Goal: Task Accomplishment & Management: Manage account settings

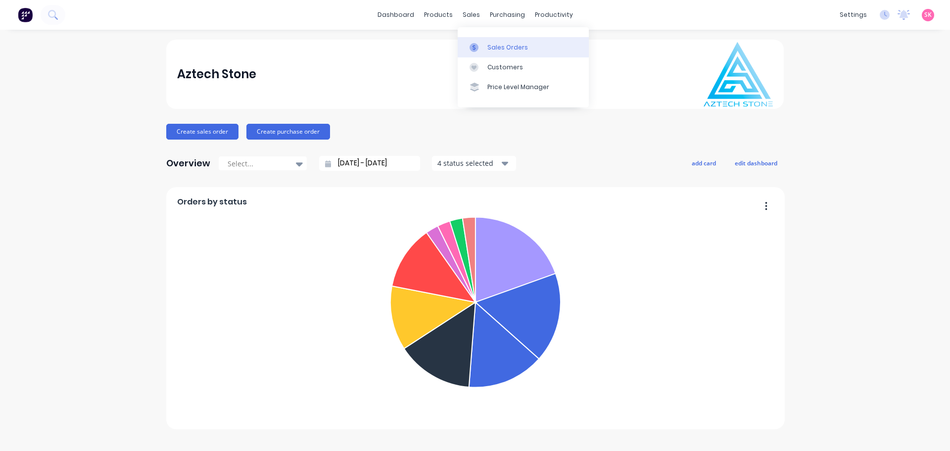
click at [480, 54] on link "Sales Orders" at bounding box center [522, 47] width 131 height 20
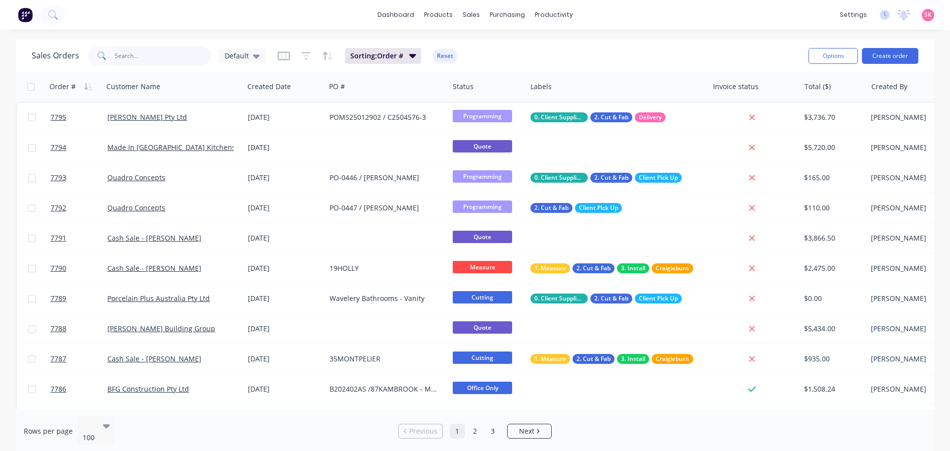
click at [170, 54] on input "text" at bounding box center [163, 56] width 96 height 20
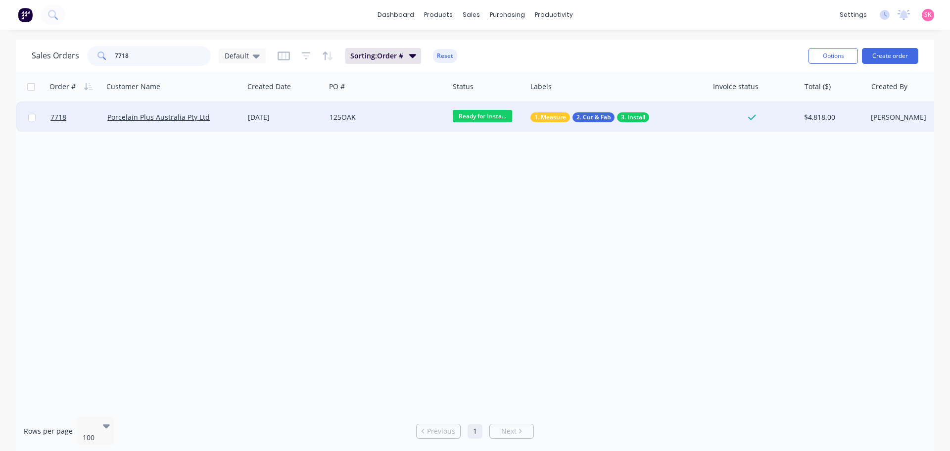
type input "7718"
click at [286, 118] on div "05 Sep 2025" at bounding box center [285, 117] width 74 height 10
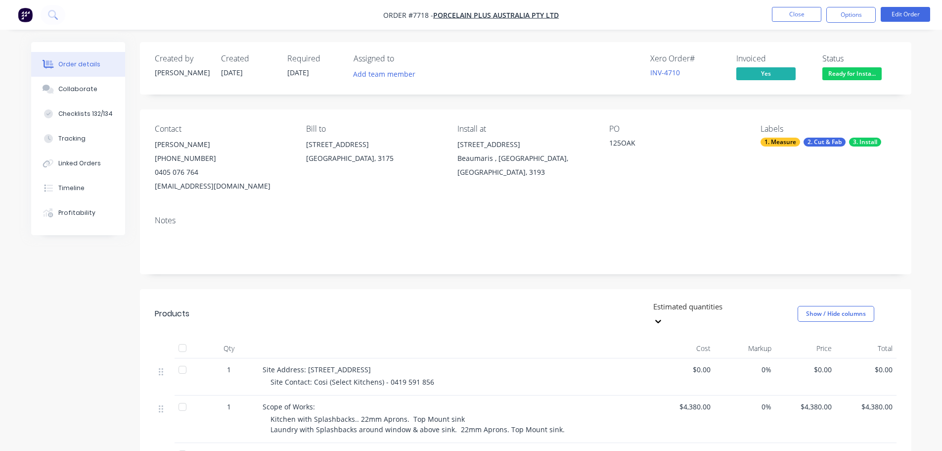
click at [512, 73] on span "Ready for Insta..." at bounding box center [851, 73] width 59 height 12
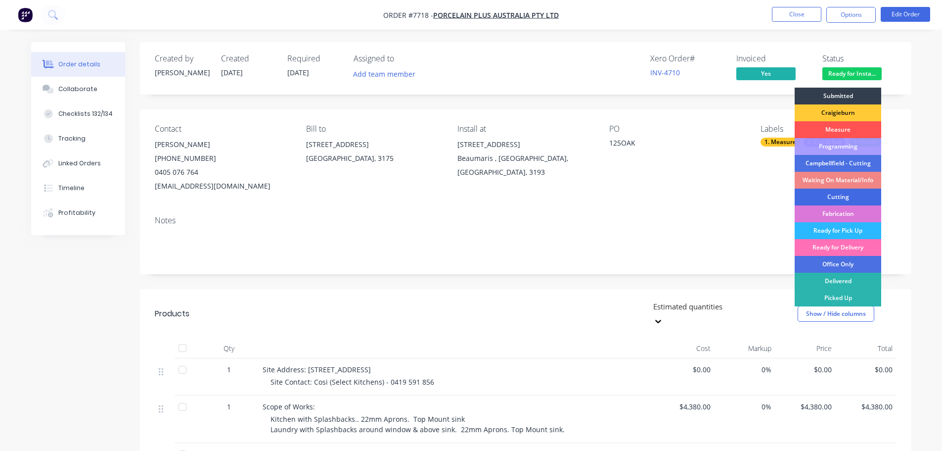
click at [512, 194] on div "Cutting" at bounding box center [838, 196] width 87 height 17
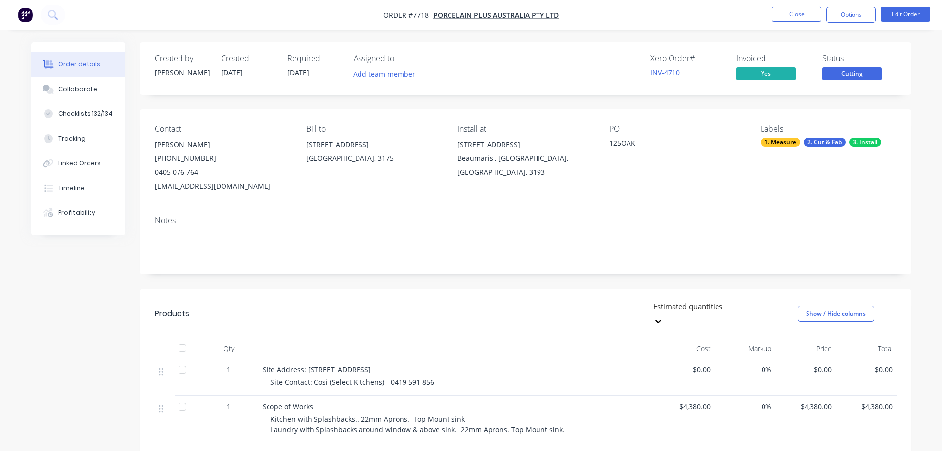
click at [512, 69] on span "Cutting" at bounding box center [851, 73] width 59 height 12
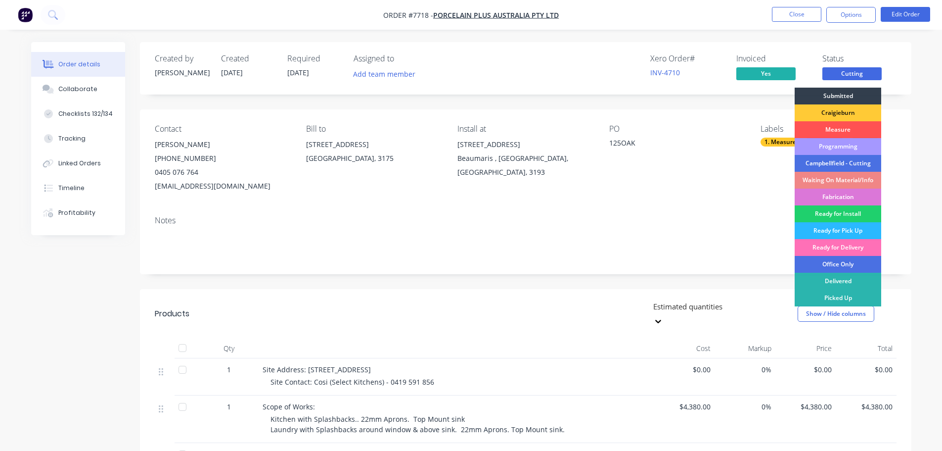
click at [512, 142] on div "Programming" at bounding box center [838, 146] width 87 height 17
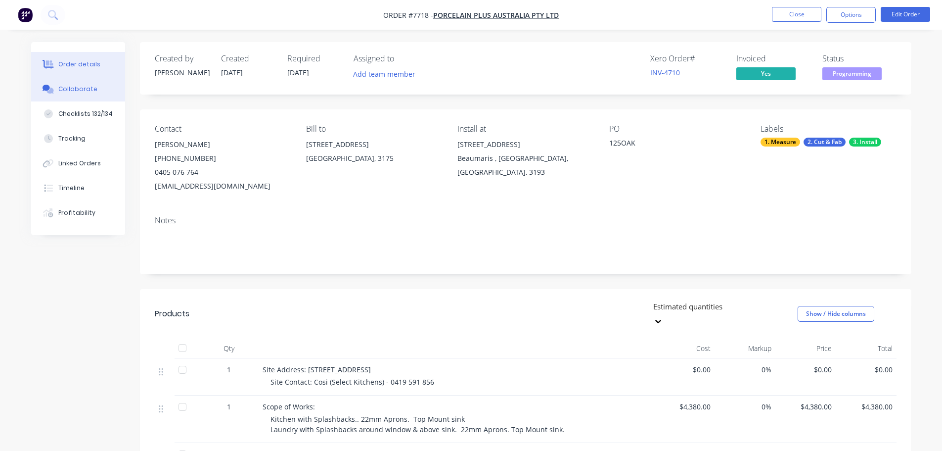
click at [72, 92] on div "Collaborate" at bounding box center [77, 89] width 39 height 9
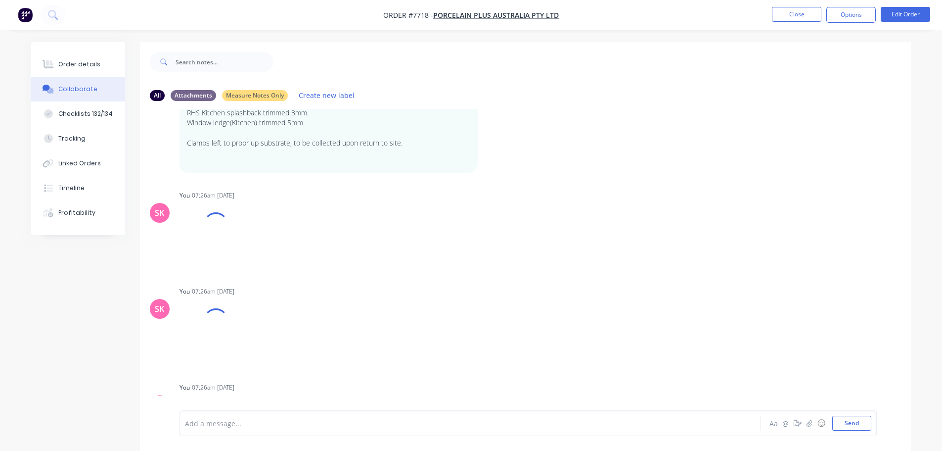
scroll to position [760, 0]
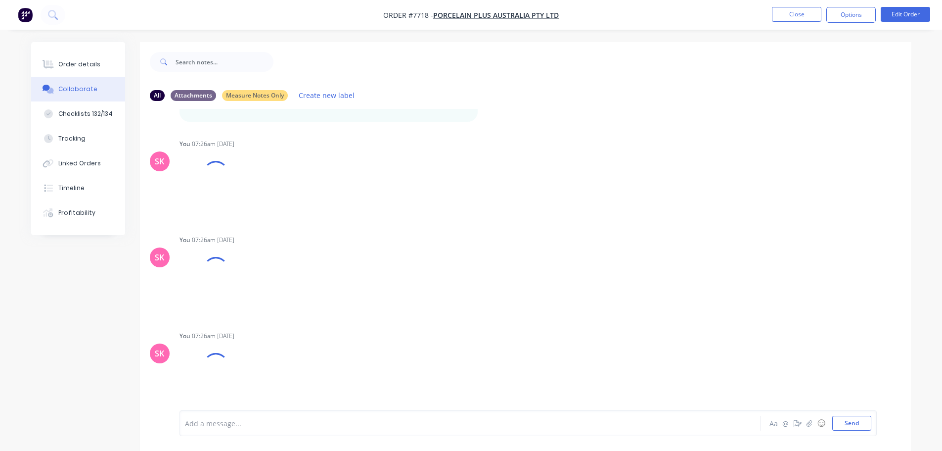
click at [229, 331] on div at bounding box center [442, 423] width 514 height 10
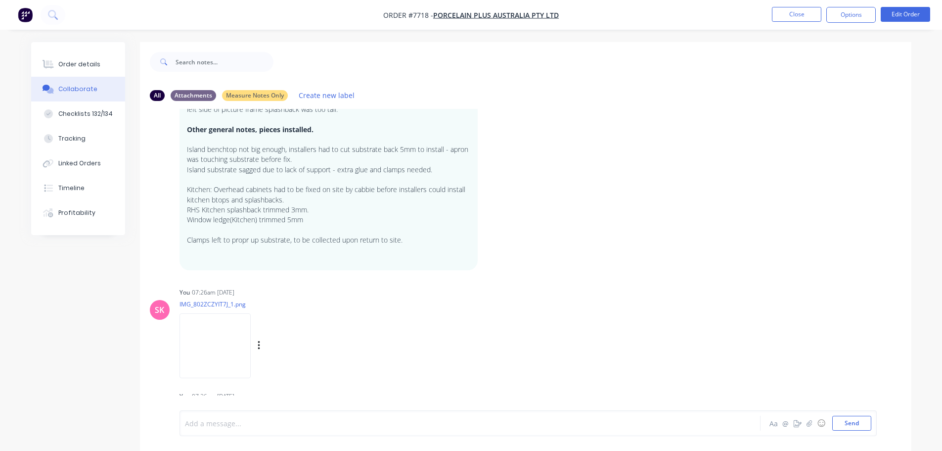
scroll to position [775, 0]
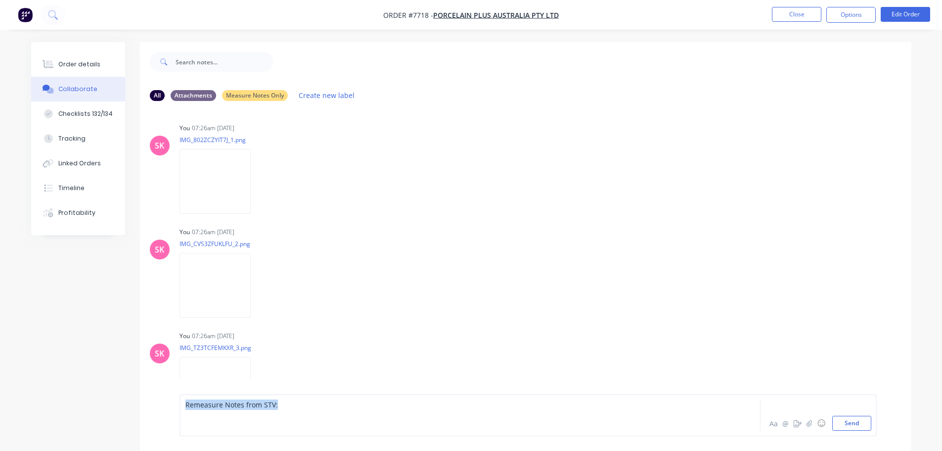
drag, startPoint x: 215, startPoint y: 408, endPoint x: 179, endPoint y: 405, distance: 36.7
click at [179, 331] on div "Remeasure Notes from STV: Aa @ ☺ Send" at bounding box center [526, 415] width 772 height 72
click at [264, 331] on div at bounding box center [442, 425] width 514 height 10
click at [251, 331] on div at bounding box center [442, 425] width 514 height 10
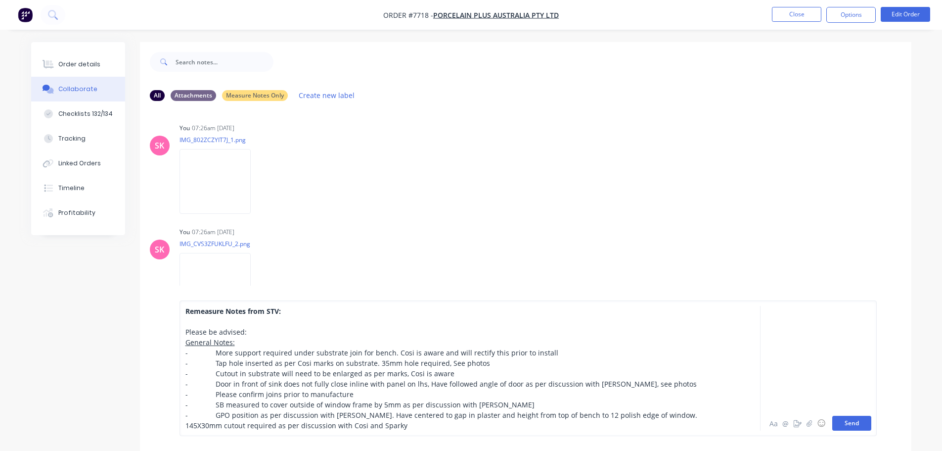
click at [512, 331] on button "Send" at bounding box center [851, 422] width 39 height 15
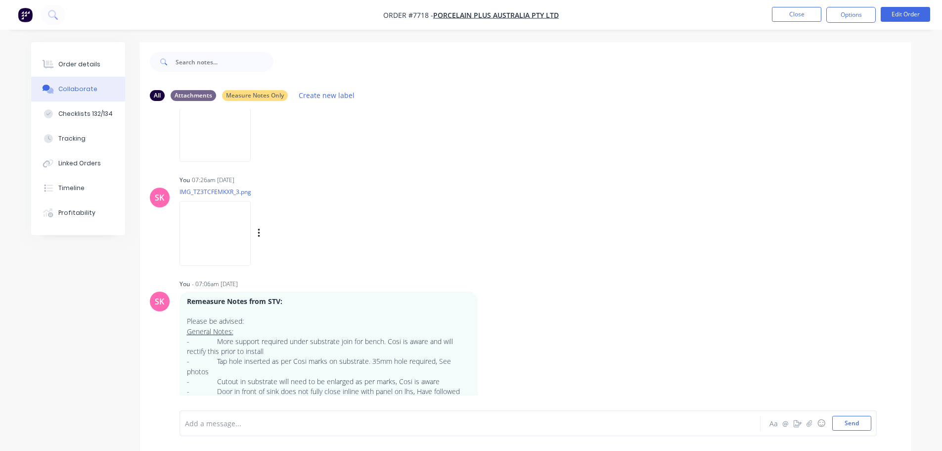
scroll to position [993, 0]
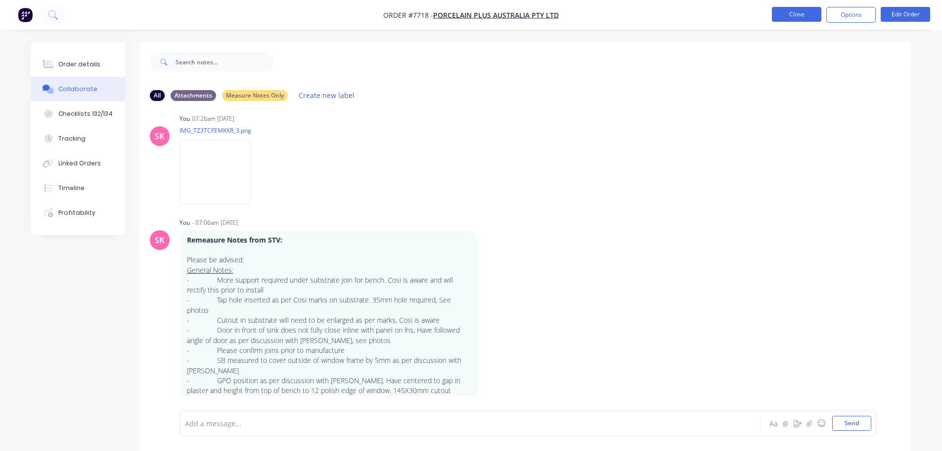
click at [512, 13] on button "Close" at bounding box center [796, 14] width 49 height 15
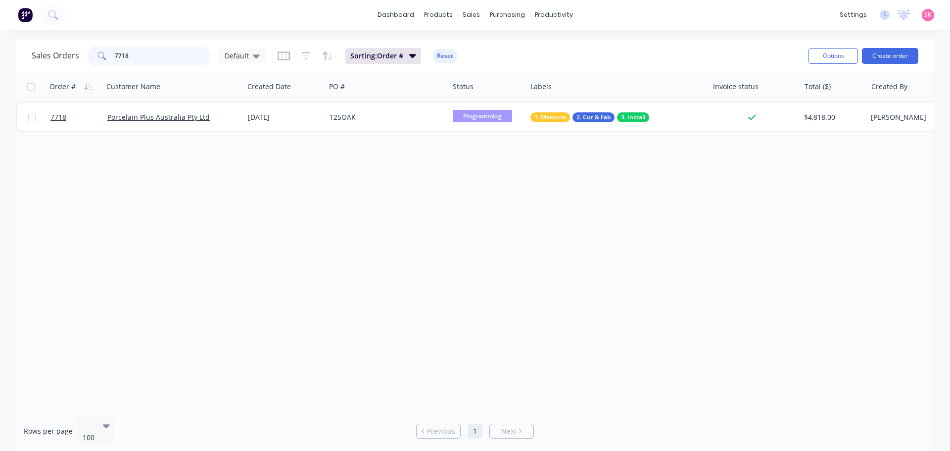
drag, startPoint x: 163, startPoint y: 57, endPoint x: 57, endPoint y: 52, distance: 106.5
click at [57, 52] on div "Sales Orders 7718 Default" at bounding box center [149, 56] width 234 height 20
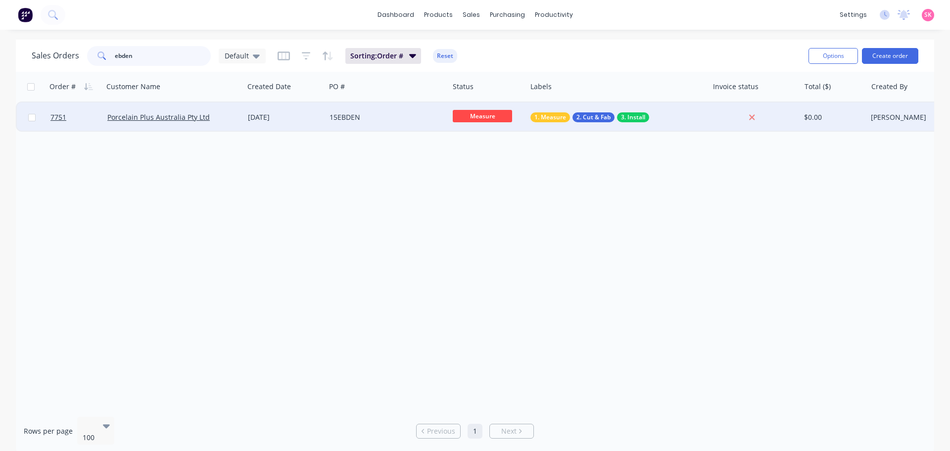
type input "ebden"
click at [250, 124] on div "18 Sep 2025" at bounding box center [285, 117] width 82 height 30
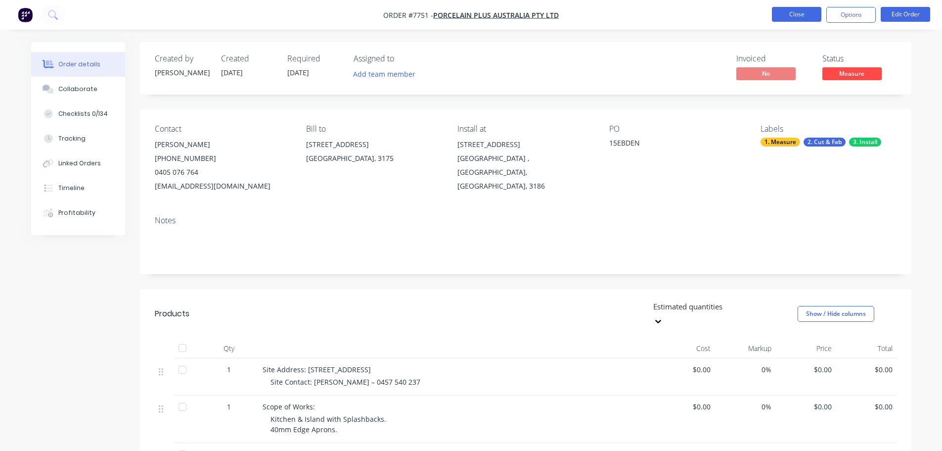
click at [512, 16] on button "Close" at bounding box center [796, 14] width 49 height 15
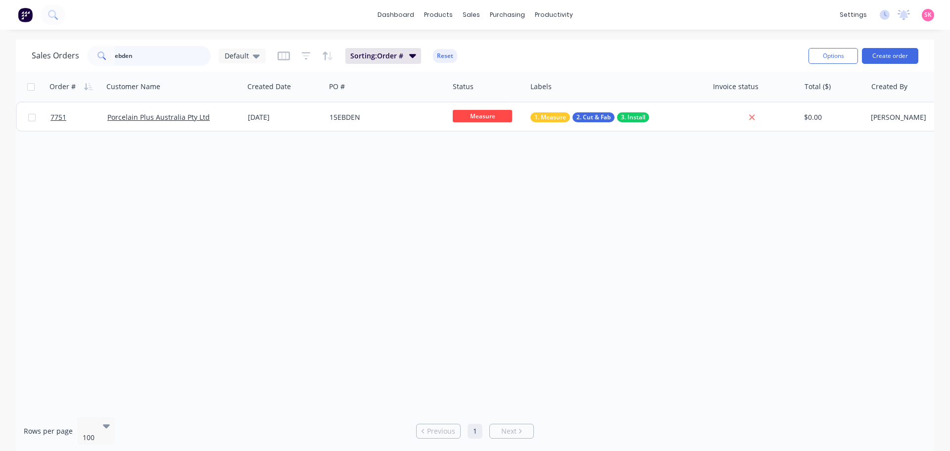
drag, startPoint x: 151, startPoint y: 53, endPoint x: 81, endPoint y: 52, distance: 70.7
click at [81, 52] on div "Sales Orders ebden Default" at bounding box center [149, 56] width 234 height 20
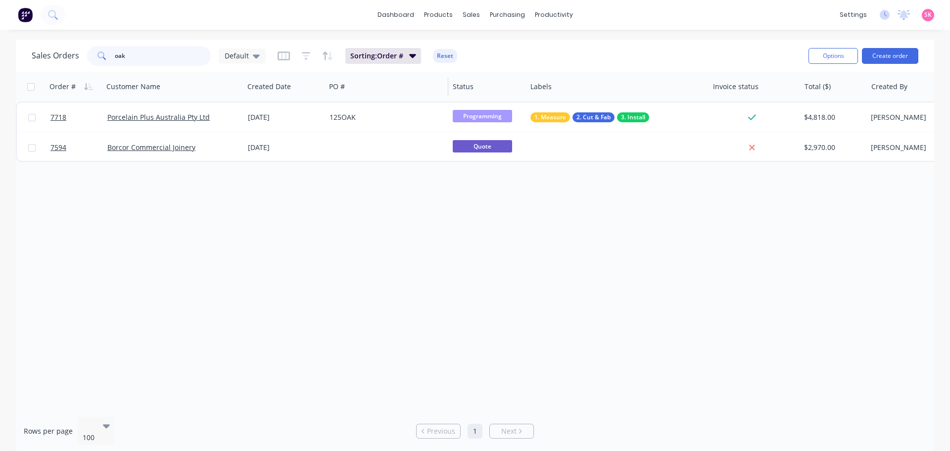
type input "oak"
click at [367, 115] on div "125OAK" at bounding box center [384, 117] width 110 height 10
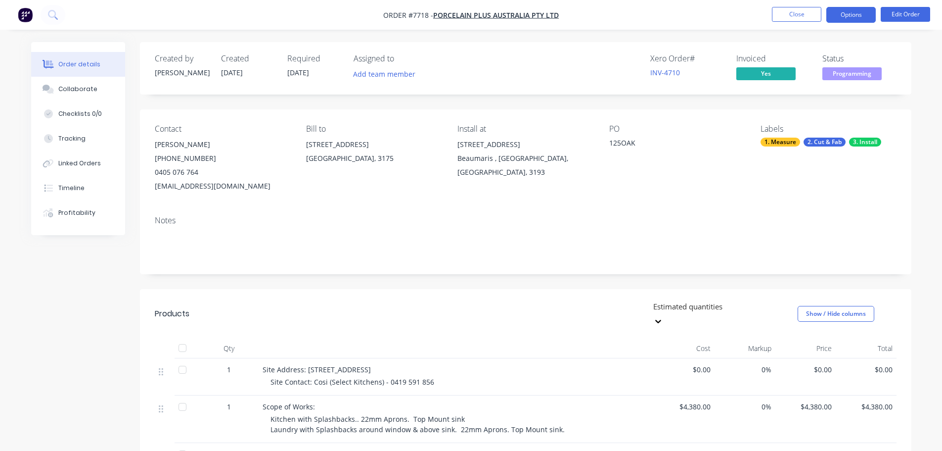
click at [512, 15] on button "Options" at bounding box center [850, 15] width 49 height 16
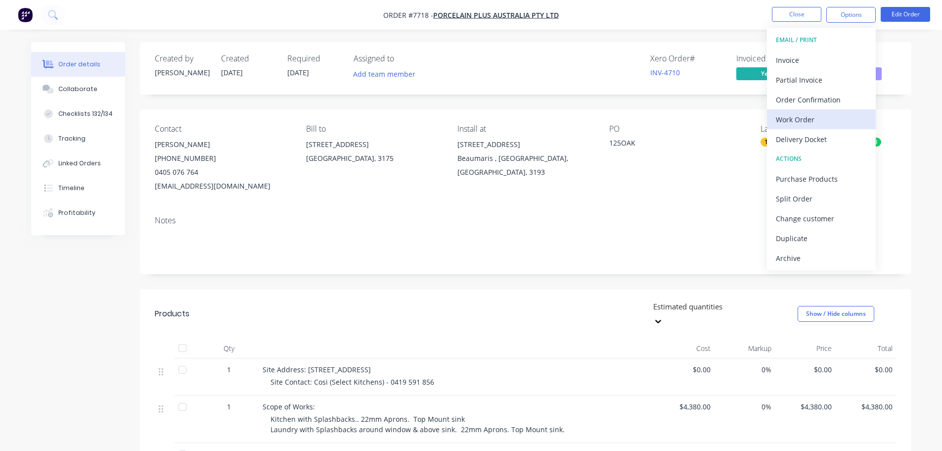
click at [512, 112] on div "Work Order" at bounding box center [821, 119] width 91 height 14
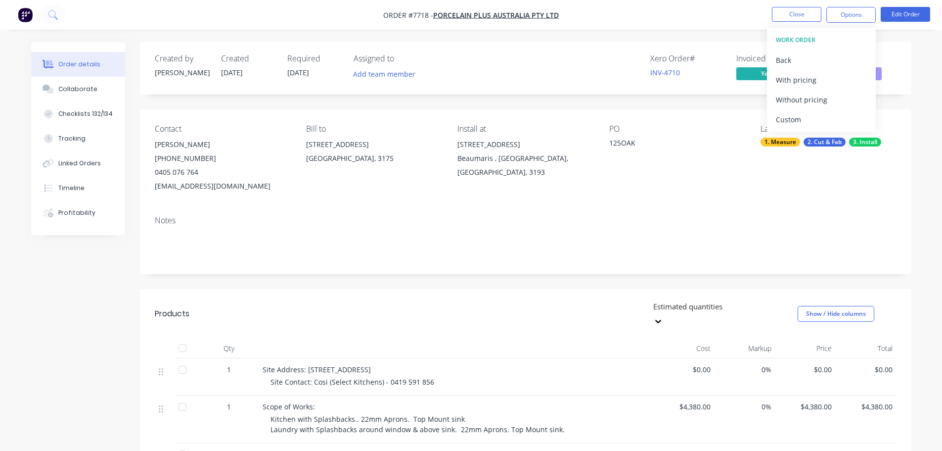
click at [512, 112] on div "Custom" at bounding box center [821, 119] width 91 height 14
click at [512, 97] on div "Without pricing" at bounding box center [821, 99] width 91 height 14
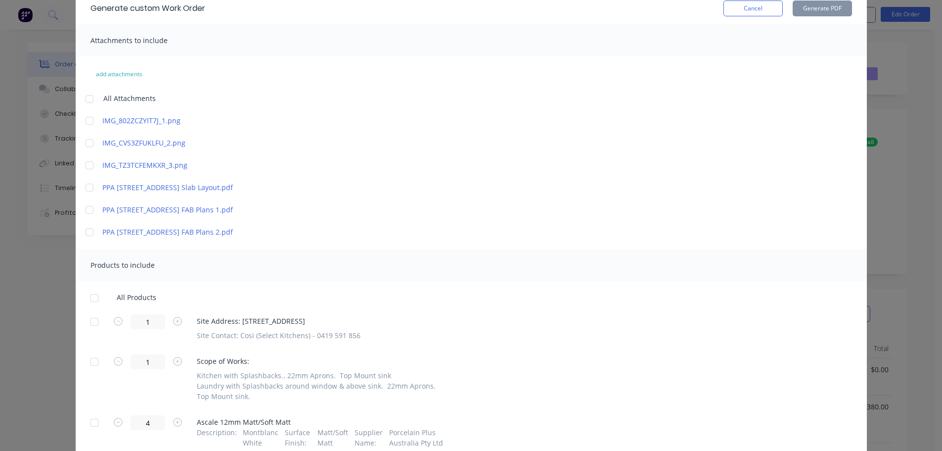
scroll to position [88, 0]
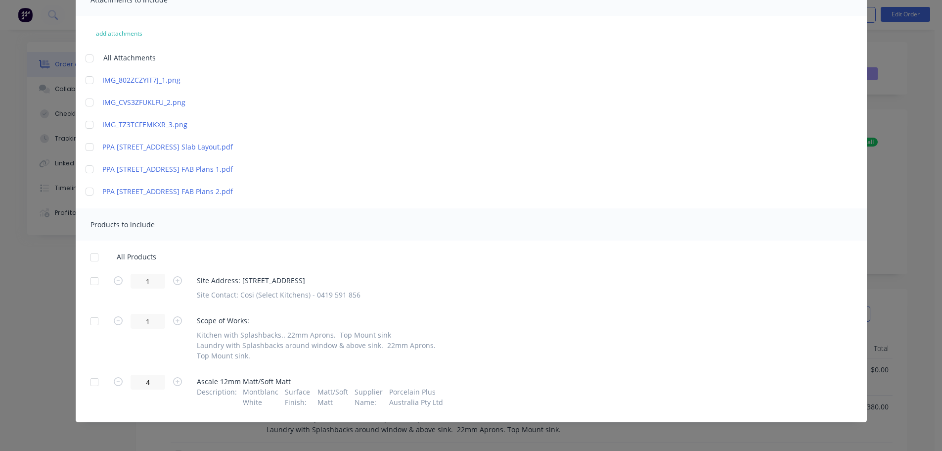
click at [85, 277] on div at bounding box center [95, 281] width 20 height 20
click at [91, 331] on div at bounding box center [95, 382] width 20 height 20
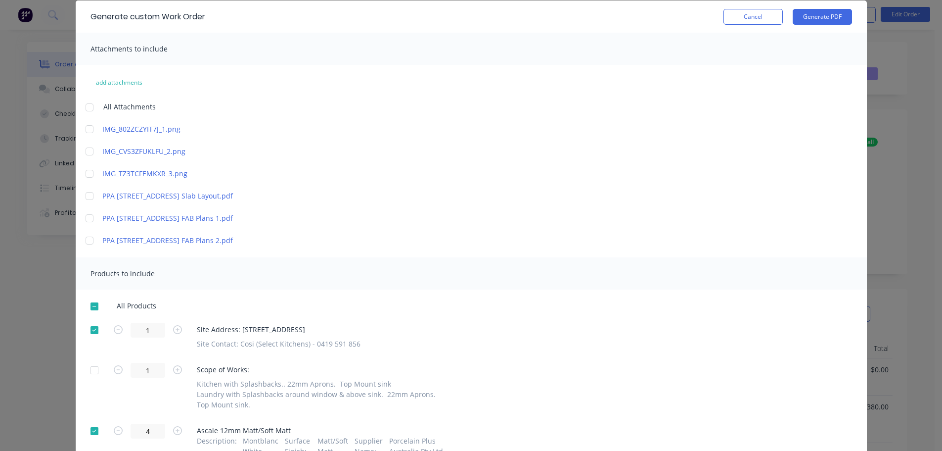
scroll to position [0, 0]
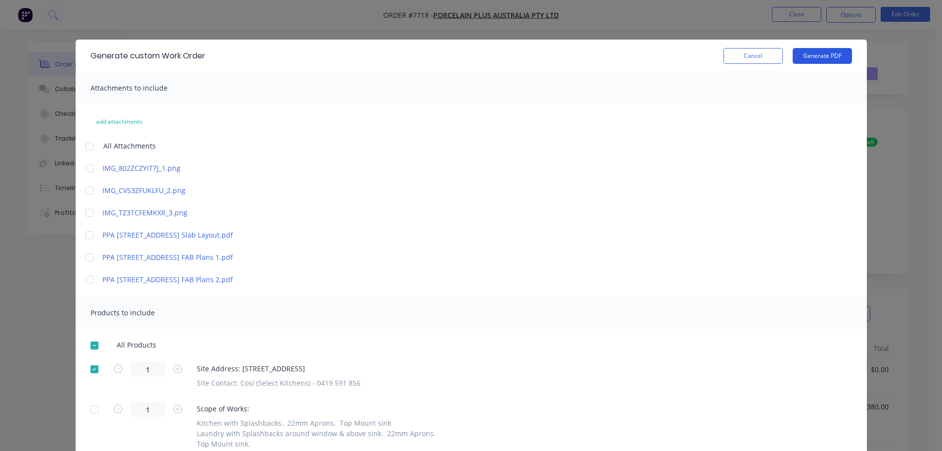
click at [512, 62] on button "Generate PDF" at bounding box center [822, 56] width 59 height 16
click at [512, 55] on button "Cancel" at bounding box center [753, 56] width 59 height 16
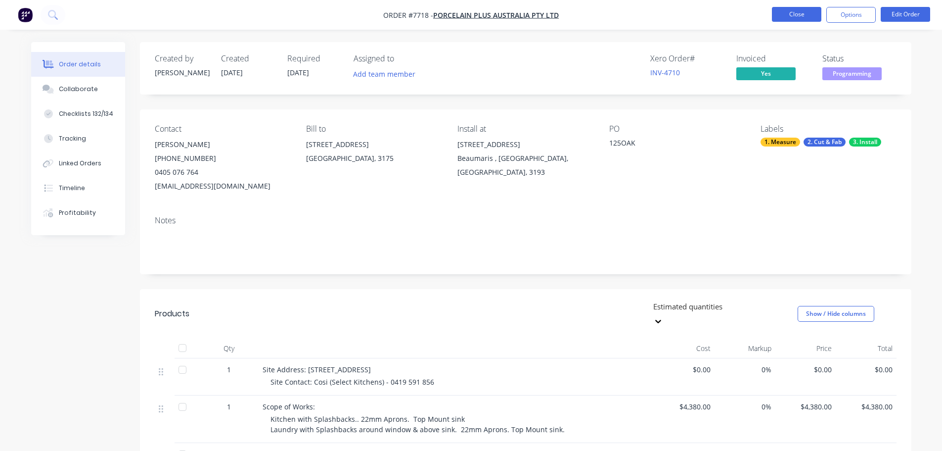
click at [512, 11] on button "Close" at bounding box center [796, 14] width 49 height 15
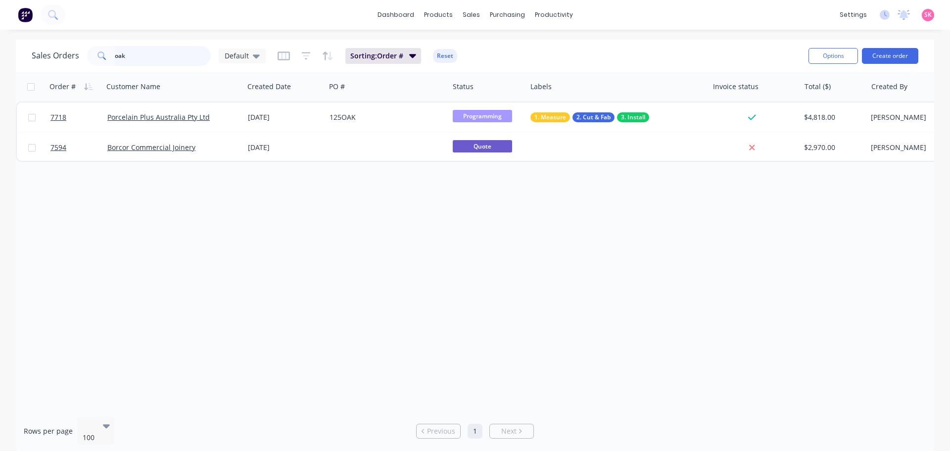
click at [37, 52] on div "Sales Orders oak Default" at bounding box center [149, 56] width 234 height 20
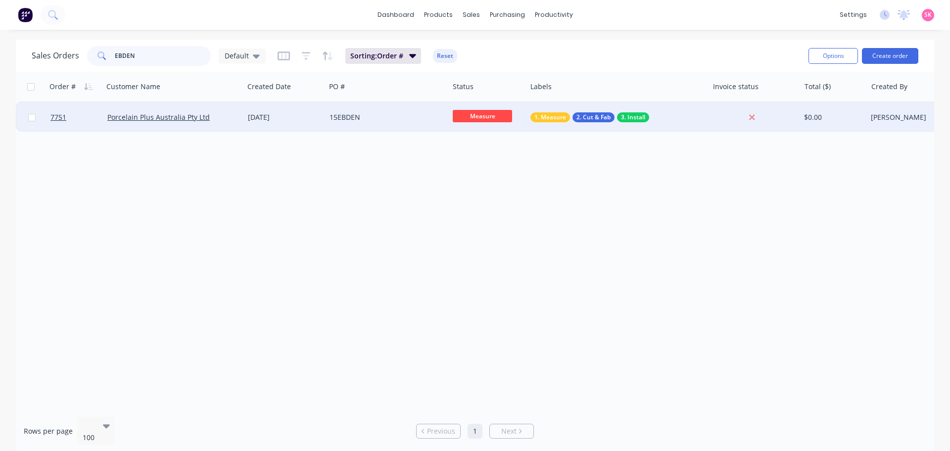
type input "EBDEN"
click at [325, 130] on div "15EBDEN" at bounding box center [386, 117] width 123 height 30
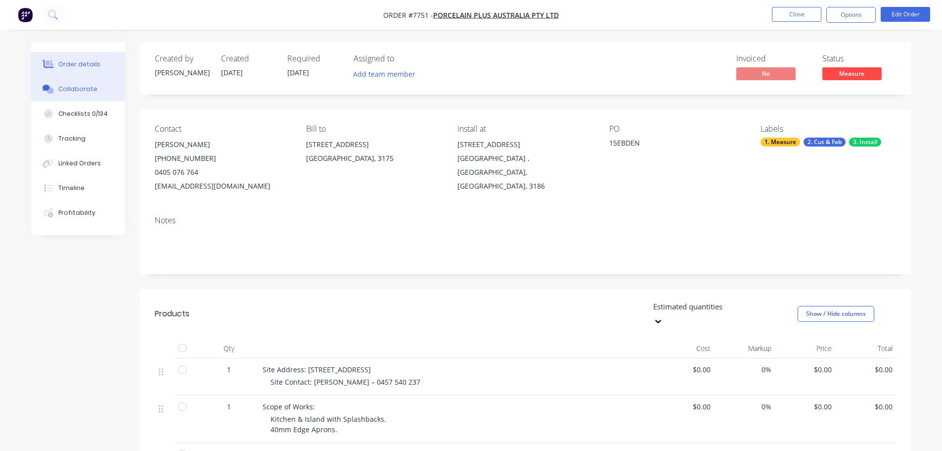
click at [97, 88] on button "Collaborate" at bounding box center [78, 89] width 94 height 25
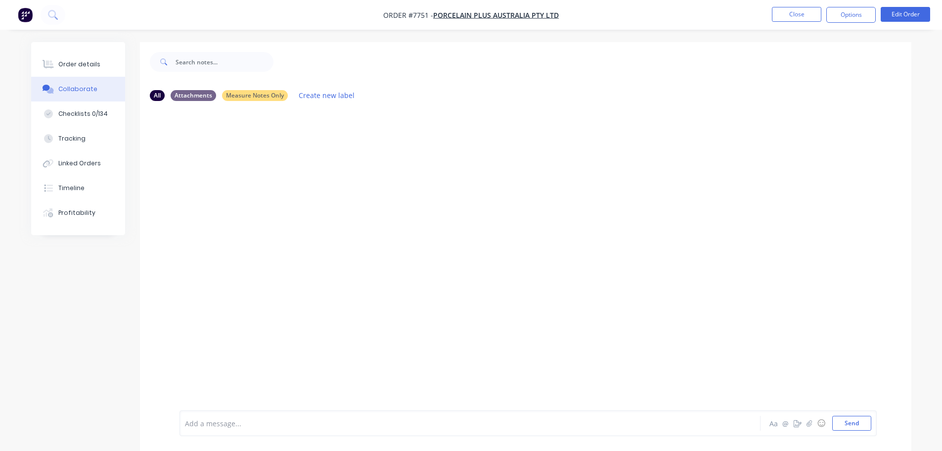
scroll to position [15, 0]
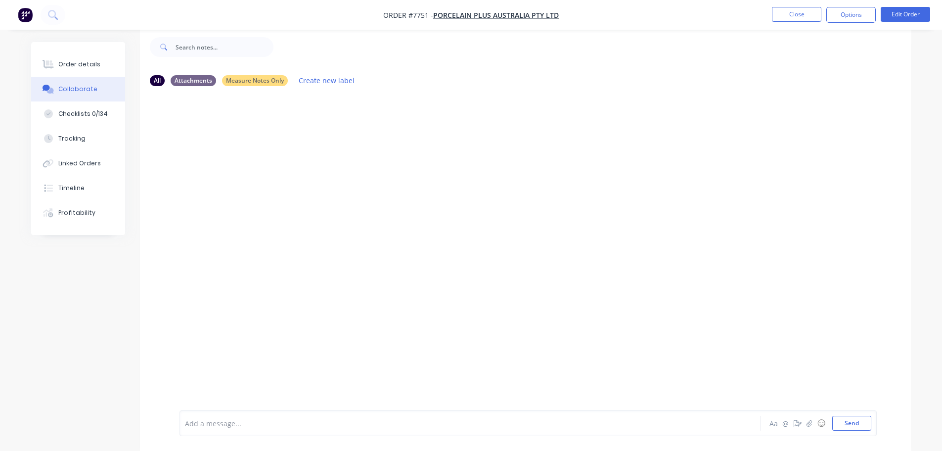
click at [242, 331] on div "Add a message... Aa @ ☺ Send" at bounding box center [528, 423] width 697 height 26
click at [254, 331] on div at bounding box center [442, 423] width 514 height 10
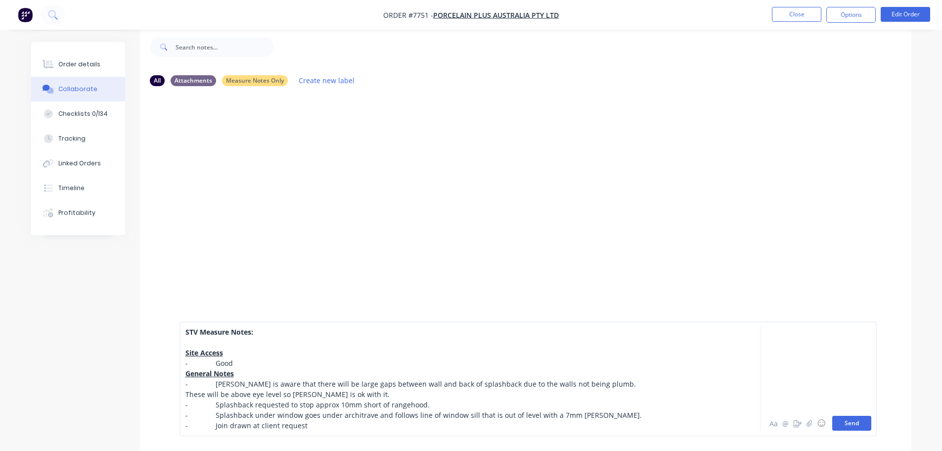
click at [512, 331] on button "Send" at bounding box center [851, 422] width 39 height 15
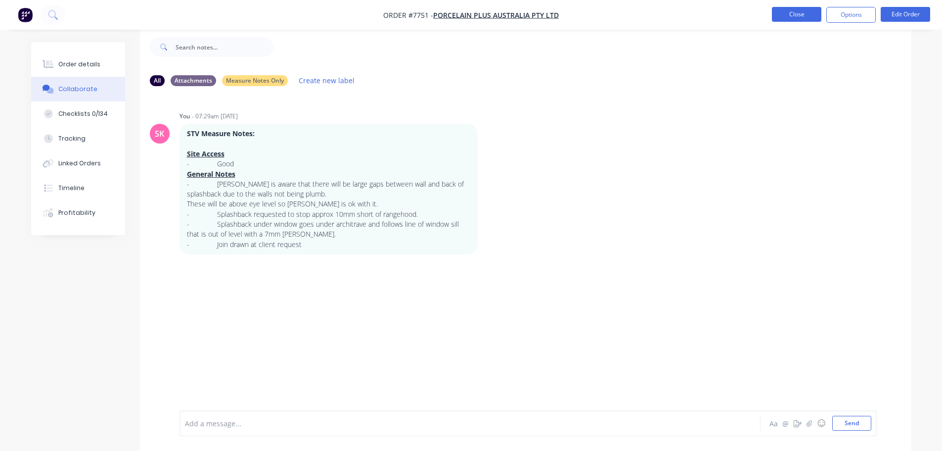
click at [512, 18] on button "Close" at bounding box center [796, 14] width 49 height 15
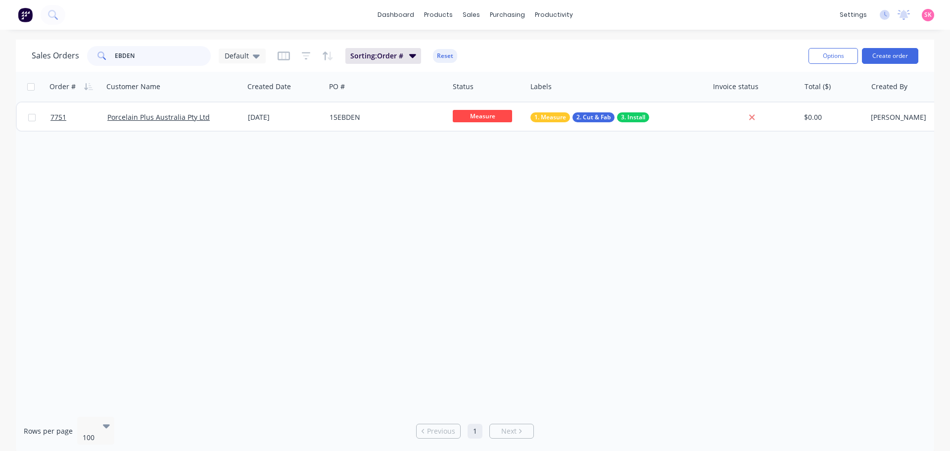
drag, startPoint x: 167, startPoint y: 55, endPoint x: 30, endPoint y: 54, distance: 137.5
click at [40, 54] on div "Sales Orders EBDEN Default" at bounding box center [149, 56] width 234 height 20
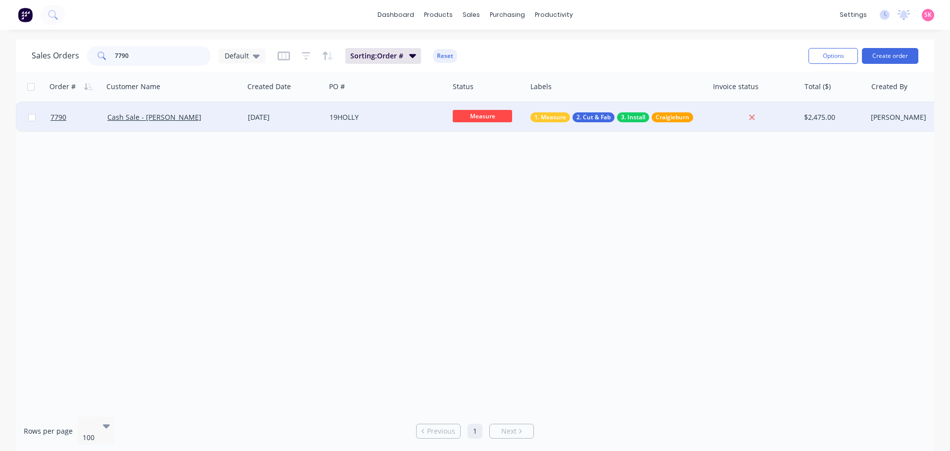
type input "7790"
click at [223, 125] on div "Cash Sale - [PERSON_NAME]" at bounding box center [173, 117] width 140 height 30
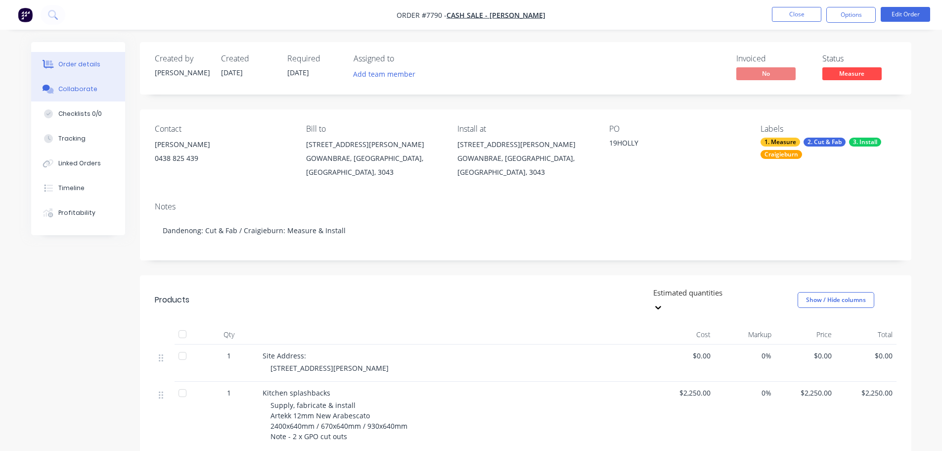
click at [63, 91] on div "Collaborate" at bounding box center [77, 89] width 39 height 9
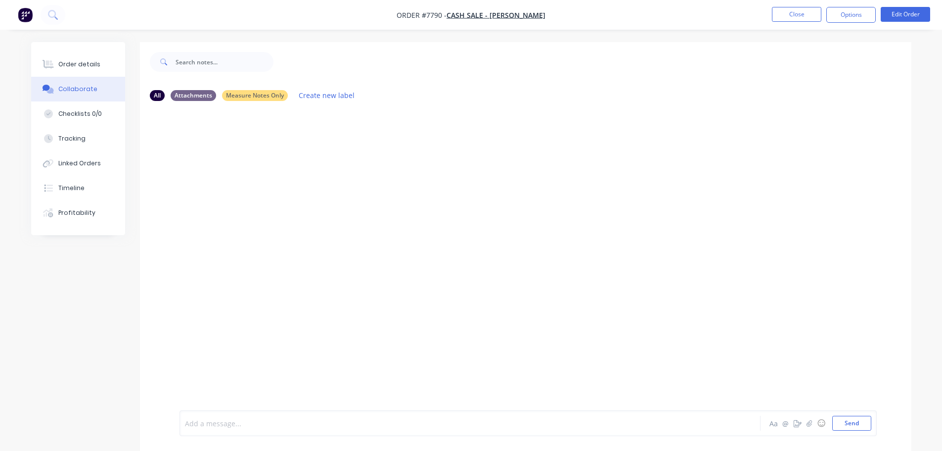
click at [222, 331] on div at bounding box center [442, 423] width 514 height 10
click at [233, 331] on div at bounding box center [442, 425] width 514 height 10
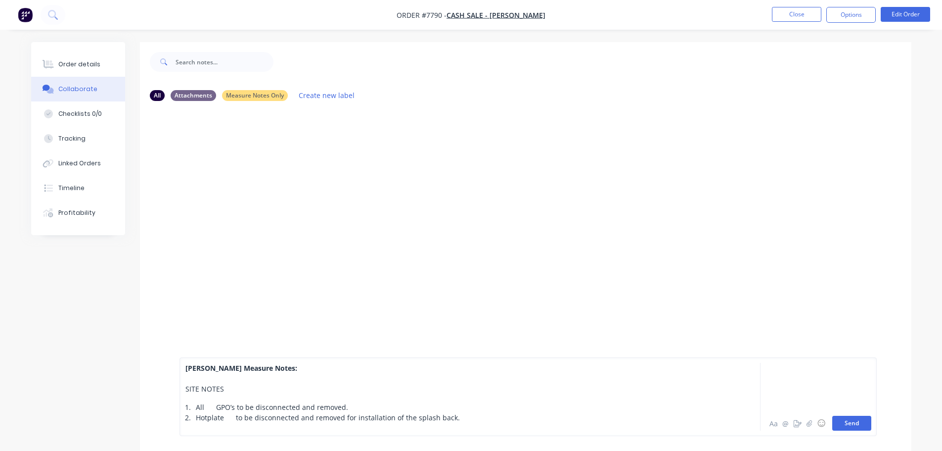
click at [512, 331] on button "Send" at bounding box center [851, 422] width 39 height 15
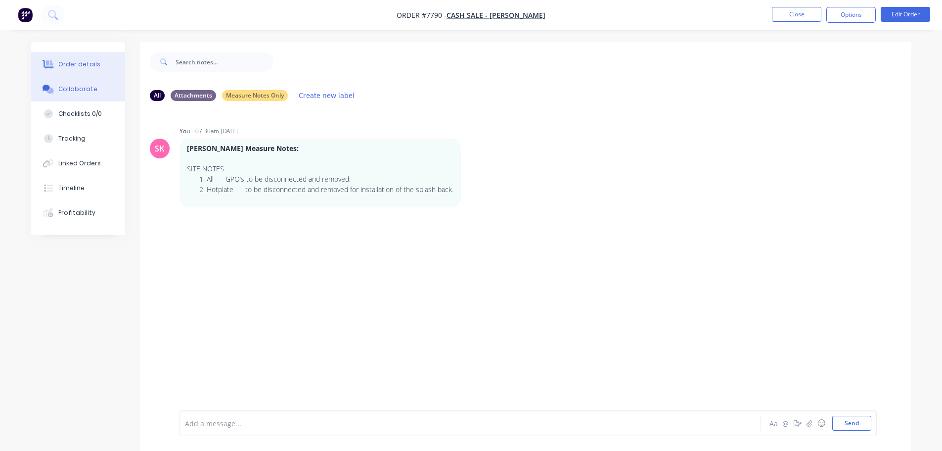
click at [98, 68] on button "Order details" at bounding box center [78, 64] width 94 height 25
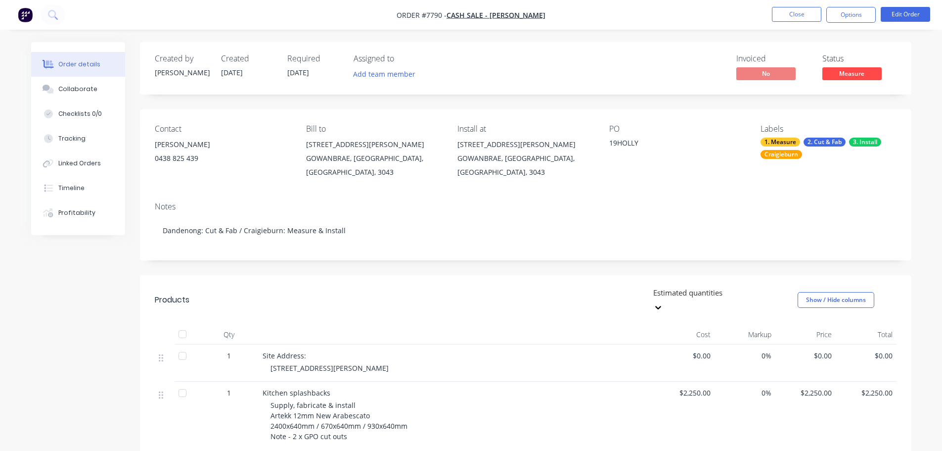
click at [99, 72] on button "Order details" at bounding box center [78, 64] width 94 height 25
click at [93, 93] on div "Collaborate" at bounding box center [77, 89] width 39 height 9
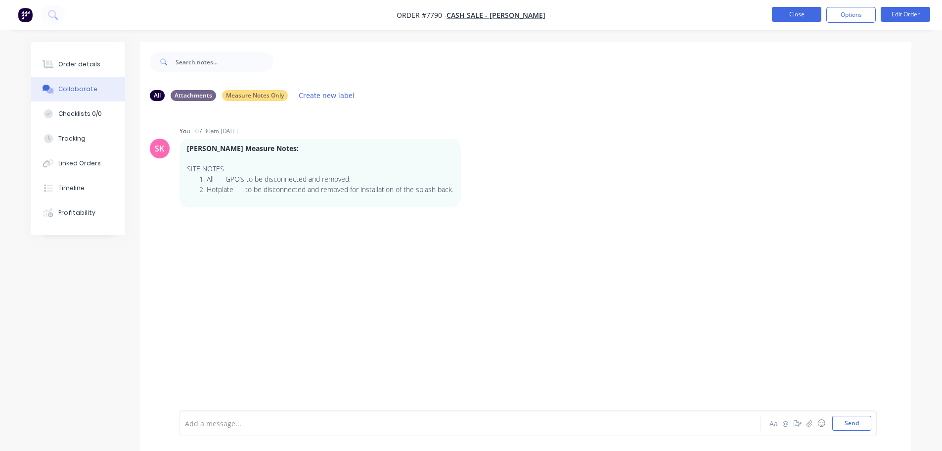
click at [512, 19] on button "Close" at bounding box center [796, 14] width 49 height 15
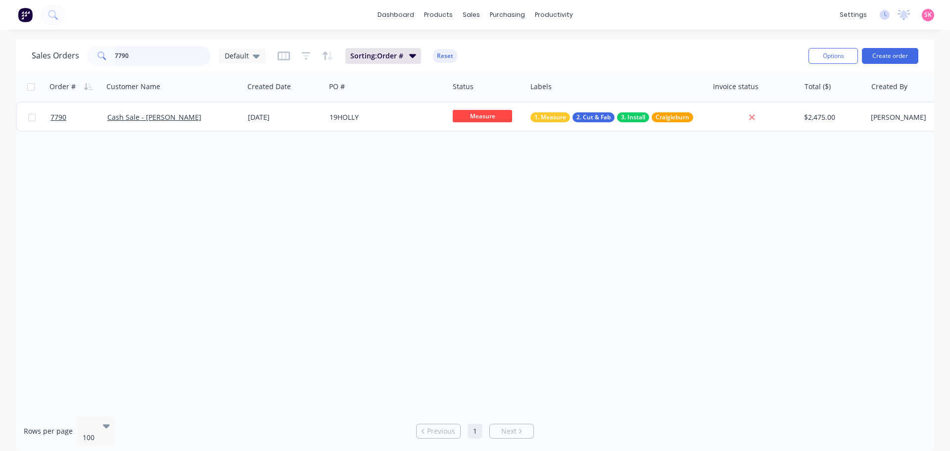
drag, startPoint x: 158, startPoint y: 52, endPoint x: -16, endPoint y: 57, distance: 174.7
click at [0, 57] on html "dashboard products sales purchasing productivity dashboard products Product Cat…" at bounding box center [475, 225] width 950 height 451
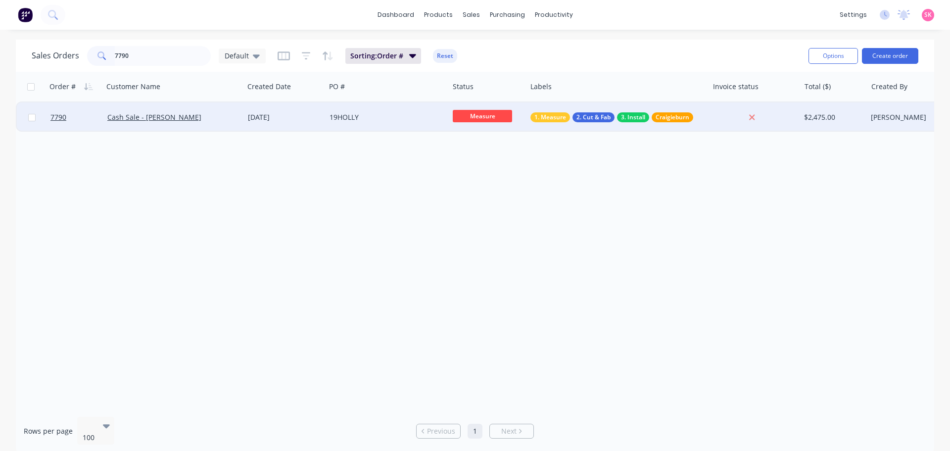
click at [212, 114] on div "Cash Sale - [PERSON_NAME]" at bounding box center [170, 117] width 126 height 10
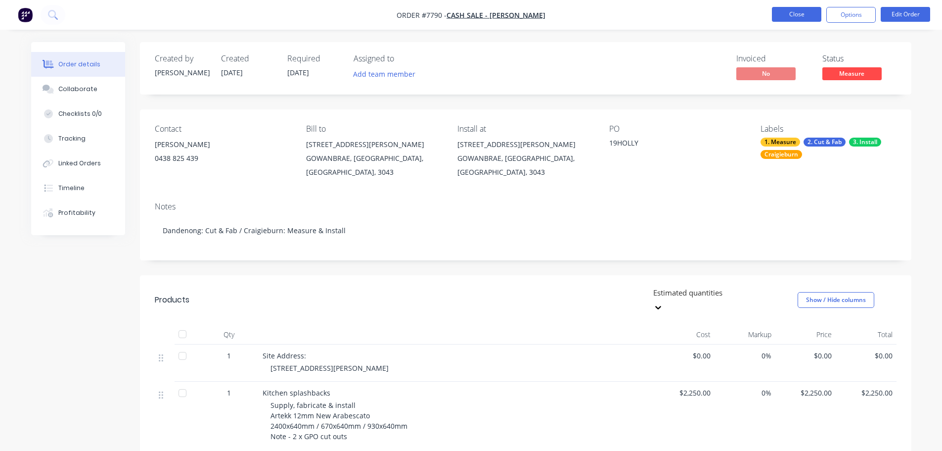
click at [512, 8] on button "Close" at bounding box center [796, 14] width 49 height 15
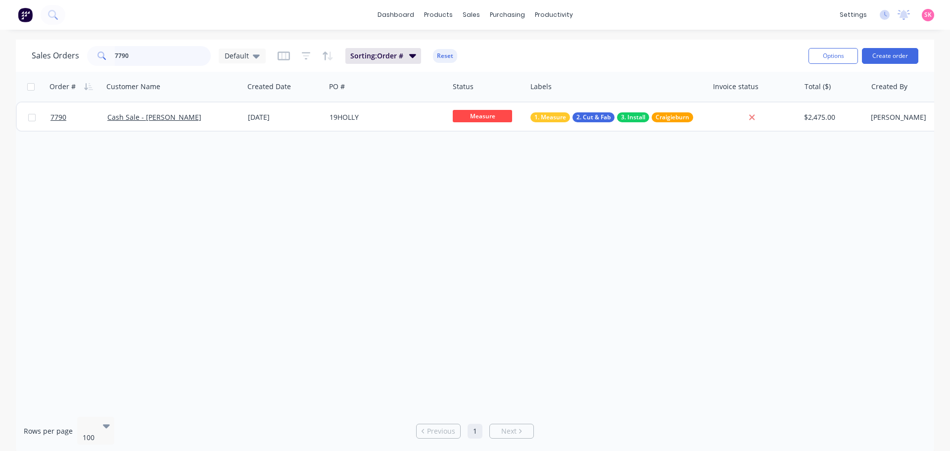
drag, startPoint x: 150, startPoint y: 54, endPoint x: 80, endPoint y: 53, distance: 70.7
click at [82, 53] on div "Sales Orders 7790 Default" at bounding box center [149, 56] width 234 height 20
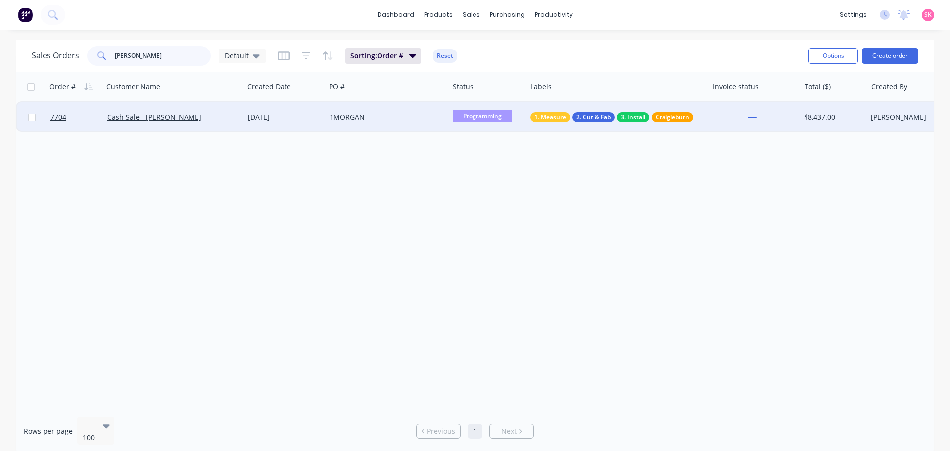
type input "MOTTA"
click at [302, 110] on div "22 Sep 2025" at bounding box center [285, 117] width 82 height 30
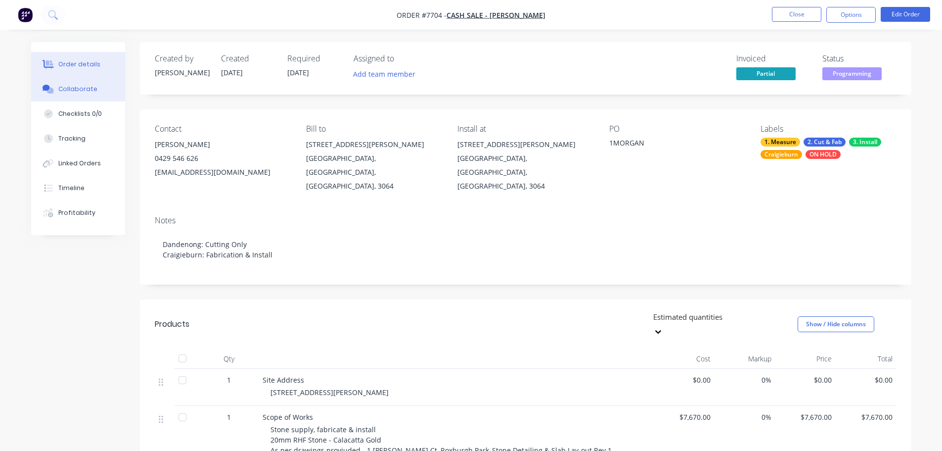
click at [81, 92] on div "Collaborate" at bounding box center [77, 89] width 39 height 9
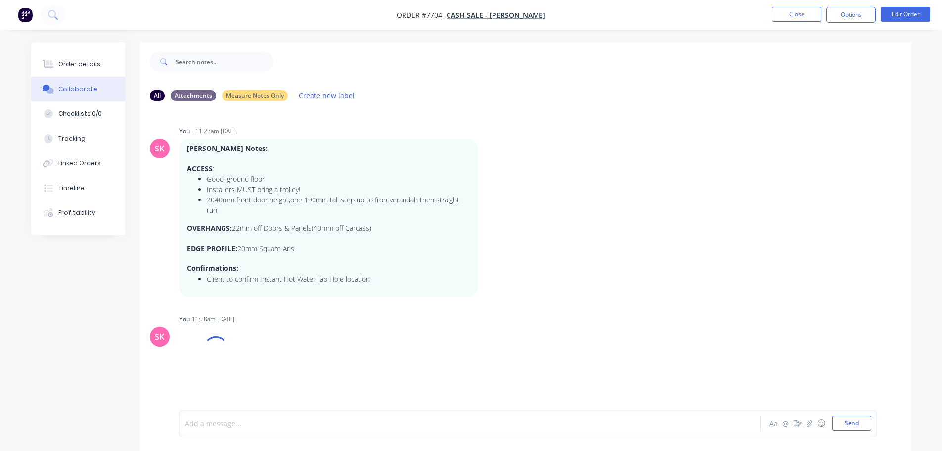
click at [234, 331] on div at bounding box center [442, 423] width 514 height 10
click at [194, 331] on div at bounding box center [442, 414] width 514 height 10
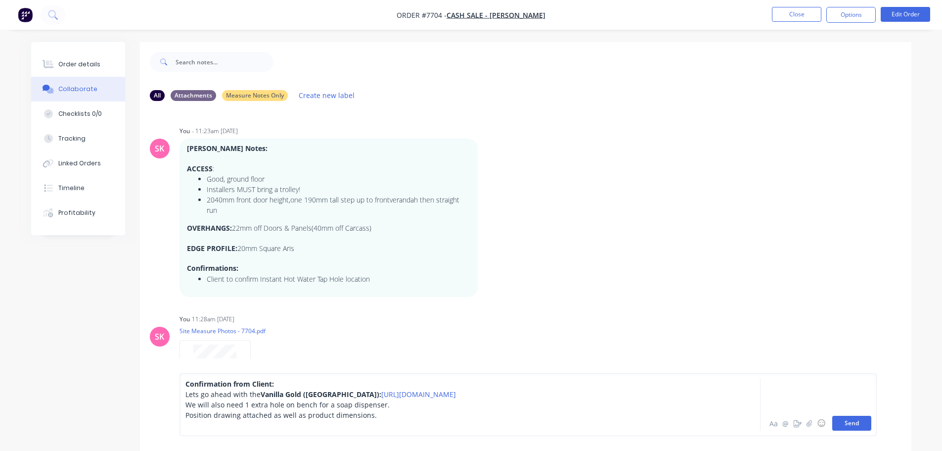
click at [512, 331] on button "Send" at bounding box center [851, 422] width 39 height 15
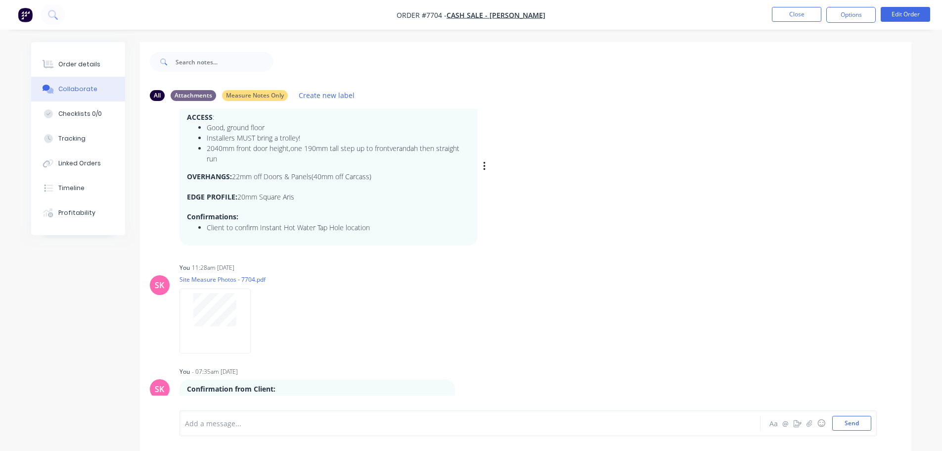
scroll to position [90, 0]
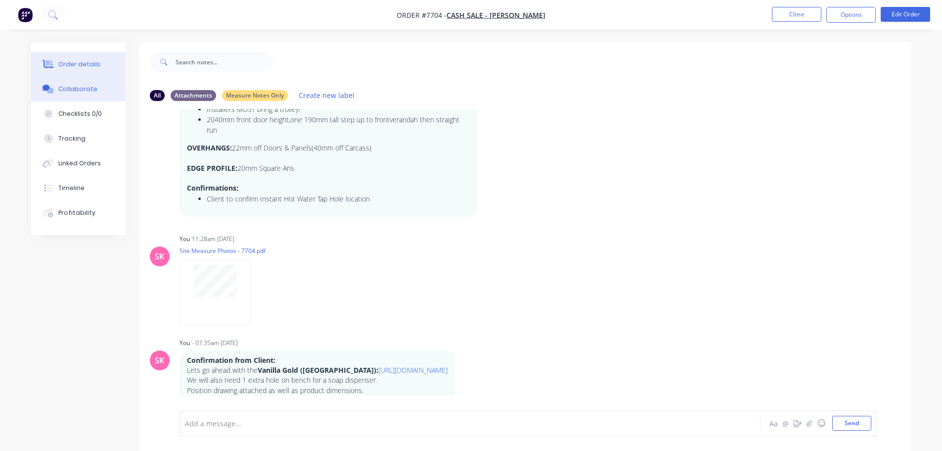
click at [75, 68] on div "Order details" at bounding box center [79, 64] width 42 height 9
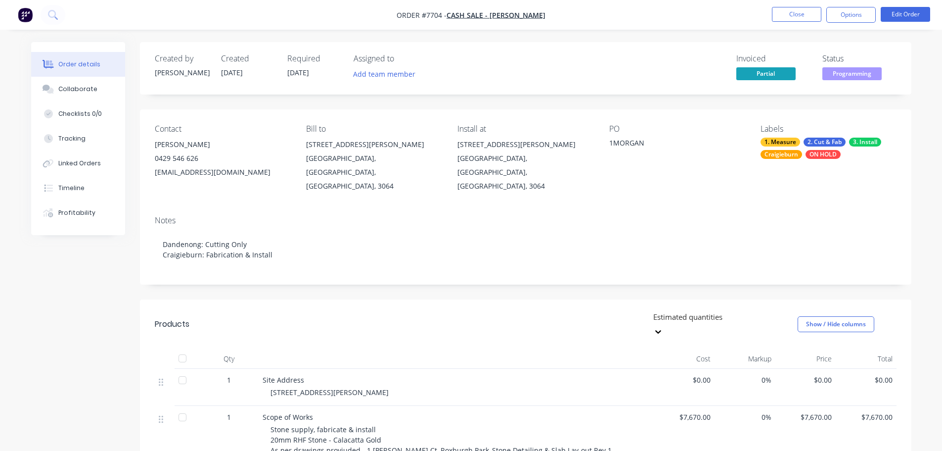
click at [512, 3] on nav "Order #7704 - Cash Sale - Paul Motta Close Options Edit Order" at bounding box center [471, 15] width 942 height 30
click at [512, 13] on button "Close" at bounding box center [796, 14] width 49 height 15
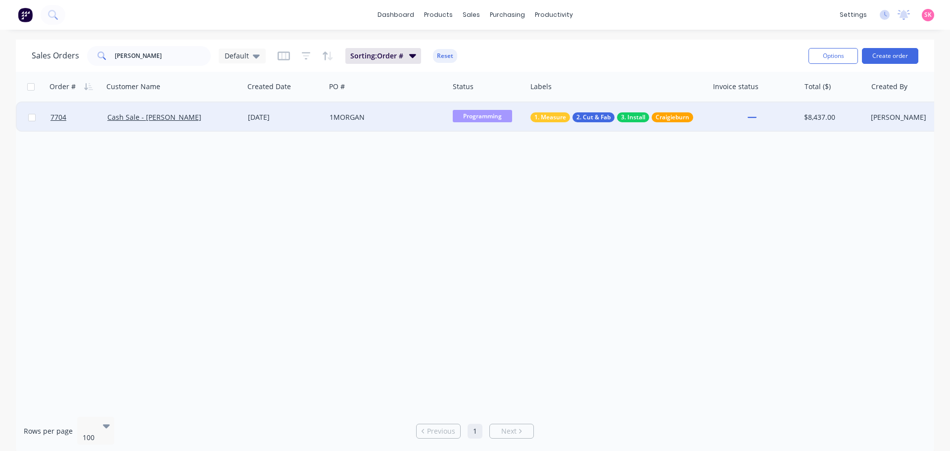
click at [239, 114] on div "Cash Sale - Paul Motta" at bounding box center [173, 117] width 133 height 10
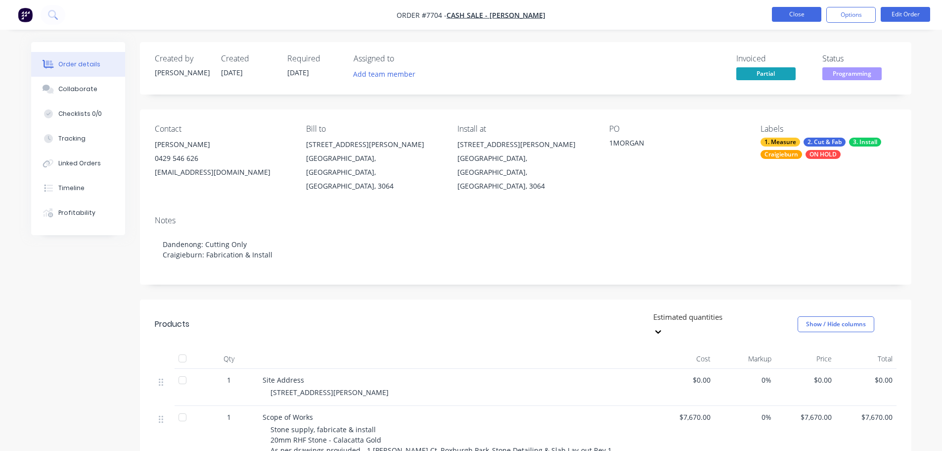
click at [512, 9] on button "Close" at bounding box center [796, 14] width 49 height 15
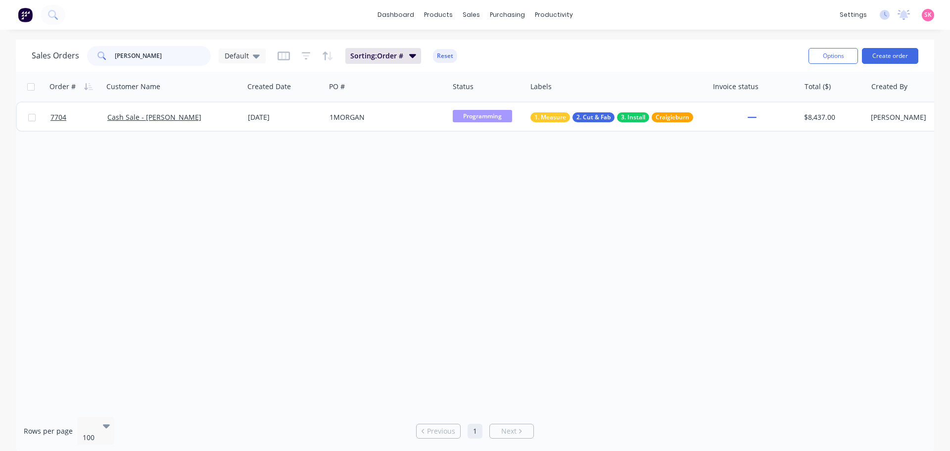
drag, startPoint x: 146, startPoint y: 53, endPoint x: 83, endPoint y: 56, distance: 63.4
click at [83, 56] on div "Sales Orders MOTTA Default" at bounding box center [149, 56] width 234 height 20
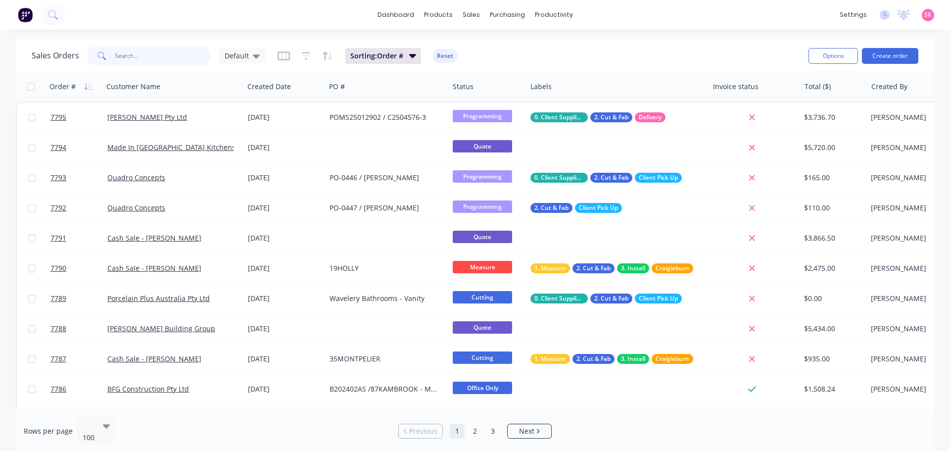
click at [158, 52] on input "text" at bounding box center [163, 56] width 96 height 20
click at [134, 46] on input "text" at bounding box center [163, 56] width 96 height 20
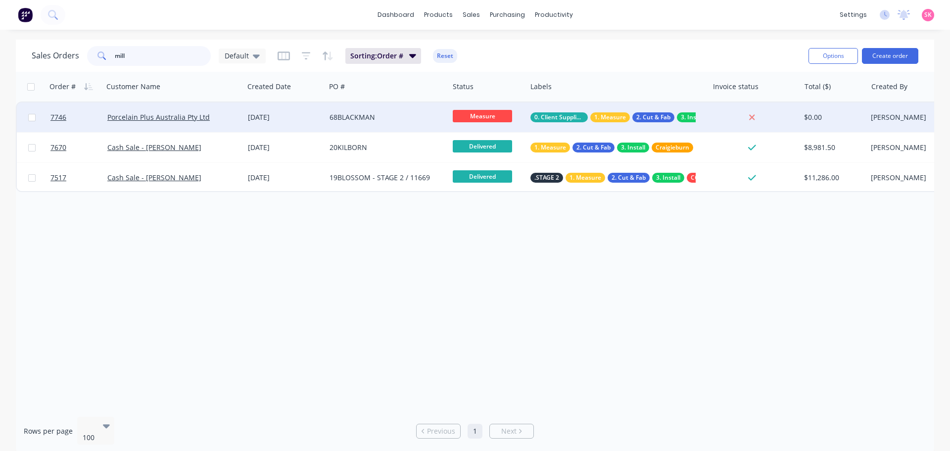
type input "mill"
click at [312, 125] on div "15 Sep 2025" at bounding box center [285, 117] width 82 height 30
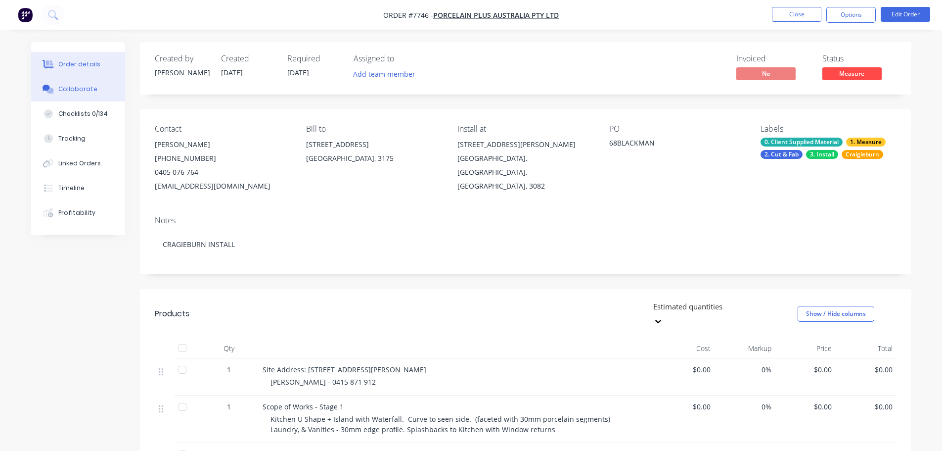
click at [89, 90] on div "Collaborate" at bounding box center [77, 89] width 39 height 9
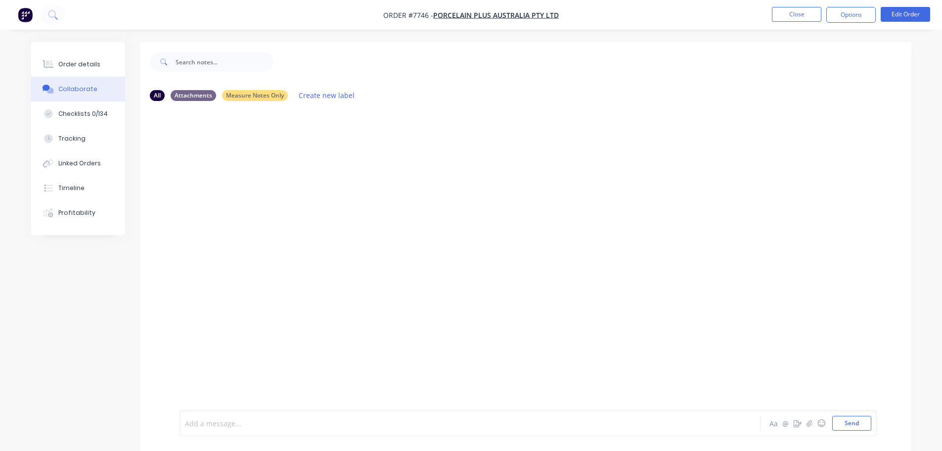
click at [245, 331] on div at bounding box center [442, 423] width 514 height 10
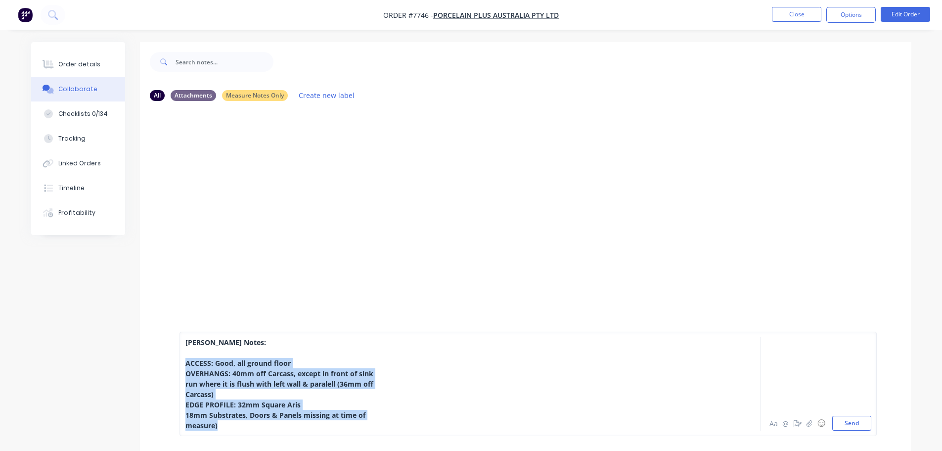
drag, startPoint x: 230, startPoint y: 426, endPoint x: 155, endPoint y: 359, distance: 100.5
click at [155, 331] on div "Alex Measure Notes: ACCESS: Good, all ground floor OVERHANGS: 40mm off Carcass,…" at bounding box center [526, 384] width 772 height 134
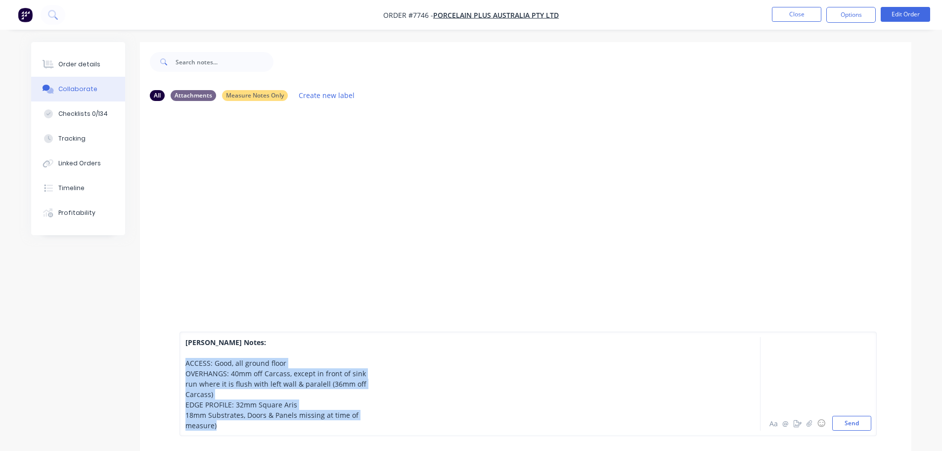
click at [215, 331] on span "OVERHANGS: 40mm off Carcass, except in front of sink" at bounding box center [275, 372] width 181 height 9
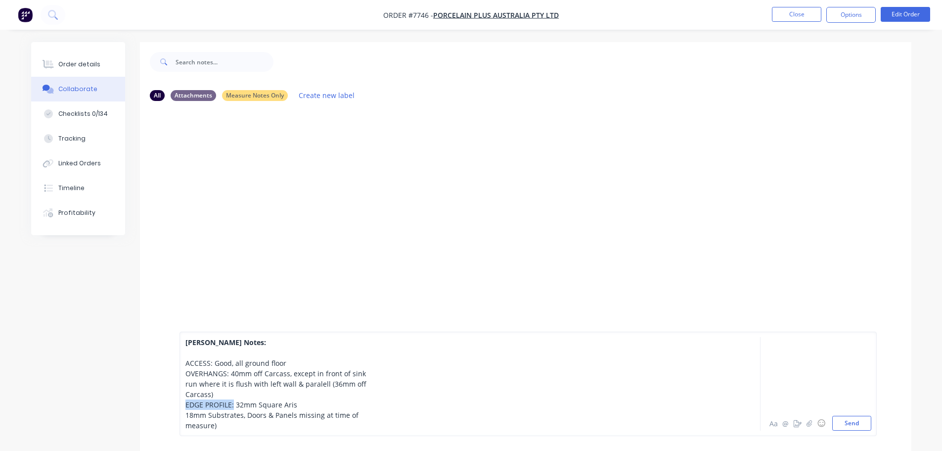
drag, startPoint x: 234, startPoint y: 405, endPoint x: 172, endPoint y: 406, distance: 62.3
click at [172, 331] on div "Alex Measure Notes: ACCESS: Good, all ground floor OVERHANGS: 40mm off Carcass,…" at bounding box center [526, 384] width 772 height 134
drag, startPoint x: 230, startPoint y: 372, endPoint x: 182, endPoint y: 372, distance: 48.0
click at [182, 331] on div "Alex Measure Notes: ACCESS: Good, all ground floor OVERHANGS: 40mm off Carcass,…" at bounding box center [528, 383] width 697 height 104
drag, startPoint x: 212, startPoint y: 365, endPoint x: 187, endPoint y: 364, distance: 24.7
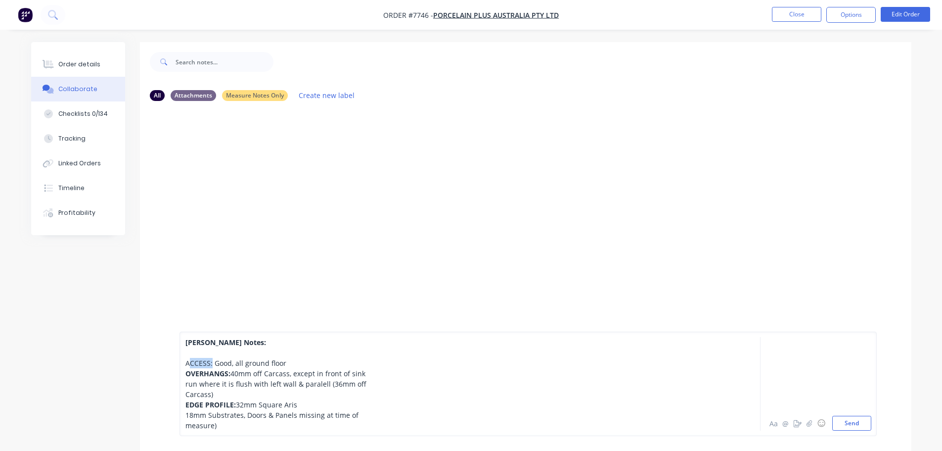
click at [187, 331] on span "ACCESS: Good, all ground floor" at bounding box center [235, 362] width 101 height 9
click at [188, 331] on span "A" at bounding box center [187, 362] width 4 height 9
drag, startPoint x: 188, startPoint y: 362, endPoint x: 182, endPoint y: 362, distance: 6.9
click at [182, 331] on div "Alex Measure Notes: A CCESS: Good, all ground floor OVERHANGS: 40mm off Carcass…" at bounding box center [528, 383] width 697 height 104
click at [185, 331] on span "run where it is flush with left wall & paralell (36mm off" at bounding box center [275, 383] width 181 height 9
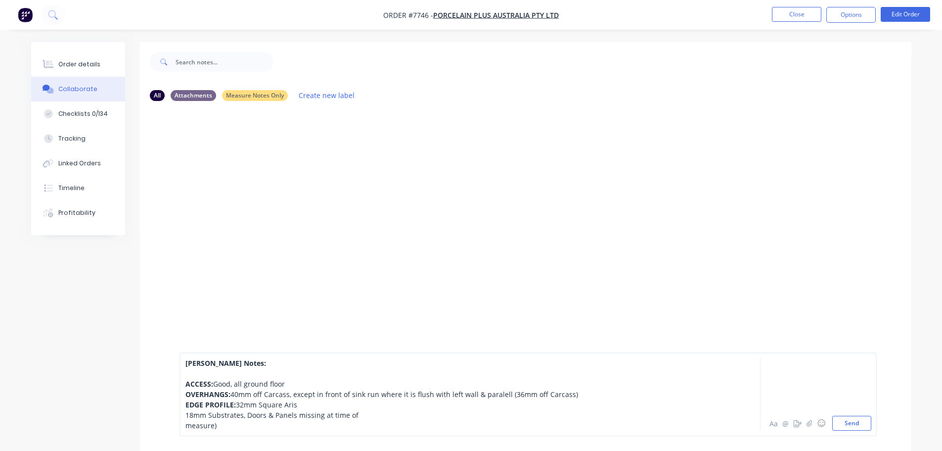
click at [185, 331] on span "18mm Substrates, Doors & Panels missing at time of" at bounding box center [271, 414] width 173 height 9
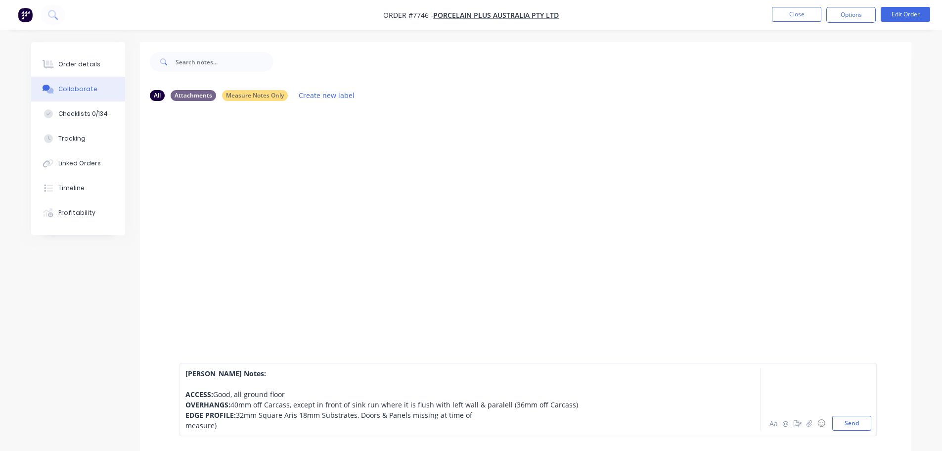
click at [188, 331] on span "measure)" at bounding box center [200, 424] width 31 height 9
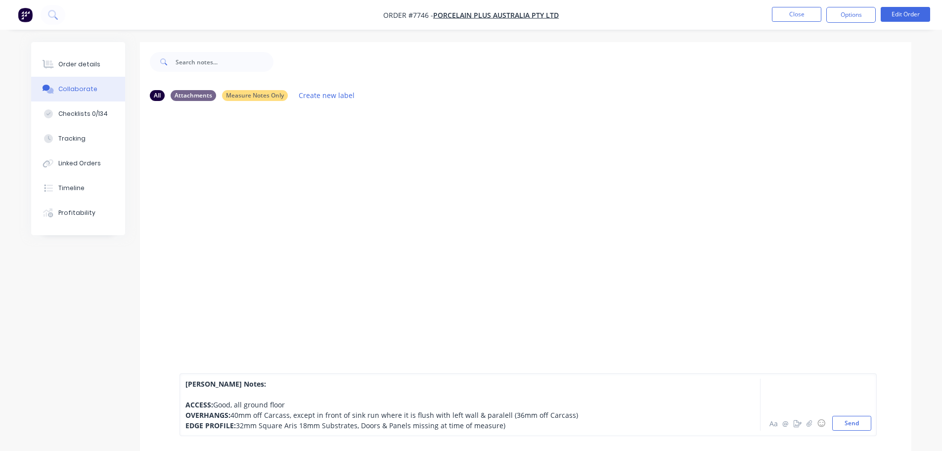
click at [512, 331] on div "EDGE PROFILE: 32mm Square Aris 18mm Substrates, Doors & Panels missing at time …" at bounding box center [442, 425] width 514 height 10
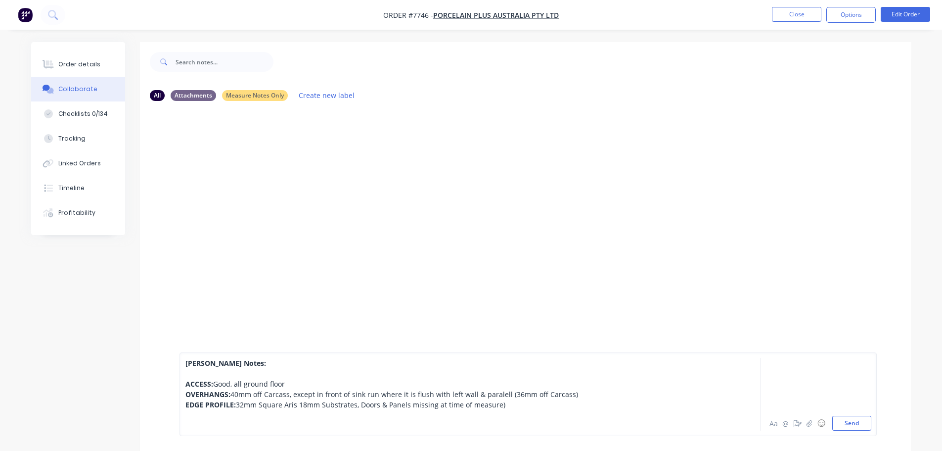
click at [282, 331] on div at bounding box center [442, 414] width 514 height 10
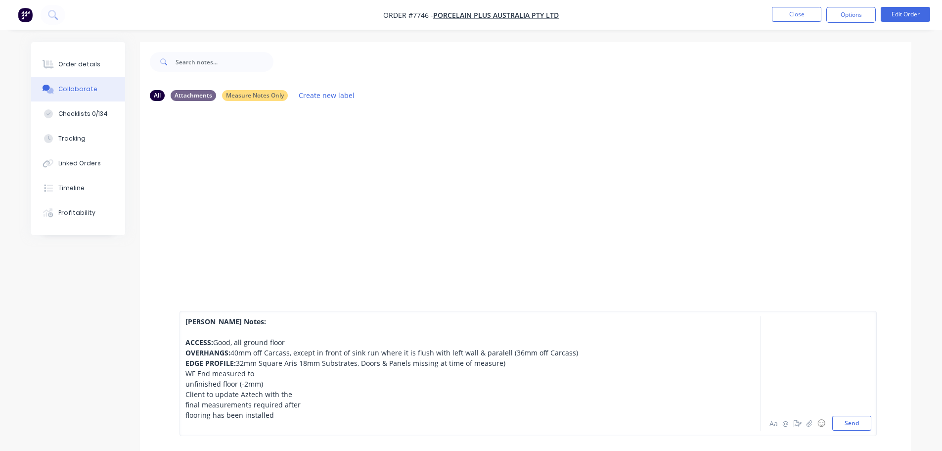
click at [185, 331] on span "WF End measured to" at bounding box center [219, 372] width 69 height 9
drag, startPoint x: 186, startPoint y: 374, endPoint x: 210, endPoint y: 372, distance: 24.3
click at [210, 331] on span "WF End measured to" at bounding box center [219, 372] width 69 height 9
click at [185, 331] on div "Alex Measure Notes: ACCESS: Good, all ground floor OVERHANGS: 40mm off Carcass,…" at bounding box center [442, 373] width 515 height 114
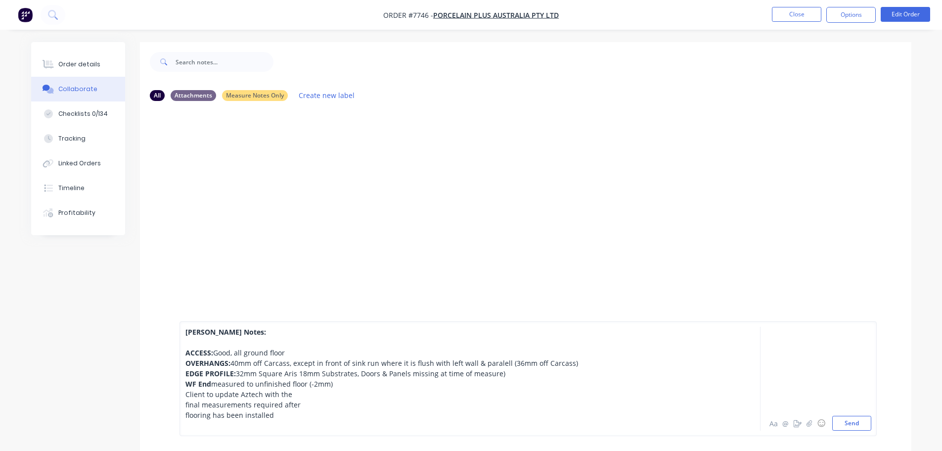
click at [184, 331] on div "Alex Measure Notes: ACCESS: Good, all ground floor OVERHANGS: 40mm off Carcass,…" at bounding box center [528, 378] width 697 height 115
click at [182, 331] on div "Alex Measure Notes: ACCESS: Good, all ground floor OVERHANGS: 40mm off Carcass,…" at bounding box center [528, 378] width 697 height 115
click at [186, 331] on span "final measurements required after" at bounding box center [242, 404] width 115 height 9
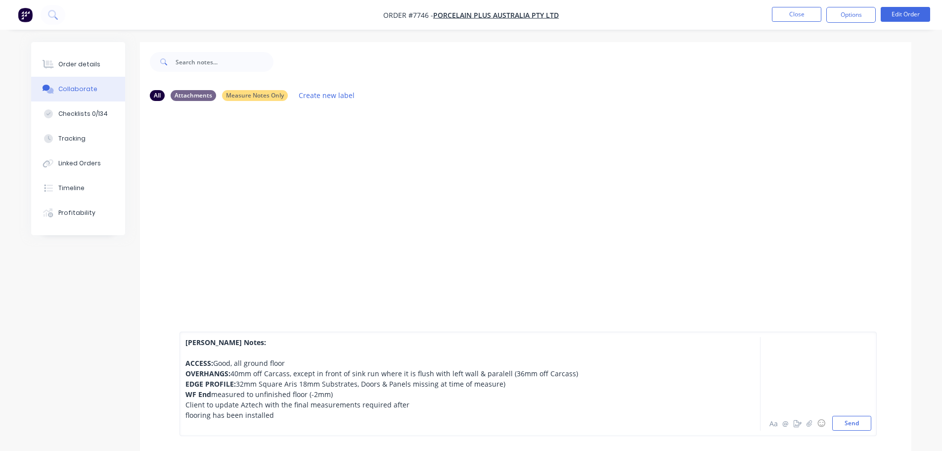
click at [185, 331] on span "flooring has been installed" at bounding box center [229, 414] width 89 height 9
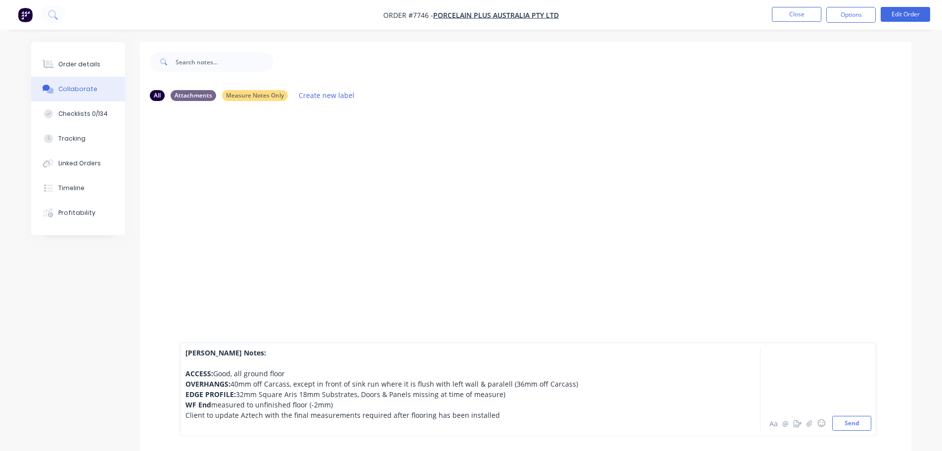
click at [500, 331] on div "Client to update Aztech with the final measurements required after flooring has…" at bounding box center [442, 414] width 514 height 10
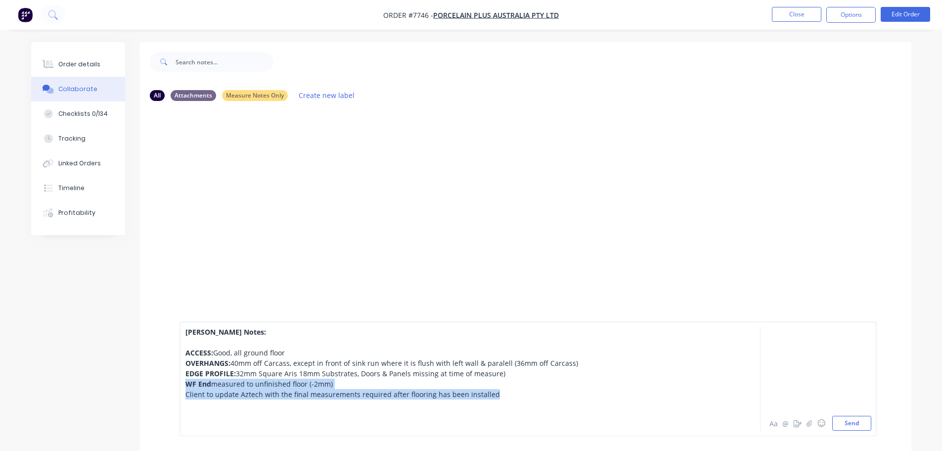
drag, startPoint x: 392, startPoint y: 391, endPoint x: 147, endPoint y: 380, distance: 245.5
click at [147, 331] on div "Alex Measure Notes: ACCESS: Good, all ground floor OVERHANGS: 40mm off Carcass,…" at bounding box center [526, 378] width 772 height 144
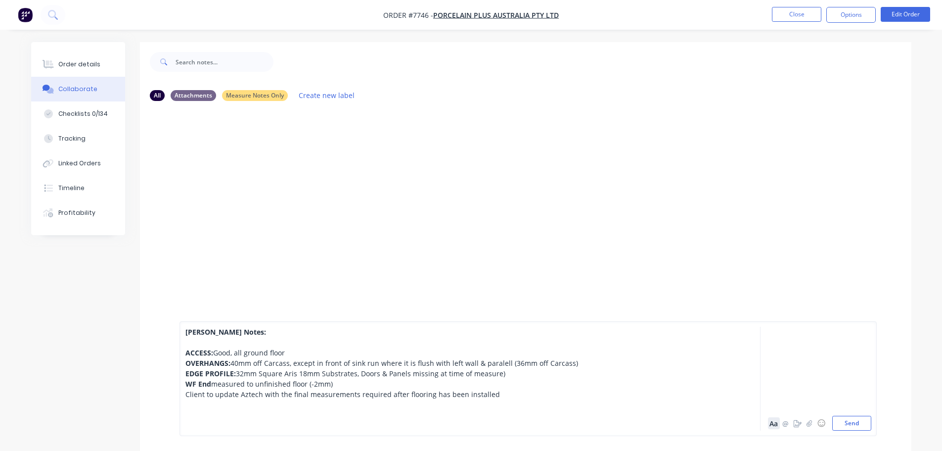
click at [512, 331] on button "Aa" at bounding box center [774, 423] width 12 height 12
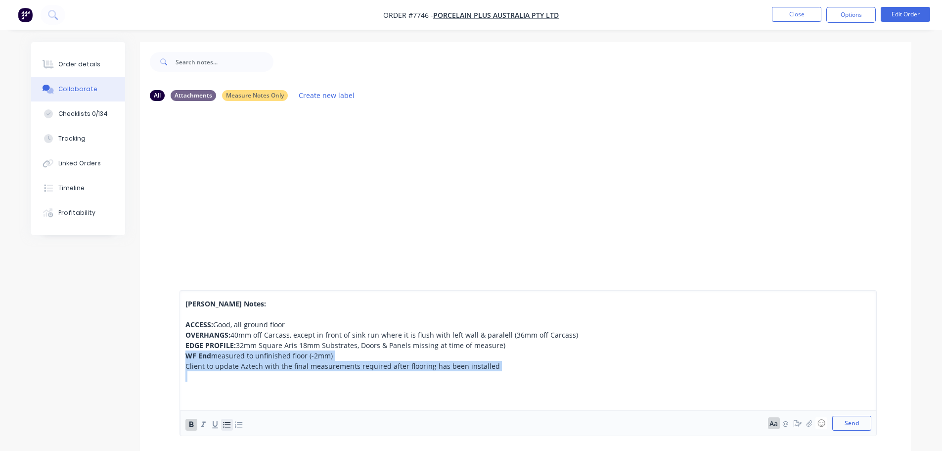
click at [224, 331] on icon "button" at bounding box center [226, 424] width 7 height 6
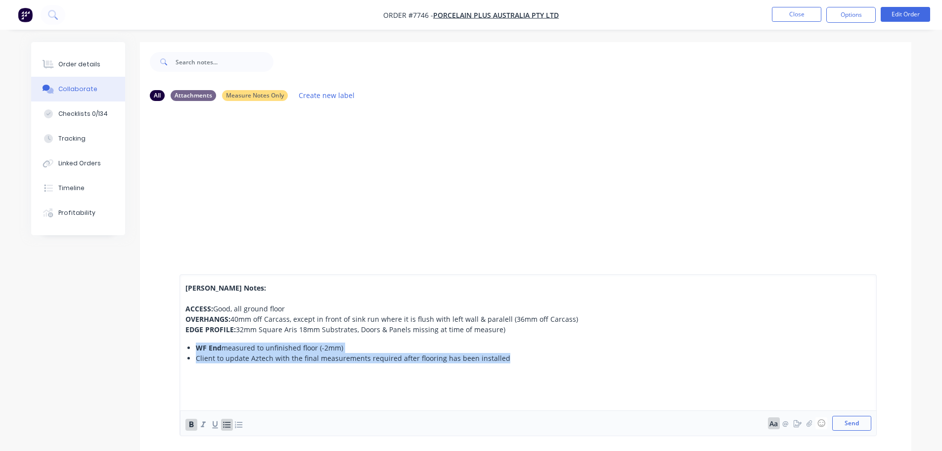
drag, startPoint x: 197, startPoint y: 359, endPoint x: 214, endPoint y: 357, distance: 16.9
click at [197, 331] on span "Client to update Aztech with the final measurements required after flooring has…" at bounding box center [353, 357] width 315 height 9
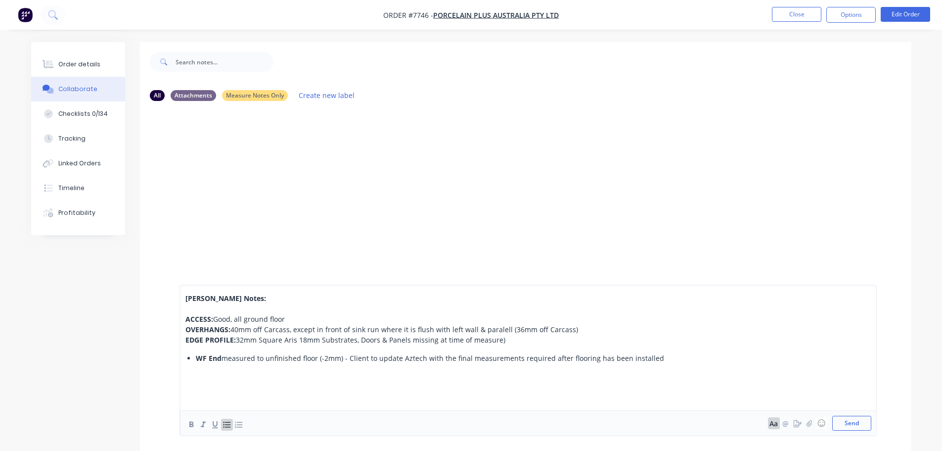
click at [512, 331] on div "WF End measured to unfinished floor (-2mm) - Client to update Aztech with the f…" at bounding box center [448, 358] width 504 height 10
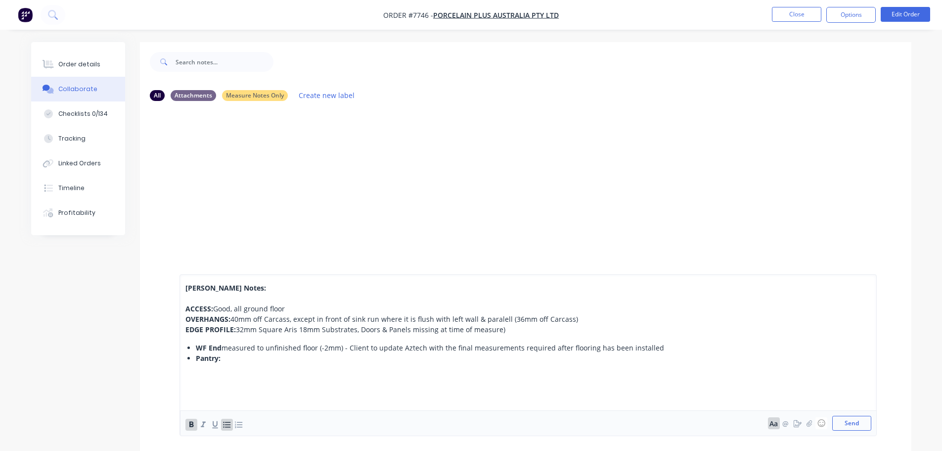
drag, startPoint x: 217, startPoint y: 350, endPoint x: 233, endPoint y: 357, distance: 18.0
click at [217, 331] on span "WF End" at bounding box center [209, 347] width 26 height 9
click at [245, 331] on div "Pantry:" at bounding box center [448, 358] width 504 height 10
click at [196, 331] on span "Pantry:" at bounding box center [208, 357] width 25 height 9
click at [315, 331] on div "Backbench / Pantry Section:" at bounding box center [448, 358] width 504 height 10
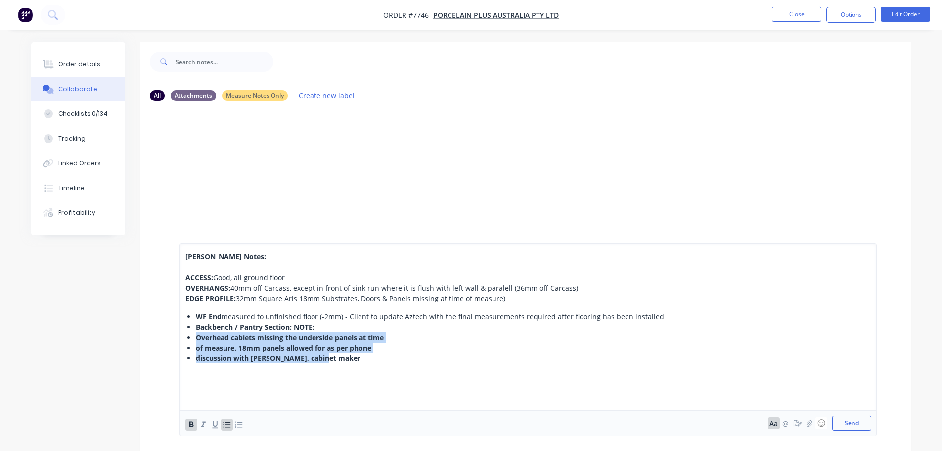
drag, startPoint x: 332, startPoint y: 362, endPoint x: 197, endPoint y: 337, distance: 137.3
click at [197, 331] on ul "WF End measured to unfinished floor (-2mm) - Client to update Aztech with the f…" at bounding box center [442, 337] width 514 height 52
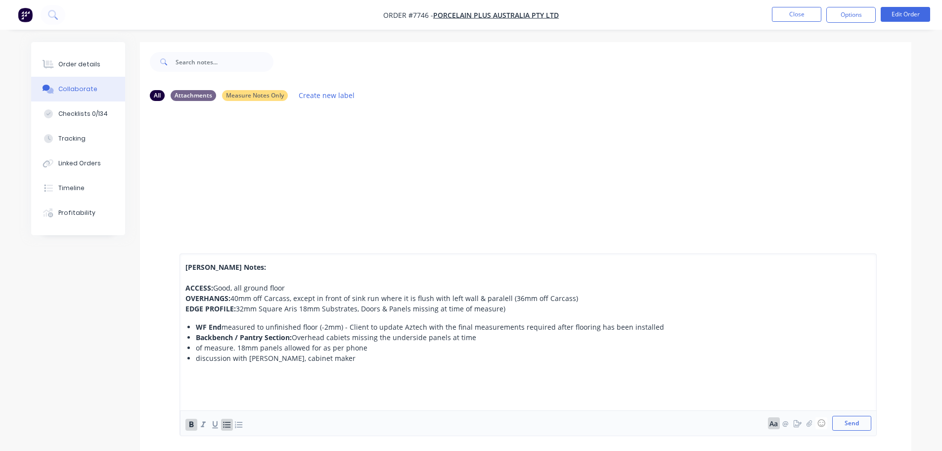
click at [194, 331] on ul "WF End measured to unfinished floor (-2mm) - Client to update Aztech with the f…" at bounding box center [442, 342] width 514 height 42
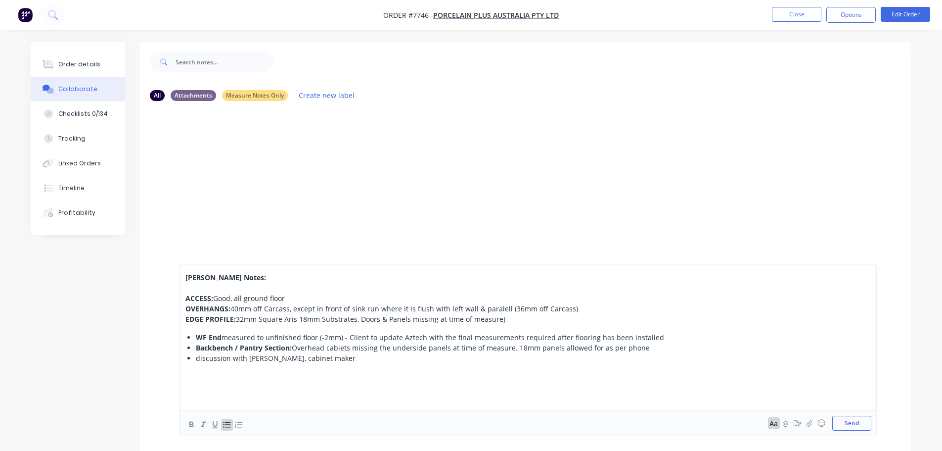
click at [196, 331] on span "discussion with Zoran, cabinet maker" at bounding box center [276, 357] width 160 height 9
click at [272, 331] on div "Backbench / Pantry Section: Overhead cabiets missing the underside panels at ti…" at bounding box center [448, 352] width 504 height 21
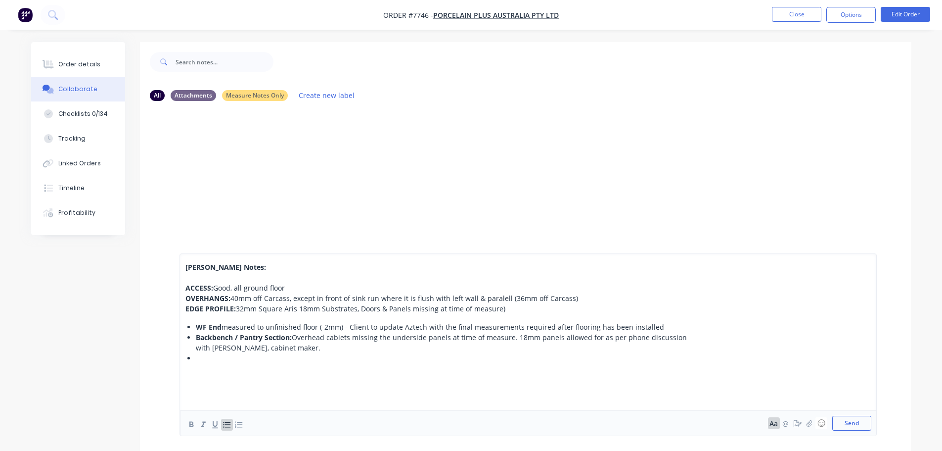
click at [227, 331] on div at bounding box center [448, 358] width 504 height 10
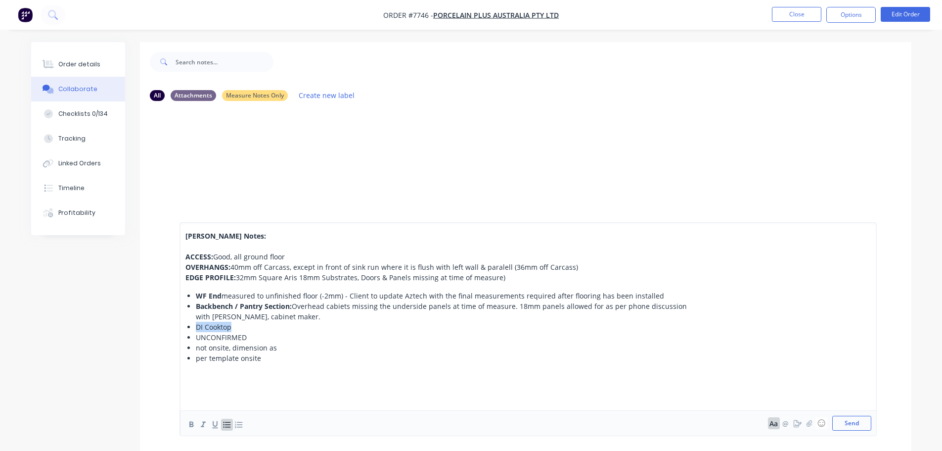
drag, startPoint x: 214, startPoint y: 326, endPoint x: 178, endPoint y: 323, distance: 35.8
click at [178, 323] on div "Alex Measure Notes: ACCESS: Good, all ground floor OVERHANGS: 40mm off Carcass,…" at bounding box center [526, 328] width 772 height 243
click at [194, 331] on ul "WF End measured to unfinished floor (-2mm) - Client to update Aztech with the f…" at bounding box center [442, 326] width 514 height 73
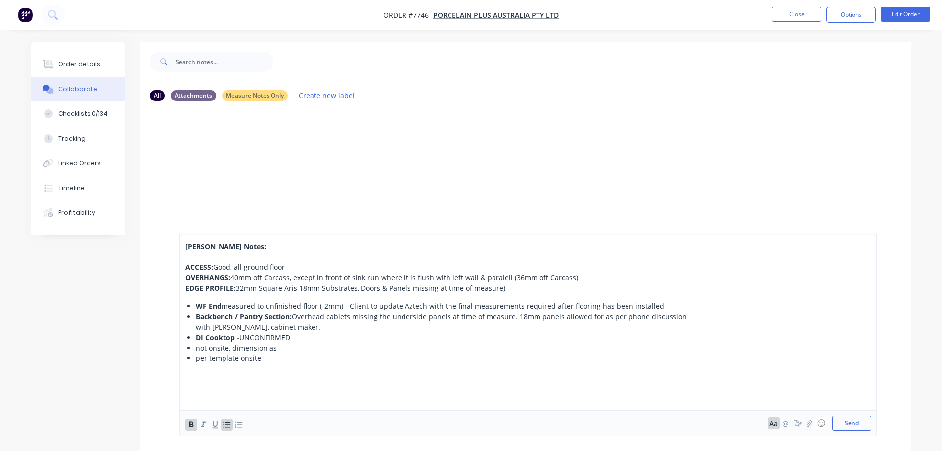
click at [192, 331] on ul "WF End measured to unfinished floor (-2mm) - Client to update Aztech with the f…" at bounding box center [442, 332] width 514 height 62
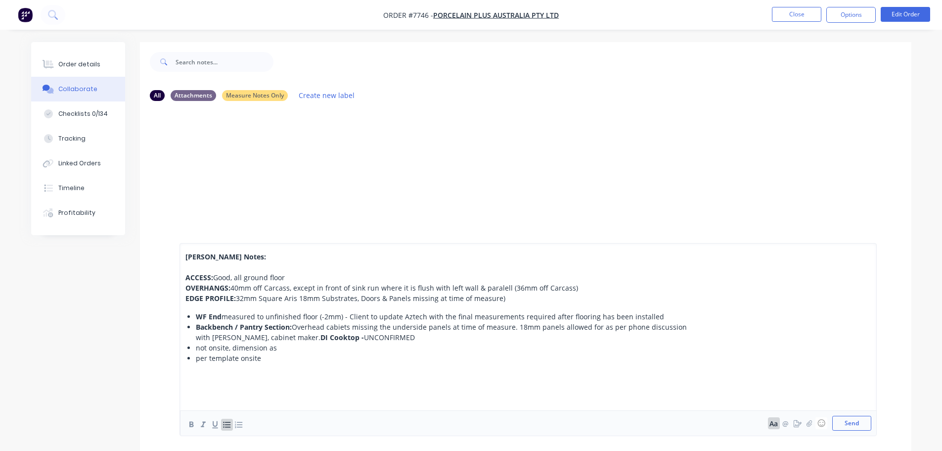
click at [194, 331] on ul "WF End measured to unfinished floor (-2mm) - Client to update Aztech with the f…" at bounding box center [442, 337] width 514 height 52
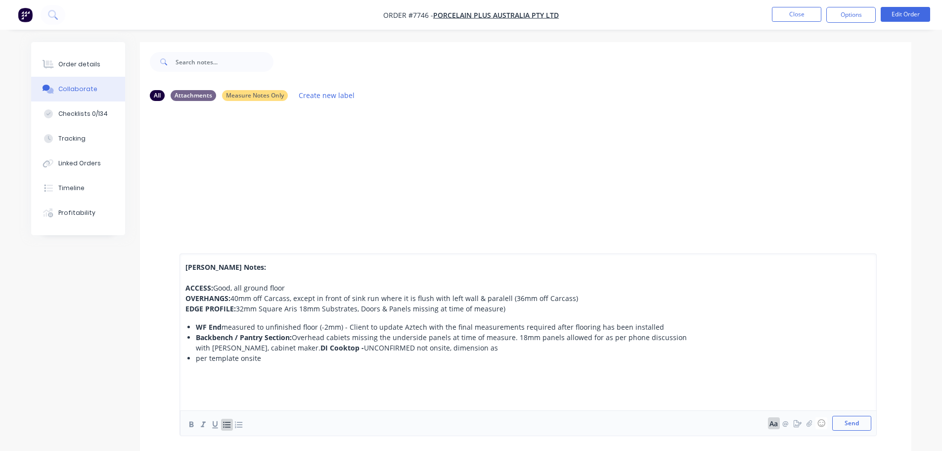
click at [195, 331] on ul "WF End measured to unfinished floor (-2mm) - Client to update Aztech with the f…" at bounding box center [442, 342] width 514 height 42
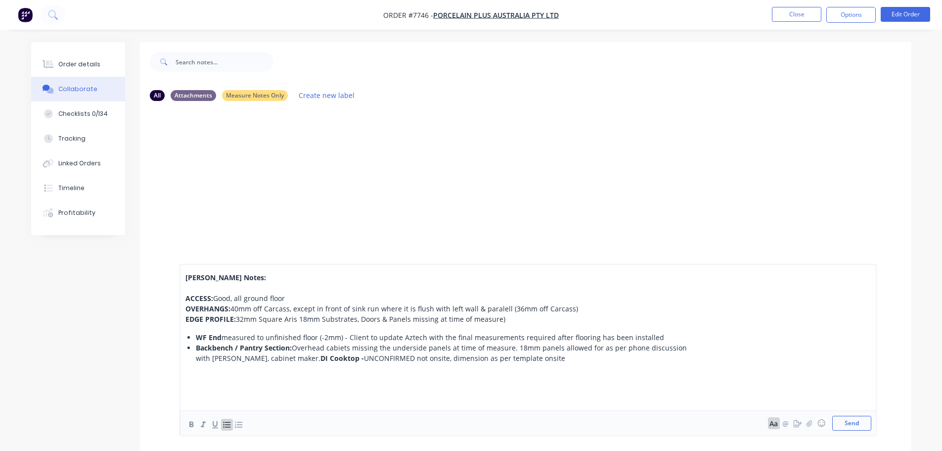
click at [512, 331] on div "Backbench / Pantry Section: Overhead cabiets missing the underside panels at ti…" at bounding box center [448, 352] width 504 height 21
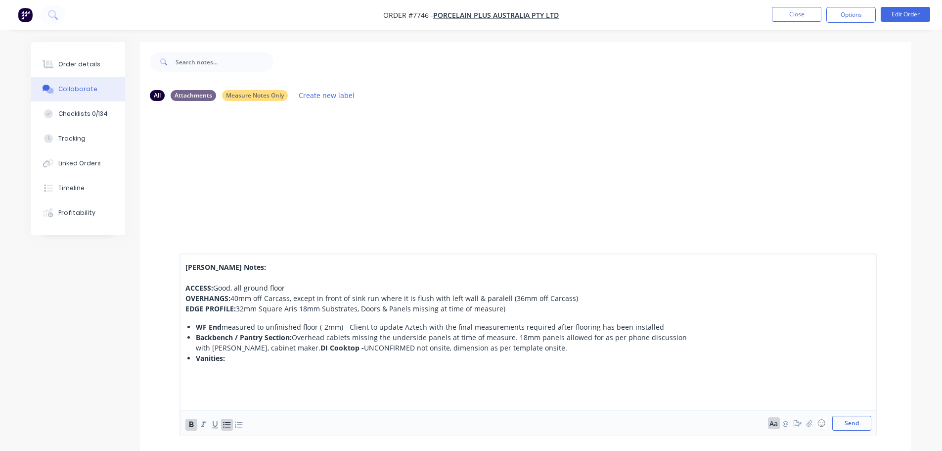
click at [251, 331] on div "Vanities:" at bounding box center [448, 358] width 504 height 10
drag, startPoint x: 268, startPoint y: 350, endPoint x: 227, endPoint y: 361, distance: 41.4
click at [227, 331] on div "Vanities: OVERHANGS: 5mm off Doors & Panels" at bounding box center [448, 358] width 504 height 10
click at [225, 331] on div at bounding box center [442, 376] width 514 height 10
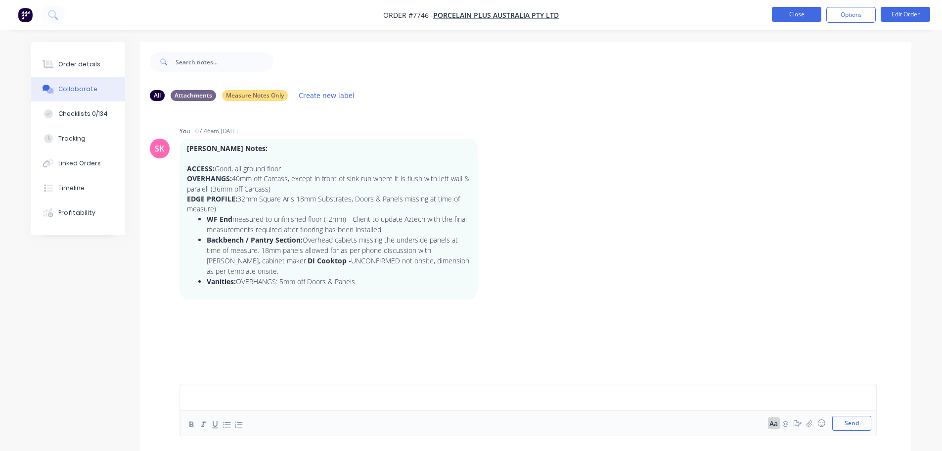
click at [512, 17] on button "Close" at bounding box center [796, 14] width 49 height 15
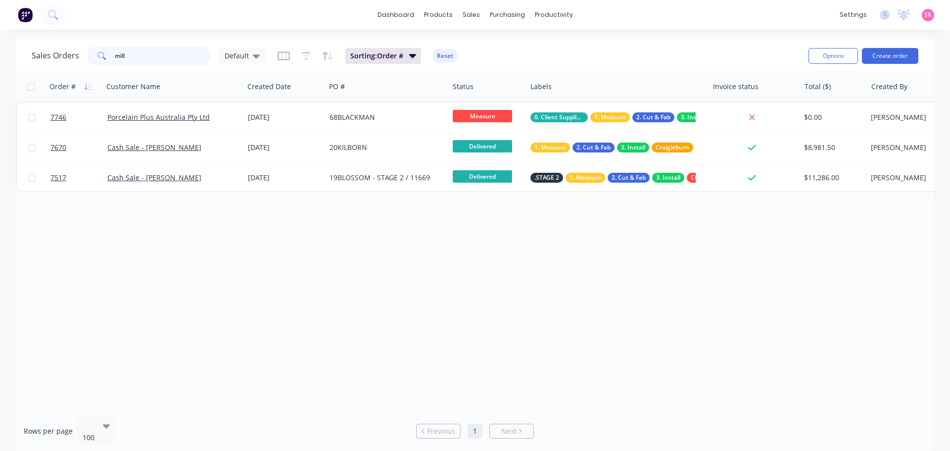
drag, startPoint x: 117, startPoint y: 56, endPoint x: 66, endPoint y: 56, distance: 50.4
click at [66, 56] on div "Sales Orders mill Default" at bounding box center [149, 56] width 234 height 20
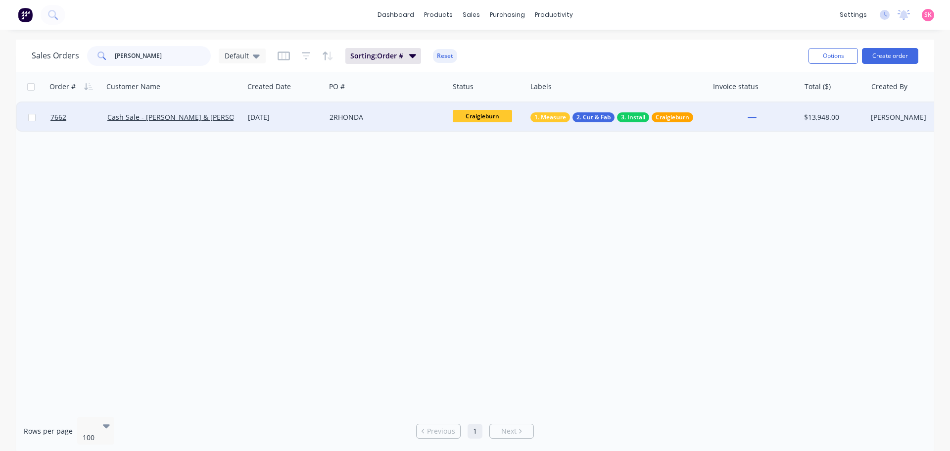
type input "rhonda"
click at [356, 123] on div "2RHONDA" at bounding box center [386, 117] width 123 height 30
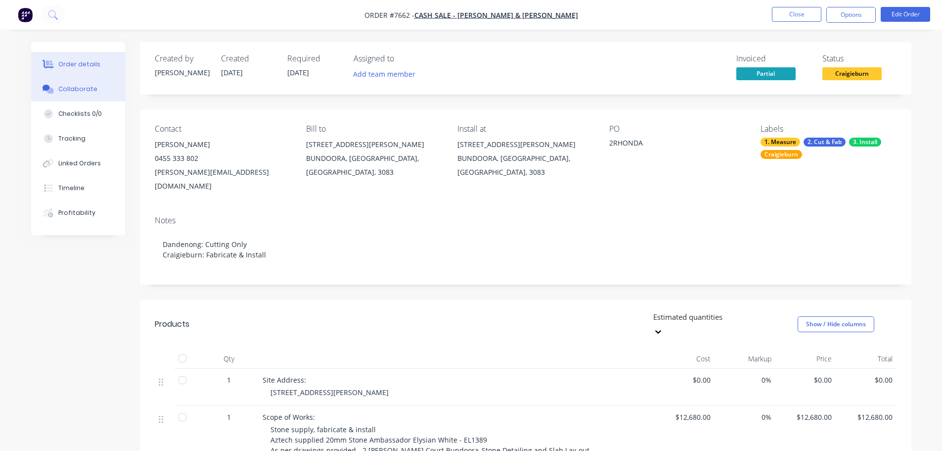
click at [97, 89] on button "Collaborate" at bounding box center [78, 89] width 94 height 25
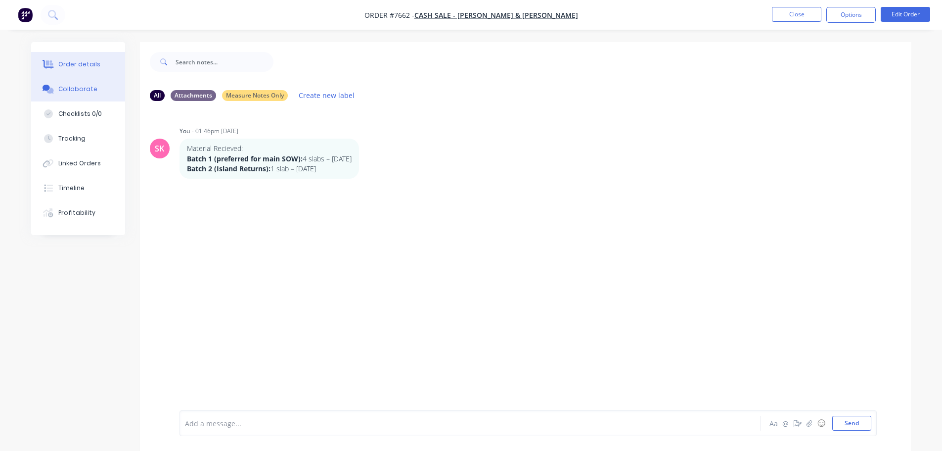
click at [89, 55] on button "Order details" at bounding box center [78, 64] width 94 height 25
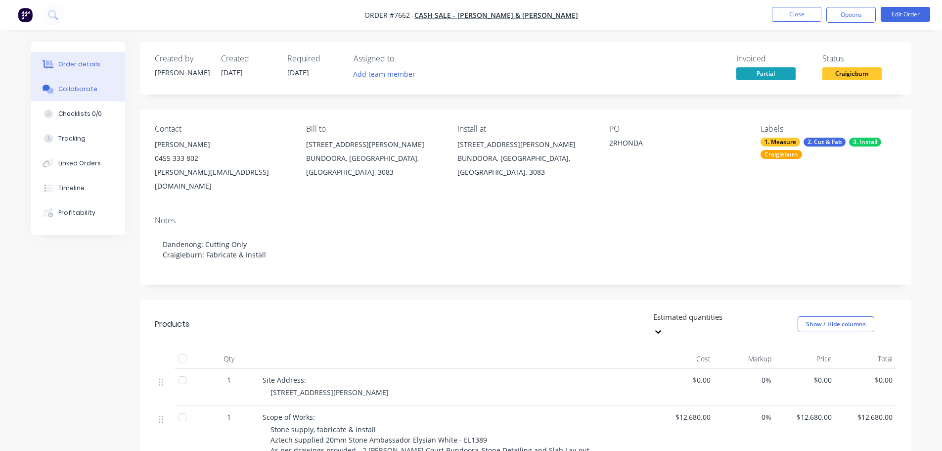
click at [91, 89] on div "Collaborate" at bounding box center [77, 89] width 39 height 9
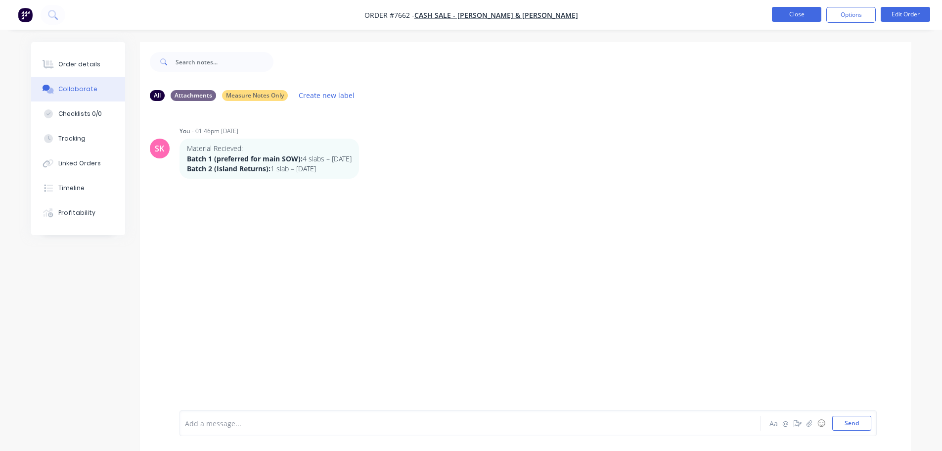
click at [512, 16] on button "Close" at bounding box center [796, 14] width 49 height 15
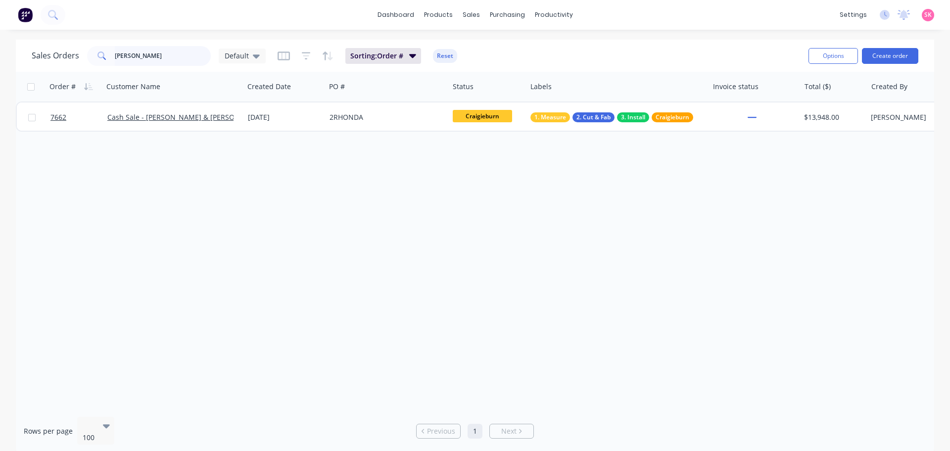
drag, startPoint x: 148, startPoint y: 60, endPoint x: 44, endPoint y: 55, distance: 104.5
click at [58, 61] on div "Sales Orders rhonda Default" at bounding box center [149, 56] width 234 height 20
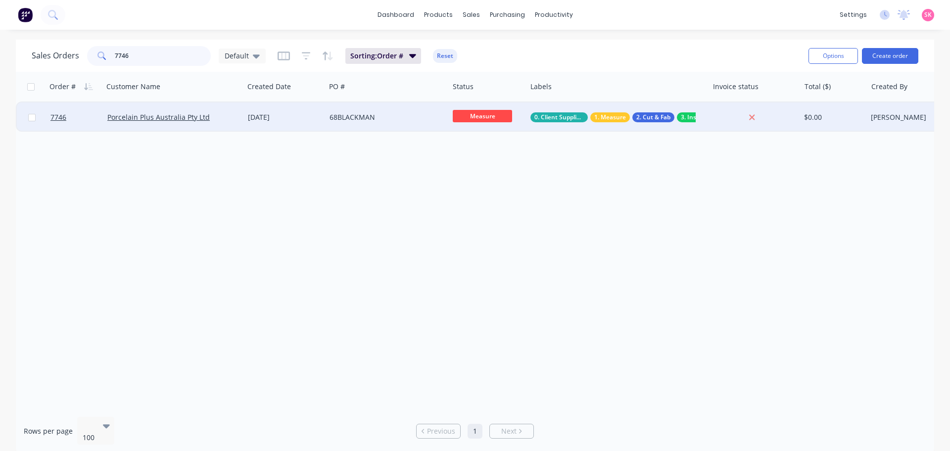
type input "7746"
click at [214, 128] on div "Porcelain Plus Australia Pty Ltd" at bounding box center [173, 117] width 140 height 30
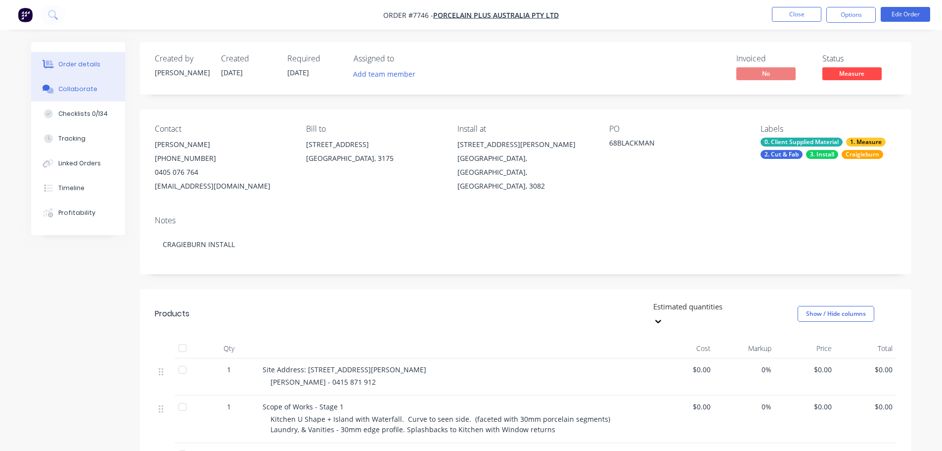
click at [65, 90] on div "Collaborate" at bounding box center [77, 89] width 39 height 9
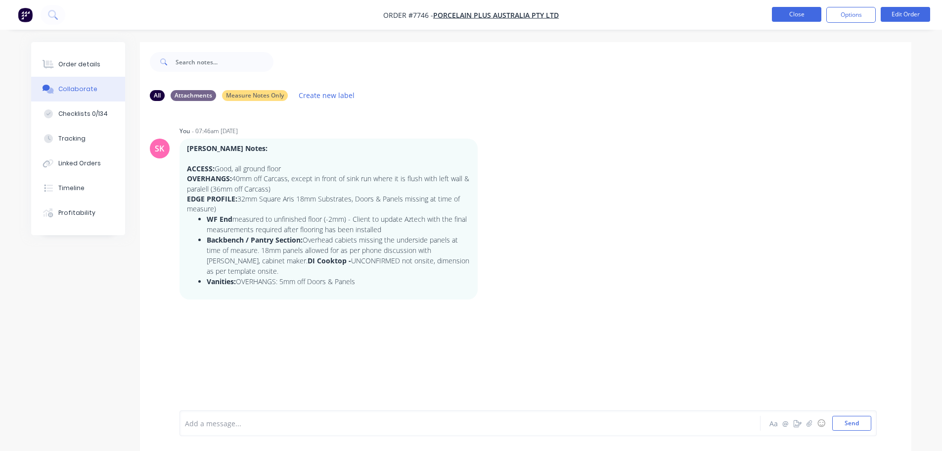
click at [512, 10] on button "Close" at bounding box center [796, 14] width 49 height 15
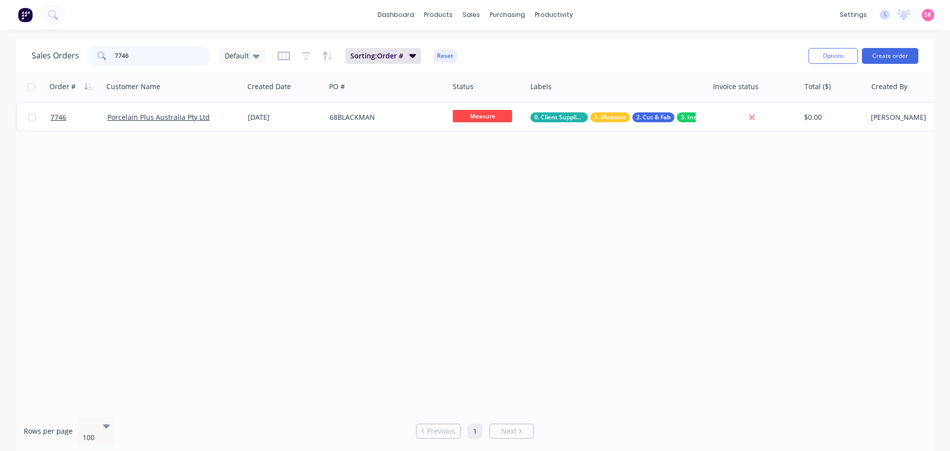
drag, startPoint x: 151, startPoint y: 54, endPoint x: 2, endPoint y: 50, distance: 148.4
click at [11, 57] on div "Sales Orders 7746 Default Sorting: Order # Reset Options Create order Order # C…" at bounding box center [475, 246] width 950 height 413
type input "7662"
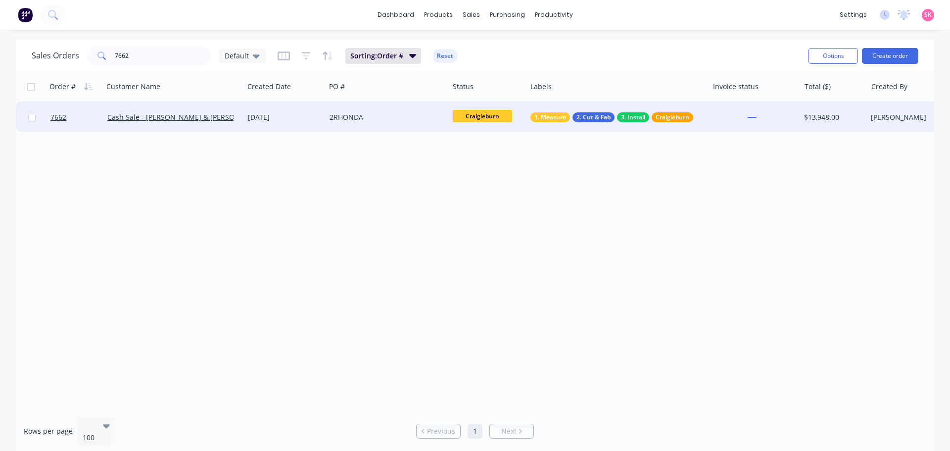
click at [281, 122] on div "17 Sep 2025" at bounding box center [285, 117] width 74 height 10
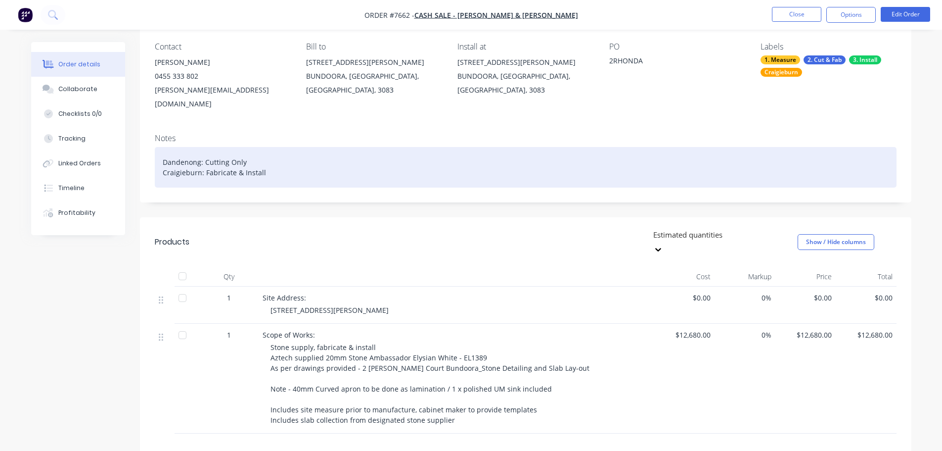
scroll to position [99, 0]
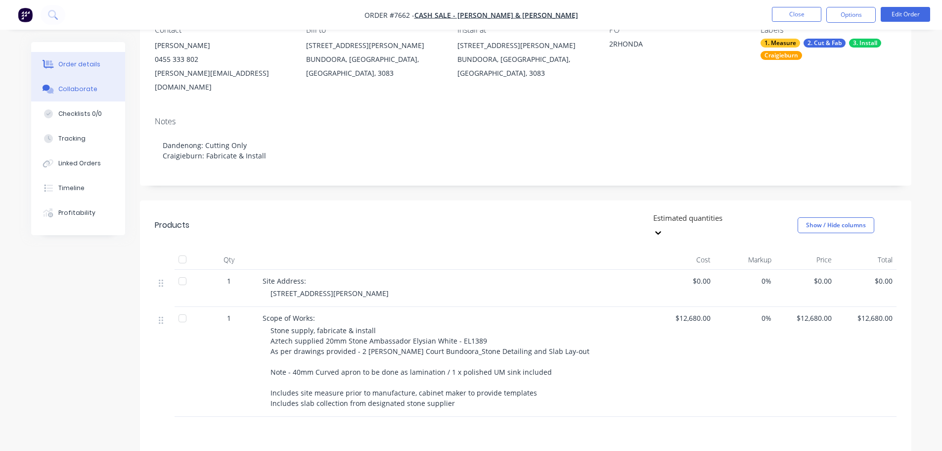
click at [85, 95] on button "Collaborate" at bounding box center [78, 89] width 94 height 25
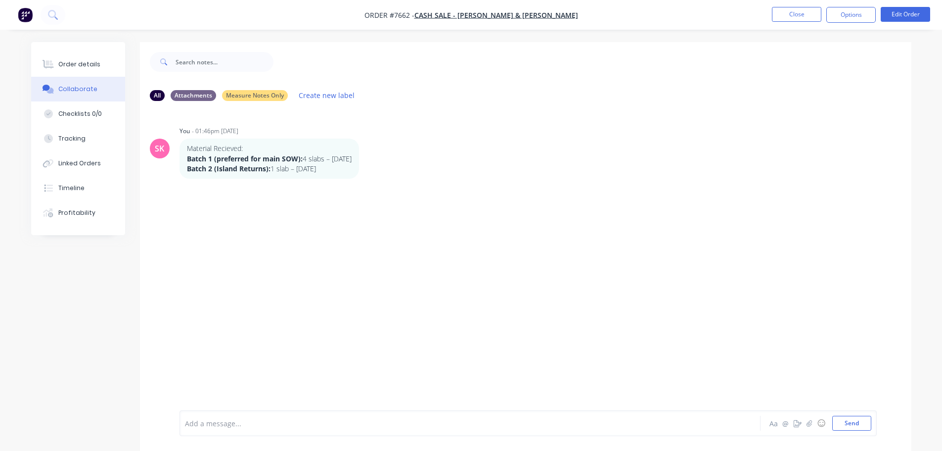
click at [281, 331] on div "Add a message..." at bounding box center [442, 422] width 515 height 15
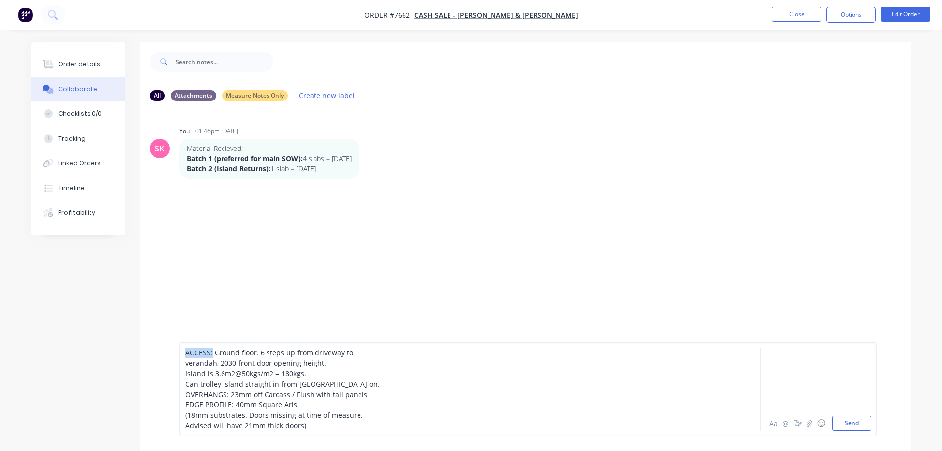
drag, startPoint x: 212, startPoint y: 351, endPoint x: 154, endPoint y: 350, distance: 58.4
click at [154, 331] on div "ACCESS: Ground floor. 6 steps up from driveway to verandah, 2030 front door ope…" at bounding box center [526, 389] width 772 height 124
drag, startPoint x: 229, startPoint y: 395, endPoint x: 167, endPoint y: 397, distance: 62.3
click at [167, 331] on div "ACCESS: Ground floor. 6 steps up from driveway to verandah, 2030 front door ope…" at bounding box center [526, 389] width 772 height 124
drag, startPoint x: 235, startPoint y: 404, endPoint x: 176, endPoint y: 401, distance: 59.4
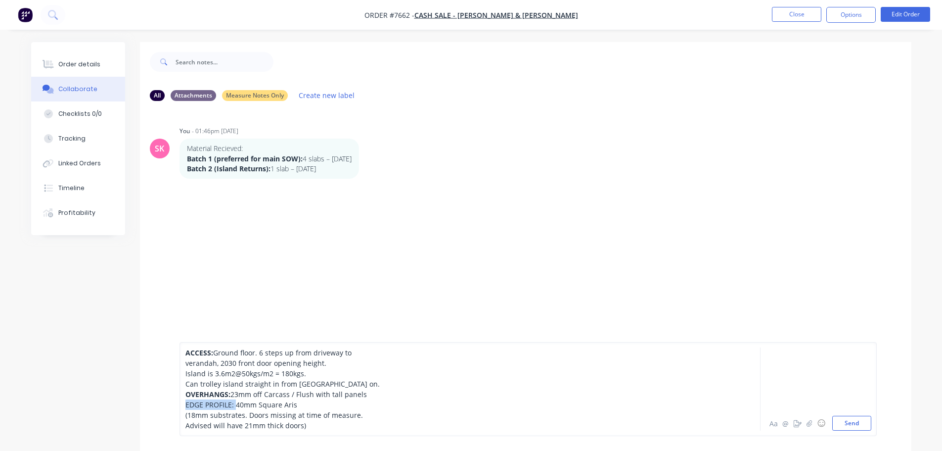
click at [176, 331] on div "ACCESS: Ground floor. 6 steps up from driveway to verandah, 2030 front door ope…" at bounding box center [526, 389] width 772 height 124
click at [186, 331] on span "(18mm substrates. Doors missing at time of measure." at bounding box center [274, 414] width 178 height 9
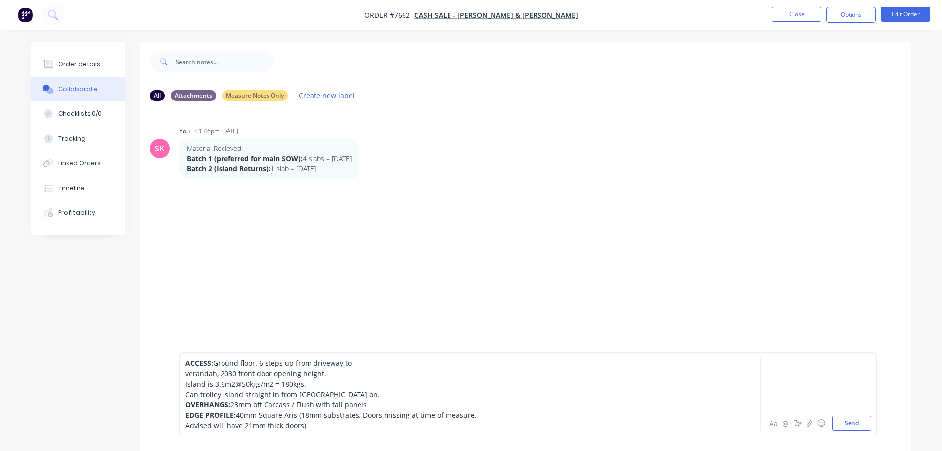
click at [183, 331] on div "ACCESS: Ground floor. 6 steps up from driveway to verandah, 2030 front door ope…" at bounding box center [528, 394] width 697 height 84
click at [185, 331] on span "Advised will have 21mm thick doors)" at bounding box center [245, 424] width 121 height 9
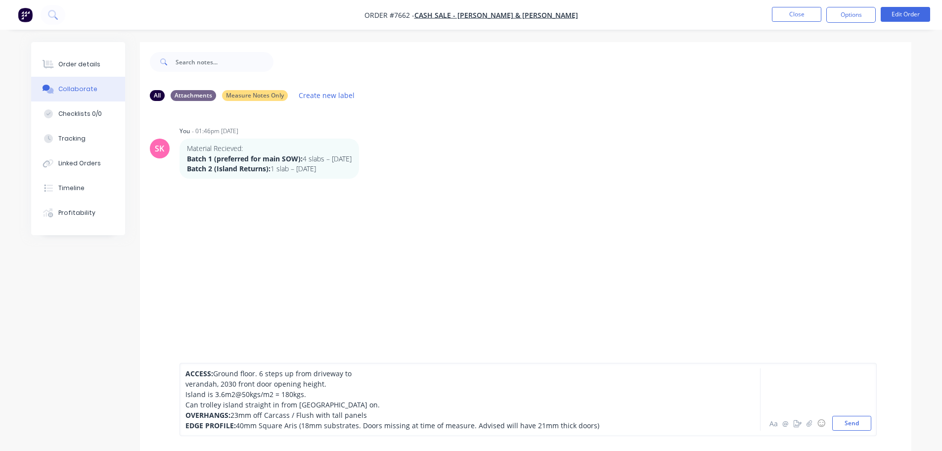
click at [214, 331] on span "Ground floor. 6 steps up from driveway to" at bounding box center [282, 372] width 138 height 9
click at [186, 331] on span "verandah, 2030 front door opening height." at bounding box center [255, 383] width 141 height 9
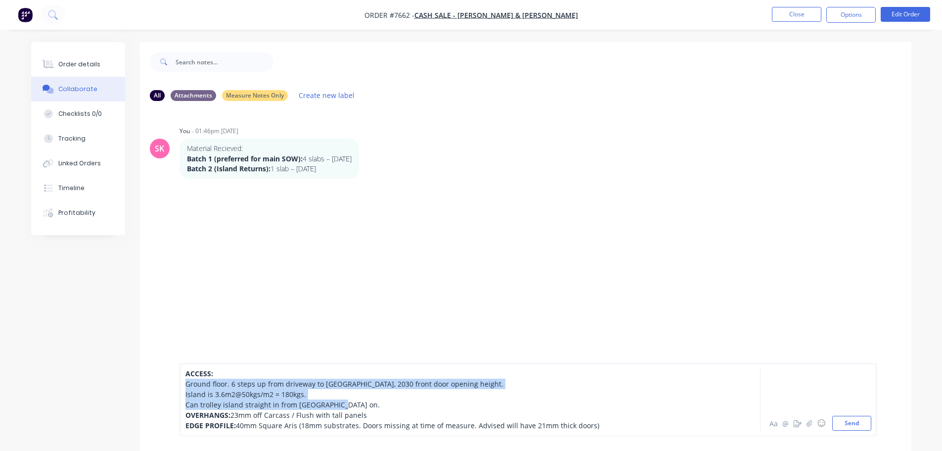
drag, startPoint x: 304, startPoint y: 401, endPoint x: 179, endPoint y: 388, distance: 125.3
click at [180, 331] on div "ACCESS: Ground floor. 6 steps up from driveway to verandah, 2030 front door ope…" at bounding box center [528, 399] width 697 height 73
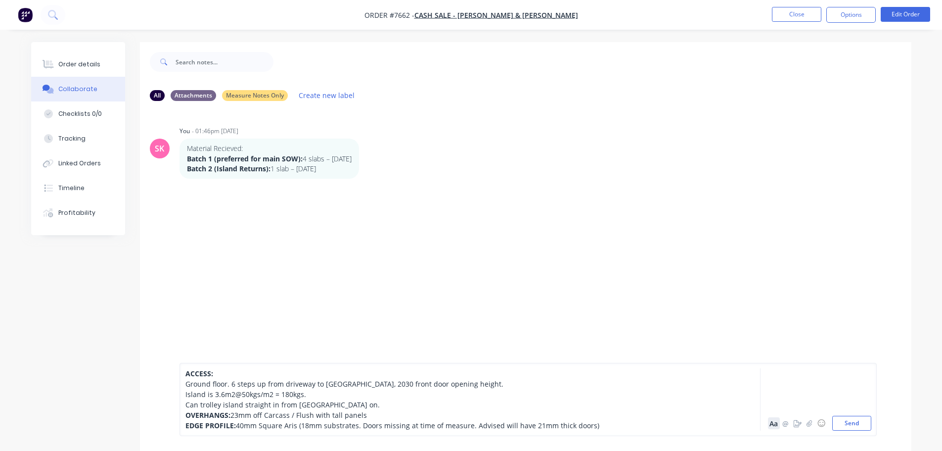
click at [512, 331] on button "Aa" at bounding box center [774, 423] width 12 height 12
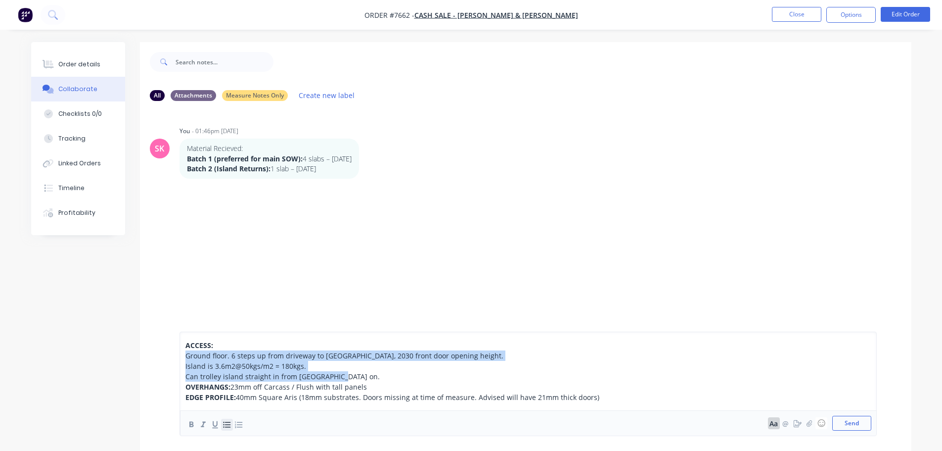
click at [226, 331] on icon "button" at bounding box center [226, 424] width 7 height 6
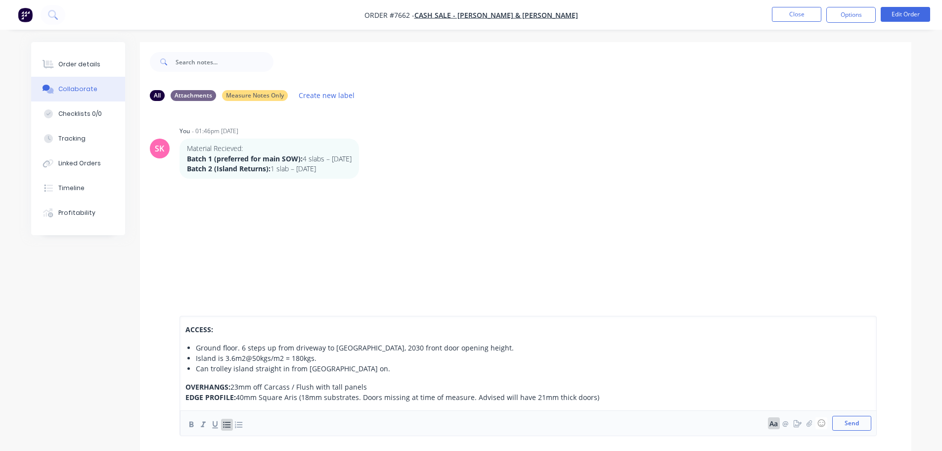
click at [262, 331] on span "23mm off Carcass / Flush with tall panels" at bounding box center [298, 386] width 136 height 9
click at [376, 331] on div "ACCESS: Ground floor. 6 steps up from driveway to verandah, 2030 front door ope…" at bounding box center [442, 363] width 514 height 78
click at [395, 331] on div "Can trolley island straight in from verandah on." at bounding box center [448, 368] width 504 height 10
click at [512, 15] on button "Close" at bounding box center [796, 14] width 49 height 15
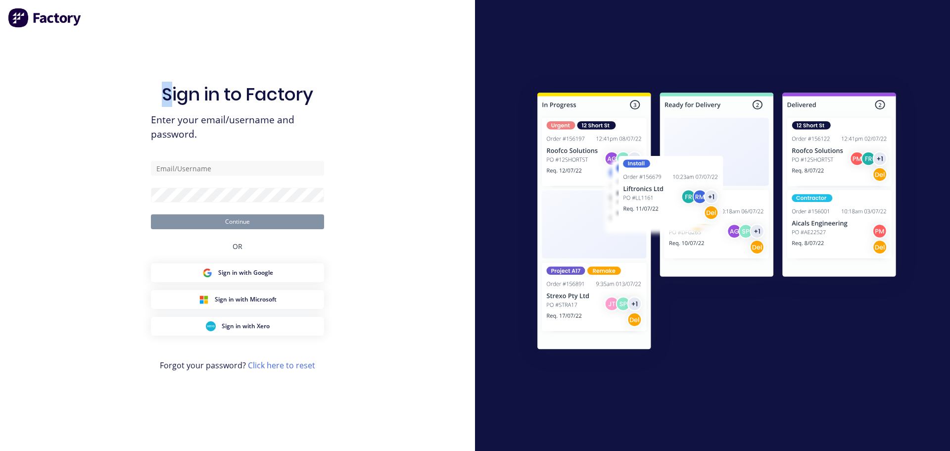
drag, startPoint x: 157, startPoint y: 61, endPoint x: 75, endPoint y: 54, distance: 82.4
click at [75, 54] on div "Sign in to Factory Enter your email/username and password. Continue OR Sign in …" at bounding box center [237, 225] width 475 height 451
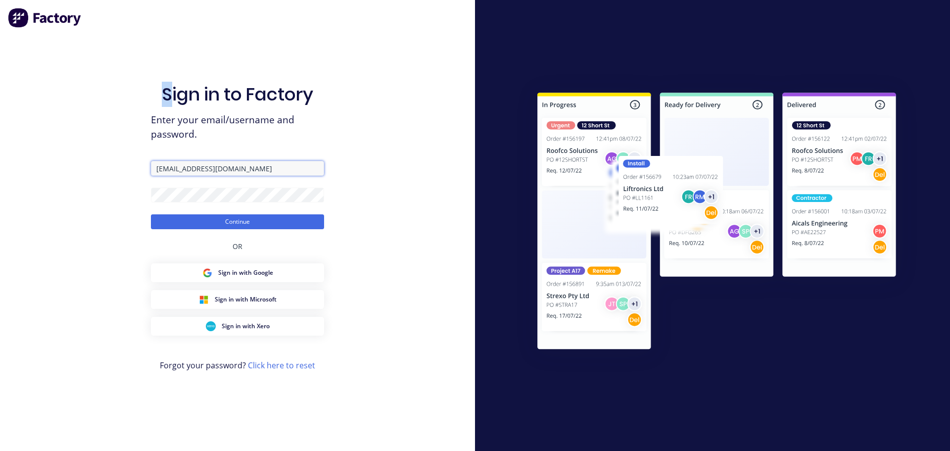
click at [263, 170] on input "jordan@aztechstone.com.au" at bounding box center [237, 168] width 173 height 15
type input "office@aztechstone.com.au"
click at [216, 227] on button "Continue" at bounding box center [237, 221] width 173 height 15
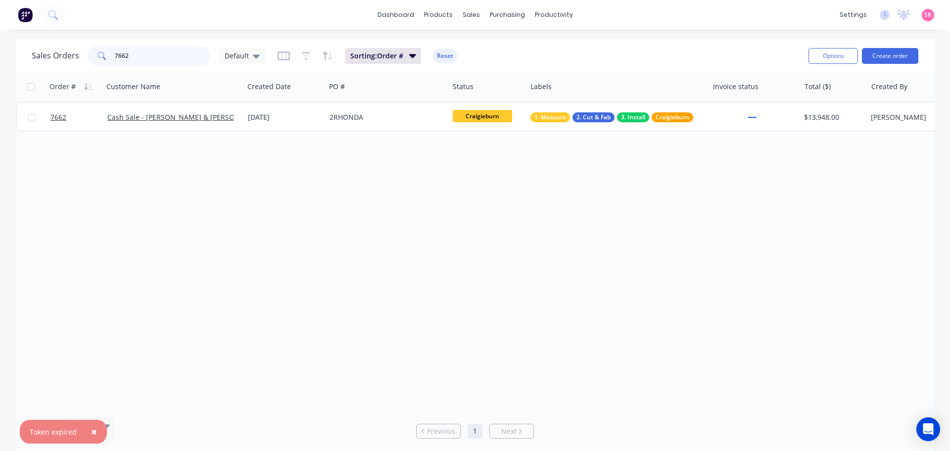
drag, startPoint x: 174, startPoint y: 55, endPoint x: 45, endPoint y: 54, distance: 128.6
click at [45, 54] on div "Sales Orders 7662 Default" at bounding box center [149, 56] width 234 height 20
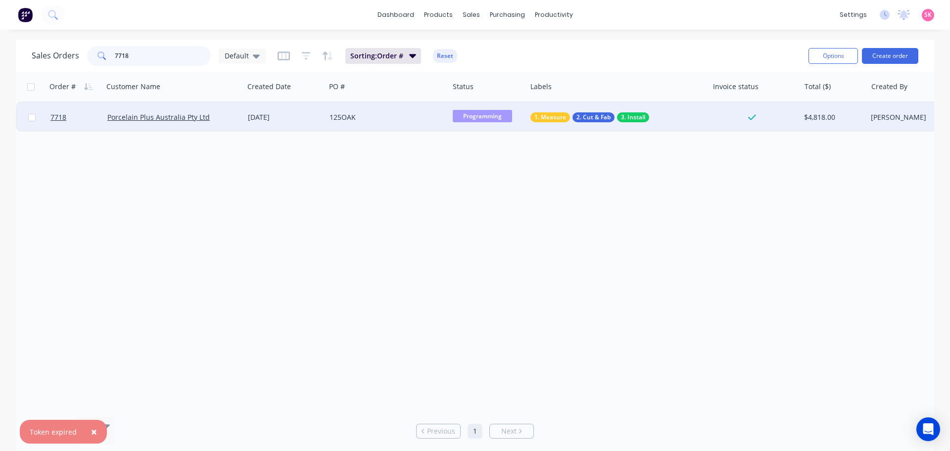
type input "7718"
click at [217, 116] on div "Porcelain Plus Australia Pty Ltd" at bounding box center [170, 117] width 126 height 10
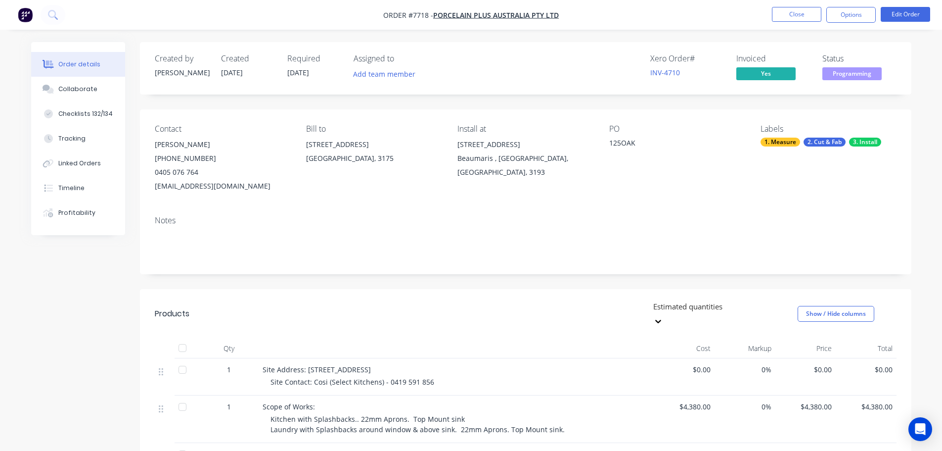
scroll to position [198, 0]
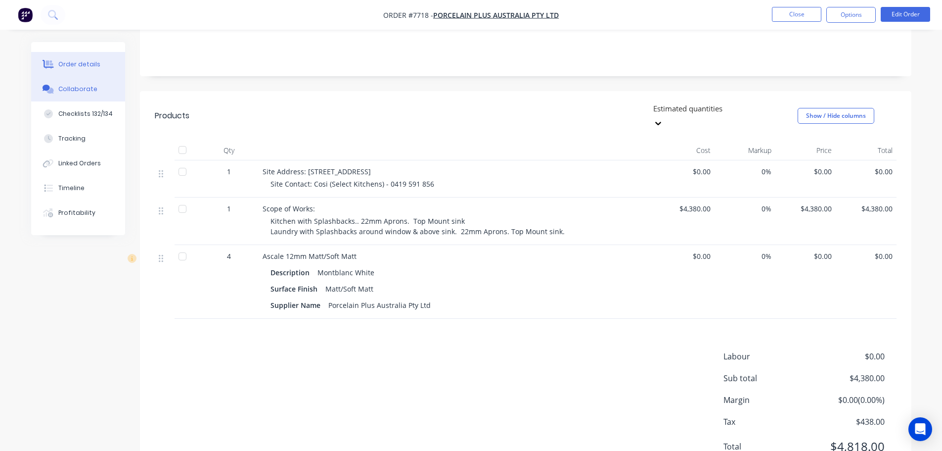
click at [69, 91] on div "Collaborate" at bounding box center [77, 89] width 39 height 9
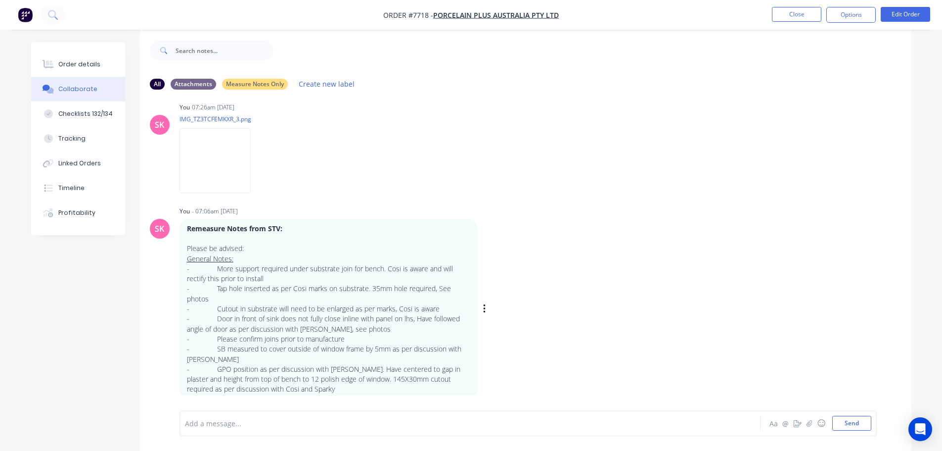
scroll to position [15, 0]
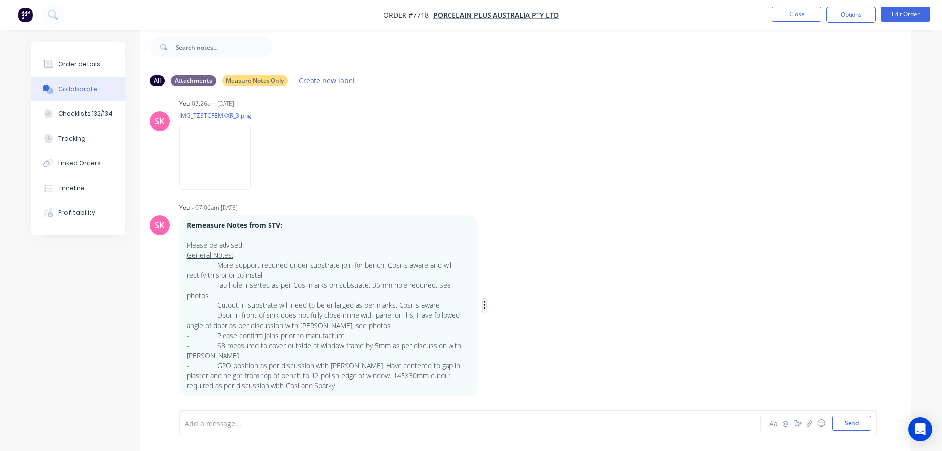
click at [485, 304] on icon "button" at bounding box center [484, 305] width 3 height 11
click at [512, 325] on button "Edit" at bounding box center [520, 323] width 62 height 16
click at [489, 303] on div "SK You - 07:06am 02/10/25 Remeasure Notes from STV: Please be advised: General …" at bounding box center [526, 297] width 772 height 195
click at [480, 309] on div "Remeasure Notes from STV: Please be advised: General Notes: - More support requ…" at bounding box center [334, 305] width 309 height 181
click at [0, 0] on icon "button" at bounding box center [0, 0] width 0 height 0
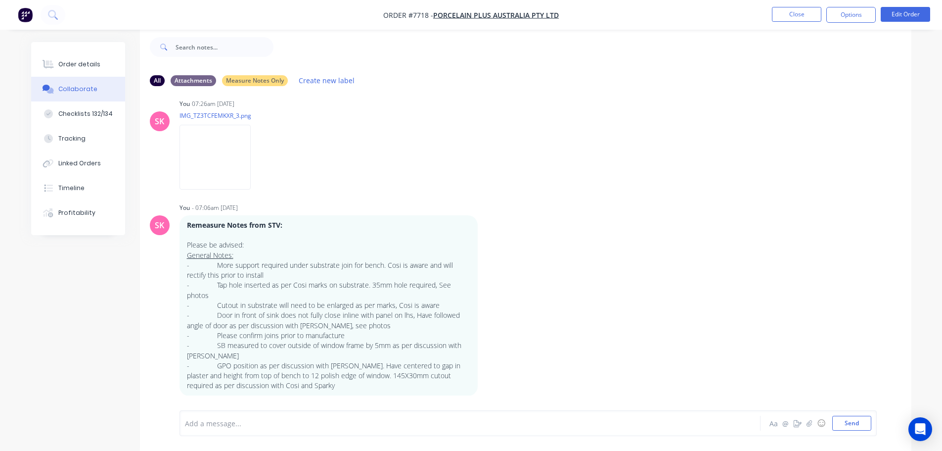
click at [0, 0] on button "Edit" at bounding box center [0, 0] width 0 height 0
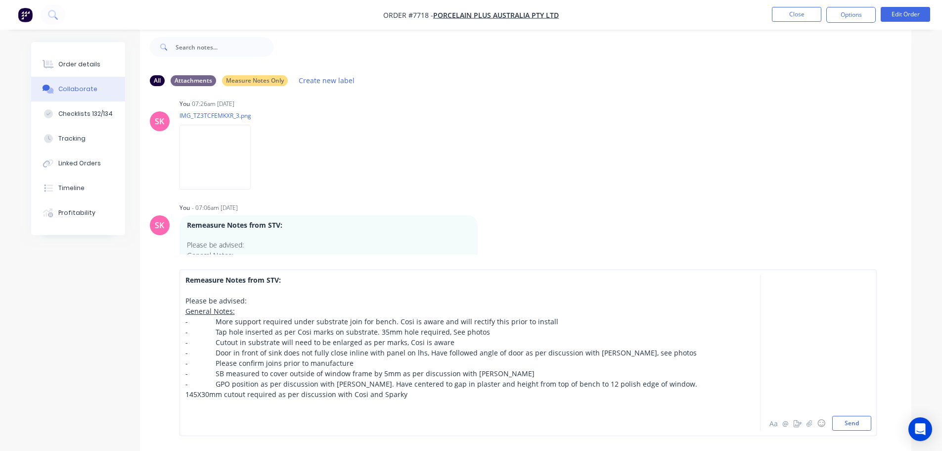
paste div
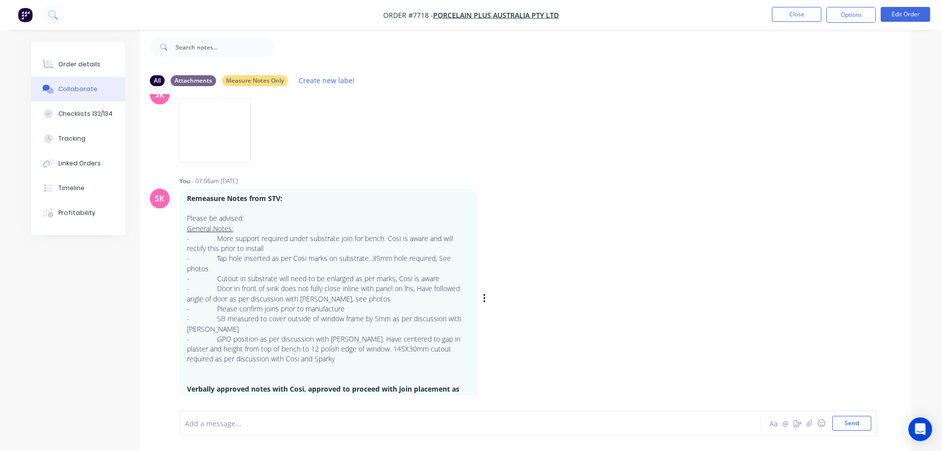
scroll to position [1033, 0]
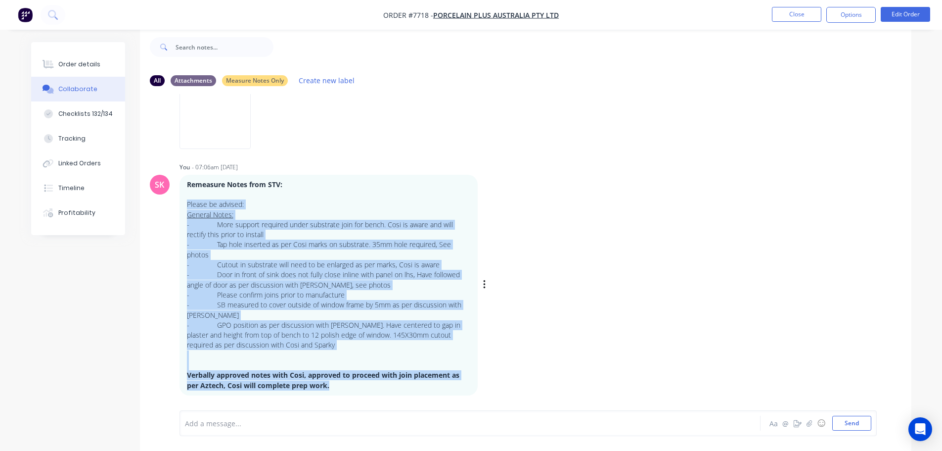
drag, startPoint x: 352, startPoint y: 383, endPoint x: 188, endPoint y: 205, distance: 241.5
click at [185, 202] on div "Remeasure Notes from STV: Please be advised: General Notes: - More support requ…" at bounding box center [329, 285] width 298 height 221
copy div "Please be advised: General Notes: - More support required under substrate join …"
drag, startPoint x: 372, startPoint y: 420, endPoint x: 375, endPoint y: 414, distance: 6.6
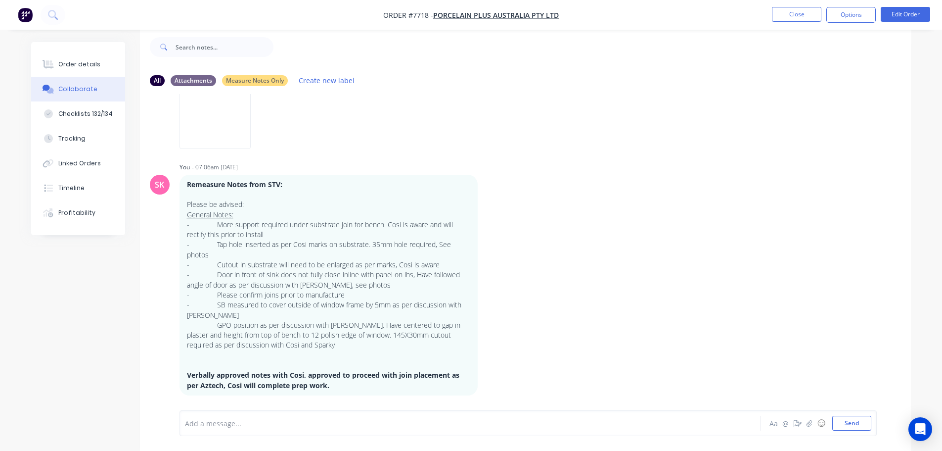
click at [372, 331] on div at bounding box center [442, 423] width 514 height 10
click at [512, 21] on button "Close" at bounding box center [796, 14] width 49 height 15
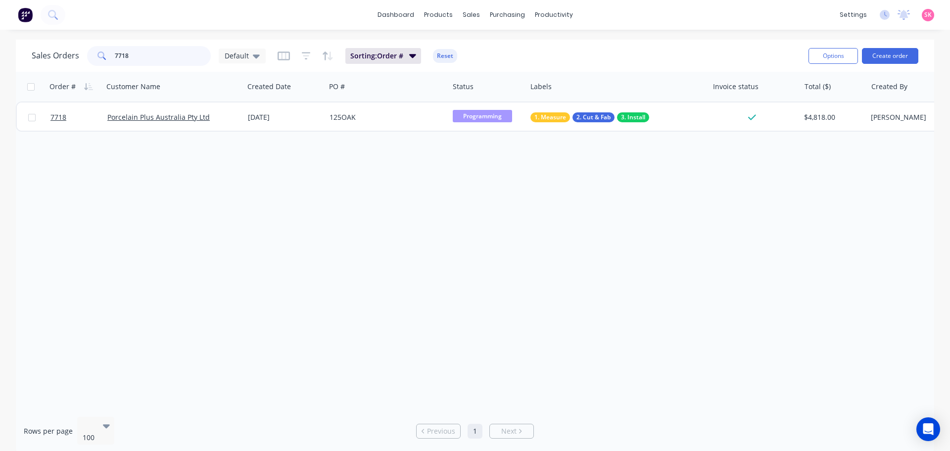
drag, startPoint x: 133, startPoint y: 58, endPoint x: 101, endPoint y: 55, distance: 31.8
click at [101, 55] on div "7718" at bounding box center [149, 56] width 124 height 20
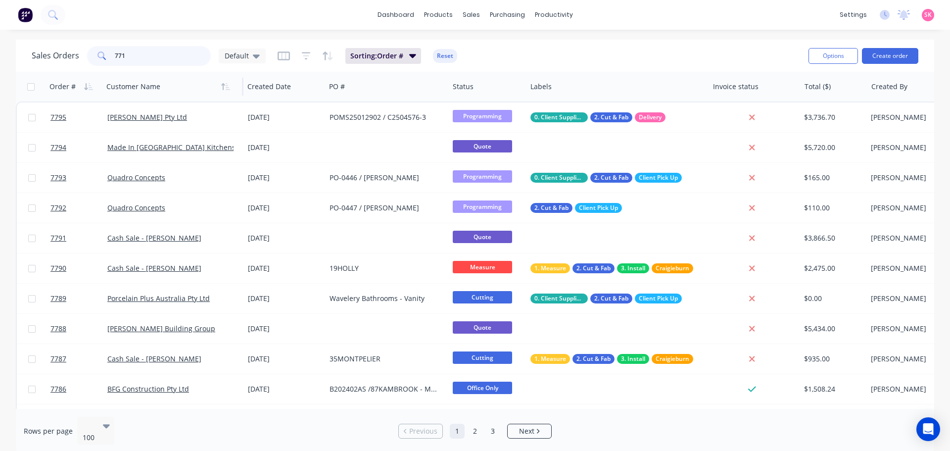
type input "7718"
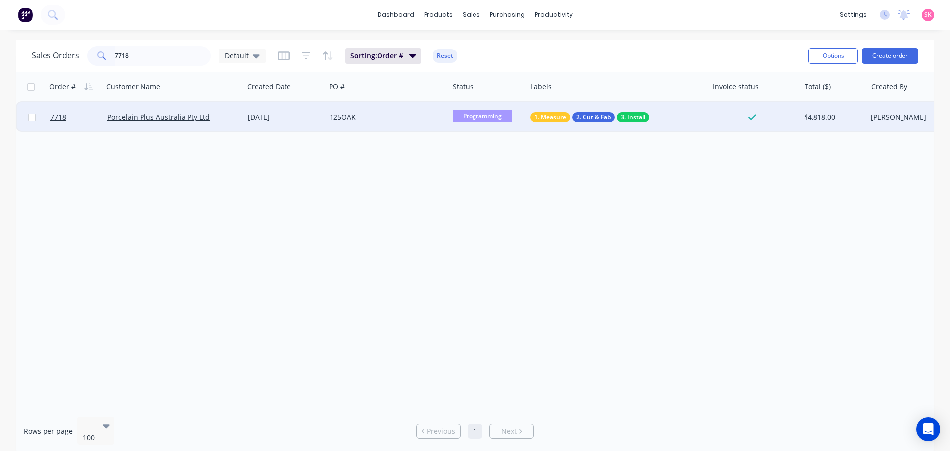
click at [285, 120] on div "05 Sep 2025" at bounding box center [285, 117] width 74 height 10
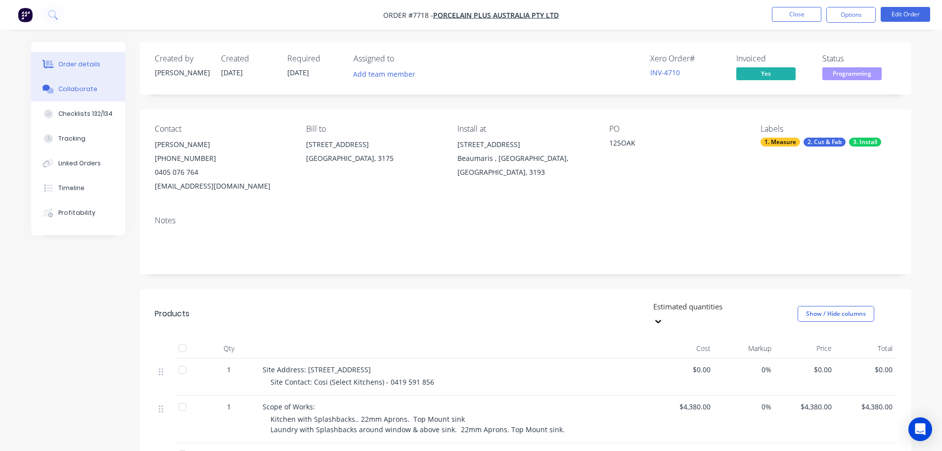
click at [92, 85] on div "Collaborate" at bounding box center [77, 89] width 39 height 9
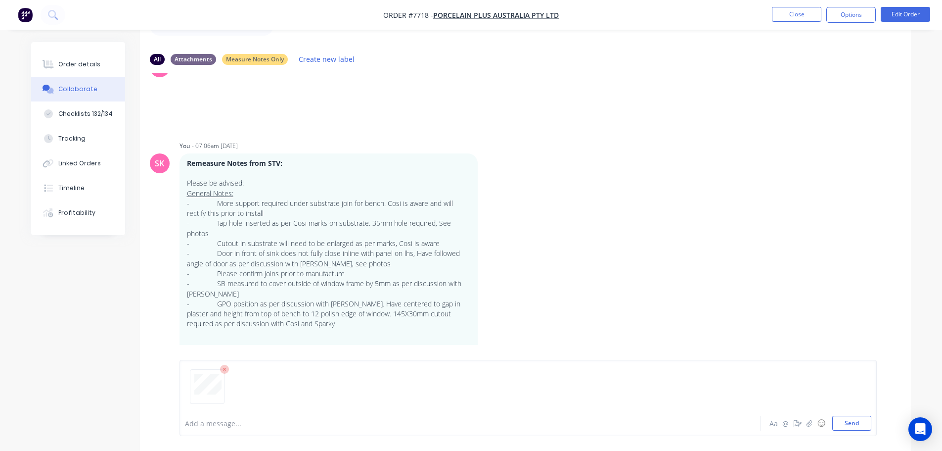
scroll to position [65, 0]
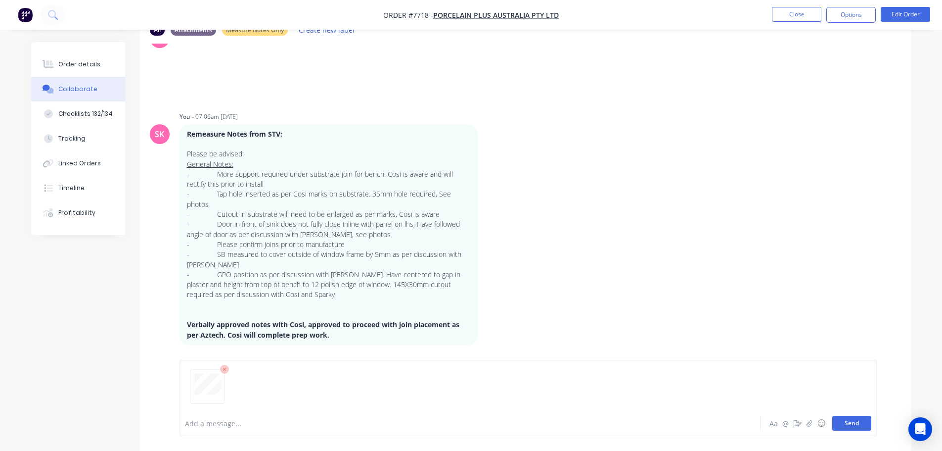
click at [512, 331] on button "Send" at bounding box center [851, 422] width 39 height 15
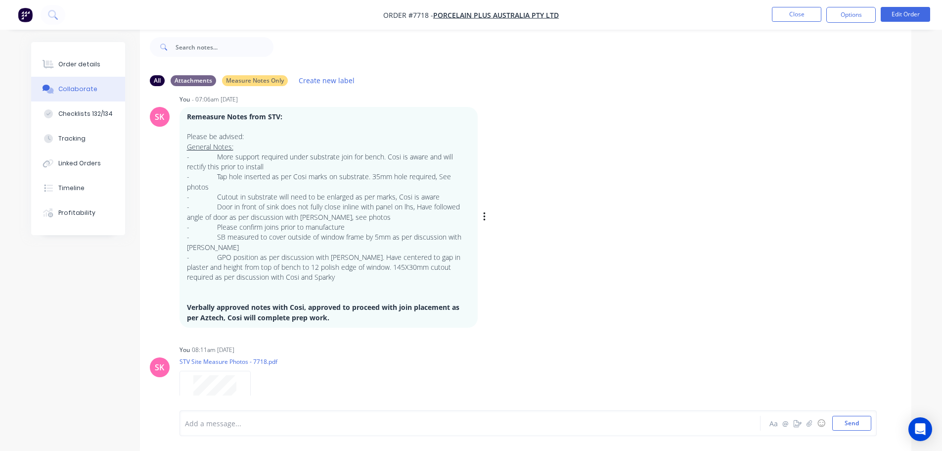
scroll to position [1146, 0]
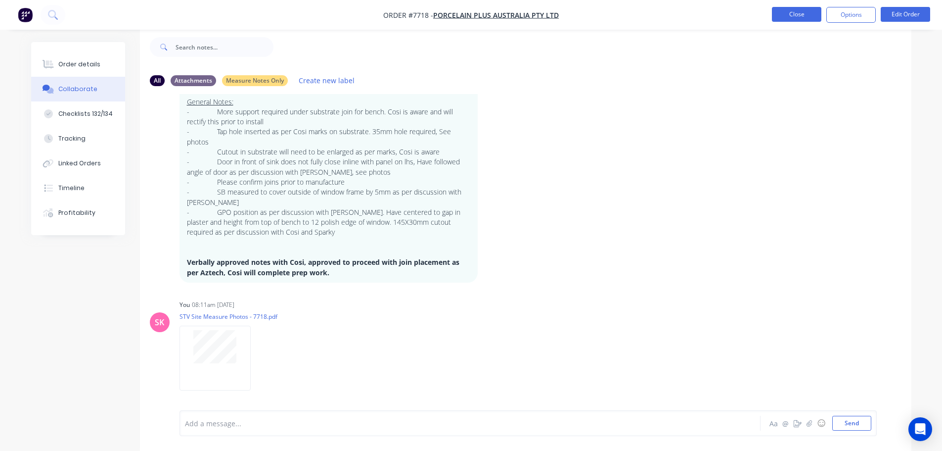
click at [512, 12] on button "Close" at bounding box center [796, 14] width 49 height 15
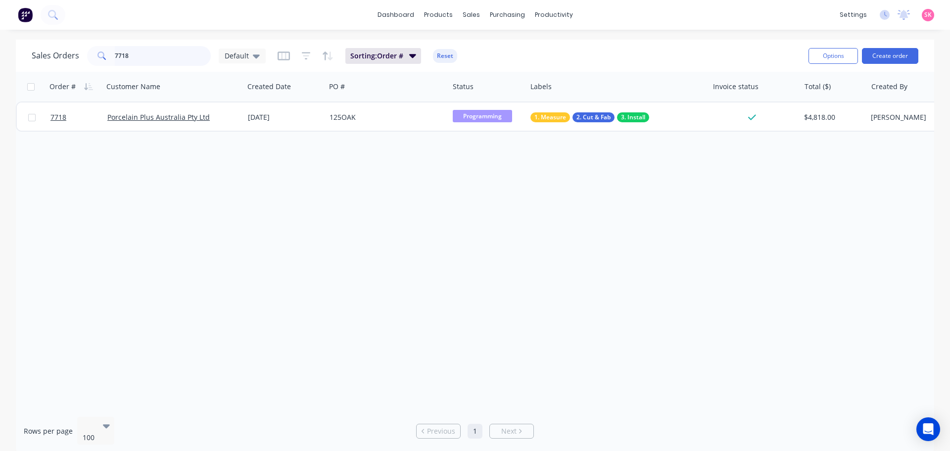
drag, startPoint x: 139, startPoint y: 60, endPoint x: 77, endPoint y: 58, distance: 62.8
click at [77, 58] on div "Sales Orders 7718 Default" at bounding box center [149, 56] width 234 height 20
type input "EBDEN"
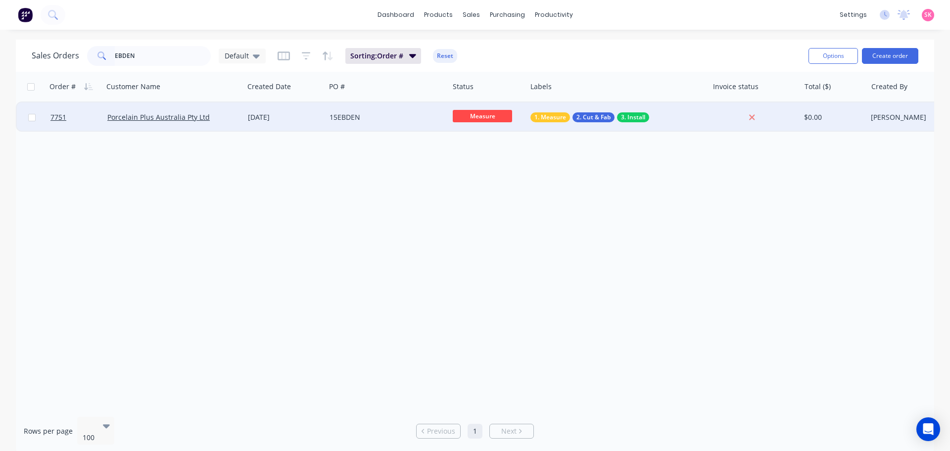
click at [310, 112] on div "18 Sep 2025" at bounding box center [285, 117] width 74 height 10
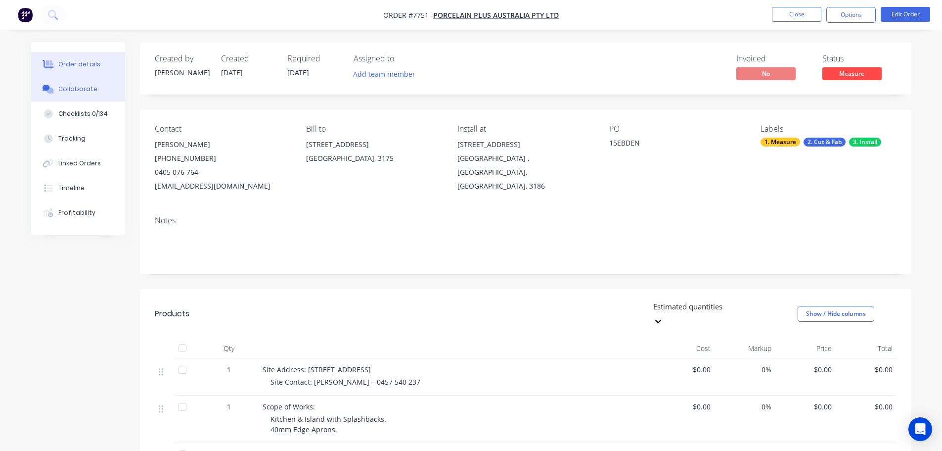
click at [95, 91] on button "Collaborate" at bounding box center [78, 89] width 94 height 25
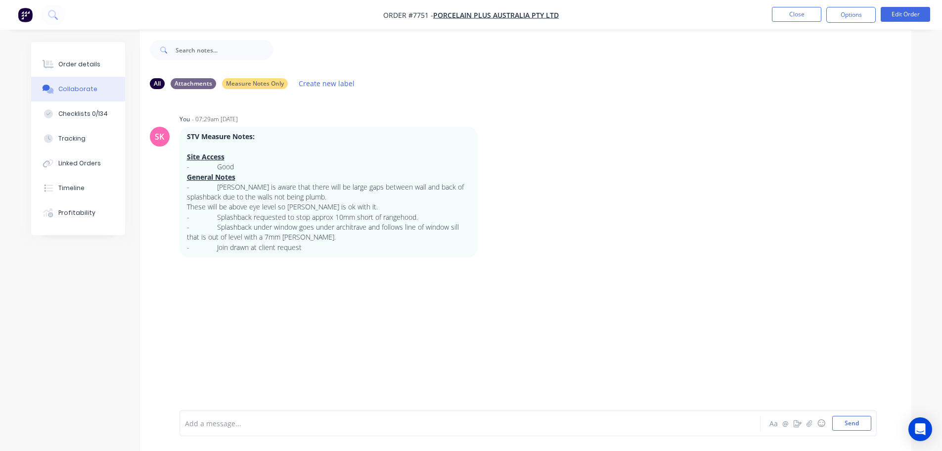
scroll to position [15, 0]
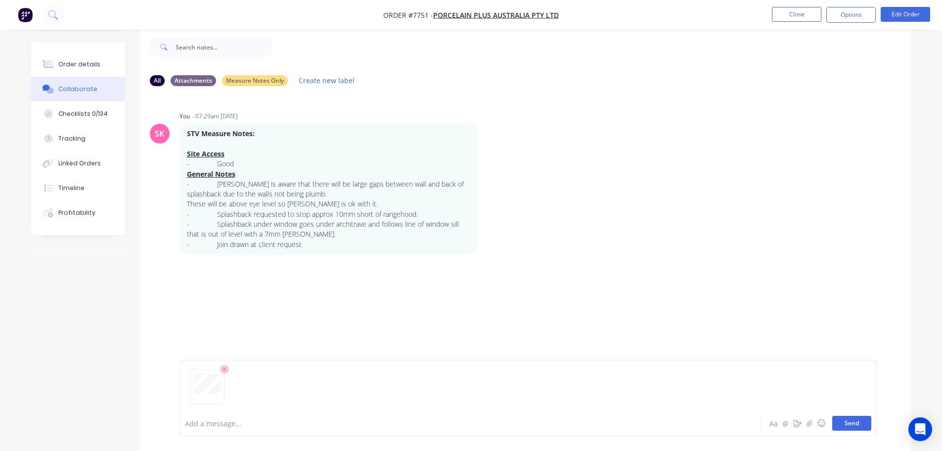
click at [512, 331] on button "Send" at bounding box center [851, 422] width 39 height 15
click at [512, 19] on button "Close" at bounding box center [796, 14] width 49 height 15
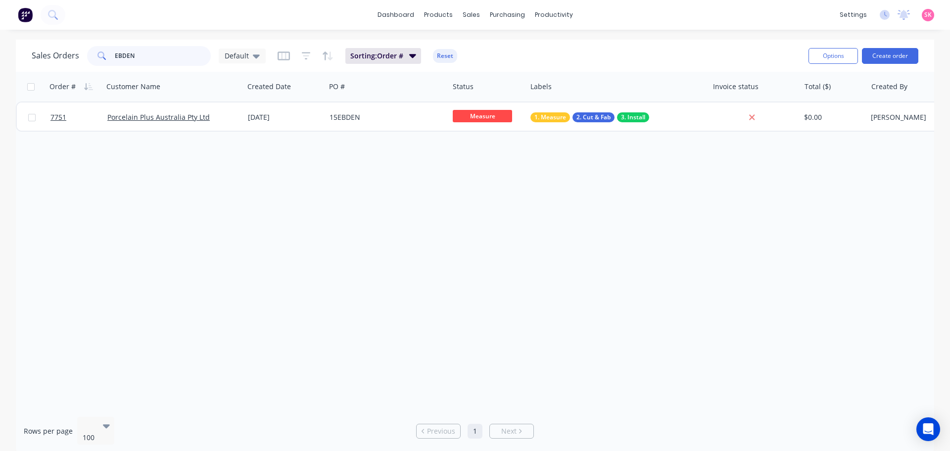
drag, startPoint x: 161, startPoint y: 57, endPoint x: 56, endPoint y: 57, distance: 105.3
click at [67, 59] on div "Sales Orders EBDEN Default" at bounding box center [149, 56] width 234 height 20
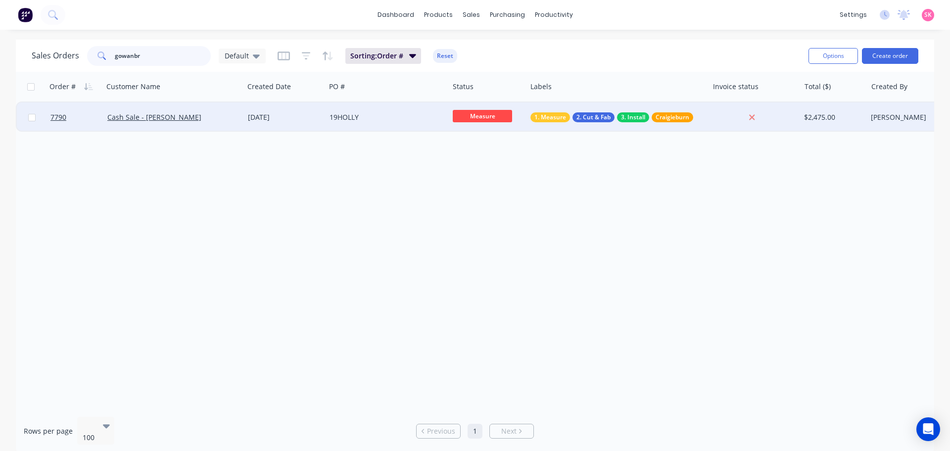
type input "gowanbr"
click at [240, 113] on div "Cash Sale - [PERSON_NAME]" at bounding box center [173, 117] width 133 height 10
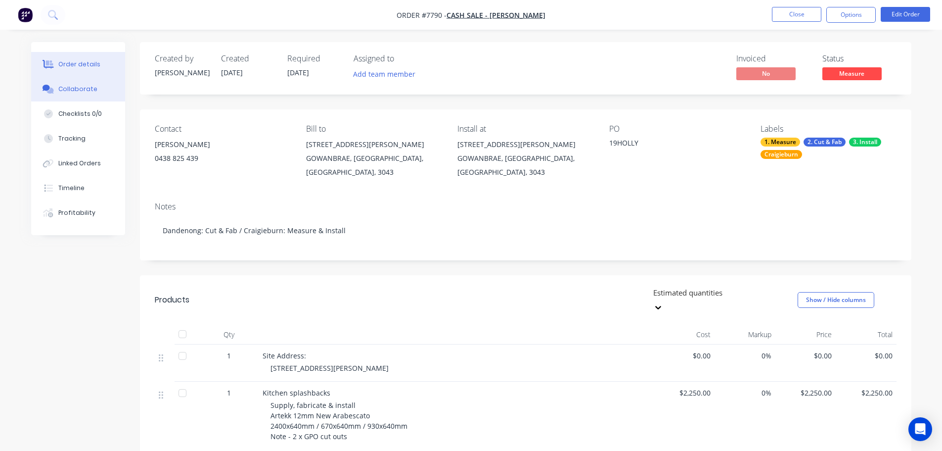
click at [92, 85] on div "Collaborate" at bounding box center [77, 89] width 39 height 9
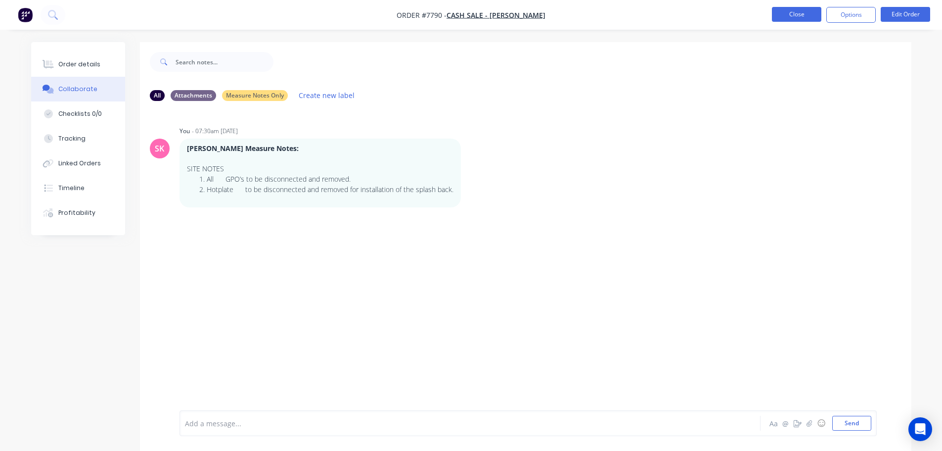
click at [512, 17] on button "Close" at bounding box center [796, 14] width 49 height 15
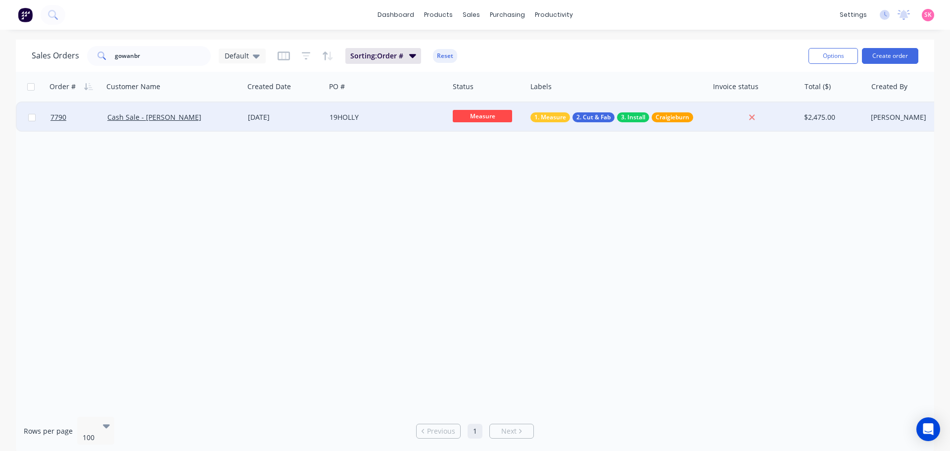
click at [500, 119] on span "Measure" at bounding box center [482, 116] width 59 height 12
click at [495, 200] on span "Programming" at bounding box center [478, 202] width 45 height 9
drag, startPoint x: 76, startPoint y: 59, endPoint x: 41, endPoint y: 53, distance: 36.2
click at [43, 53] on div "Sales Orders gowanbr Default" at bounding box center [149, 56] width 234 height 20
click at [491, 120] on span "Measure" at bounding box center [482, 116] width 59 height 12
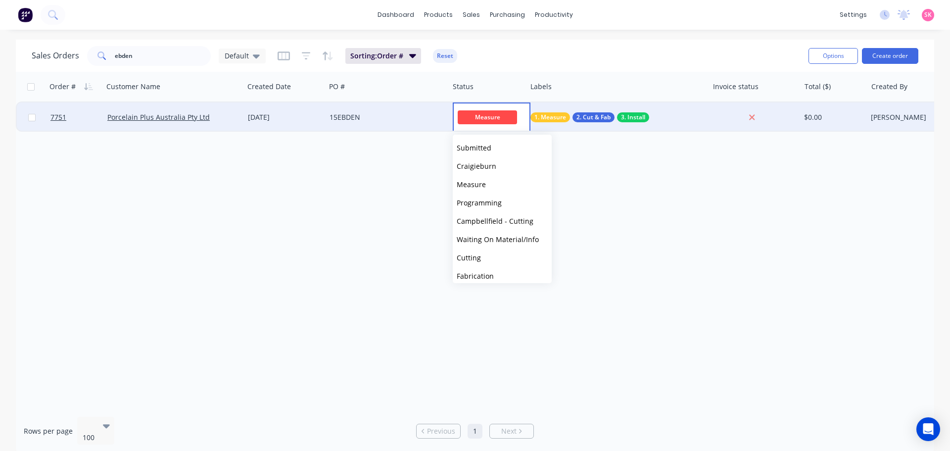
click at [496, 199] on span "Programming" at bounding box center [478, 202] width 45 height 9
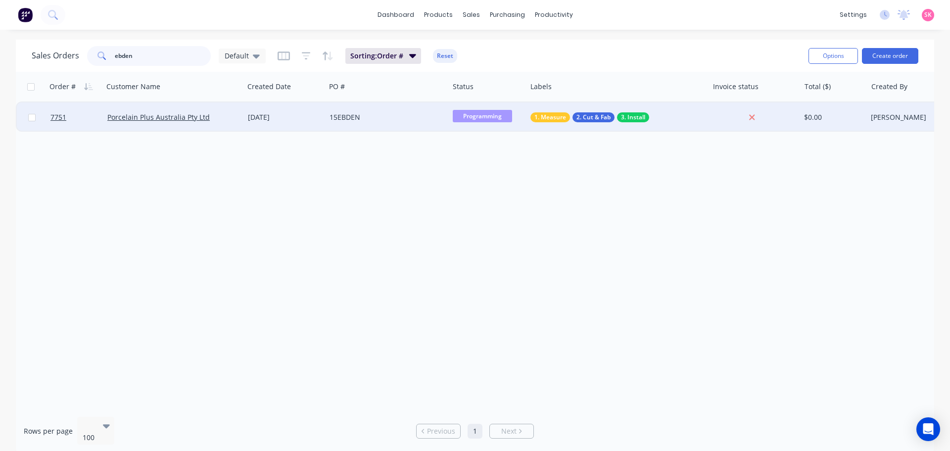
drag, startPoint x: 142, startPoint y: 56, endPoint x: 35, endPoint y: 56, distance: 107.8
click at [45, 56] on div "Sales Orders ebden Default" at bounding box center [149, 56] width 234 height 20
type input "oak"
click at [479, 116] on span "Programming" at bounding box center [482, 116] width 59 height 12
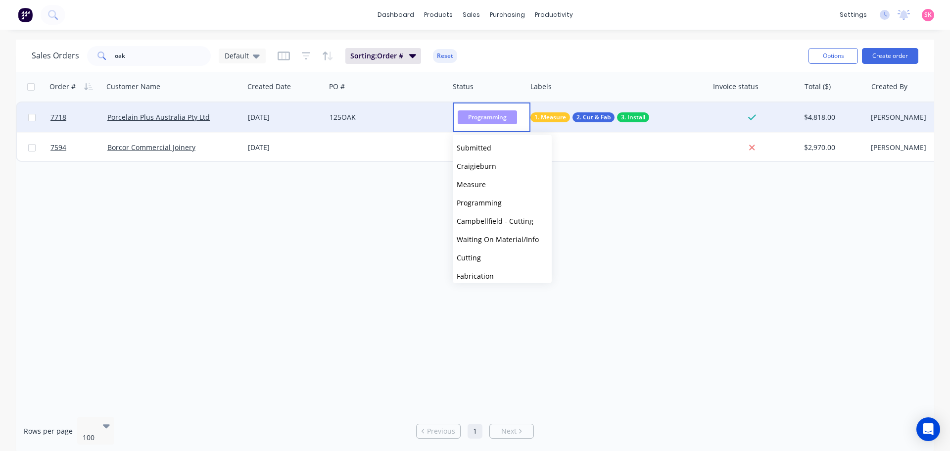
click at [305, 277] on div "Order # Customer Name Created Date PO # Status Labels Invoice status Total ($) …" at bounding box center [475, 240] width 918 height 337
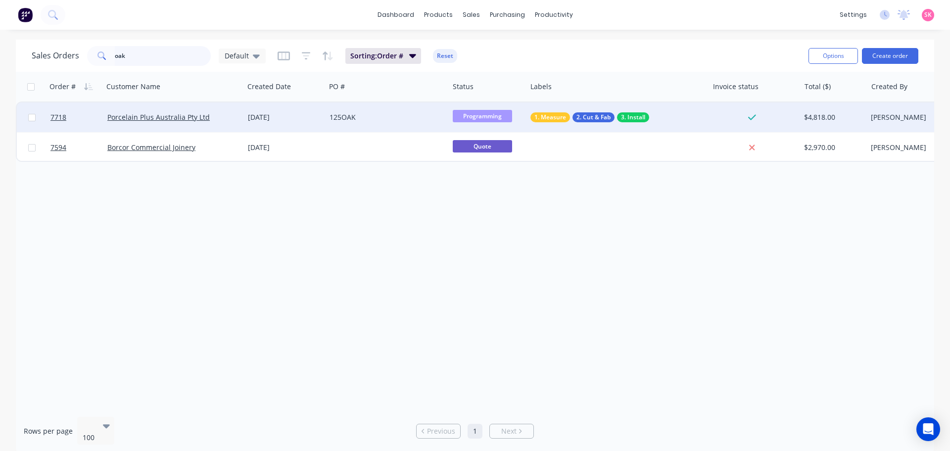
drag, startPoint x: 162, startPoint y: 55, endPoint x: 75, endPoint y: 58, distance: 87.6
click at [81, 59] on div "Sales Orders oak Default" at bounding box center [149, 56] width 234 height 20
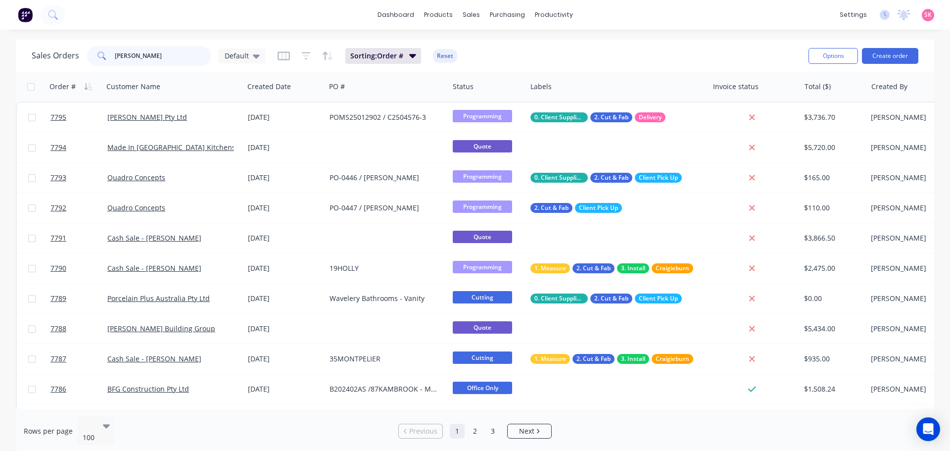
type input "motta"
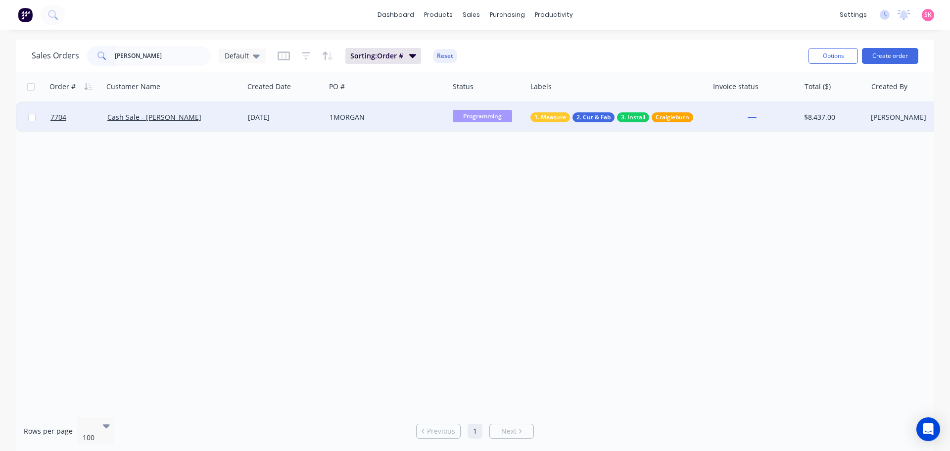
click at [273, 122] on div "22 Sep 2025" at bounding box center [285, 117] width 74 height 10
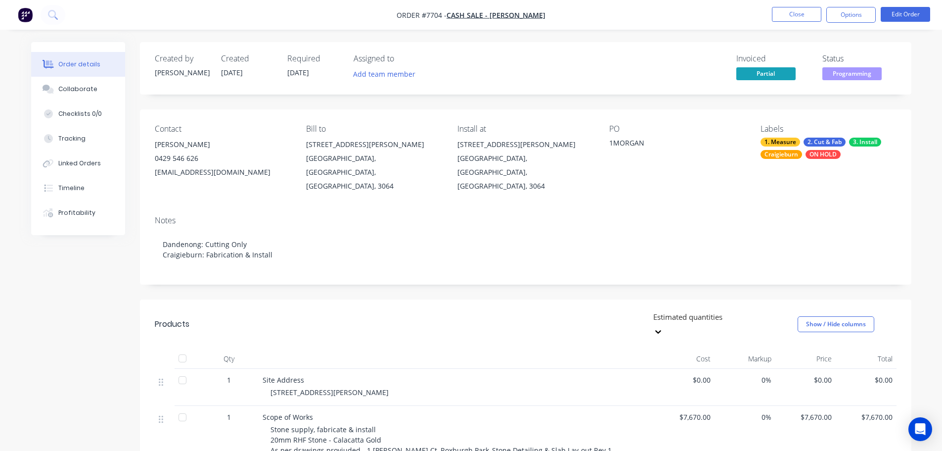
scroll to position [148, 0]
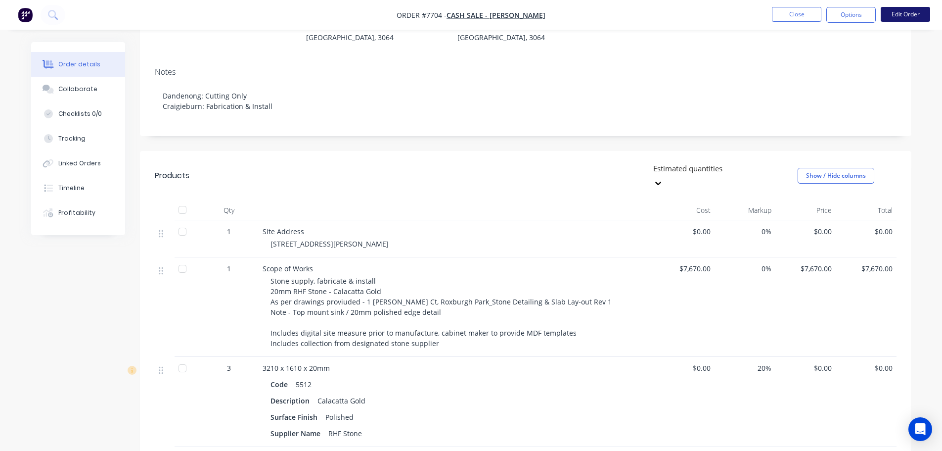
click at [512, 14] on button "Edit Order" at bounding box center [905, 14] width 49 height 15
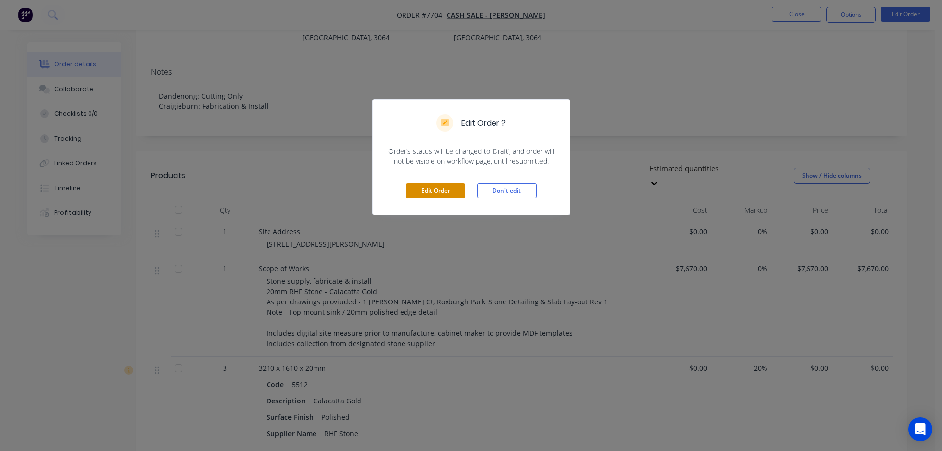
click at [423, 193] on button "Edit Order" at bounding box center [435, 190] width 59 height 15
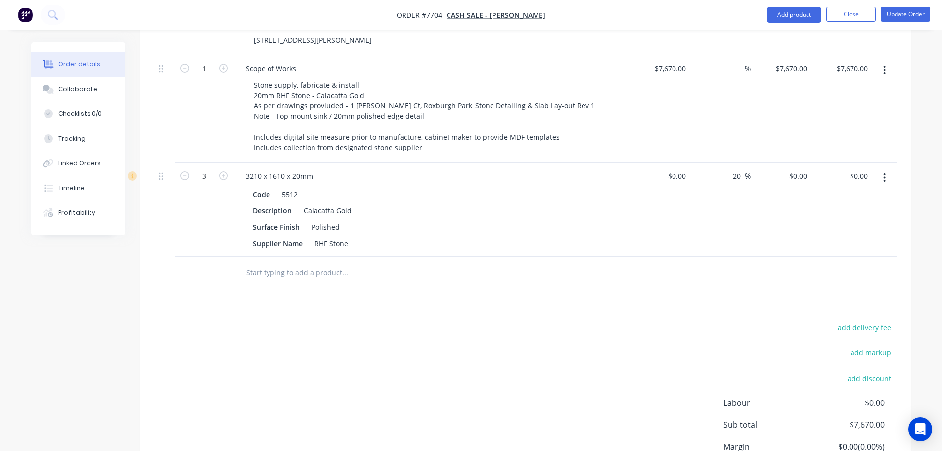
scroll to position [423, 0]
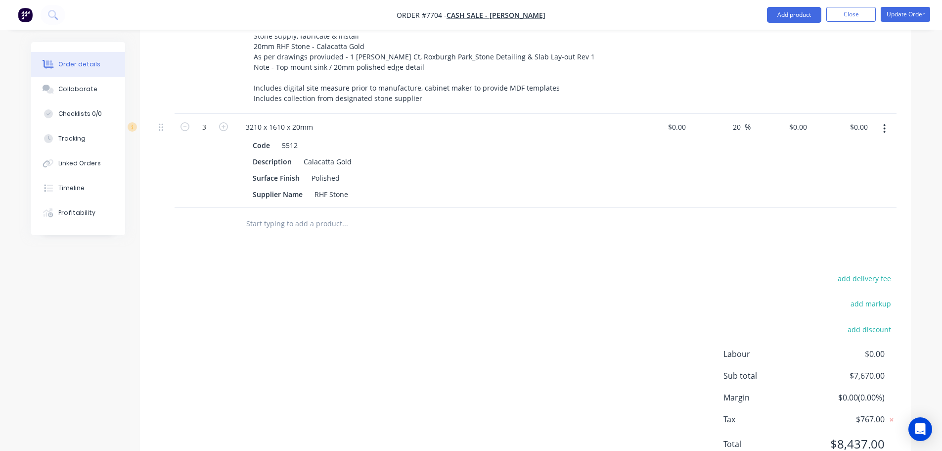
click at [289, 214] on input "text" at bounding box center [345, 224] width 198 height 20
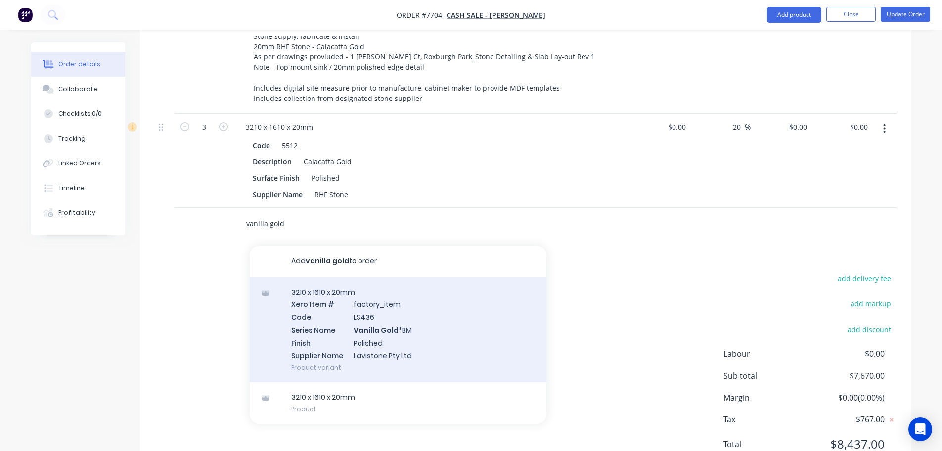
type input "vanilla gold"
click at [363, 297] on div "3210 x 1610 x 20mm Xero Item # factory_item Code LS436 Series Name Vanilla Gold…" at bounding box center [398, 329] width 297 height 105
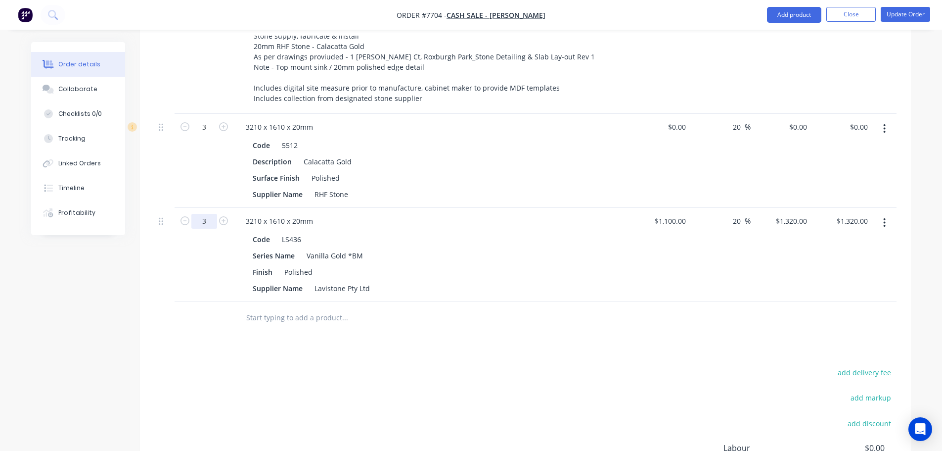
type input "3"
type input "$3,960.00"
click at [432, 318] on div "Products Show / Hide columns Add product Qty Cost Markup Price Total 1 Site Add…" at bounding box center [526, 238] width 772 height 665
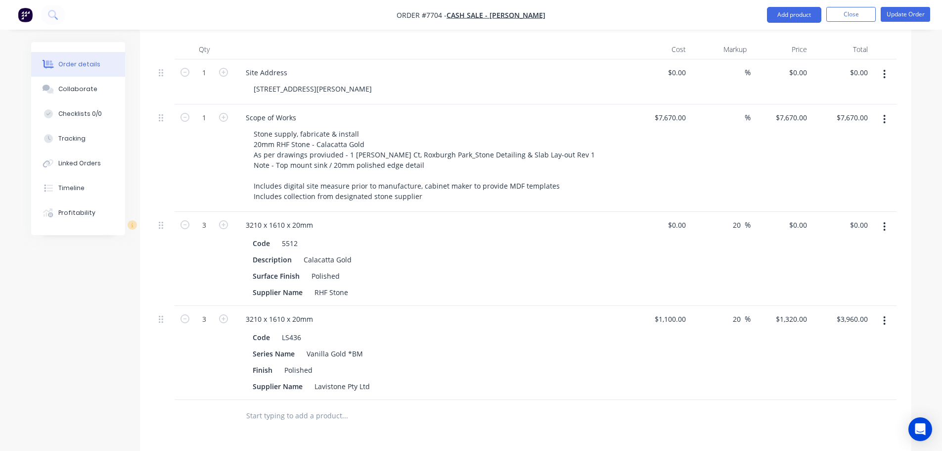
scroll to position [274, 0]
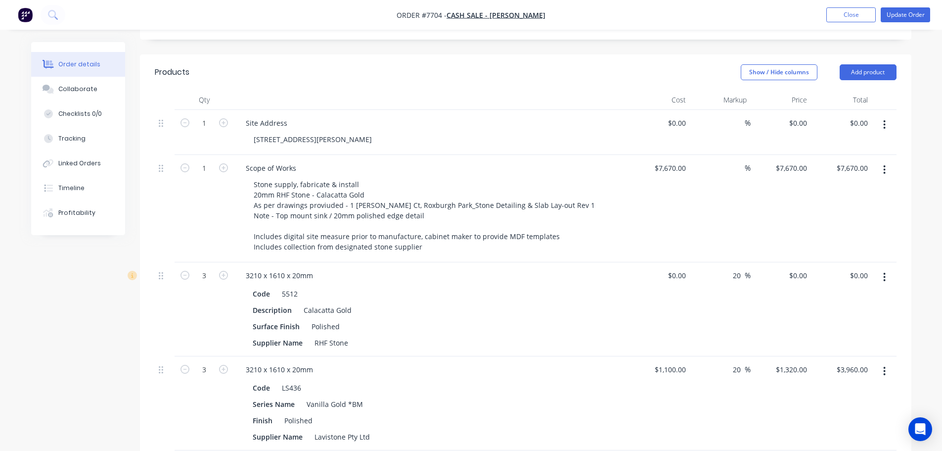
click at [512, 268] on button "button" at bounding box center [884, 277] width 23 height 18
click at [512, 331] on div "Delete" at bounding box center [850, 362] width 76 height 14
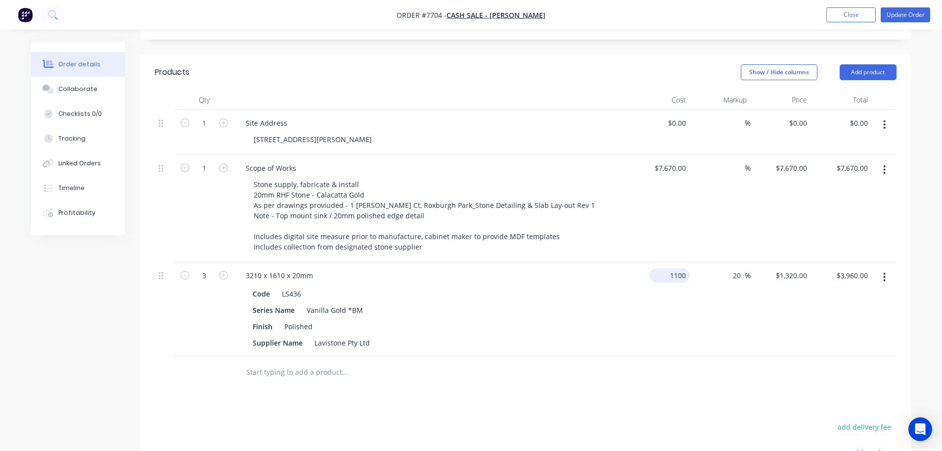
click at [512, 268] on input "1100" at bounding box center [672, 275] width 36 height 14
type input "$0.00"
type input "0"
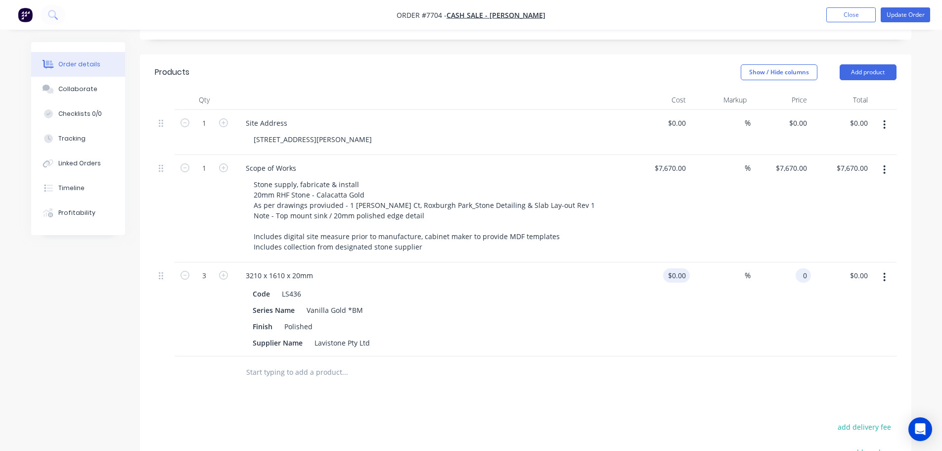
type input "$0.00"
click at [512, 313] on div "$0.00 $0.00" at bounding box center [660, 309] width 61 height 94
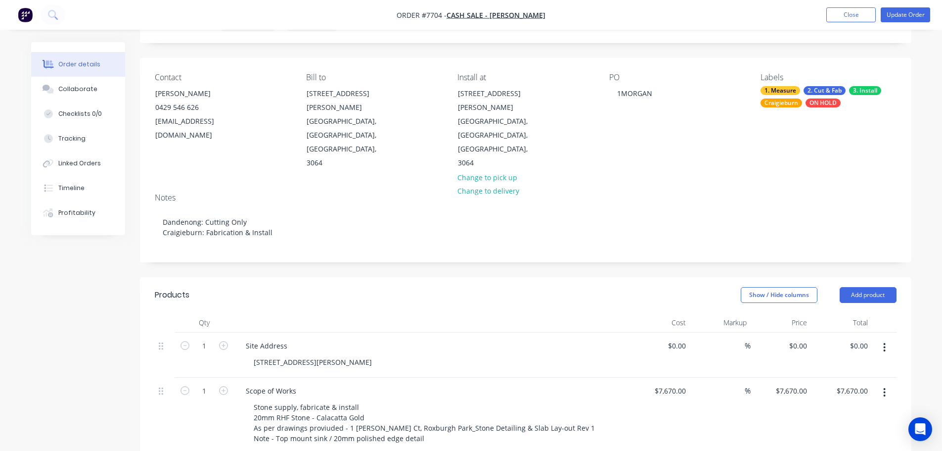
scroll to position [0, 0]
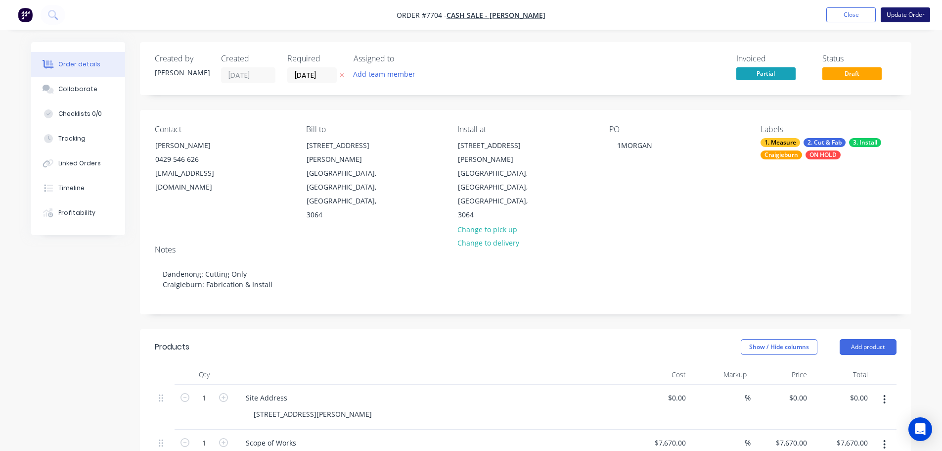
click at [512, 12] on button "Update Order" at bounding box center [905, 14] width 49 height 15
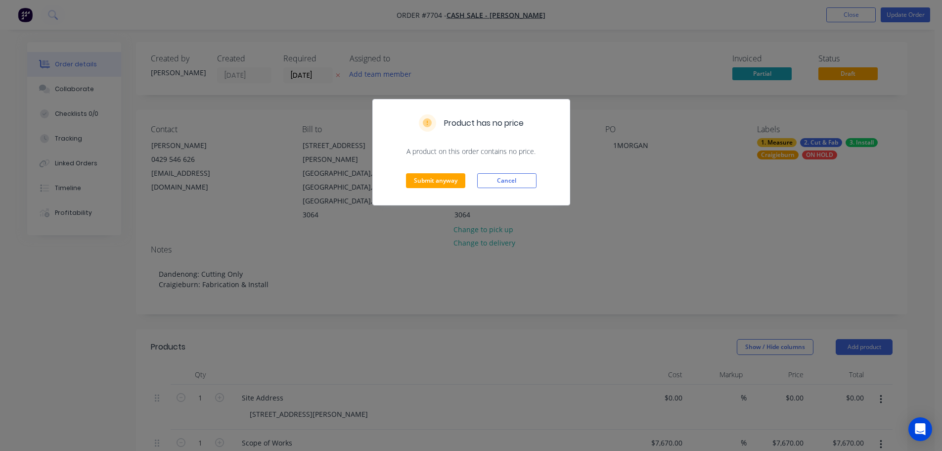
click at [430, 173] on div "Submit anyway Cancel" at bounding box center [471, 180] width 197 height 48
click at [432, 176] on button "Submit anyway" at bounding box center [435, 180] width 59 height 15
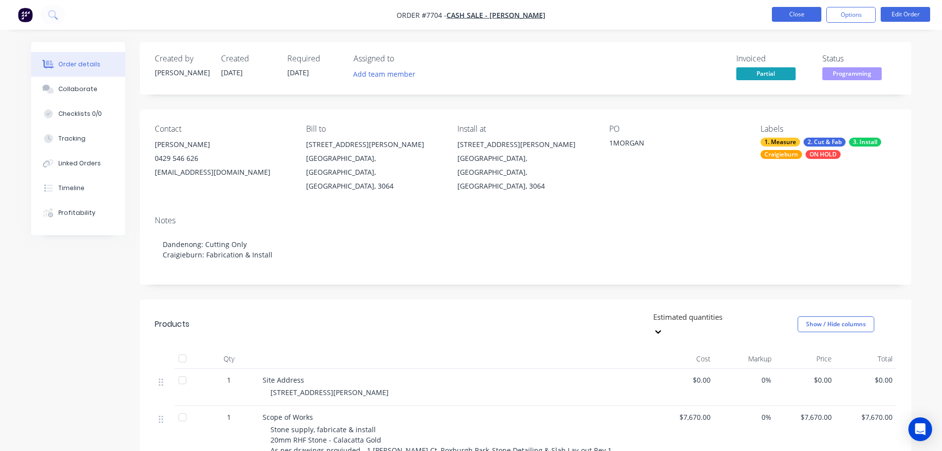
click at [512, 15] on button "Close" at bounding box center [796, 14] width 49 height 15
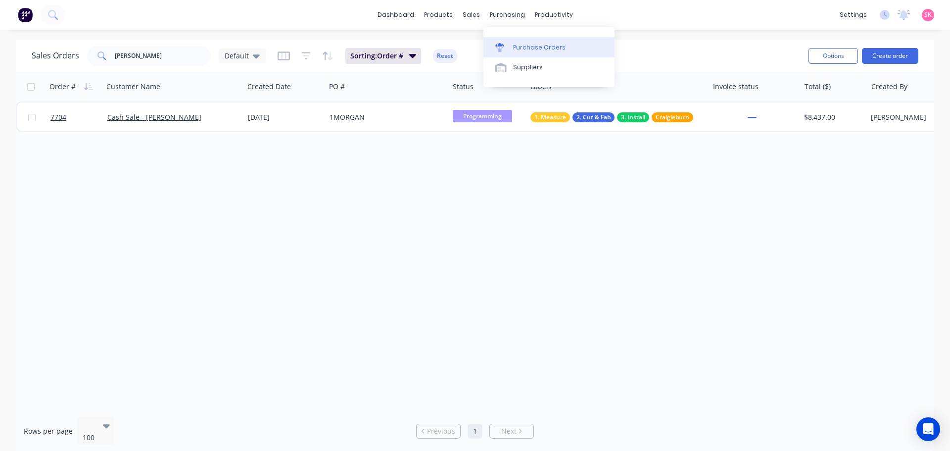
click at [512, 45] on div "Purchase Orders" at bounding box center [539, 47] width 52 height 9
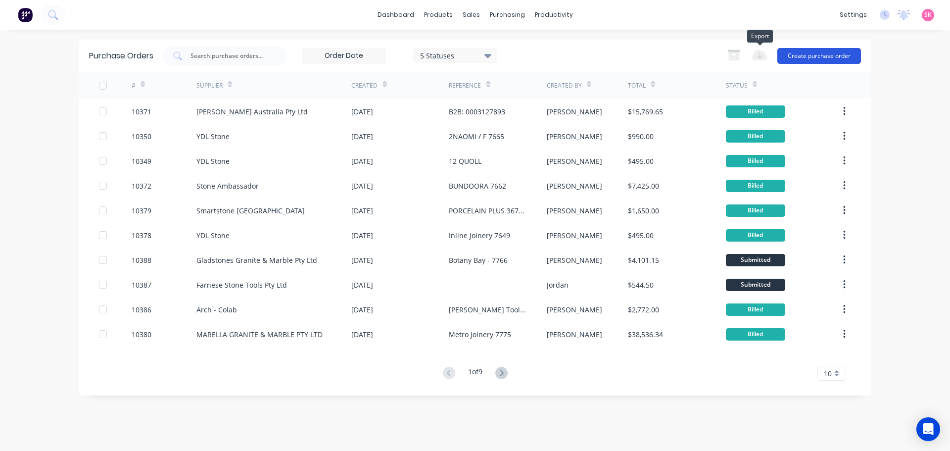
click at [512, 58] on button "Create purchase order" at bounding box center [819, 56] width 84 height 16
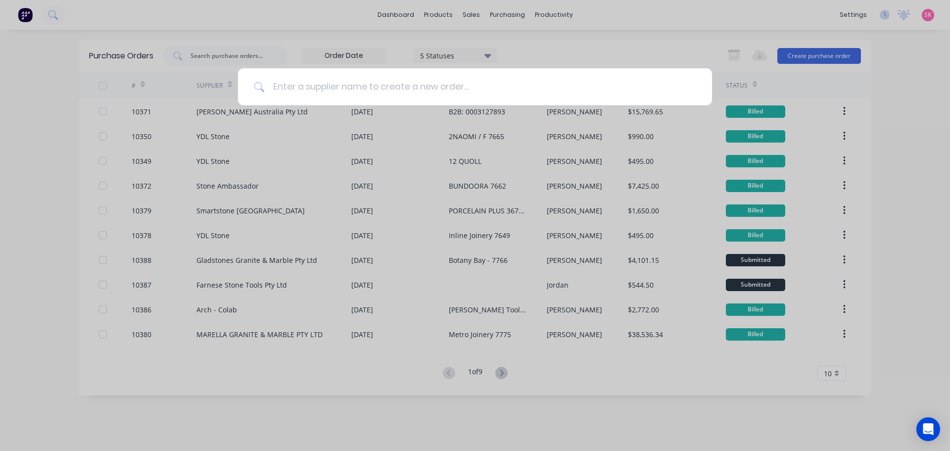
click at [378, 93] on input at bounding box center [480, 86] width 431 height 37
type input "lavistone"
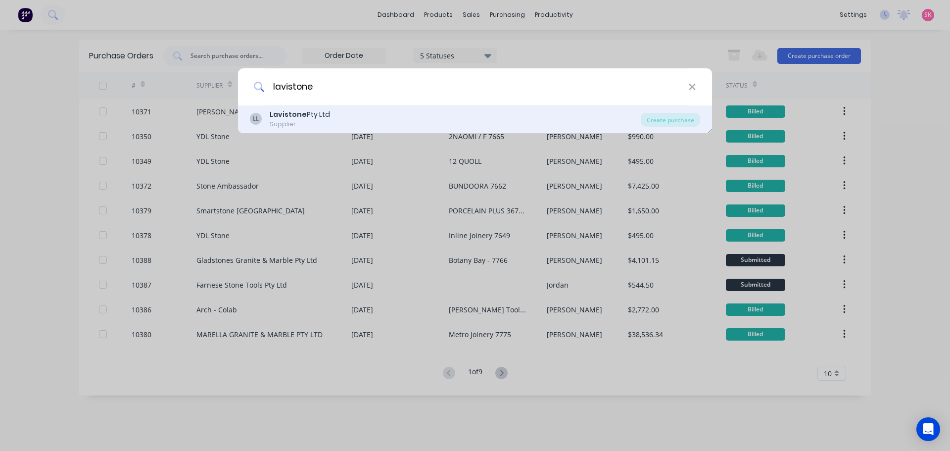
click at [359, 116] on div "LL Lavistone Pty Ltd Supplier" at bounding box center [445, 118] width 391 height 19
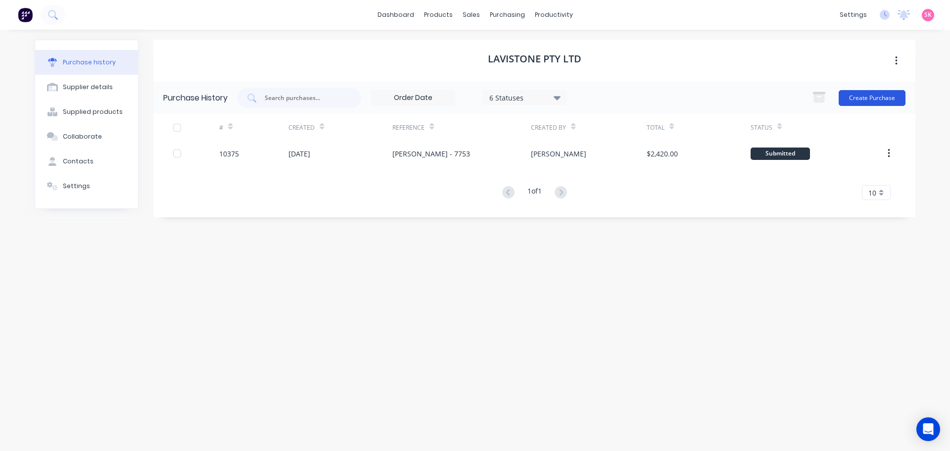
click at [512, 92] on button "Create Purchase" at bounding box center [871, 98] width 67 height 16
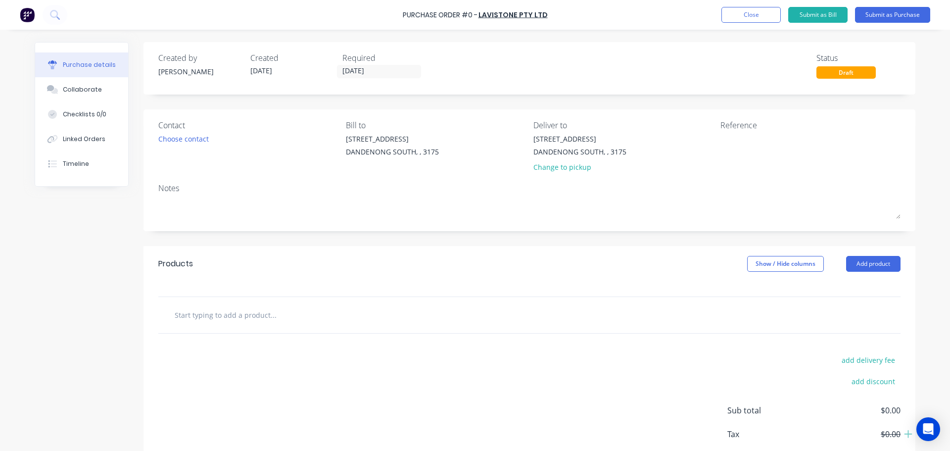
click at [213, 144] on div "Contact Choose contact" at bounding box center [248, 148] width 180 height 58
click at [207, 142] on div "Choose contact" at bounding box center [183, 139] width 50 height 10
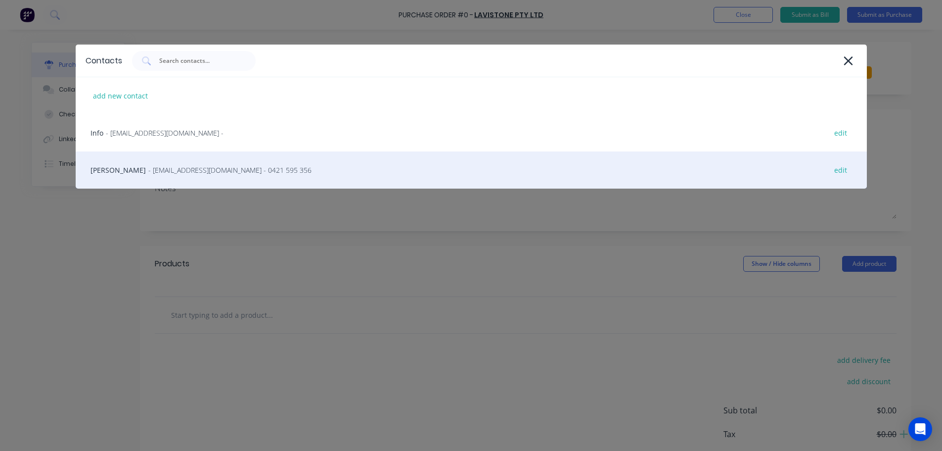
click at [222, 179] on div "Theo Moschatos - theo.m@lavistone.com.au - 0421 595 356 edit" at bounding box center [471, 169] width 791 height 37
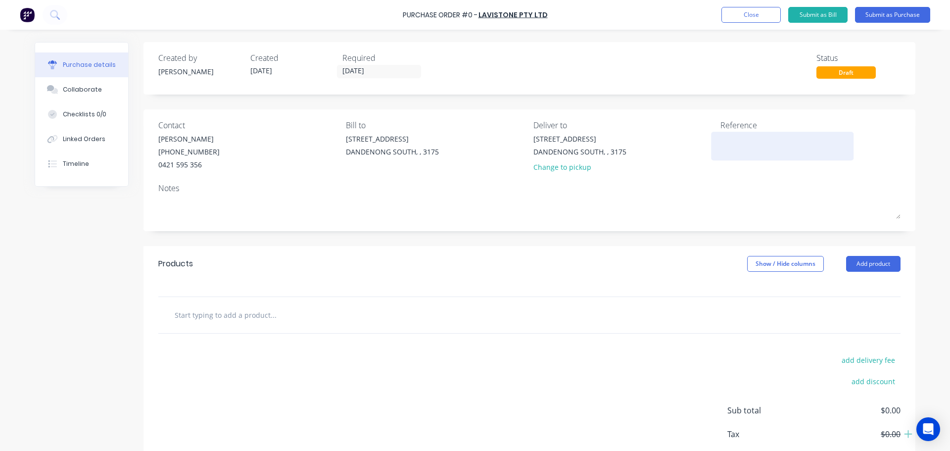
click at [512, 141] on textarea at bounding box center [782, 145] width 124 height 22
type textarea "M"
click at [512, 139] on textarea "Roxburgh Park" at bounding box center [782, 145] width 124 height 22
type textarea "Roxburgh Park 7704"
click at [234, 313] on input "text" at bounding box center [273, 315] width 198 height 20
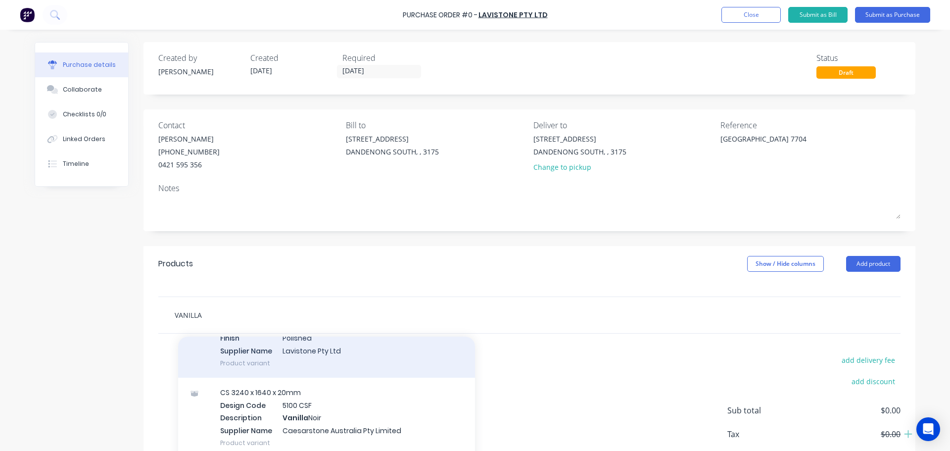
scroll to position [99, 0]
type input "VANILLA"
click at [343, 331] on div "3210 x 1610 x 20mm Xero Item # factory_item Code LS436 Series Name Vanilla Gold…" at bounding box center [326, 321] width 297 height 105
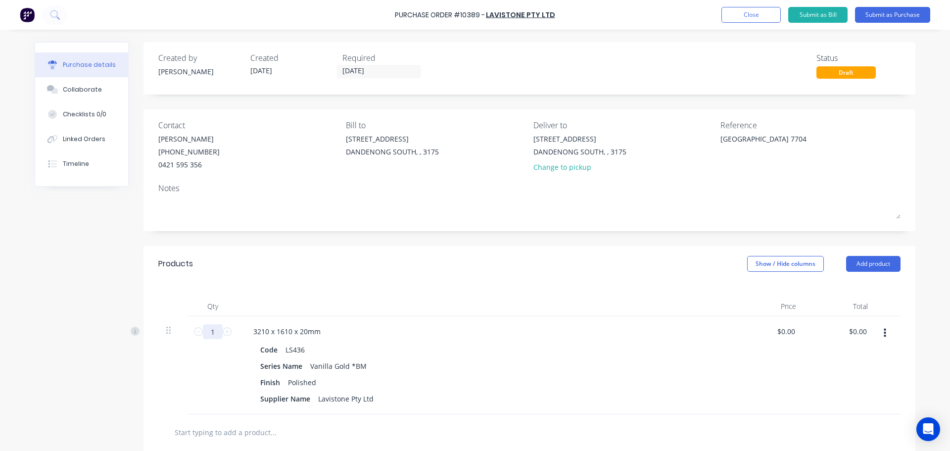
drag, startPoint x: 216, startPoint y: 329, endPoint x: 144, endPoint y: 330, distance: 71.2
click at [144, 330] on div "Qty Price Total 1 1 3210 x 1610 x 20mm Code LS436 Series Name Vanilla Gold *BM …" at bounding box center [529, 347] width 772 height 133
type input "3"
click at [512, 273] on div "Products Show / Hide columns Add product" at bounding box center [529, 264] width 772 height 36
click at [512, 323] on div "$0.00 $0.00" at bounding box center [768, 365] width 72 height 98
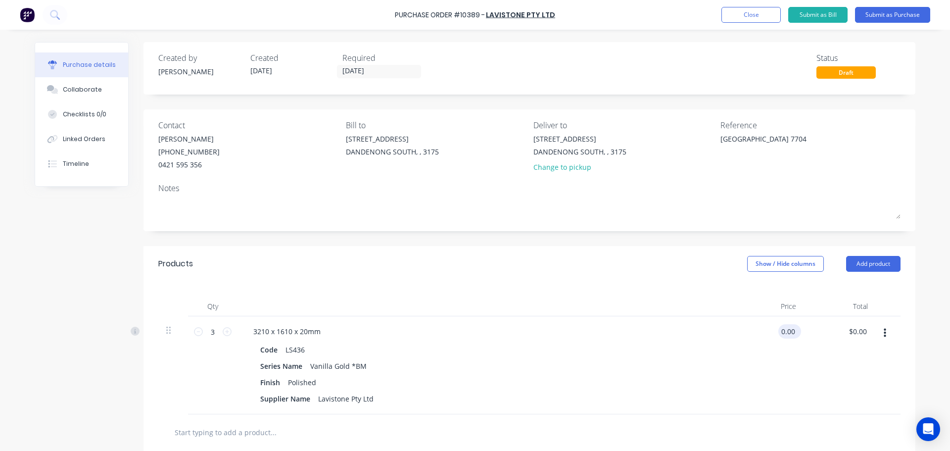
click at [512, 331] on input "0.00" at bounding box center [787, 331] width 19 height 14
drag, startPoint x: 786, startPoint y: 333, endPoint x: 708, endPoint y: 336, distance: 78.7
click at [512, 331] on div "3 3 3210 x 1610 x 20mm Code LS436 Series Name Vanilla Gold *BM Finish Polished …" at bounding box center [529, 365] width 742 height 98
type input "$1,100.00"
type input "3300.00"
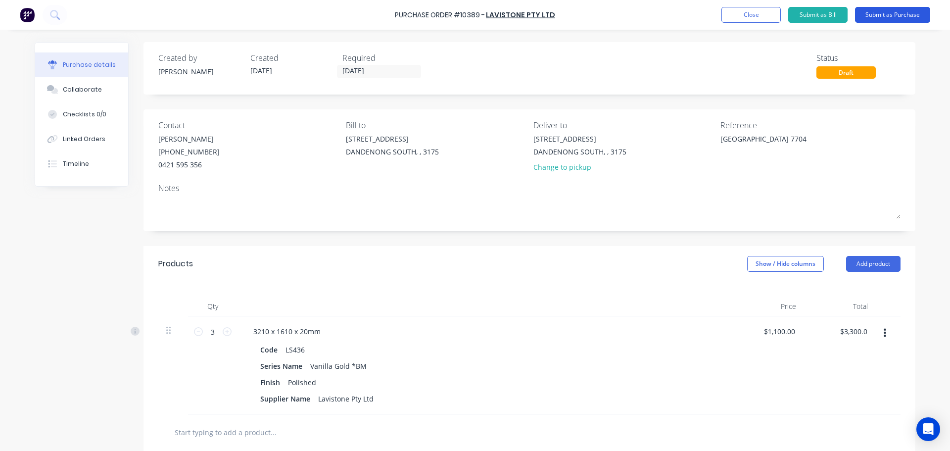
click at [512, 17] on button "Submit as Purchase" at bounding box center [892, 15] width 75 height 16
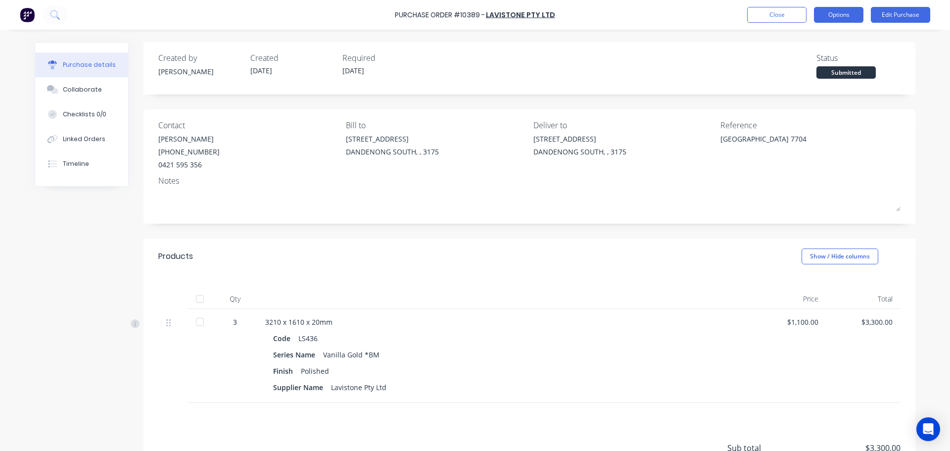
click at [512, 20] on button "Options" at bounding box center [838, 15] width 49 height 16
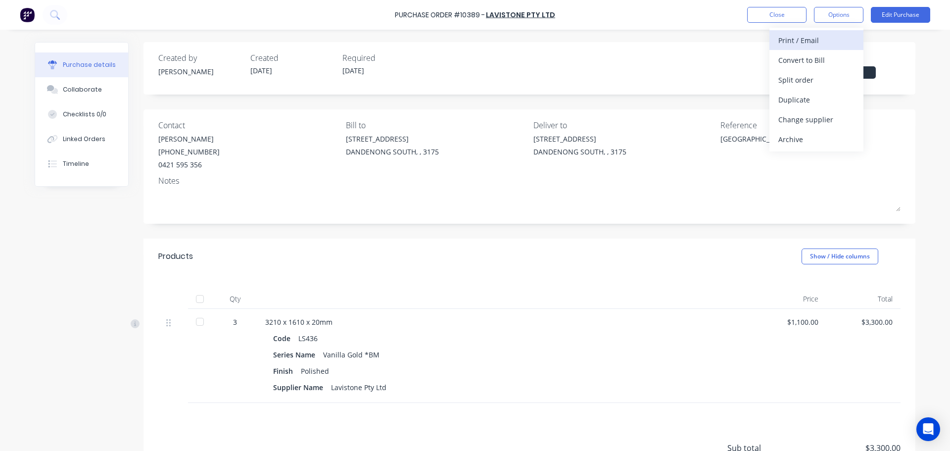
click at [512, 42] on div "Print / Email" at bounding box center [816, 40] width 76 height 14
click at [512, 65] on div "With pricing" at bounding box center [816, 60] width 76 height 14
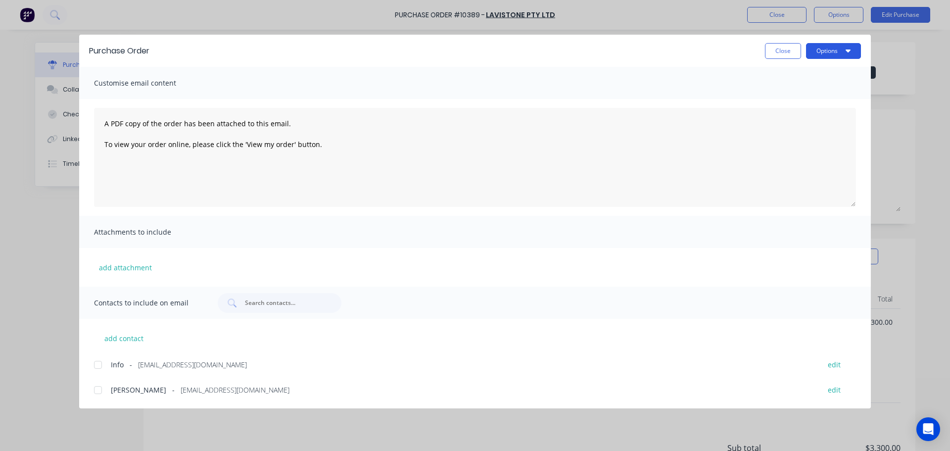
click at [512, 49] on button "Options" at bounding box center [833, 51] width 55 height 16
click at [512, 49] on button "Close" at bounding box center [783, 51] width 36 height 16
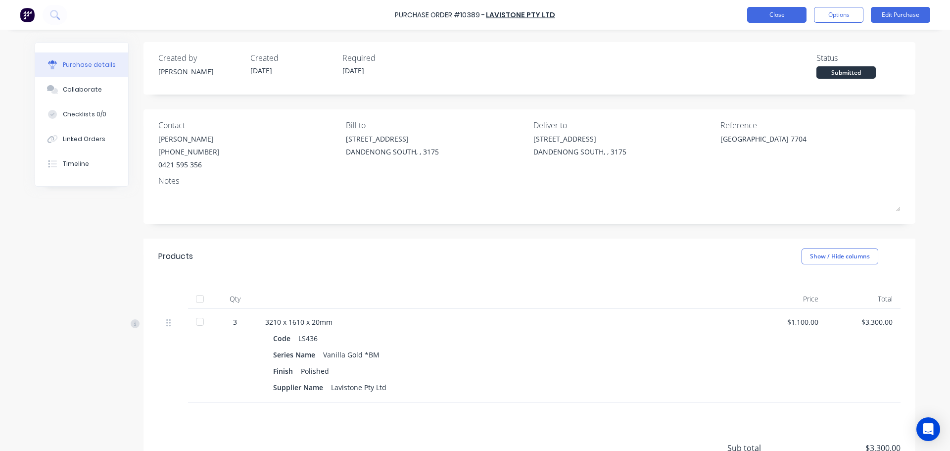
click at [512, 13] on button "Close" at bounding box center [776, 15] width 59 height 16
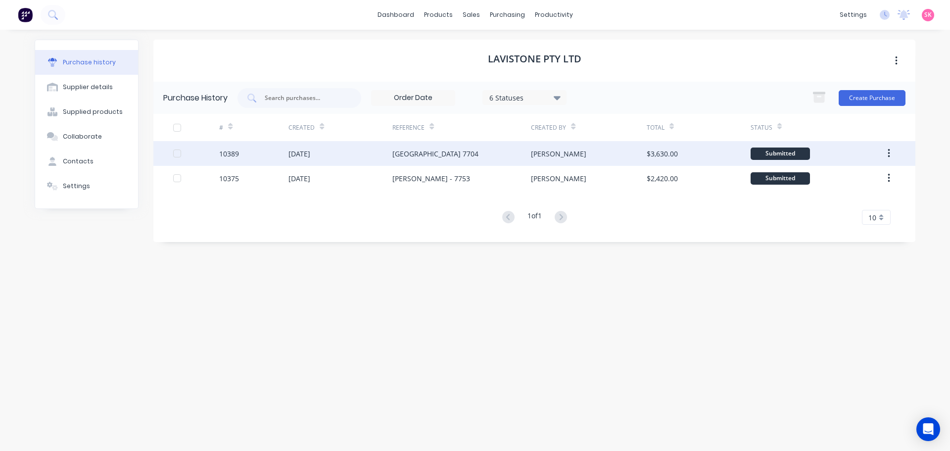
click at [342, 151] on div "[DATE]" at bounding box center [340, 153] width 104 height 25
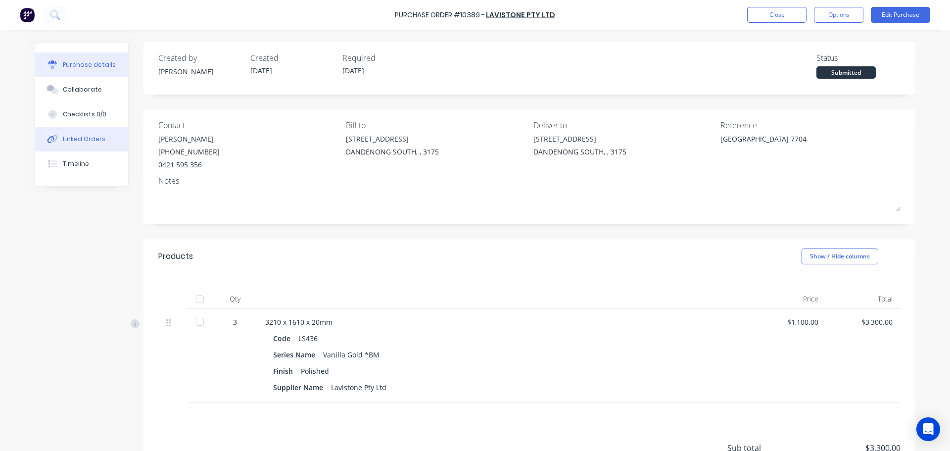
click at [80, 139] on div "Linked Orders" at bounding box center [84, 139] width 43 height 9
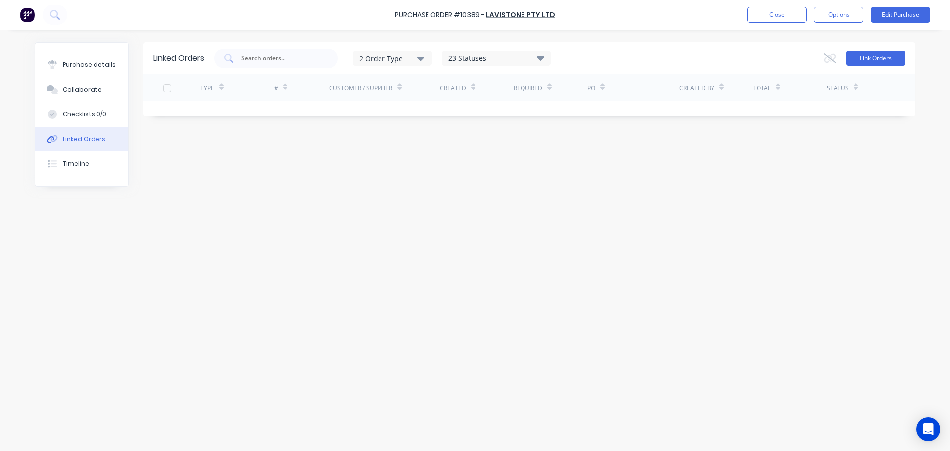
click at [512, 59] on button "Link Orders" at bounding box center [875, 58] width 59 height 15
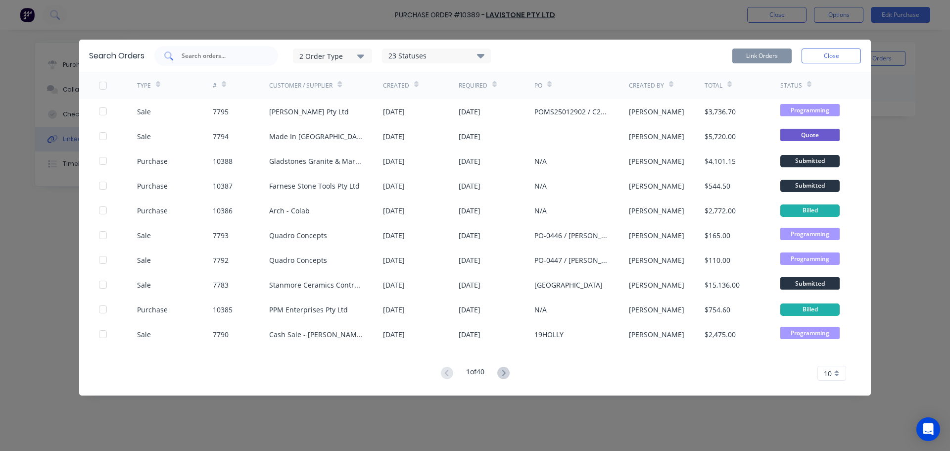
click at [246, 57] on input "text" at bounding box center [222, 56] width 82 height 10
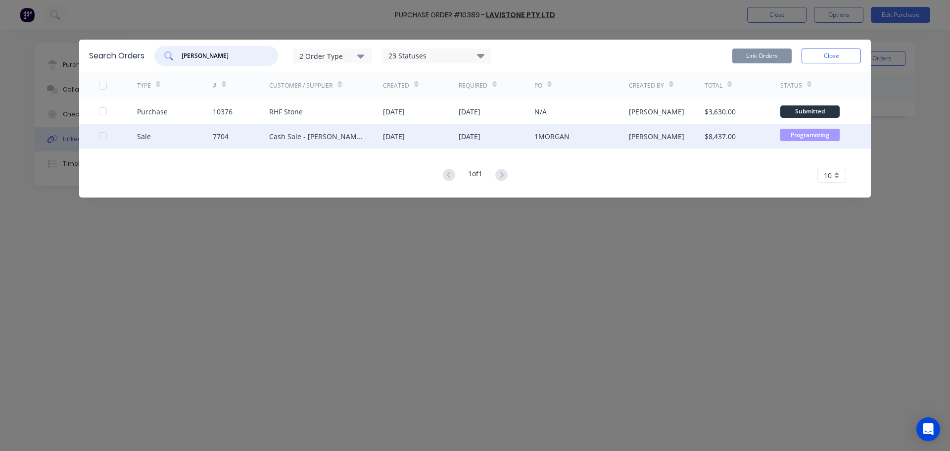
click at [103, 138] on div at bounding box center [103, 136] width 20 height 20
type input "MOTTA"
click at [512, 55] on button "Link Orders" at bounding box center [761, 55] width 59 height 15
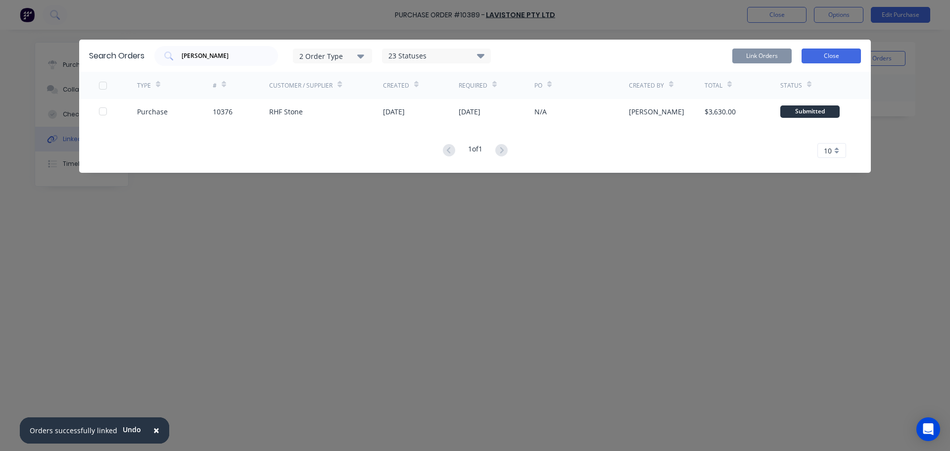
click at [512, 51] on button "Close" at bounding box center [830, 55] width 59 height 15
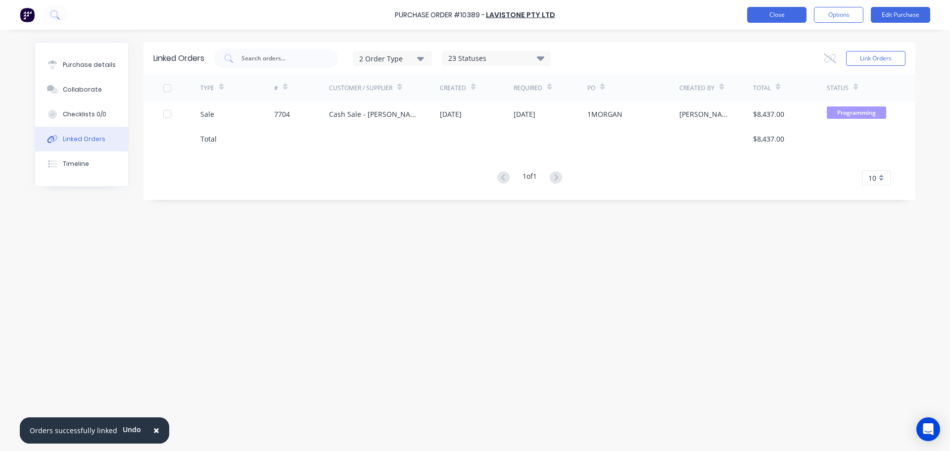
click at [512, 13] on button "Close" at bounding box center [776, 15] width 59 height 16
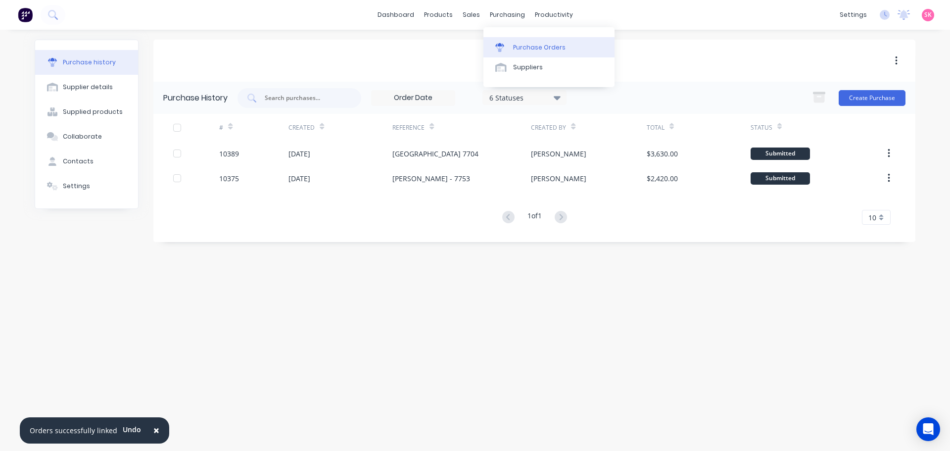
click at [512, 49] on div "Purchase Orders" at bounding box center [539, 47] width 52 height 9
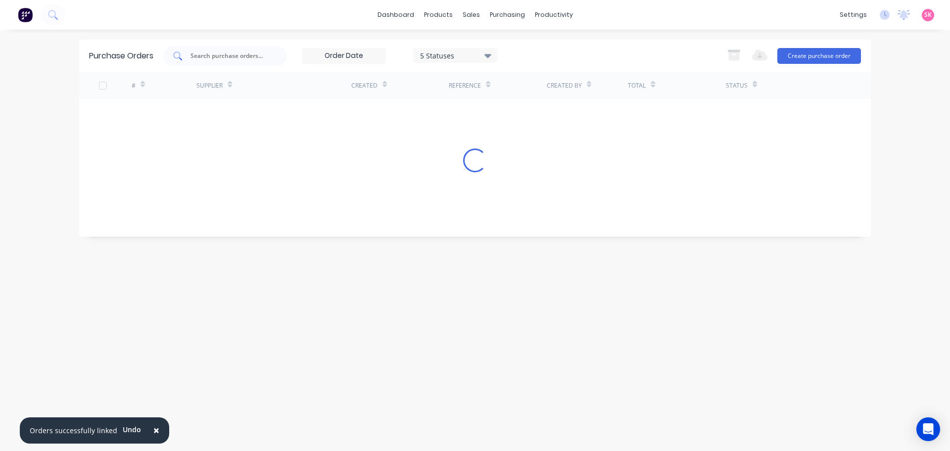
click at [222, 56] on input "text" at bounding box center [230, 56] width 82 height 10
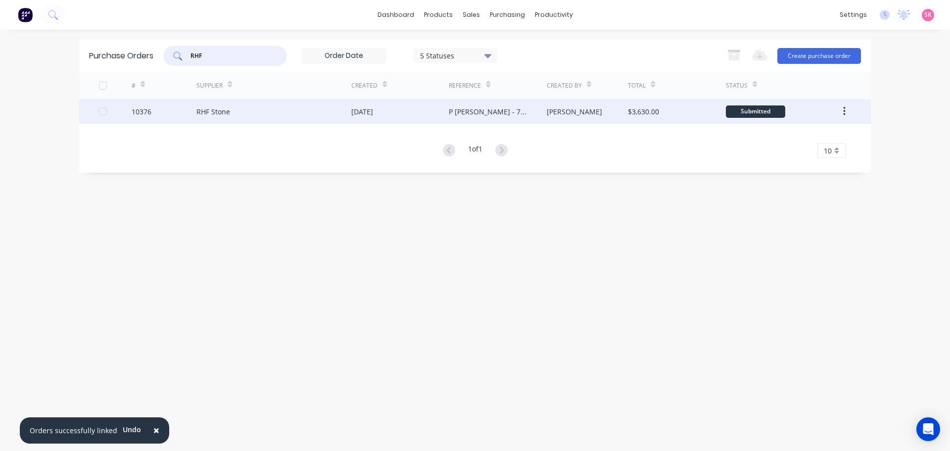
type input "RHF"
click at [331, 118] on div "RHF Stone" at bounding box center [273, 111] width 155 height 25
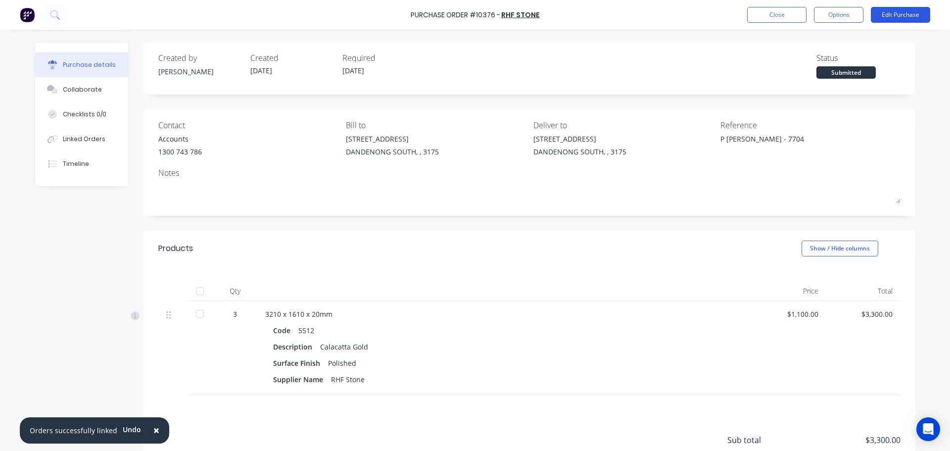
click at [512, 17] on button "Edit Purchase" at bounding box center [899, 15] width 59 height 16
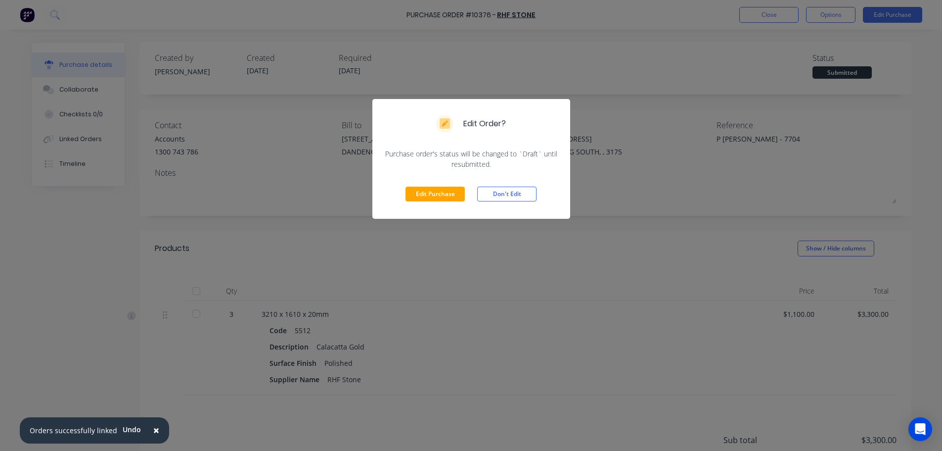
drag, startPoint x: 422, startPoint y: 196, endPoint x: 702, endPoint y: 154, distance: 282.6
click at [423, 196] on button "Edit Purchase" at bounding box center [435, 193] width 59 height 15
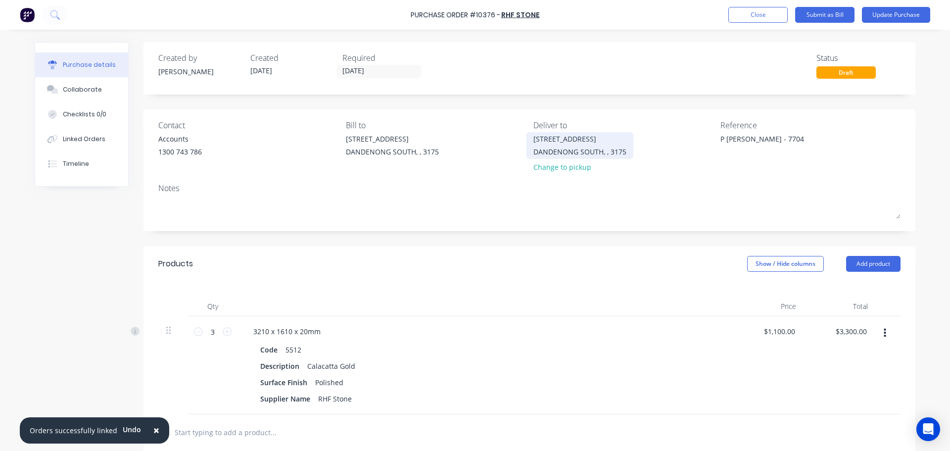
drag, startPoint x: 777, startPoint y: 138, endPoint x: 592, endPoint y: 145, distance: 185.1
click at [512, 145] on div "Contact Accounts 1300 743 786 Bill to 1 / 64-70 Edison Road DANDENONG SOUTH, , …" at bounding box center [529, 148] width 742 height 58
type textarea "c"
type textarea "CANCELLED - REASSIGN"
click at [512, 331] on icon "button" at bounding box center [884, 332] width 2 height 9
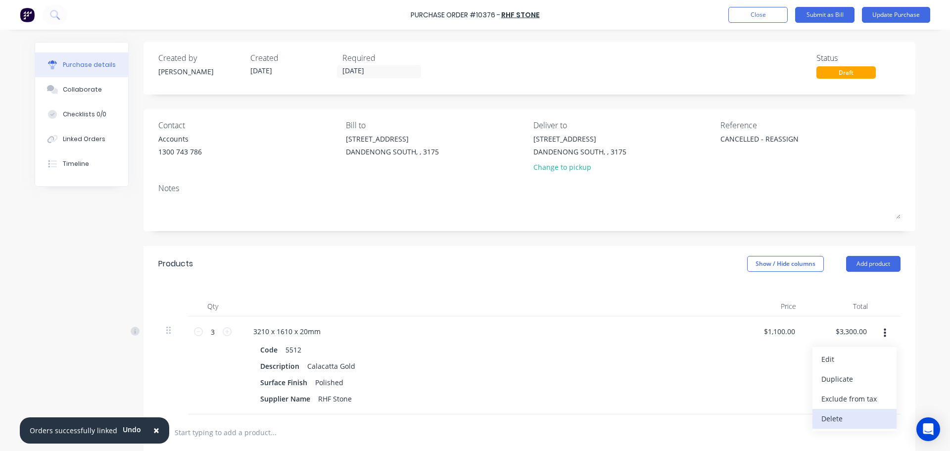
click at [512, 331] on button "Delete" at bounding box center [854, 419] width 84 height 20
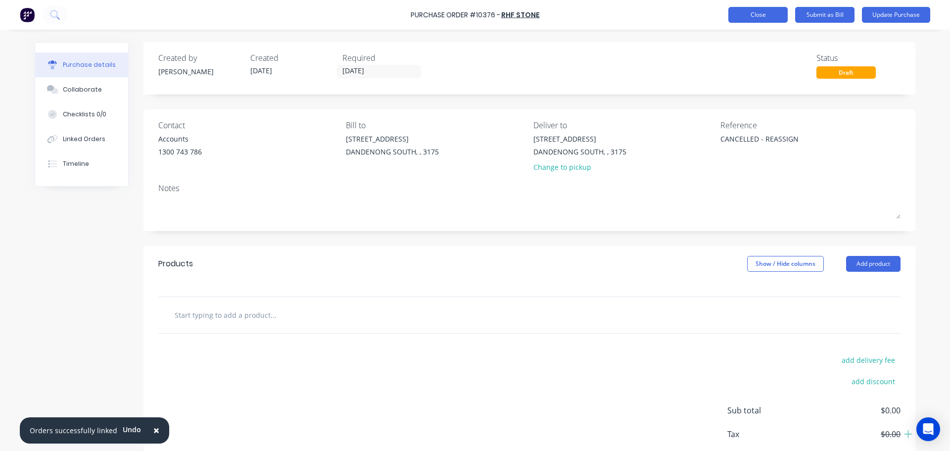
click at [512, 16] on button "Close" at bounding box center [757, 15] width 59 height 16
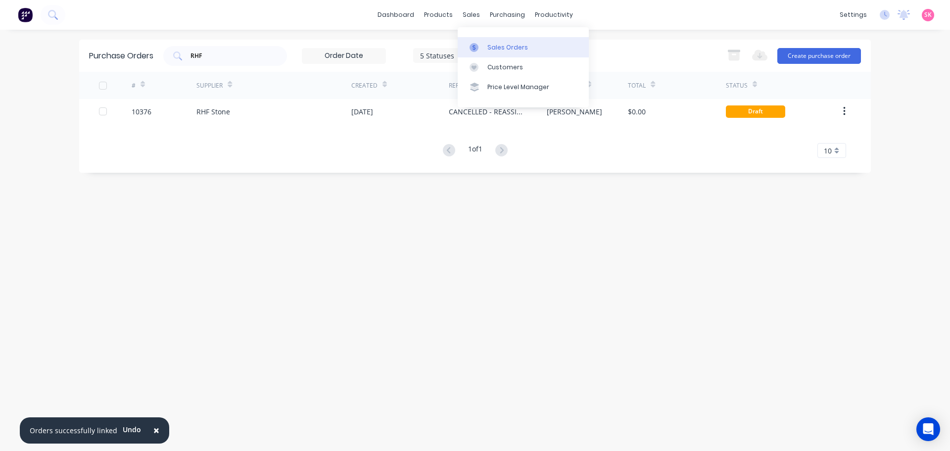
click at [485, 45] on link "Sales Orders" at bounding box center [522, 47] width 131 height 20
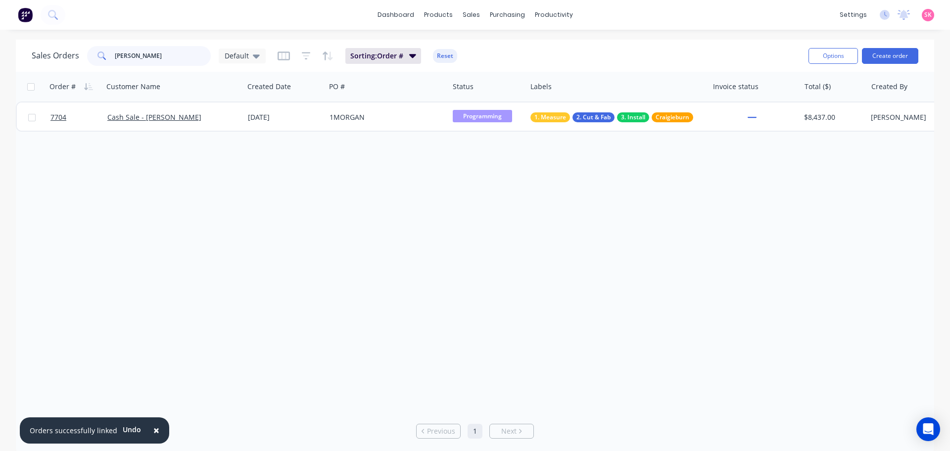
drag, startPoint x: 150, startPoint y: 57, endPoint x: 79, endPoint y: 58, distance: 71.7
click at [82, 58] on div "Sales Orders motta Default" at bounding box center [149, 56] width 234 height 20
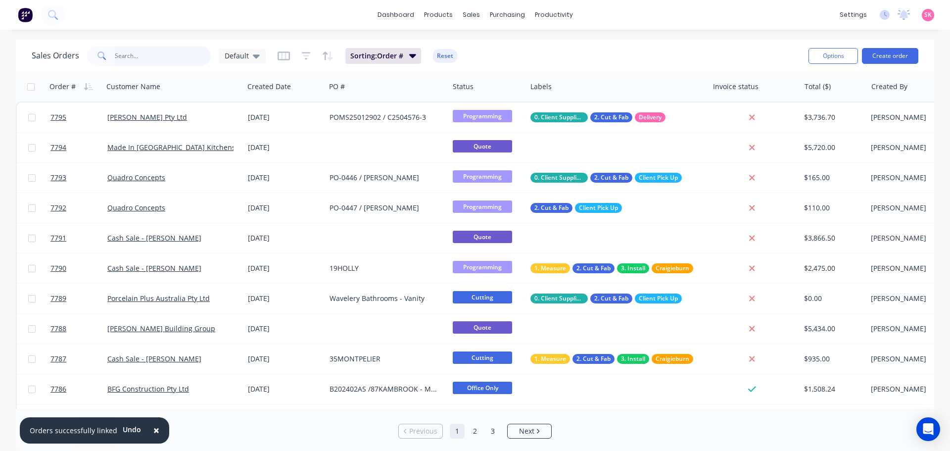
click at [149, 47] on input "text" at bounding box center [163, 56] width 96 height 20
click at [146, 56] on input "text" at bounding box center [163, 56] width 96 height 20
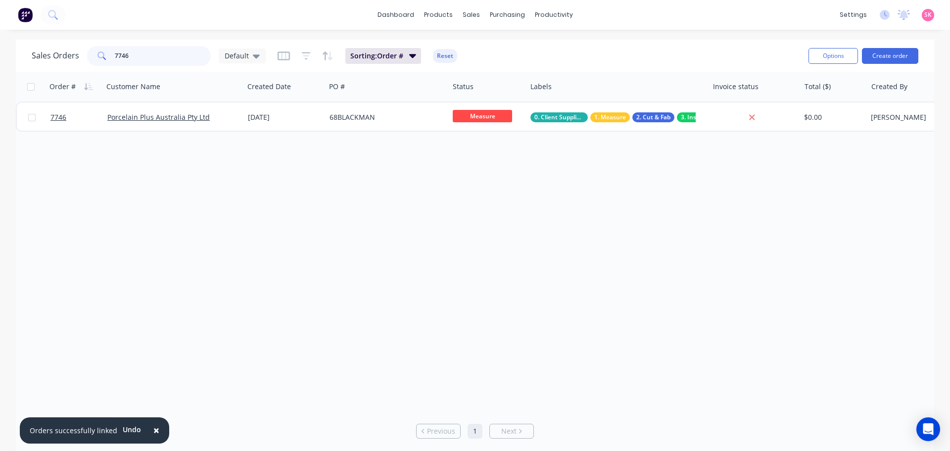
type input "7746"
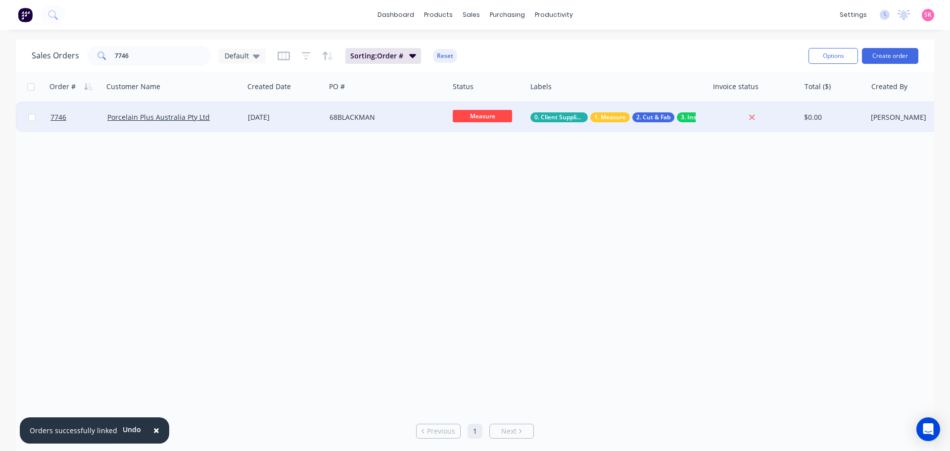
click at [266, 108] on div "15 Sep 2025" at bounding box center [285, 117] width 82 height 30
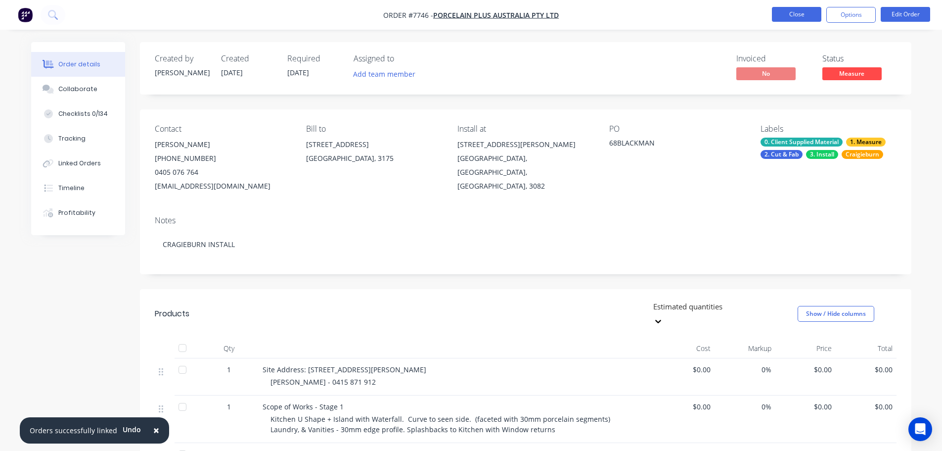
click at [512, 16] on button "Close" at bounding box center [796, 14] width 49 height 15
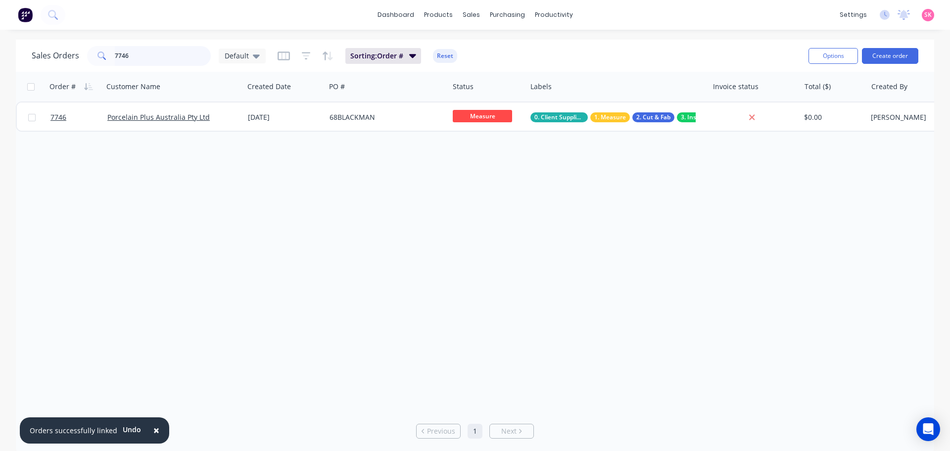
drag, startPoint x: 63, startPoint y: 58, endPoint x: 28, endPoint y: 54, distance: 34.8
click at [28, 54] on div "Sales Orders 7746 Default Sorting: Order # Reset Options Create order" at bounding box center [475, 56] width 918 height 32
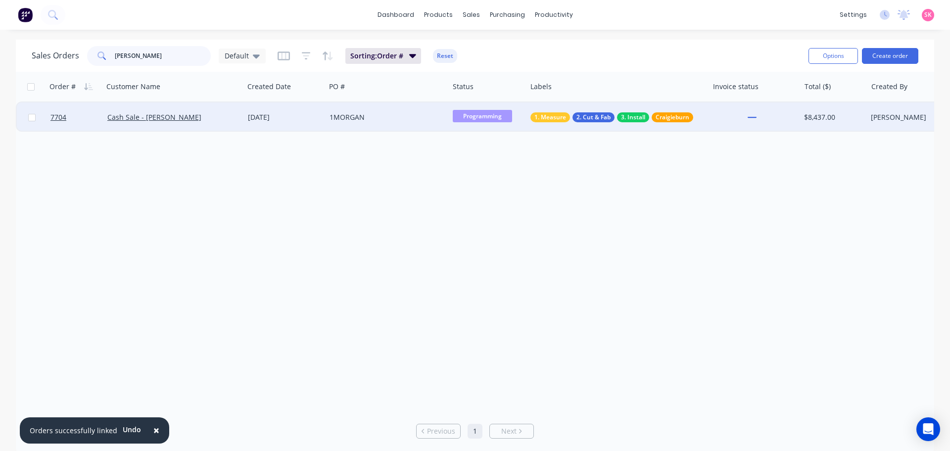
type input "motta"
click at [246, 120] on div "22 Sep 2025" at bounding box center [285, 117] width 82 height 30
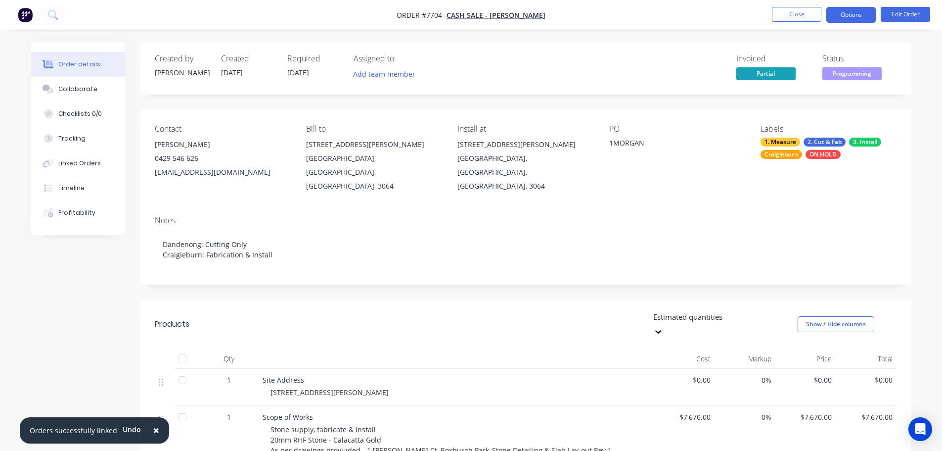
click at [512, 22] on button "Options" at bounding box center [850, 15] width 49 height 16
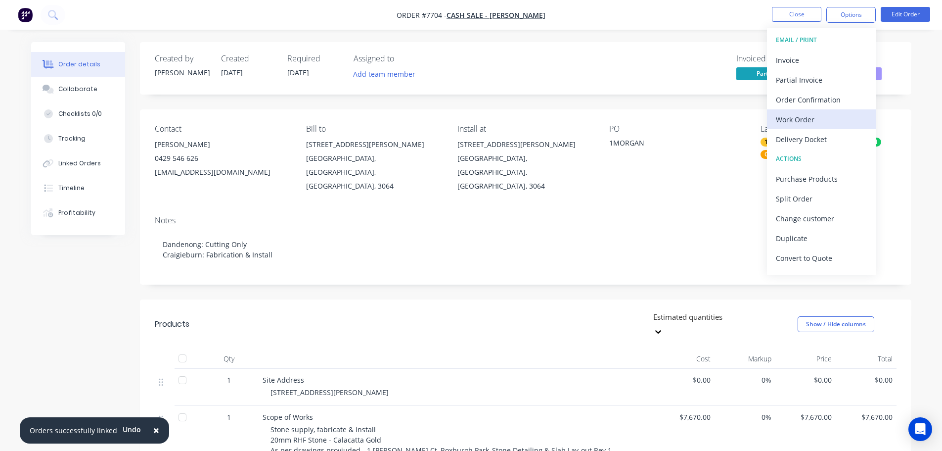
click at [512, 113] on div "Work Order" at bounding box center [821, 119] width 91 height 14
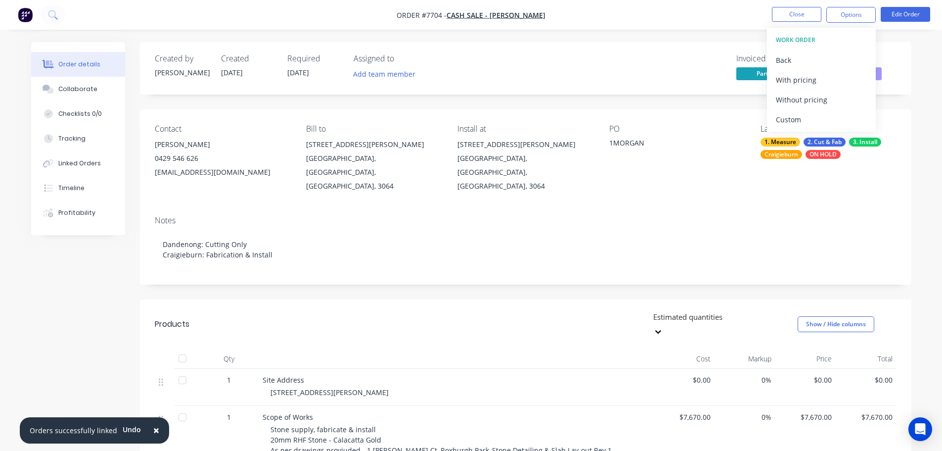
click at [512, 113] on div "Custom" at bounding box center [821, 119] width 91 height 14
click at [512, 92] on div "Without pricing" at bounding box center [821, 99] width 91 height 14
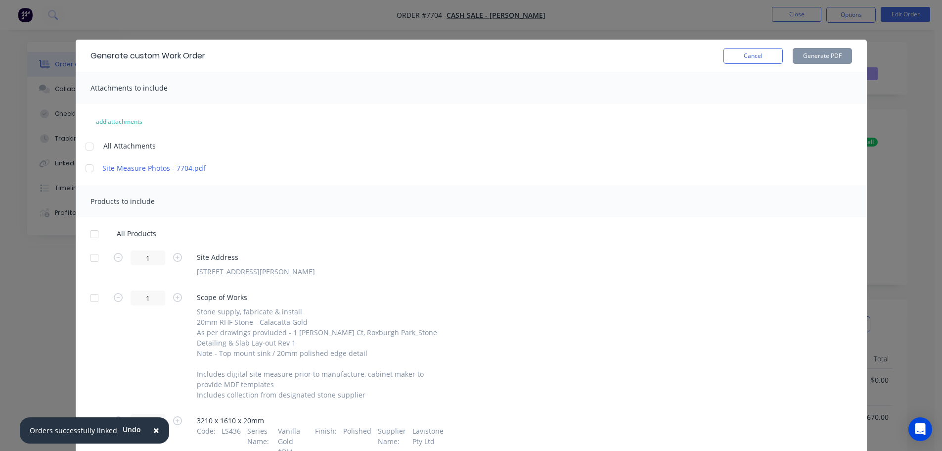
click at [90, 257] on div at bounding box center [95, 258] width 20 height 20
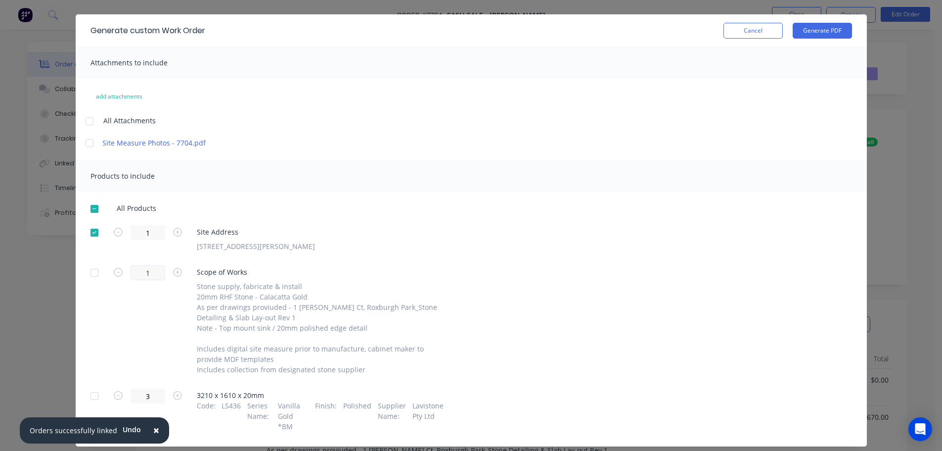
scroll to position [39, 0]
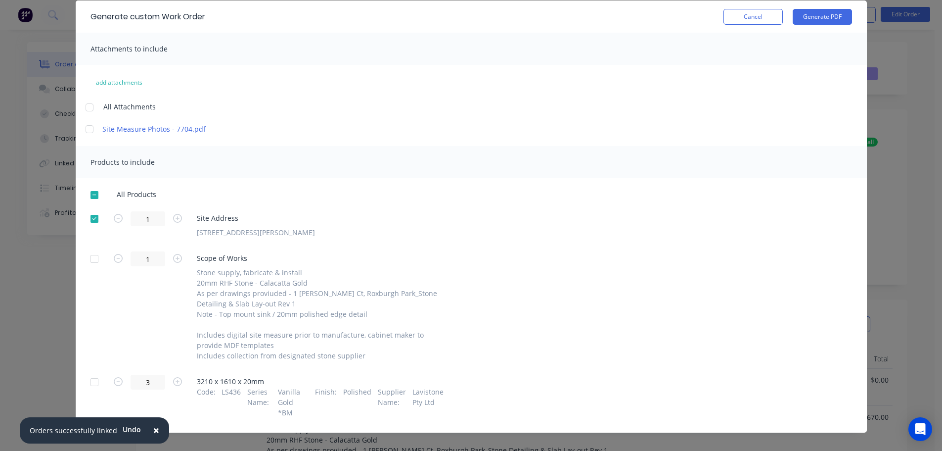
click at [93, 331] on div at bounding box center [95, 382] width 20 height 20
click at [512, 17] on button "Generate PDF" at bounding box center [822, 17] width 59 height 16
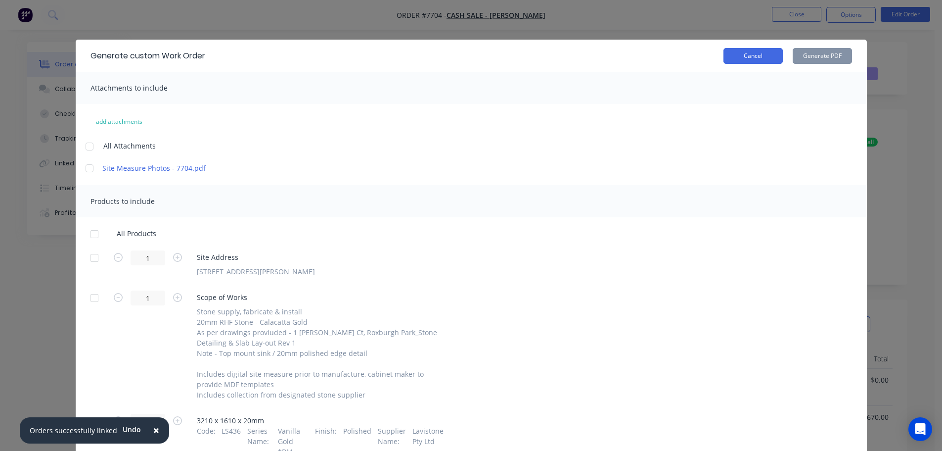
click at [512, 57] on button "Cancel" at bounding box center [753, 56] width 59 height 16
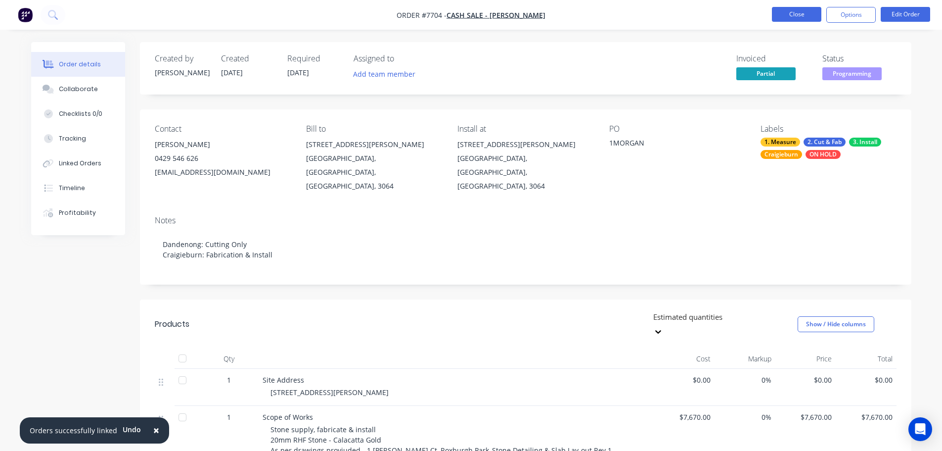
click at [512, 18] on button "Close" at bounding box center [796, 14] width 49 height 15
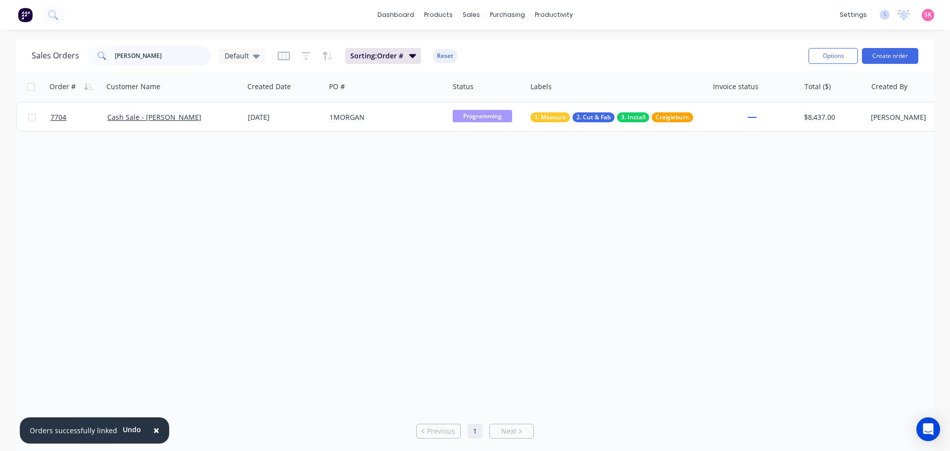
drag, startPoint x: 152, startPoint y: 63, endPoint x: 10, endPoint y: 60, distance: 142.5
click at [54, 63] on div "Sales Orders motta Default" at bounding box center [149, 56] width 234 height 20
type input "7746"
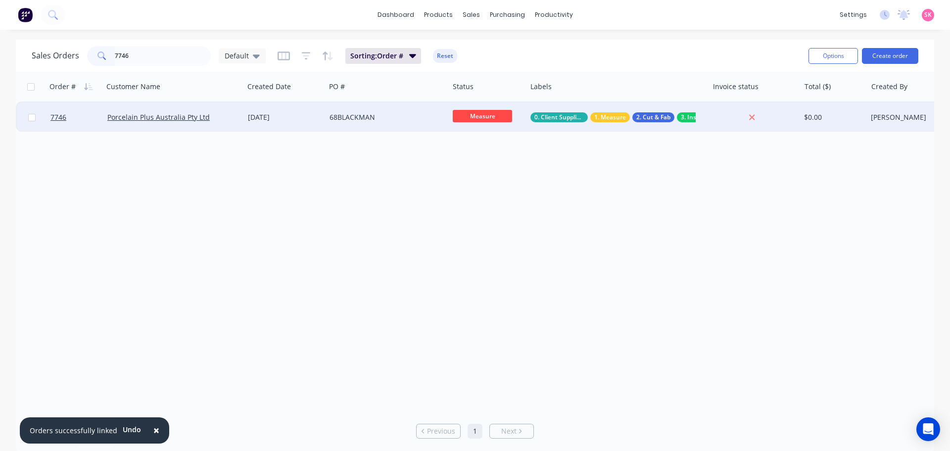
click at [258, 122] on div "15 Sep 2025" at bounding box center [285, 117] width 82 height 30
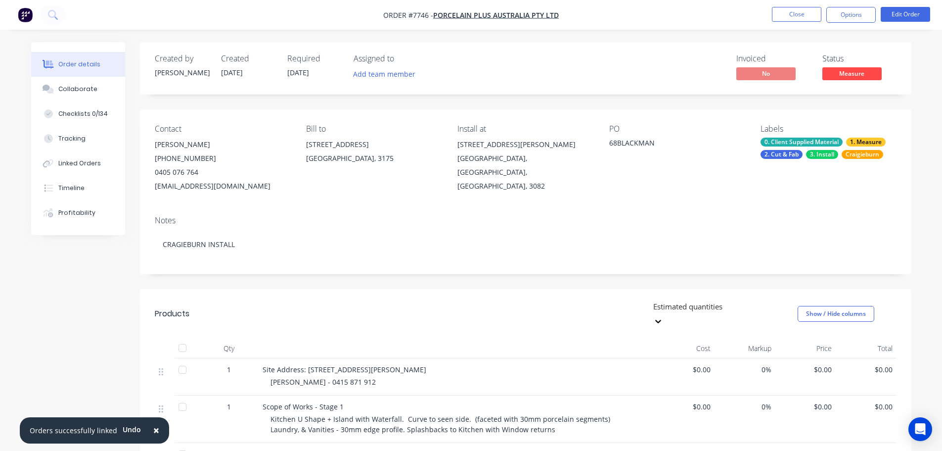
click at [512, 75] on span "Measure" at bounding box center [851, 73] width 59 height 12
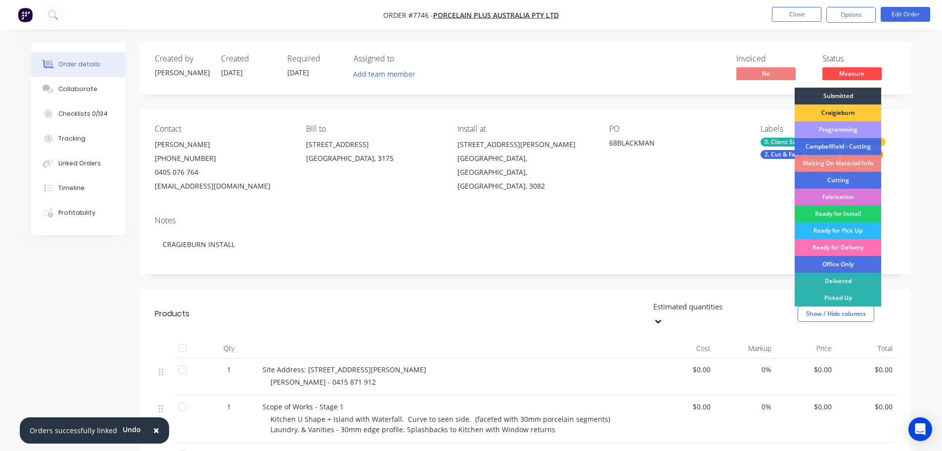
click at [512, 134] on div "Programming" at bounding box center [838, 129] width 87 height 17
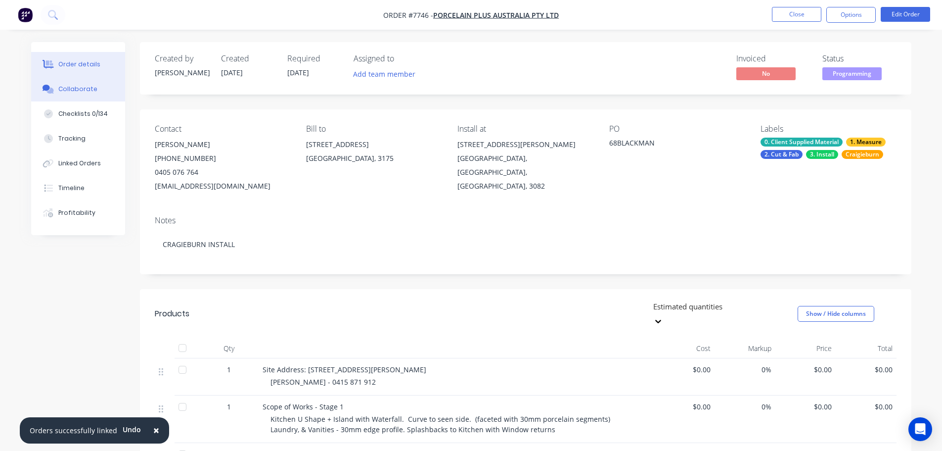
click at [67, 96] on button "Collaborate" at bounding box center [78, 89] width 94 height 25
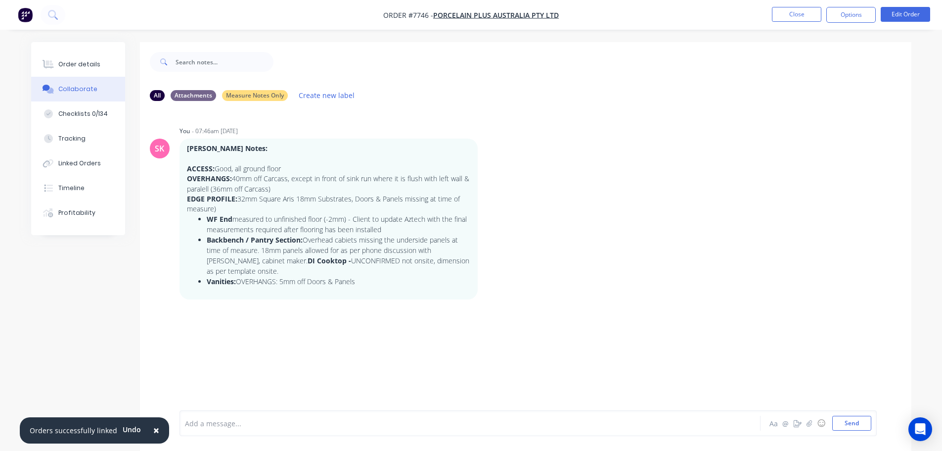
scroll to position [15, 0]
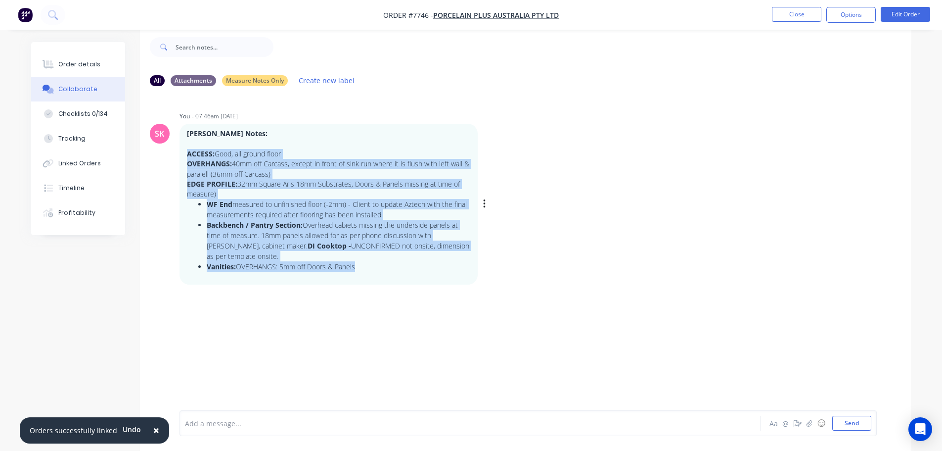
drag, startPoint x: 364, startPoint y: 266, endPoint x: 203, endPoint y: 164, distance: 191.0
click at [183, 155] on div "Alex Measure Notes: ACCESS: Good, all ground floor OVERHANGS: 40mm off Carcass,…" at bounding box center [329, 204] width 298 height 161
copy div "ACCESS: Good, all ground floor OVERHANGS: 40mm off Carcass, except in front of …"
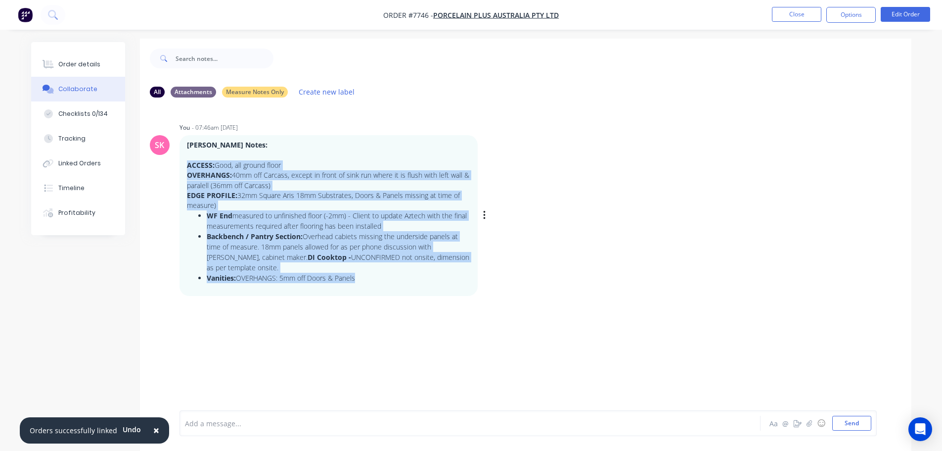
scroll to position [0, 0]
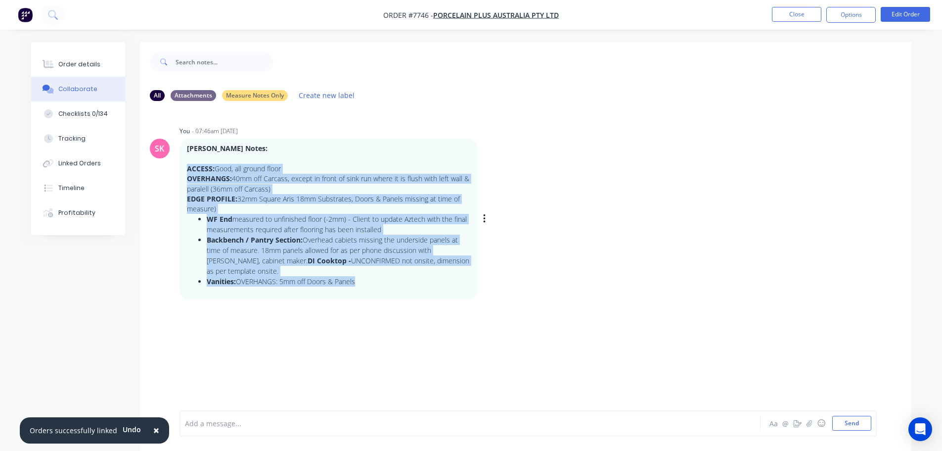
click at [462, 282] on li "Vanities: OVERHANGS: 5mm off Doors & Panels" at bounding box center [339, 281] width 264 height 10
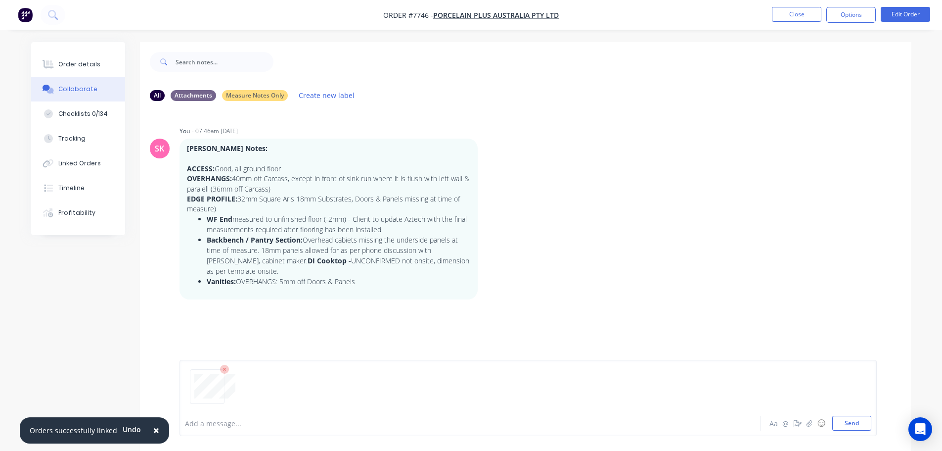
click at [223, 331] on div "Add a message..." at bounding box center [442, 422] width 515 height 15
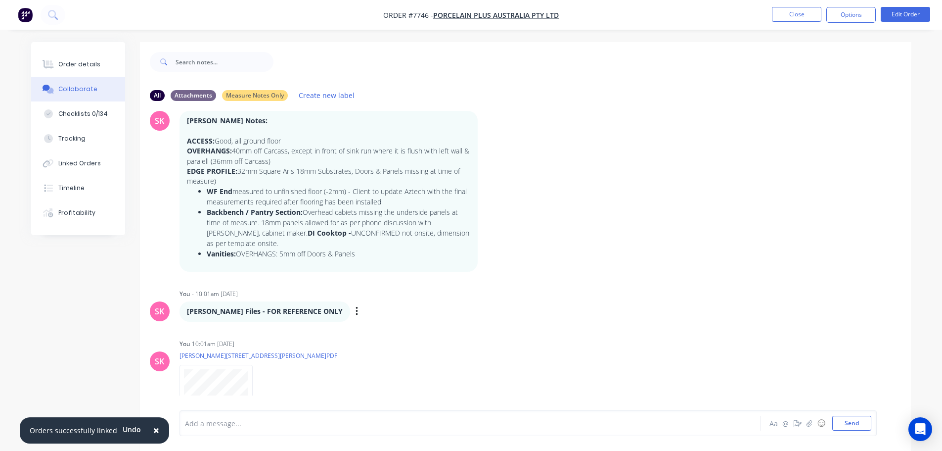
scroll to position [51, 0]
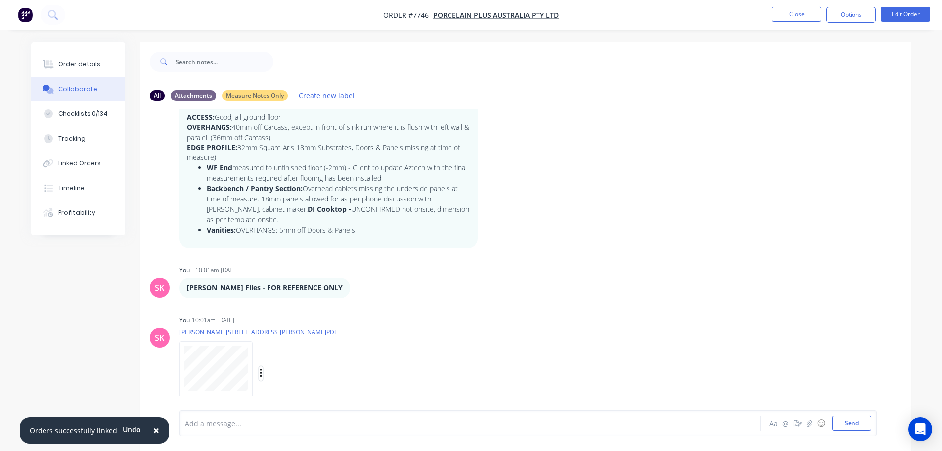
click at [261, 331] on icon "button" at bounding box center [261, 372] width 3 height 11
click at [312, 331] on button "Labels" at bounding box center [325, 352] width 111 height 22
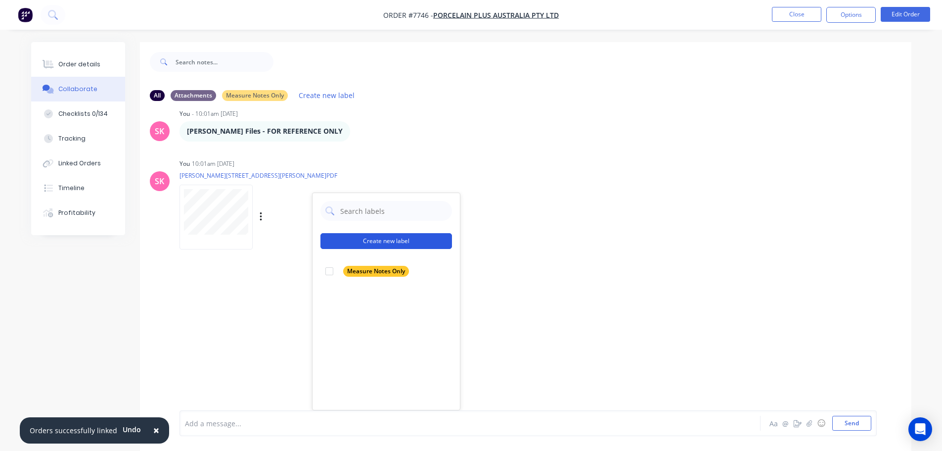
click at [372, 243] on button "Create new label" at bounding box center [386, 241] width 132 height 16
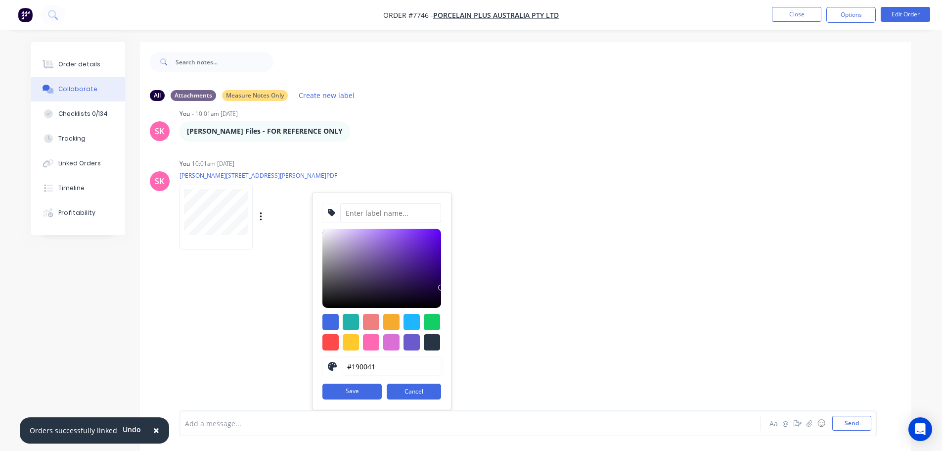
click at [358, 210] on input at bounding box center [390, 212] width 101 height 19
type input "r"
type input "Reference Docs"
click at [353, 331] on button "Save" at bounding box center [351, 391] width 59 height 16
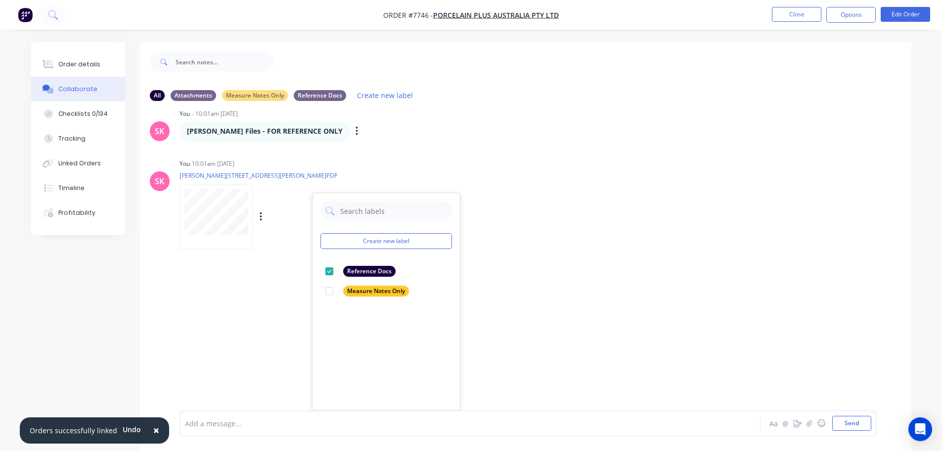
click at [375, 136] on div "SK You - 07:46am 02/10/25 Alex Measure Notes: ACCESS: Good, all ground floor OV…" at bounding box center [526, 259] width 772 height 301
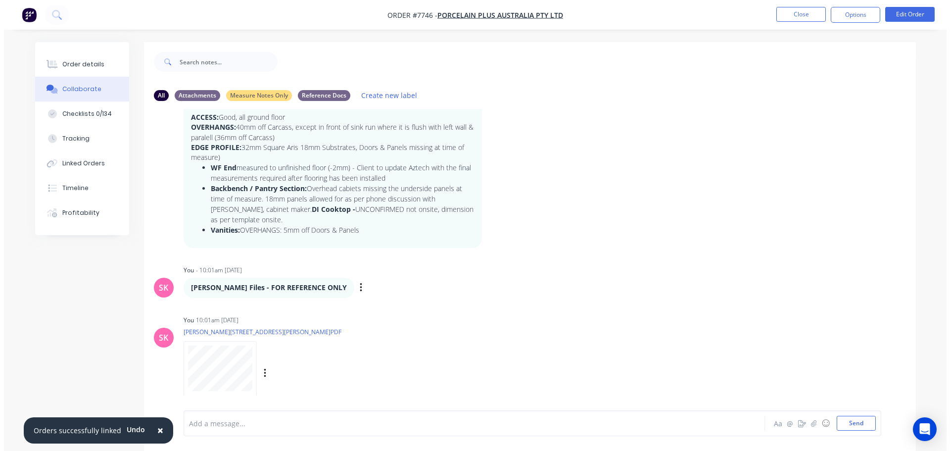
scroll to position [51, 0]
click at [209, 327] on div "J.7746 - 68 Blackman Ave, Mill Park.PDF Labels Download Delete" at bounding box center [271, 364] width 183 height 74
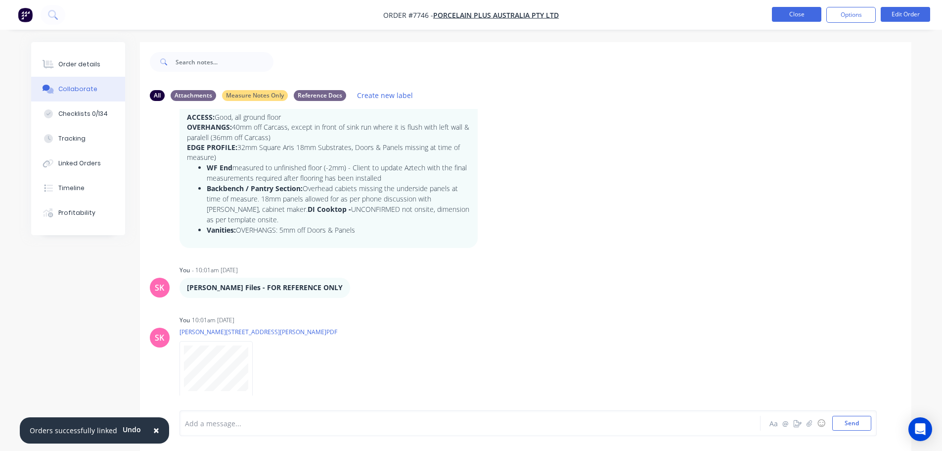
click at [512, 11] on button "Close" at bounding box center [796, 14] width 49 height 15
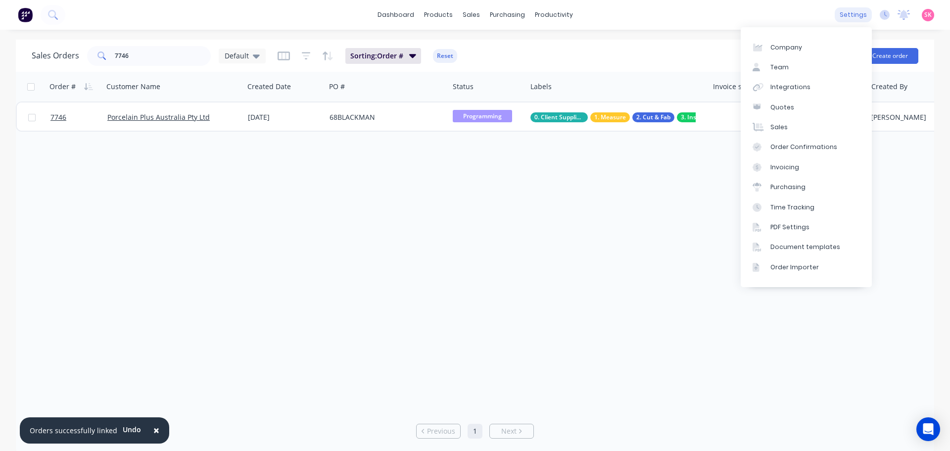
click at [512, 13] on div "settings" at bounding box center [852, 14] width 37 height 15
click at [512, 85] on link "Integrations" at bounding box center [805, 87] width 131 height 20
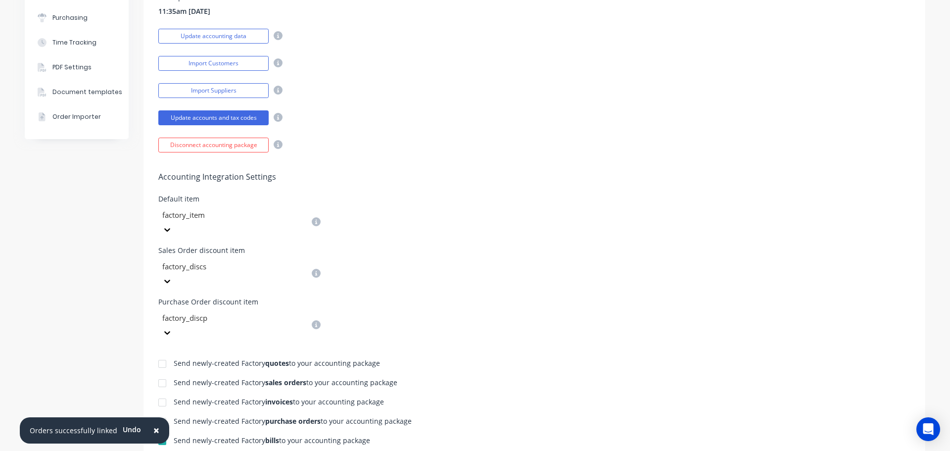
scroll to position [297, 0]
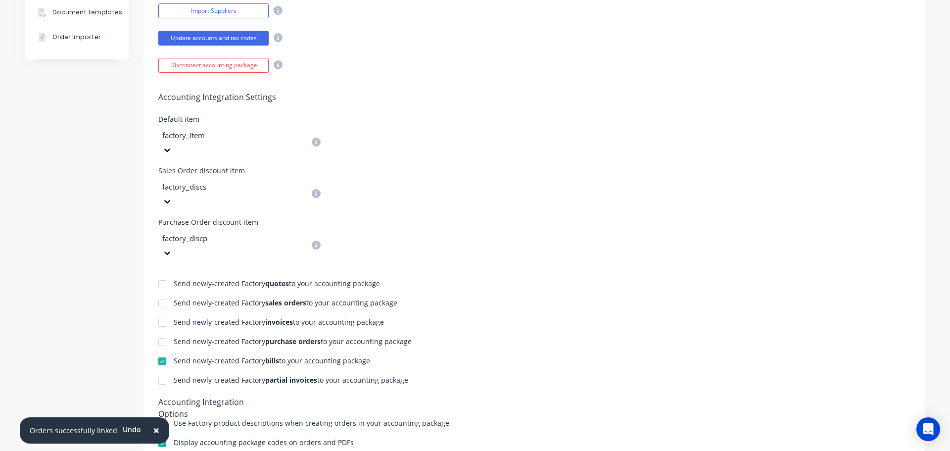
click at [158, 313] on div at bounding box center [162, 323] width 20 height 20
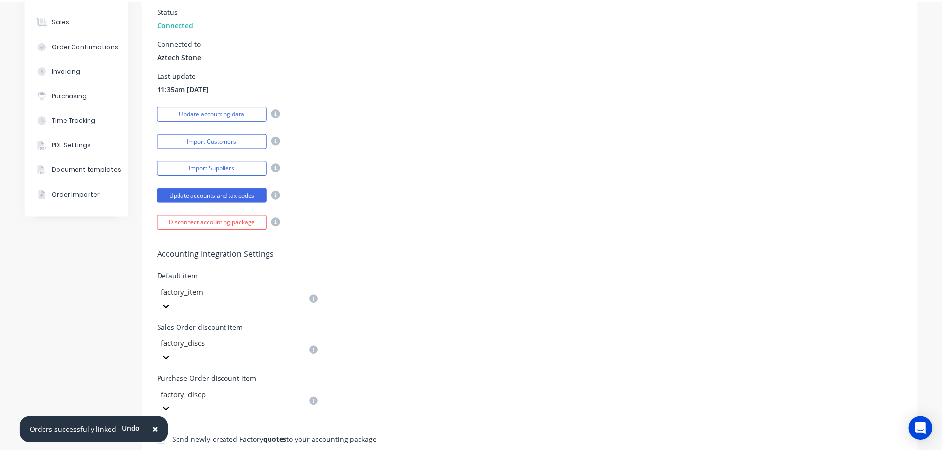
scroll to position [0, 0]
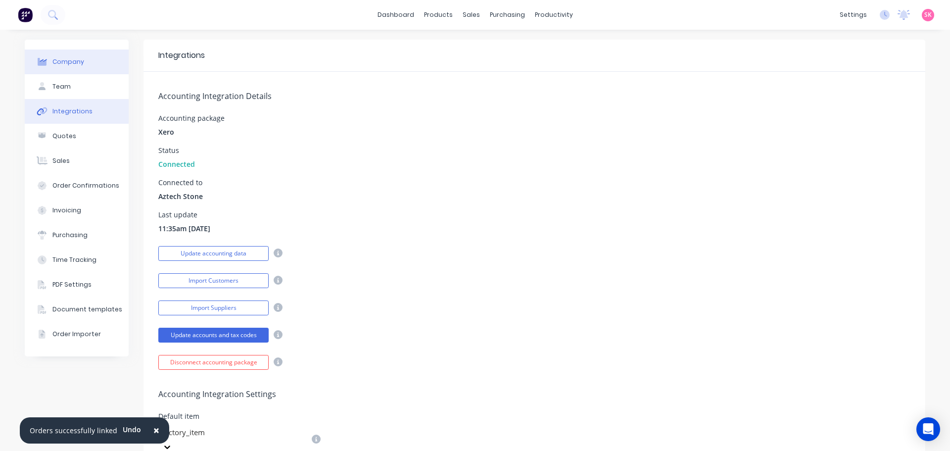
click at [57, 65] on div "Company" at bounding box center [68, 61] width 32 height 9
select select "AU"
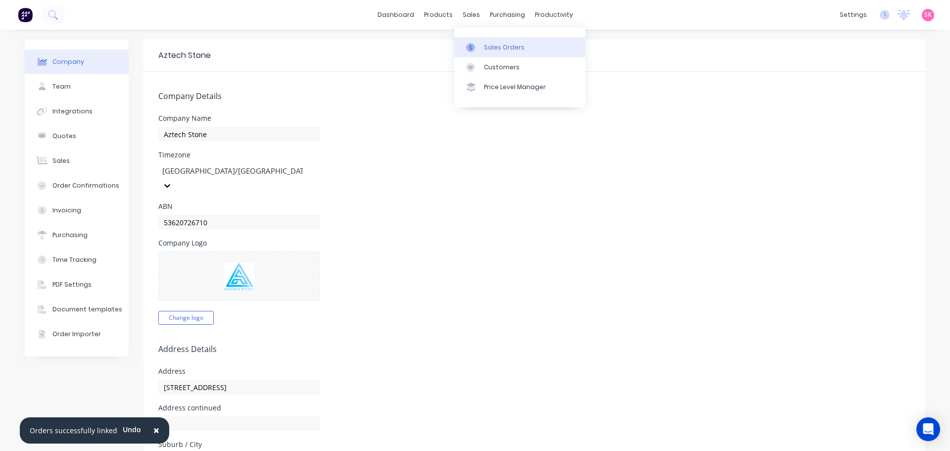
click at [481, 42] on link "Sales Orders" at bounding box center [519, 47] width 131 height 20
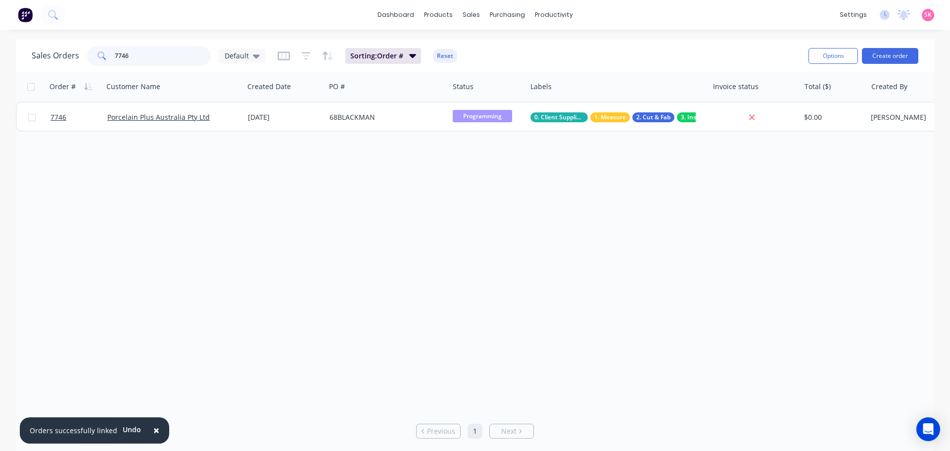
drag, startPoint x: 137, startPoint y: 55, endPoint x: 71, endPoint y: 57, distance: 65.8
click at [71, 57] on div "Sales Orders 7746 Default" at bounding box center [149, 56] width 234 height 20
type input "motta"
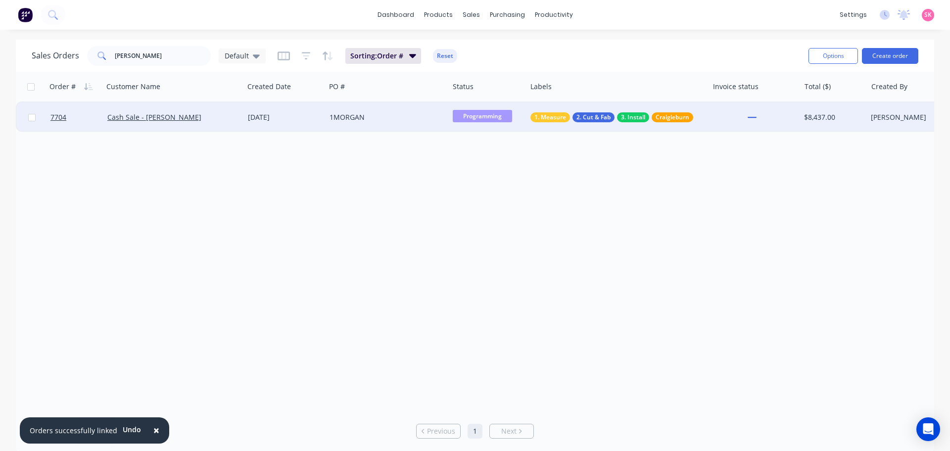
click at [224, 119] on div "Cash Sale - Paul Motta" at bounding box center [170, 117] width 126 height 10
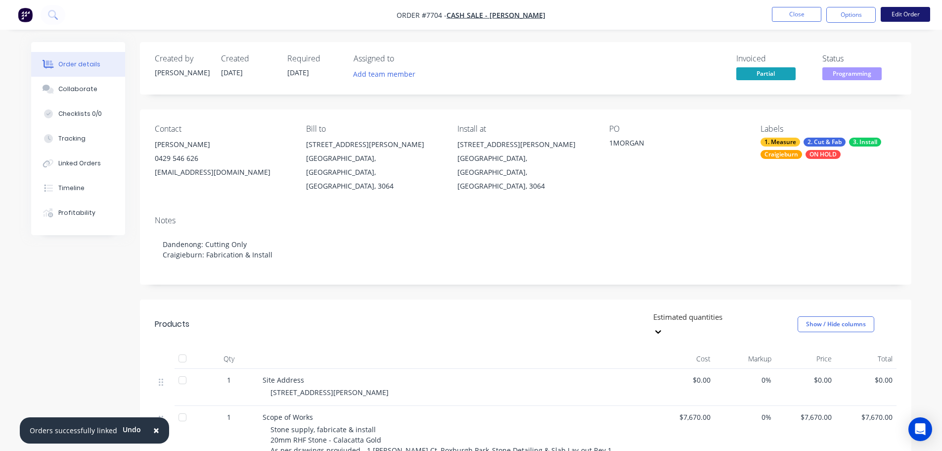
click at [512, 11] on button "Edit Order" at bounding box center [905, 14] width 49 height 15
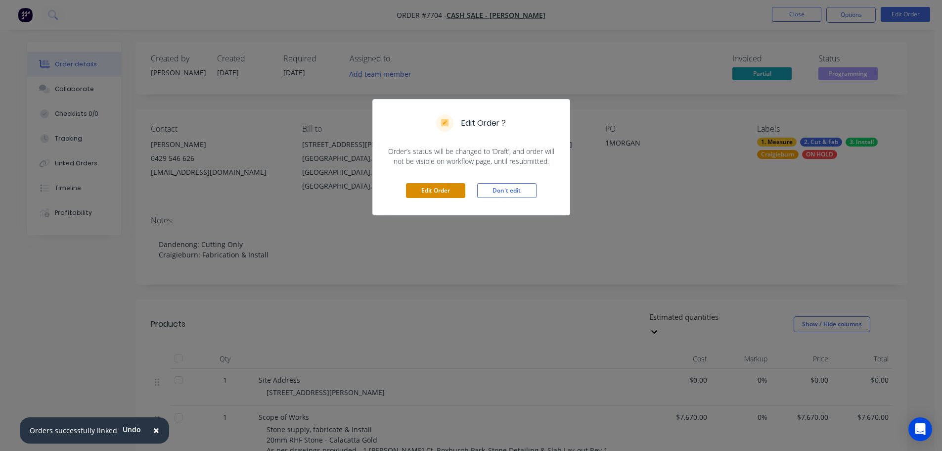
click at [420, 190] on button "Edit Order" at bounding box center [435, 190] width 59 height 15
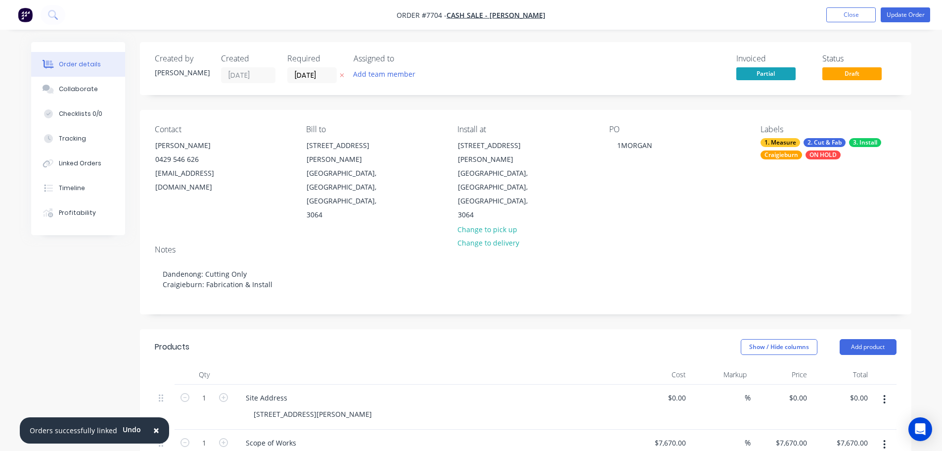
scroll to position [346, 0]
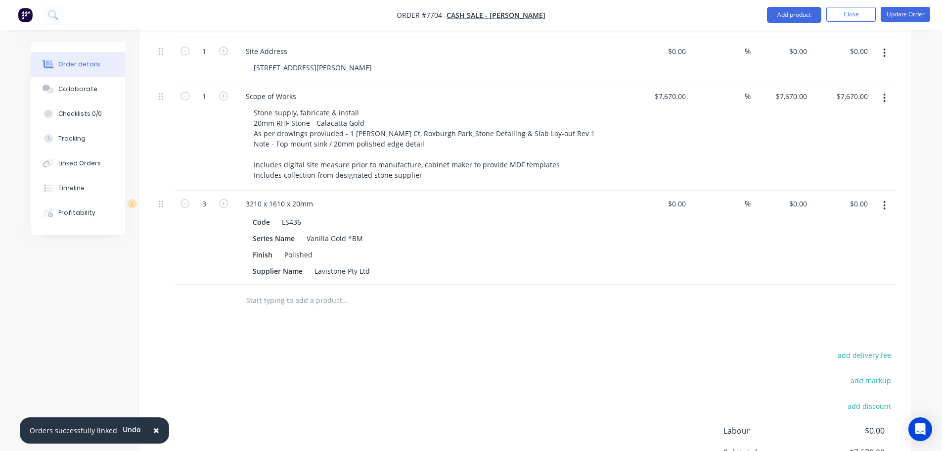
click at [323, 196] on div "3210 x 1610 x 20mm" at bounding box center [432, 203] width 388 height 14
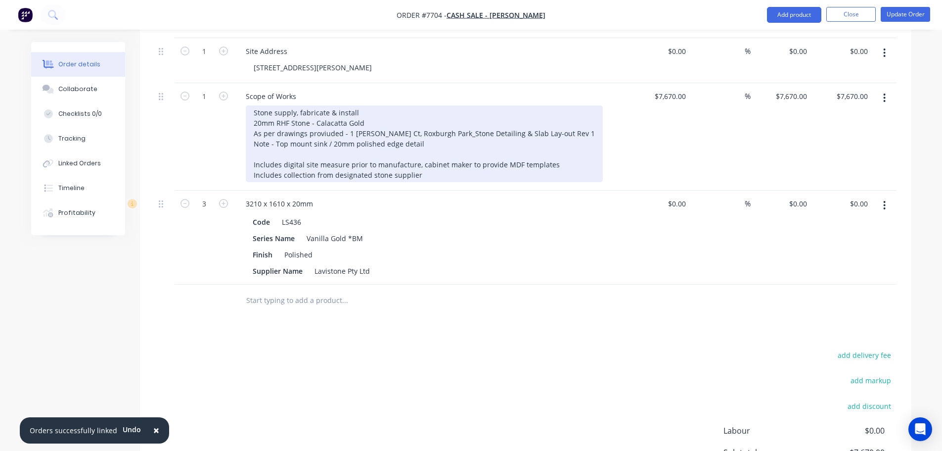
click at [362, 112] on div "Stone supply, fabricate & install 20mm RHF Stone - Calacatta Gold As per drawin…" at bounding box center [424, 143] width 357 height 77
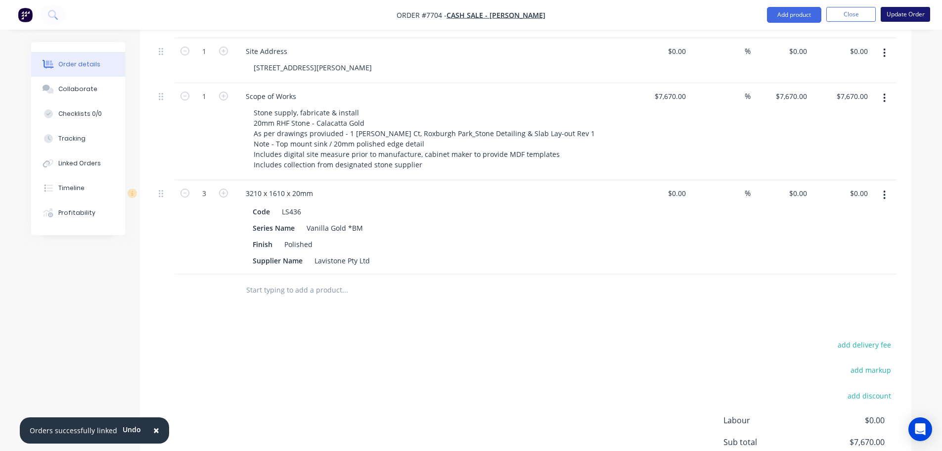
click at [512, 17] on button "Update Order" at bounding box center [905, 14] width 49 height 15
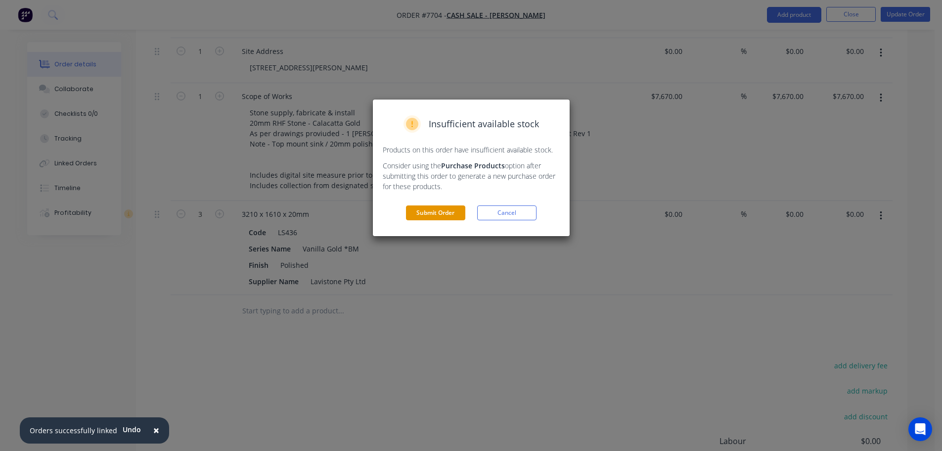
click at [448, 211] on button "Submit Order" at bounding box center [435, 212] width 59 height 15
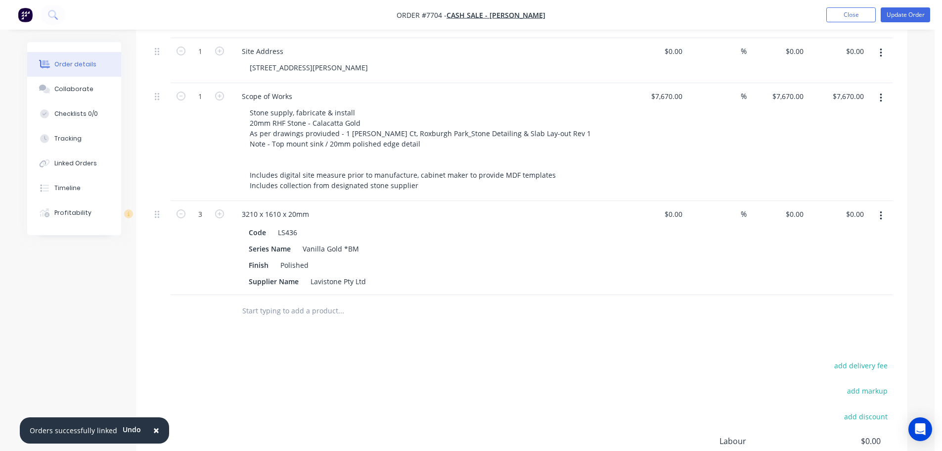
scroll to position [0, 0]
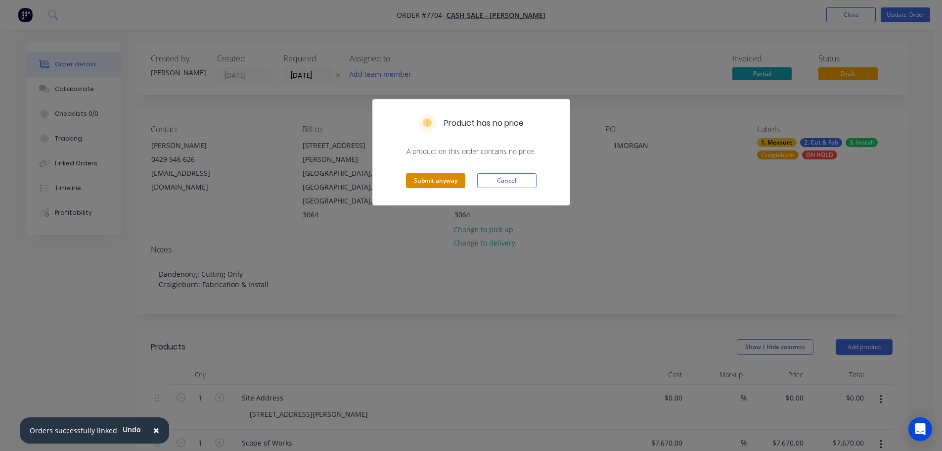
click at [459, 179] on button "Submit anyway" at bounding box center [435, 180] width 59 height 15
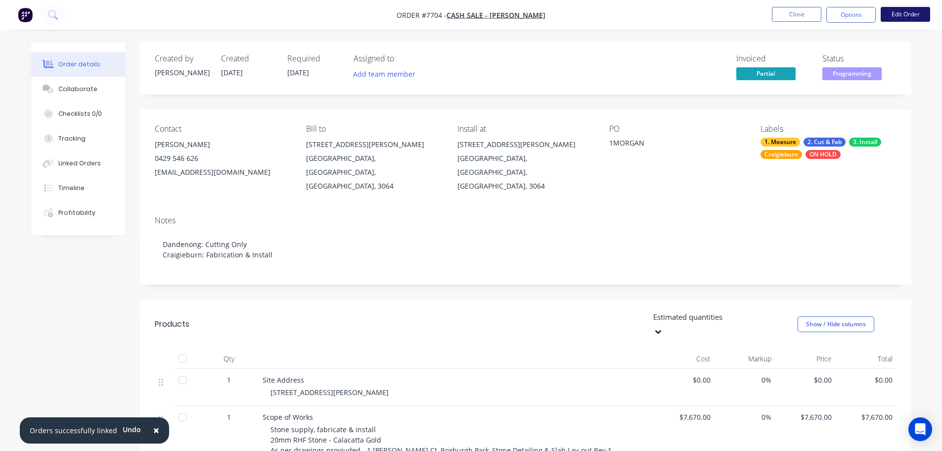
click at [512, 13] on button "Edit Order" at bounding box center [905, 14] width 49 height 15
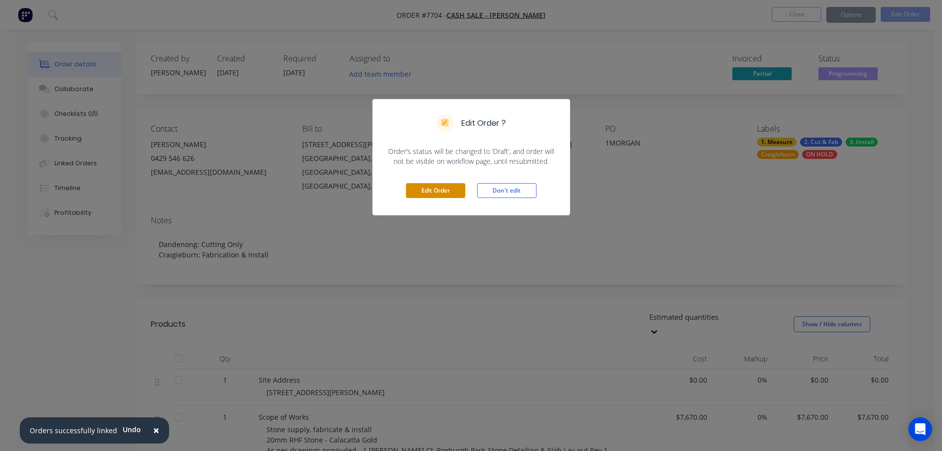
click at [422, 189] on button "Edit Order" at bounding box center [435, 190] width 59 height 15
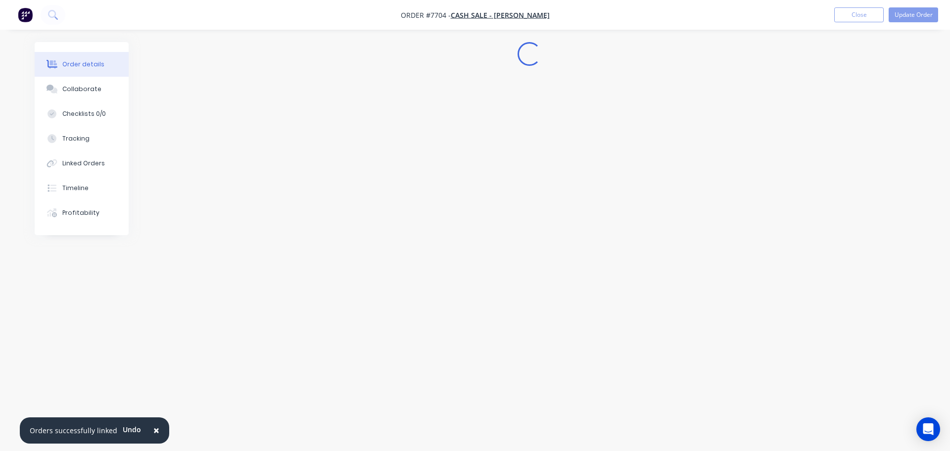
click at [155, 331] on button "×" at bounding box center [156, 430] width 26 height 24
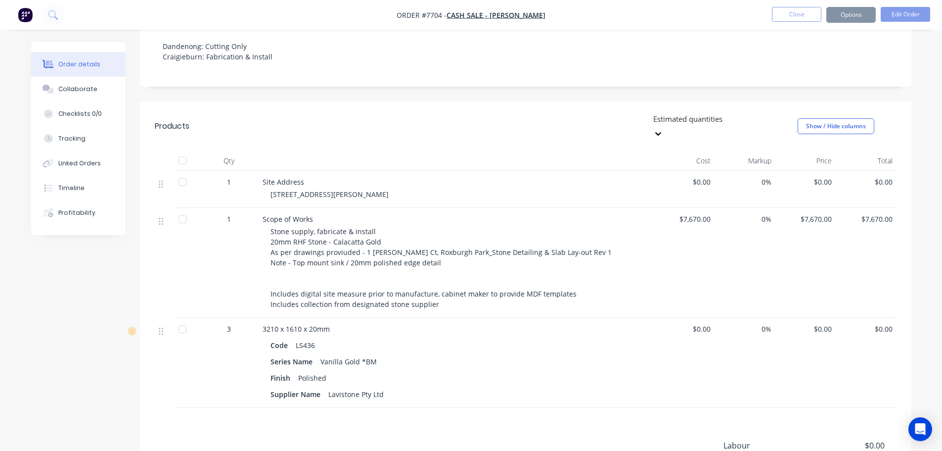
scroll to position [199, 0]
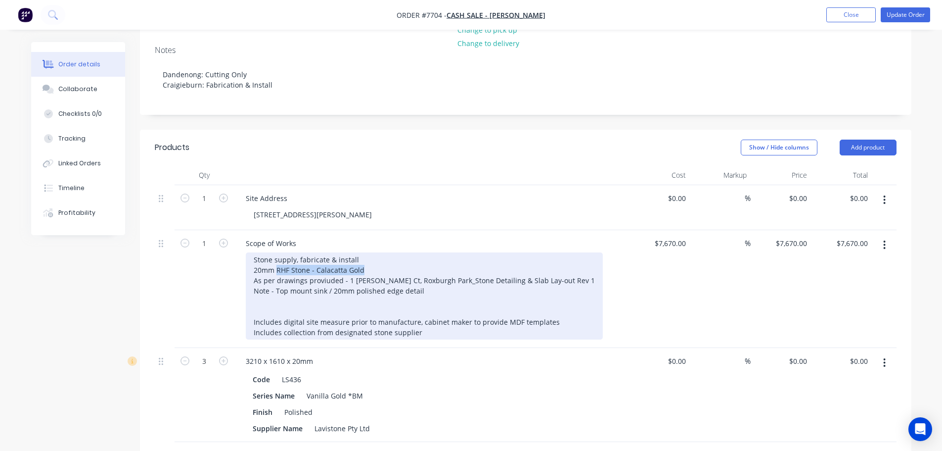
drag, startPoint x: 374, startPoint y: 225, endPoint x: 276, endPoint y: 231, distance: 98.1
click at [276, 252] on div "Stone supply, fabricate & install 20mm RHF Stone - Calacatta Gold As per drawin…" at bounding box center [424, 295] width 357 height 87
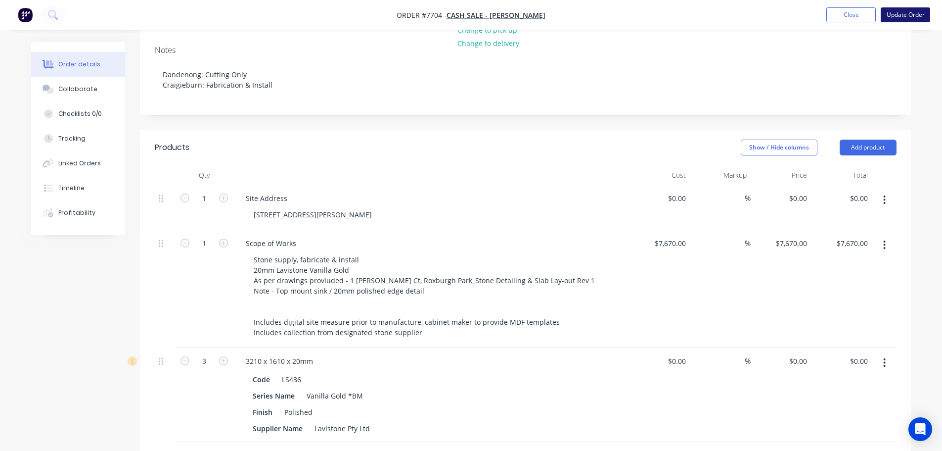
click at [512, 10] on button "Update Order" at bounding box center [905, 14] width 49 height 15
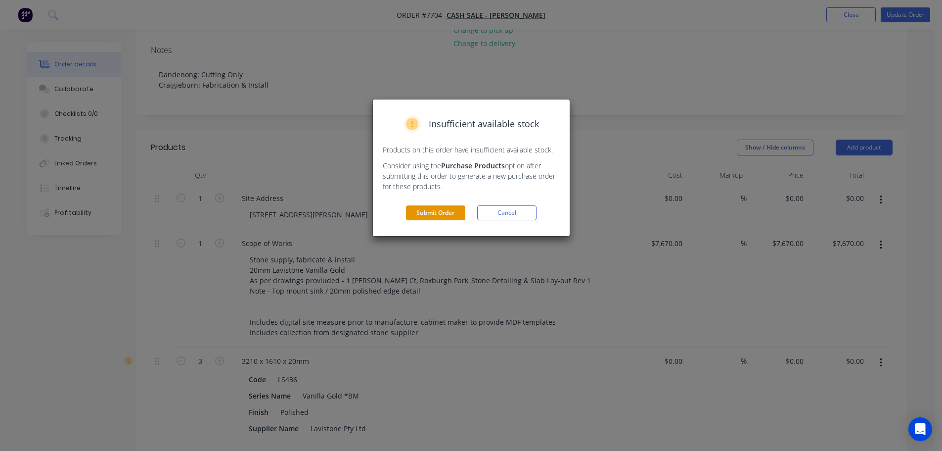
click at [451, 215] on button "Submit Order" at bounding box center [435, 212] width 59 height 15
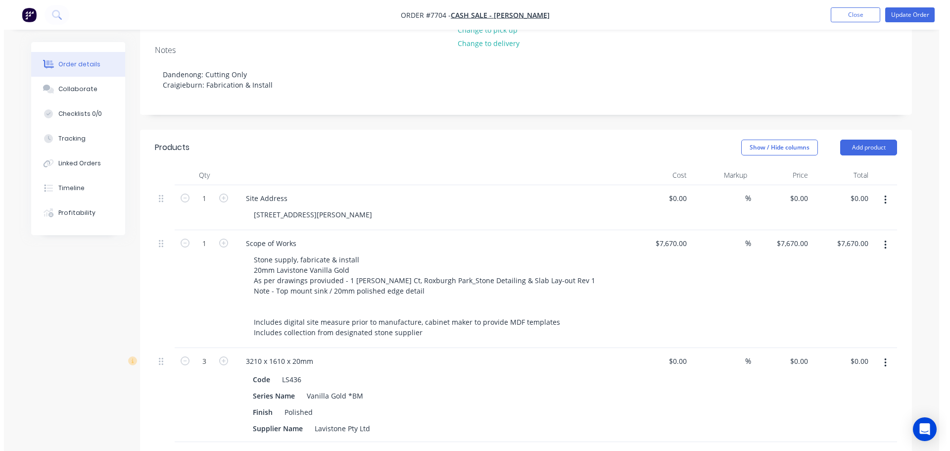
scroll to position [0, 0]
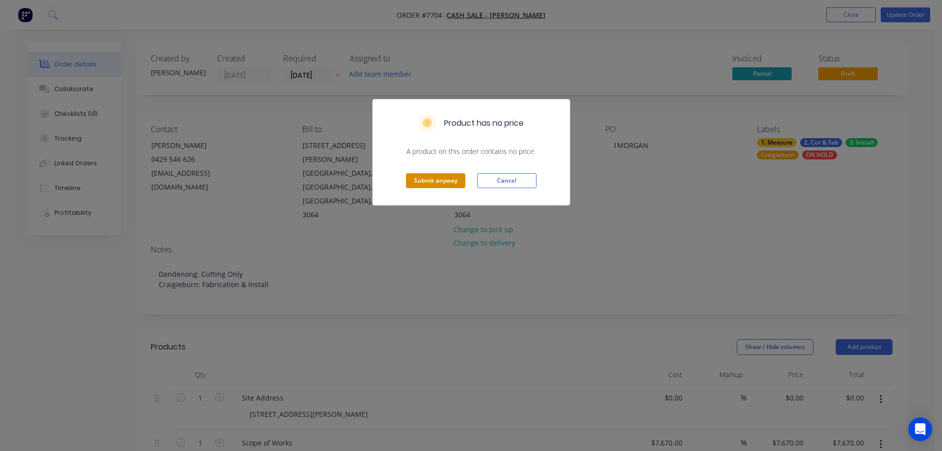
click at [451, 177] on button "Submit anyway" at bounding box center [435, 180] width 59 height 15
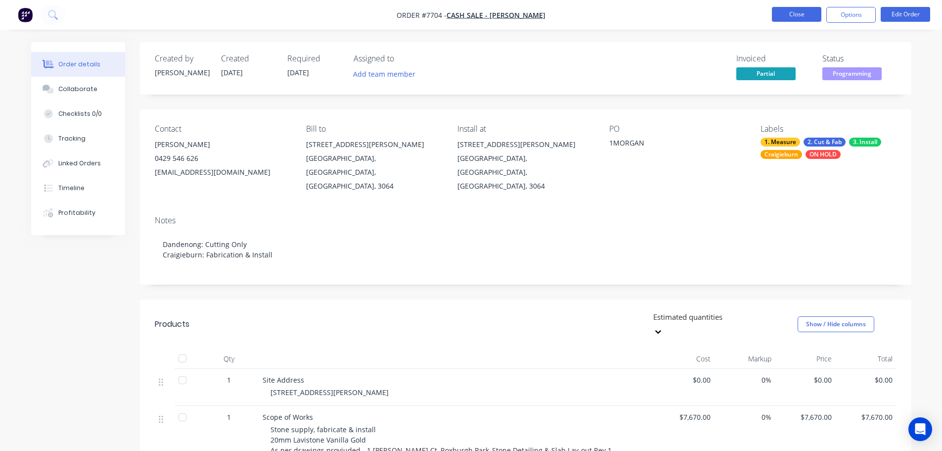
click at [512, 10] on button "Close" at bounding box center [796, 14] width 49 height 15
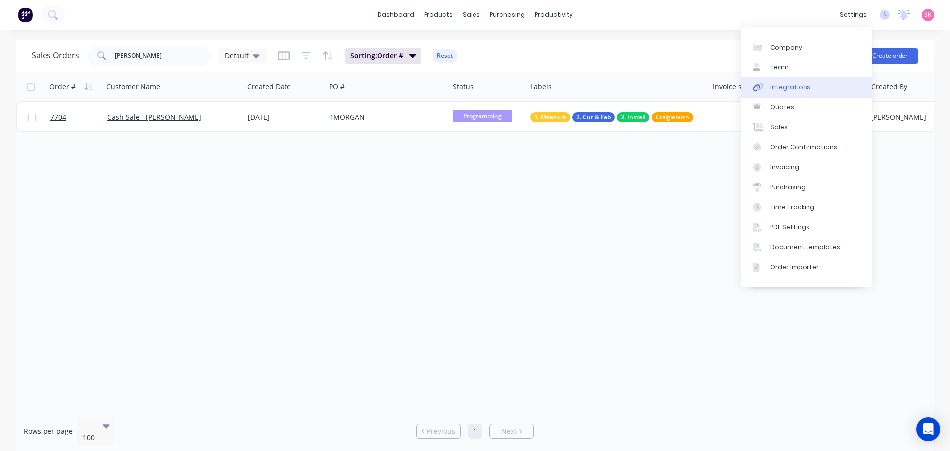
click at [512, 90] on link "Integrations" at bounding box center [805, 87] width 131 height 20
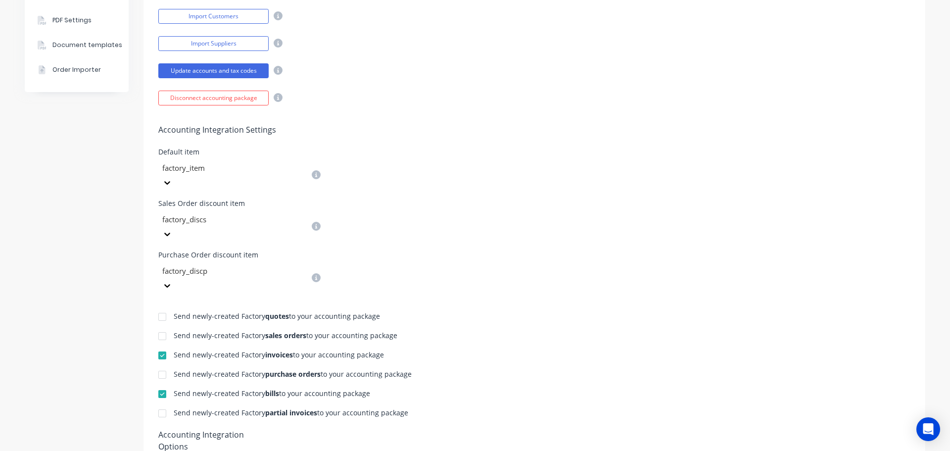
scroll to position [386, 0]
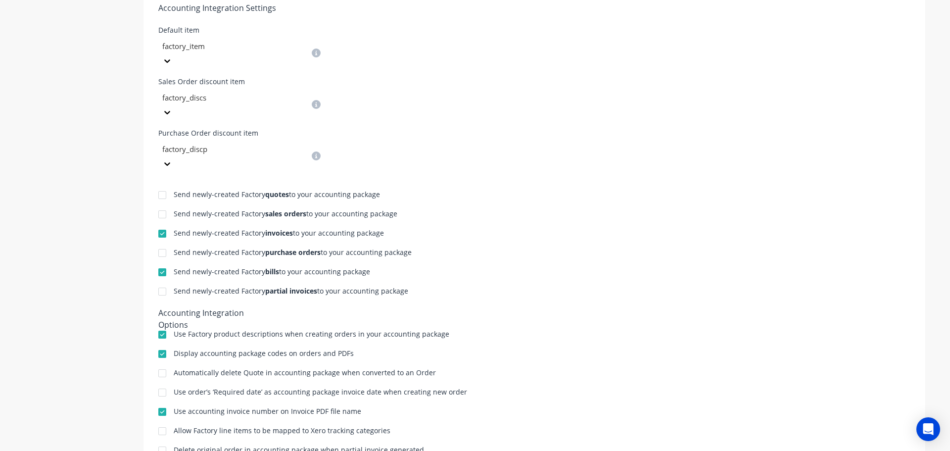
click at [162, 224] on div at bounding box center [162, 234] width 20 height 20
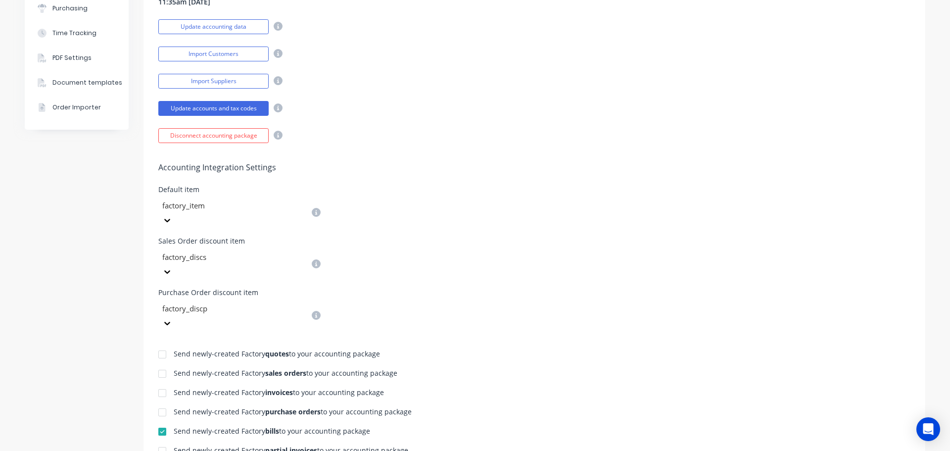
scroll to position [0, 0]
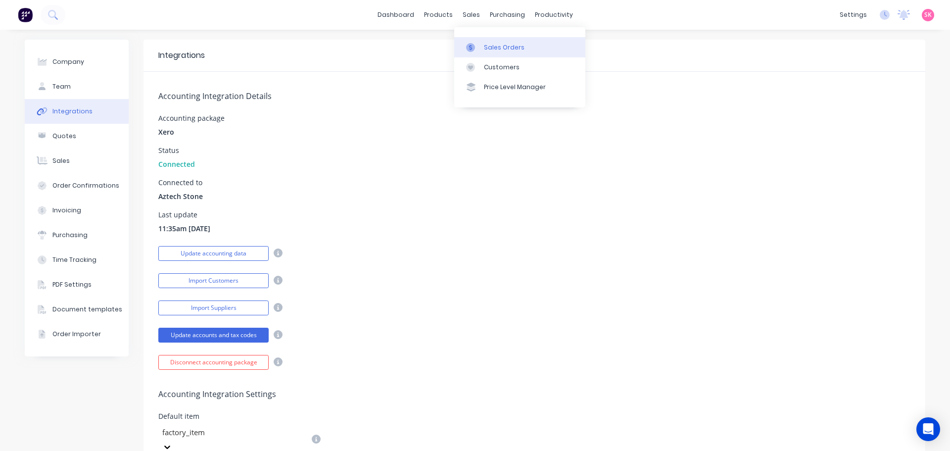
click at [479, 47] on div at bounding box center [473, 47] width 15 height 9
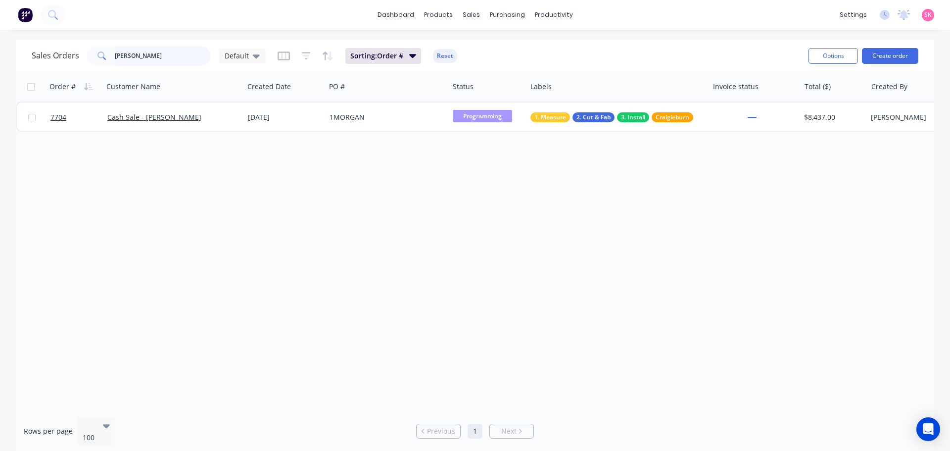
click at [25, 62] on div "Sales Orders motta Default Sorting: Order # Reset Options Create order" at bounding box center [475, 56] width 918 height 32
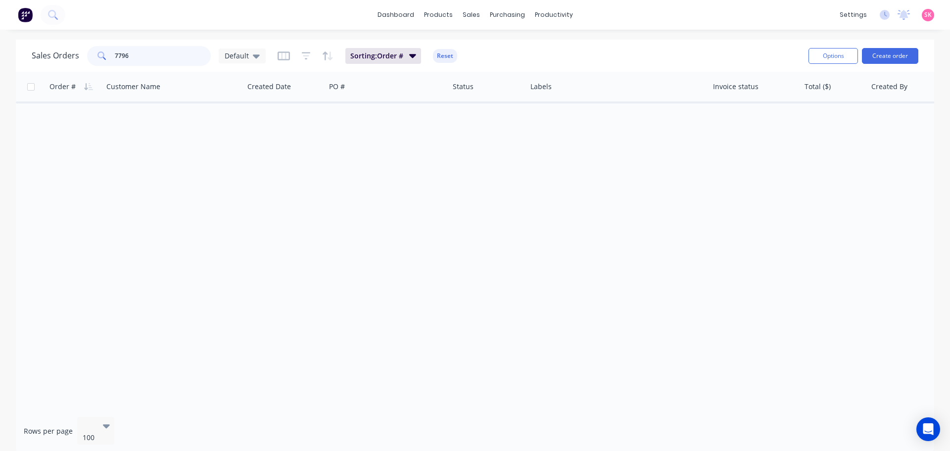
type input "7796"
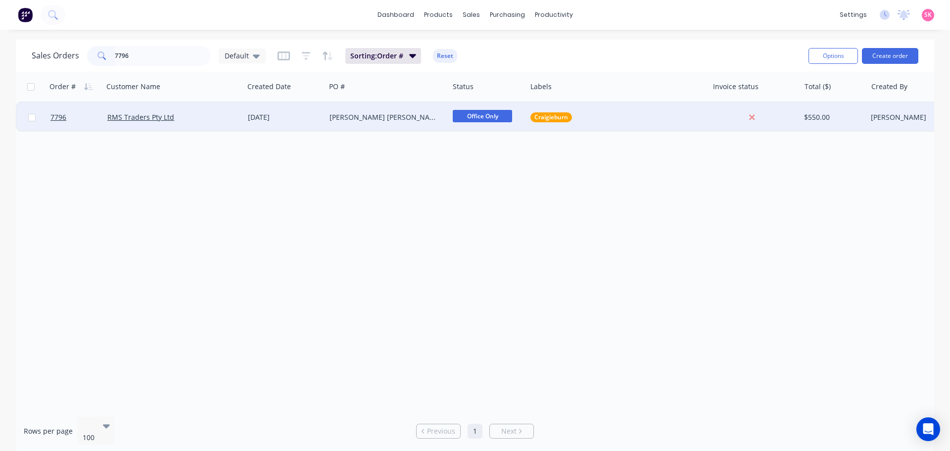
click at [327, 114] on div "[PERSON_NAME] [PERSON_NAME] - Repair on Site" at bounding box center [386, 117] width 123 height 30
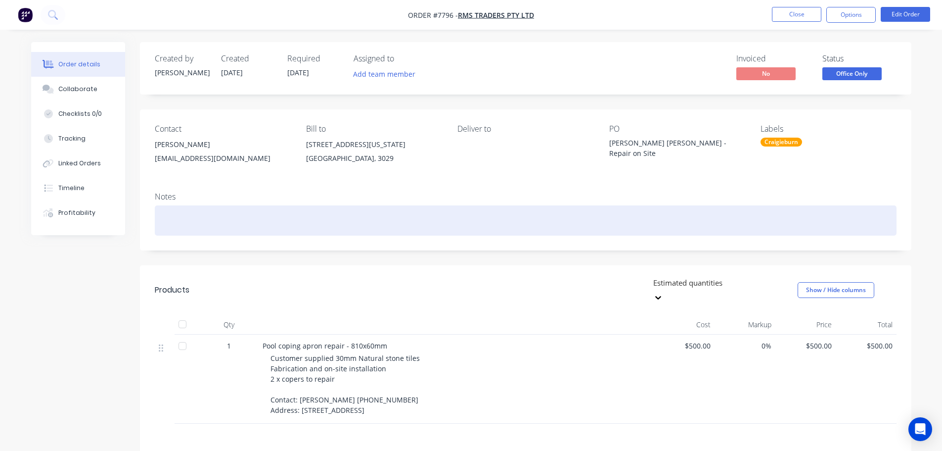
click at [184, 232] on div at bounding box center [526, 220] width 742 height 30
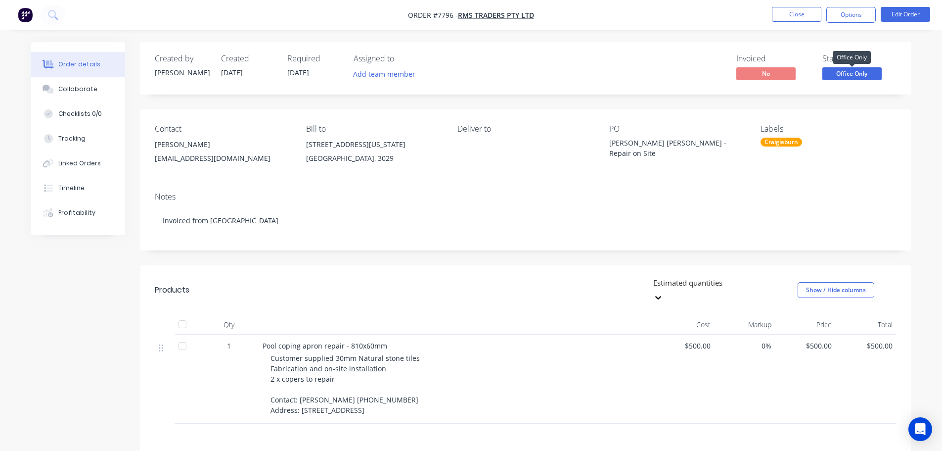
click at [512, 71] on span "Office Only" at bounding box center [851, 73] width 59 height 12
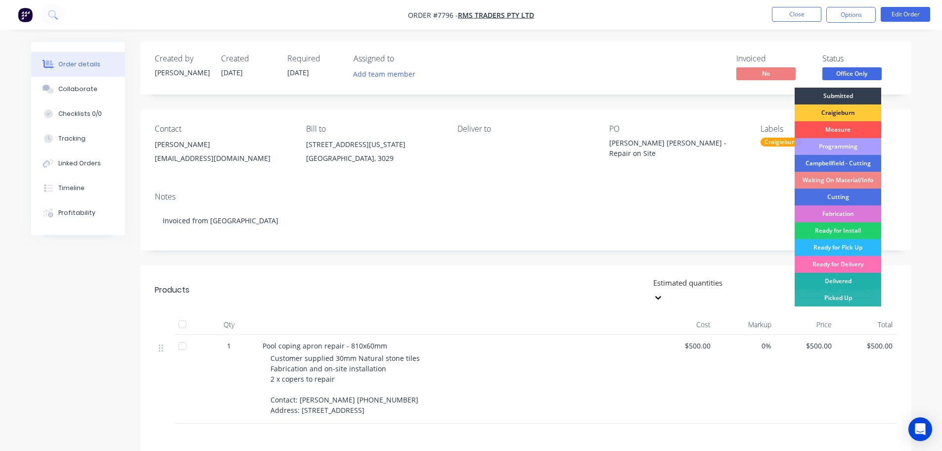
click at [512, 277] on div "Delivered" at bounding box center [838, 281] width 87 height 17
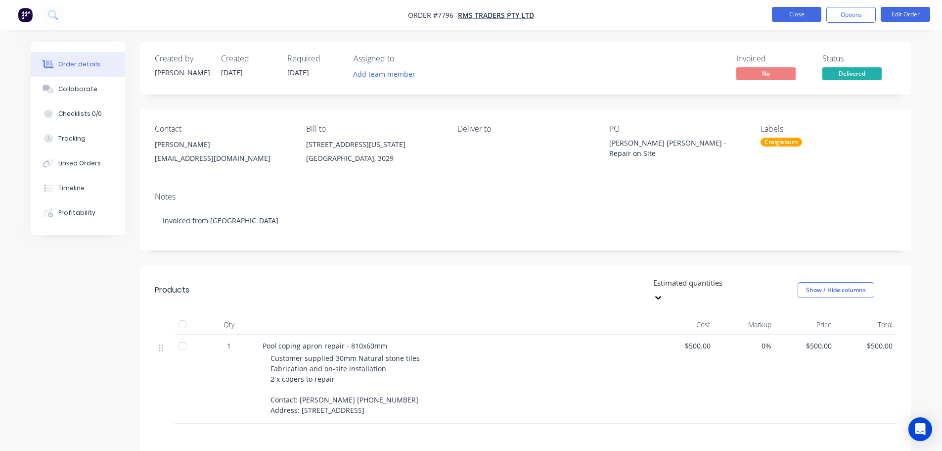
click at [512, 20] on button "Close" at bounding box center [796, 14] width 49 height 15
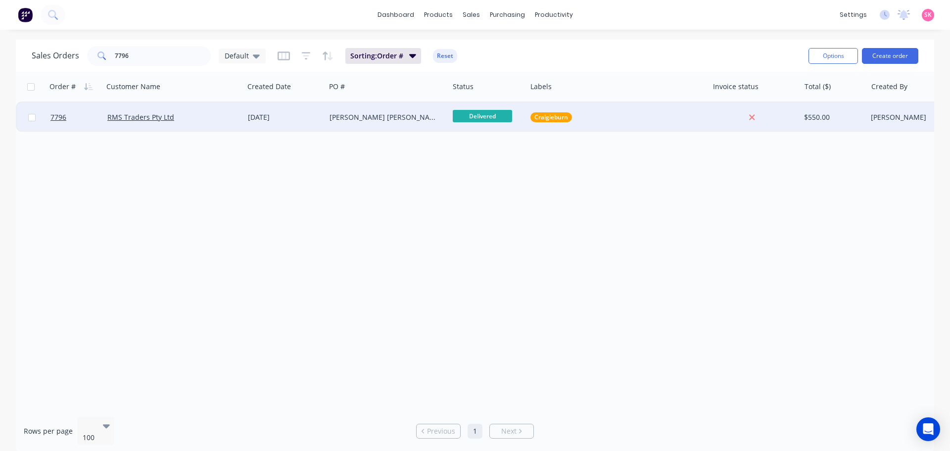
click at [312, 116] on div "[DATE]" at bounding box center [285, 117] width 74 height 10
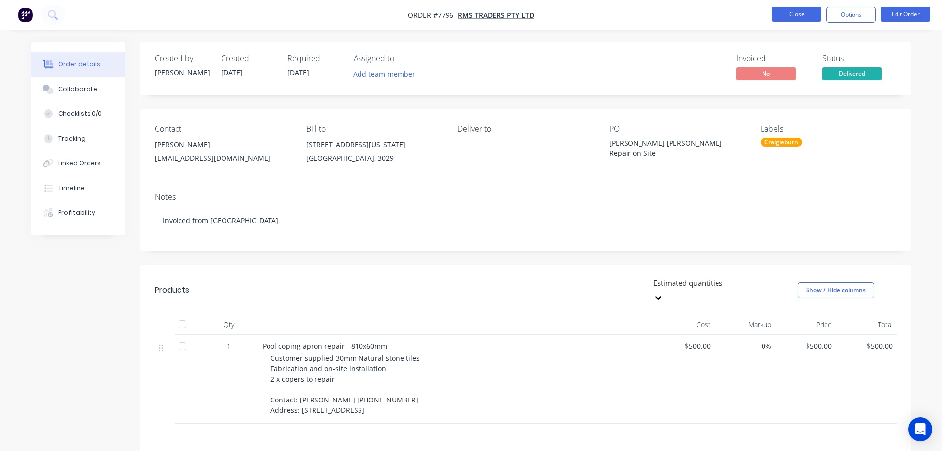
click at [512, 13] on button "Close" at bounding box center [796, 14] width 49 height 15
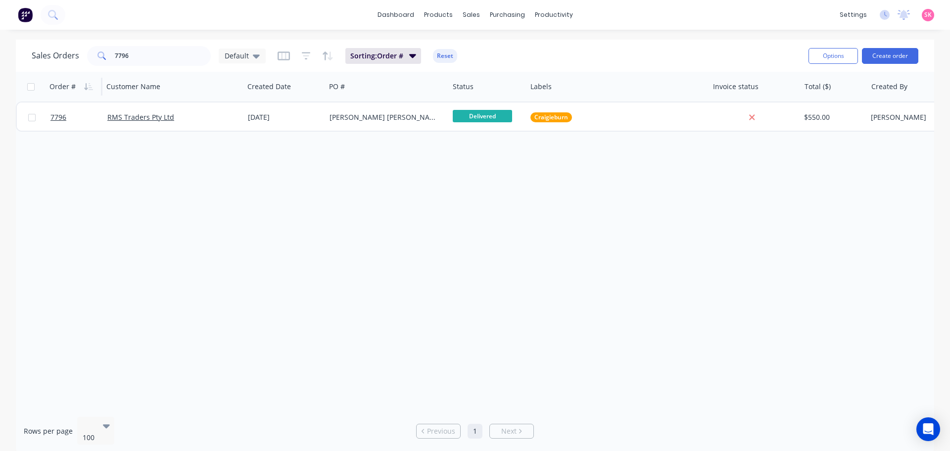
drag, startPoint x: 169, startPoint y: 66, endPoint x: 57, endPoint y: 78, distance: 112.4
click at [91, 74] on div "Sales Orders 7796 Default Sorting: Order # Reset Options Create order Order # C…" at bounding box center [475, 246] width 918 height 413
drag, startPoint x: 143, startPoint y: 57, endPoint x: 2, endPoint y: 56, distance: 140.5
click at [5, 58] on div "Sales Orders 7796 Default Sorting: Order # Reset Options Create order Order # C…" at bounding box center [475, 246] width 950 height 413
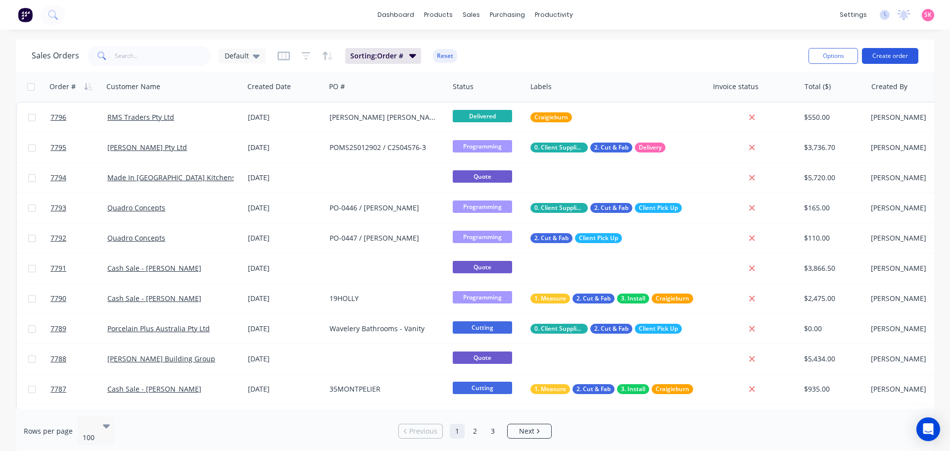
click at [512, 56] on button "Create order" at bounding box center [890, 56] width 56 height 16
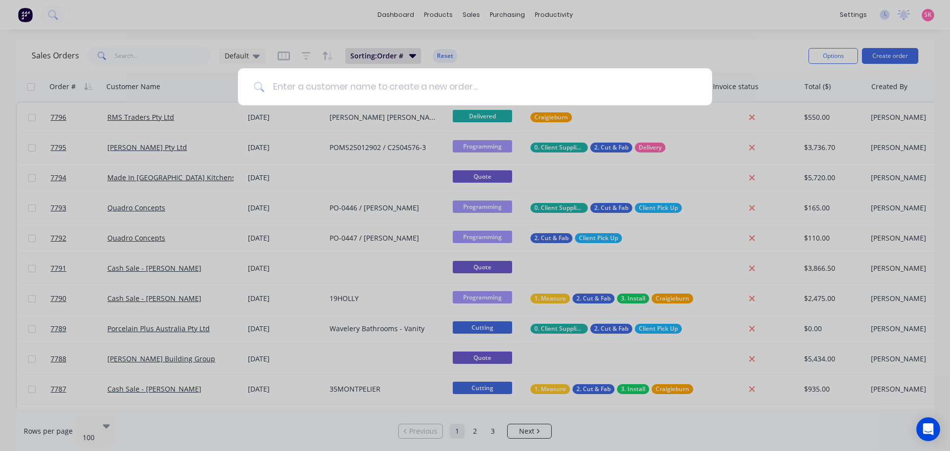
click at [295, 83] on input at bounding box center [480, 86] width 431 height 37
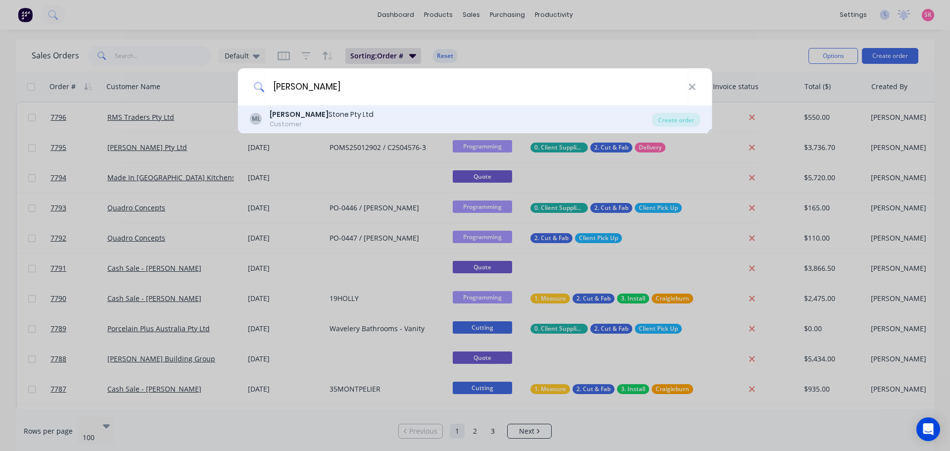
type input "MARBUT"
click at [300, 111] on div "Marbut Stone Pty Ltd" at bounding box center [322, 114] width 104 height 10
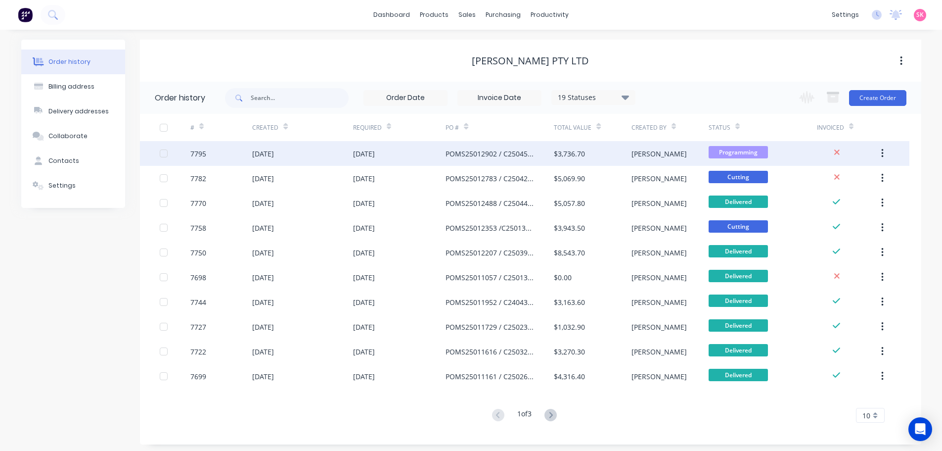
click at [512, 151] on div "POMS25012902 / C2504576-3" at bounding box center [490, 153] width 89 height 10
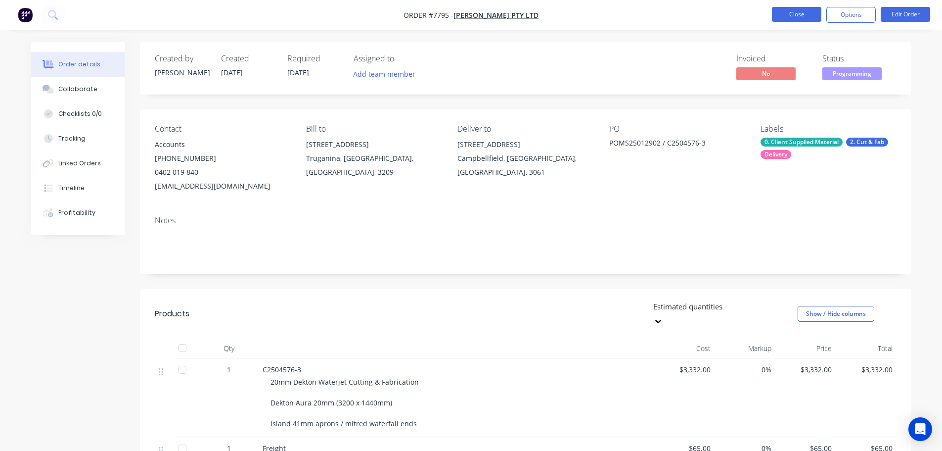
click at [512, 11] on button "Close" at bounding box center [796, 14] width 49 height 15
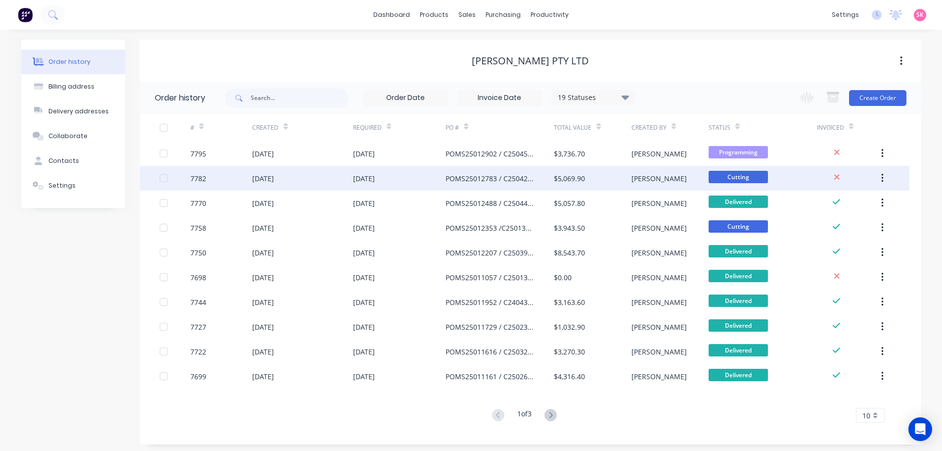
click at [472, 178] on div "POMS25012783 / C2504224" at bounding box center [490, 178] width 89 height 10
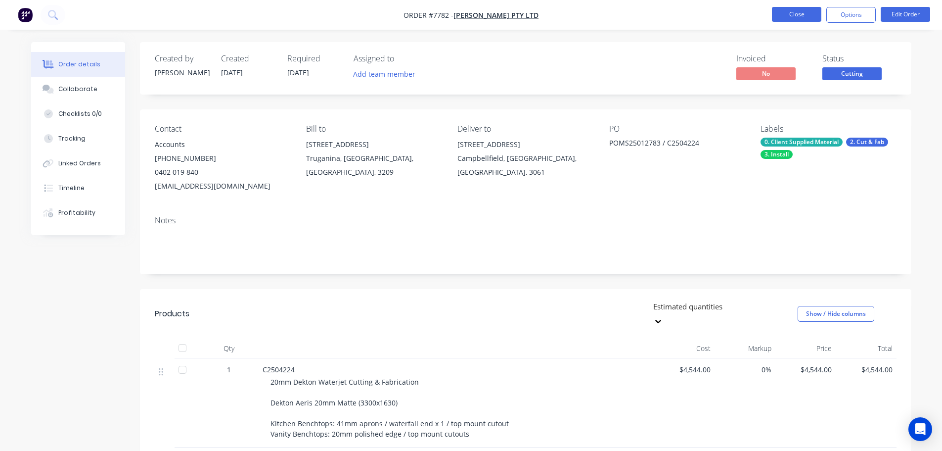
click at [512, 13] on button "Close" at bounding box center [796, 14] width 49 height 15
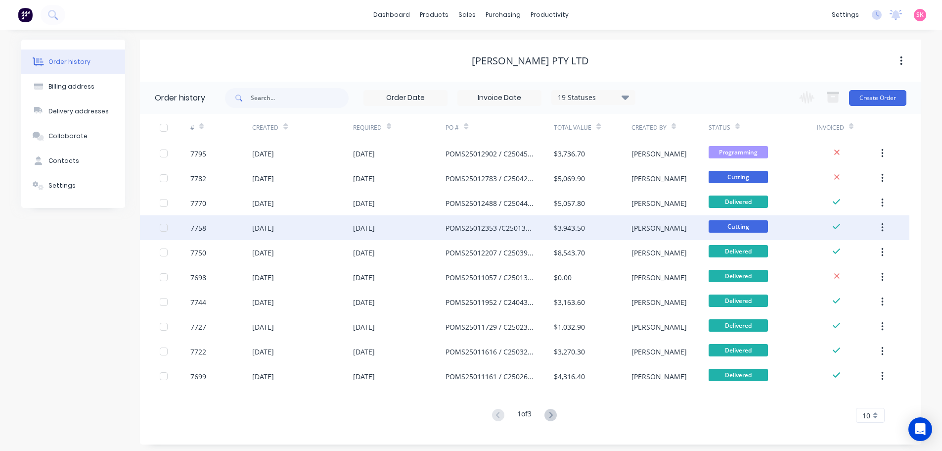
click at [512, 239] on div "POMS25012353 /C2501398-1" at bounding box center [500, 227] width 108 height 25
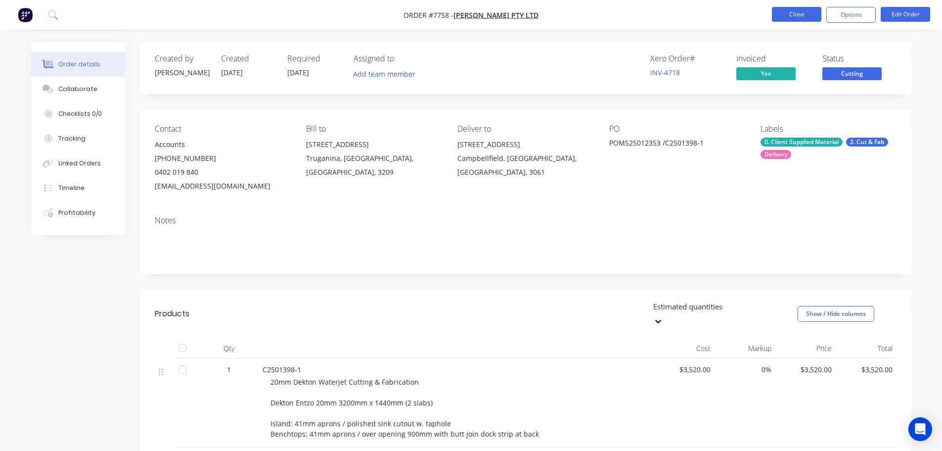
click at [512, 15] on button "Close" at bounding box center [796, 14] width 49 height 15
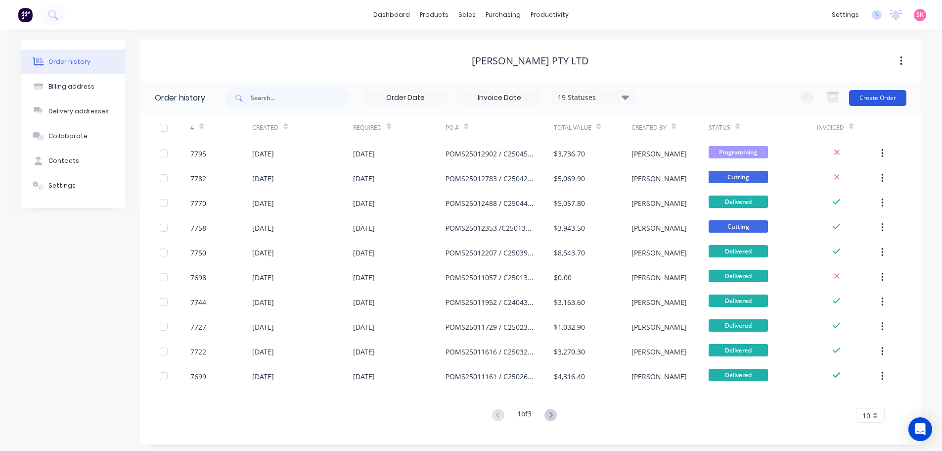
drag, startPoint x: 862, startPoint y: 89, endPoint x: 867, endPoint y: 94, distance: 8.1
click at [512, 89] on div "Change order status Submitted Craigieburn Measure Programming Campbellfield - C…" at bounding box center [849, 98] width 113 height 32
click at [512, 98] on button "Create Order" at bounding box center [877, 98] width 57 height 16
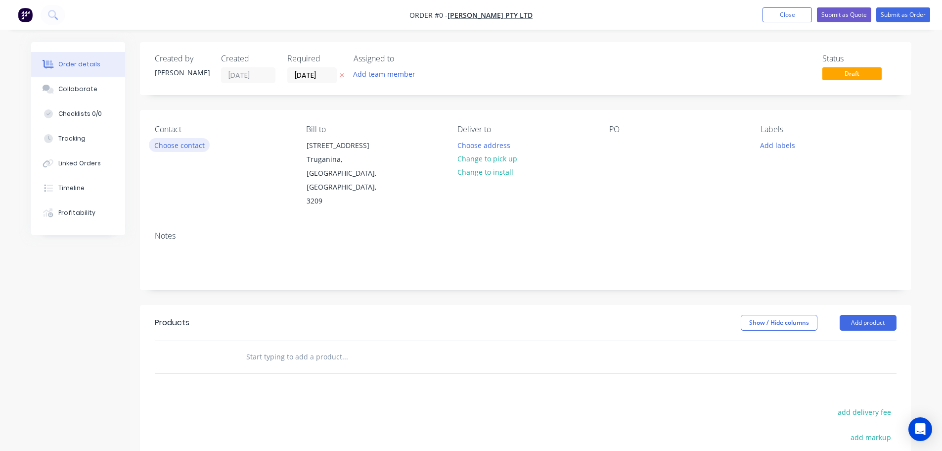
click at [187, 141] on button "Choose contact" at bounding box center [179, 144] width 61 height 13
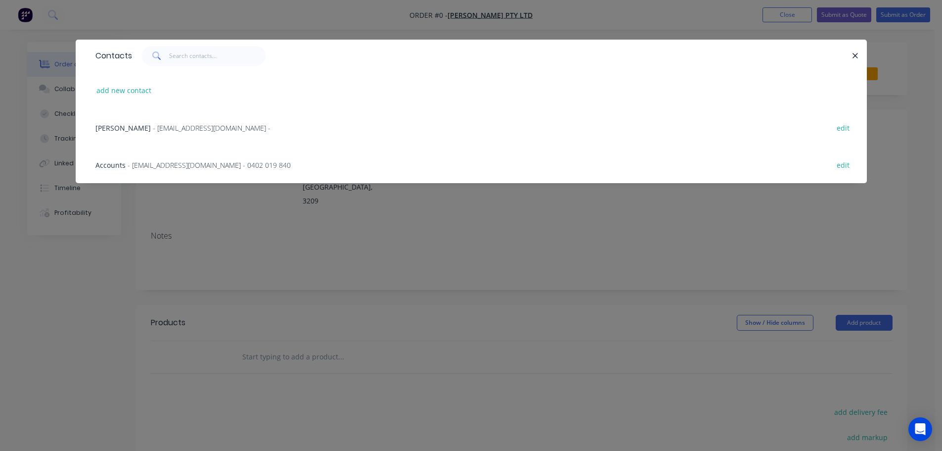
click at [203, 169] on span "- accountspayable@anmargroup.com.au - 0402 019 840" at bounding box center [209, 164] width 163 height 9
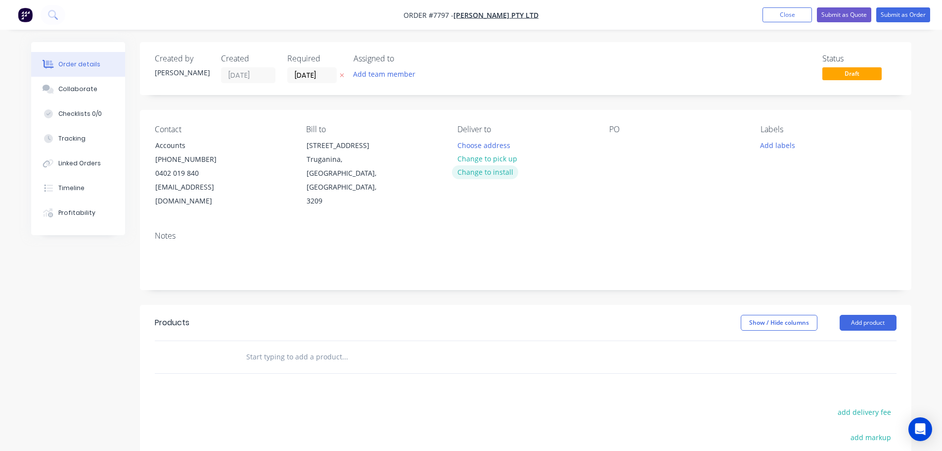
click at [505, 173] on button "Change to install" at bounding box center [485, 171] width 66 height 13
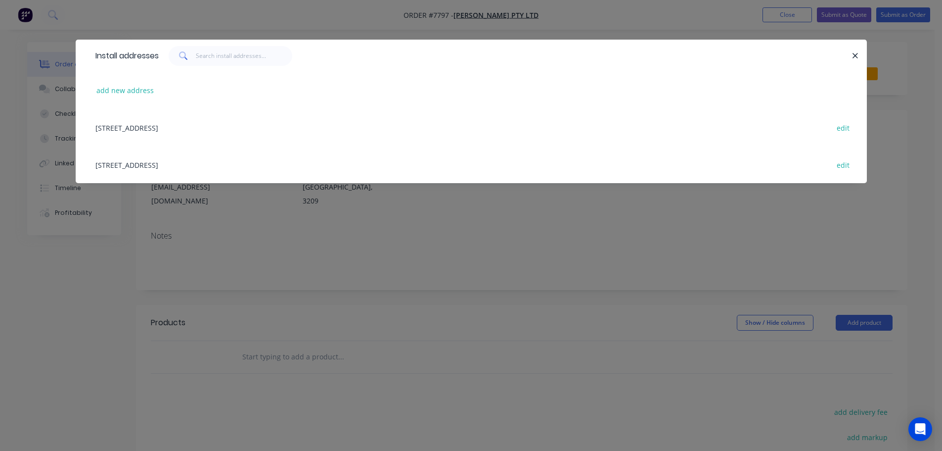
drag, startPoint x: 854, startPoint y: 50, endPoint x: 829, endPoint y: 63, distance: 27.4
click at [512, 50] on button "button" at bounding box center [856, 55] width 12 height 12
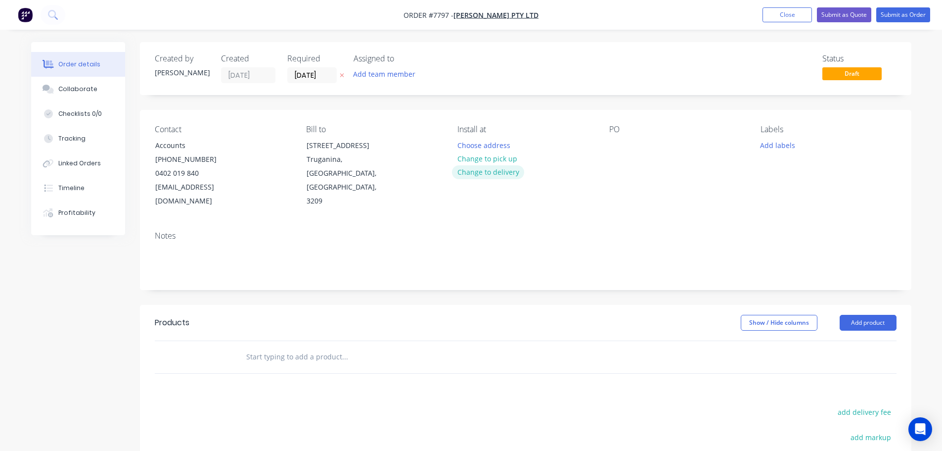
click at [487, 172] on button "Change to delivery" at bounding box center [488, 171] width 72 height 13
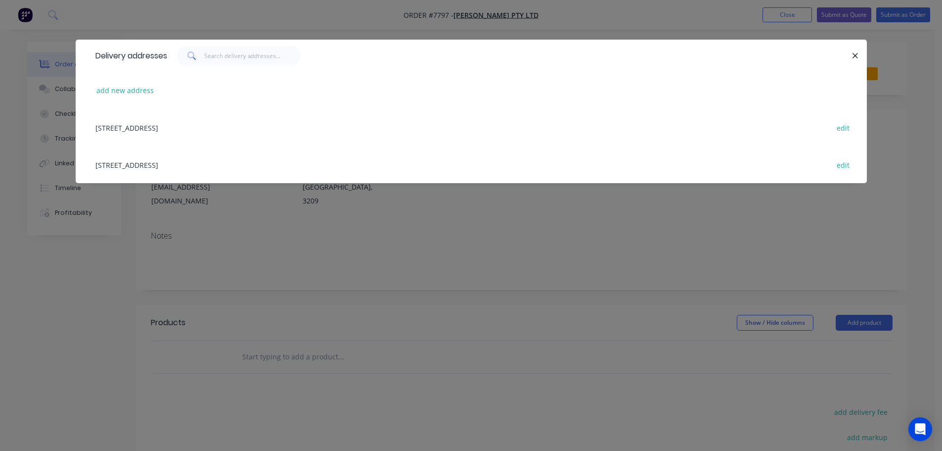
click at [173, 166] on div "122-126 National Blvd, Campbellfield, Victoria, Australia, 3061 edit" at bounding box center [472, 164] width 762 height 37
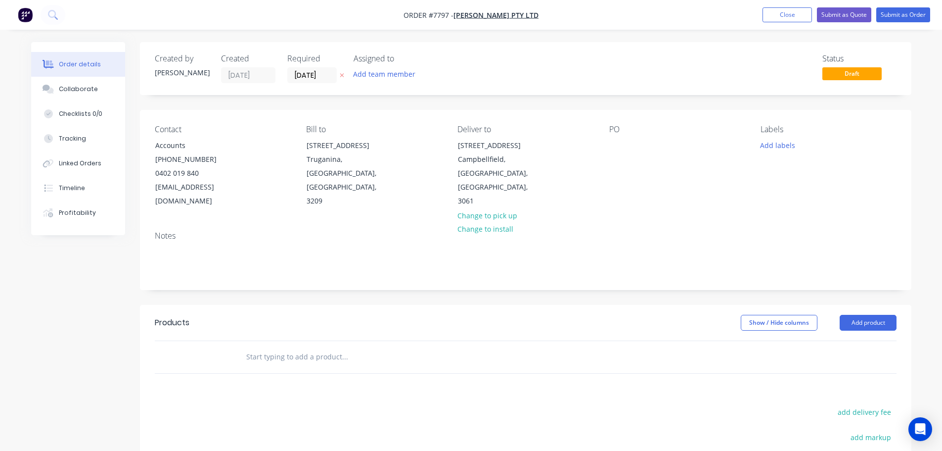
click at [512, 151] on div "PO" at bounding box center [677, 167] width 136 height 84
click at [512, 146] on div at bounding box center [617, 145] width 16 height 14
click at [512, 145] on div at bounding box center [617, 145] width 16 height 14
paste div
click at [512, 149] on div "POMS25012896 /" at bounding box center [645, 145] width 72 height 14
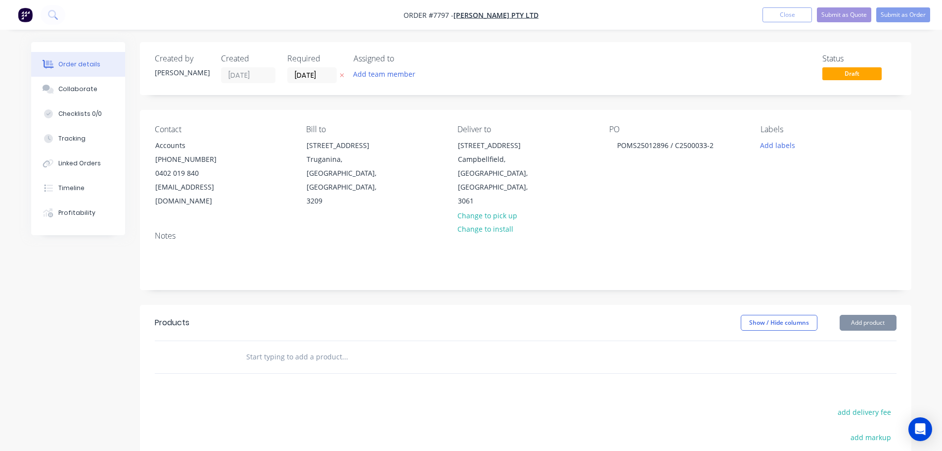
click at [512, 134] on div "Labels" at bounding box center [829, 129] width 136 height 9
click at [512, 145] on button "Add labels" at bounding box center [777, 144] width 45 height 13
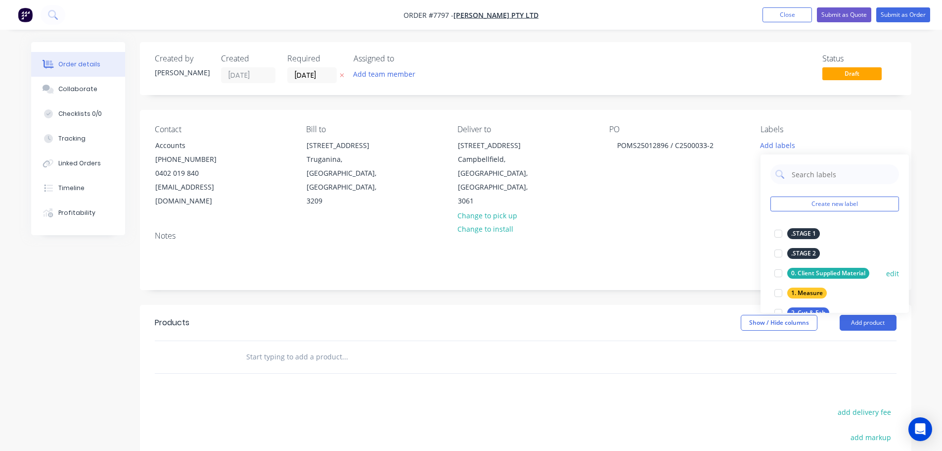
click at [512, 272] on div at bounding box center [779, 273] width 20 height 20
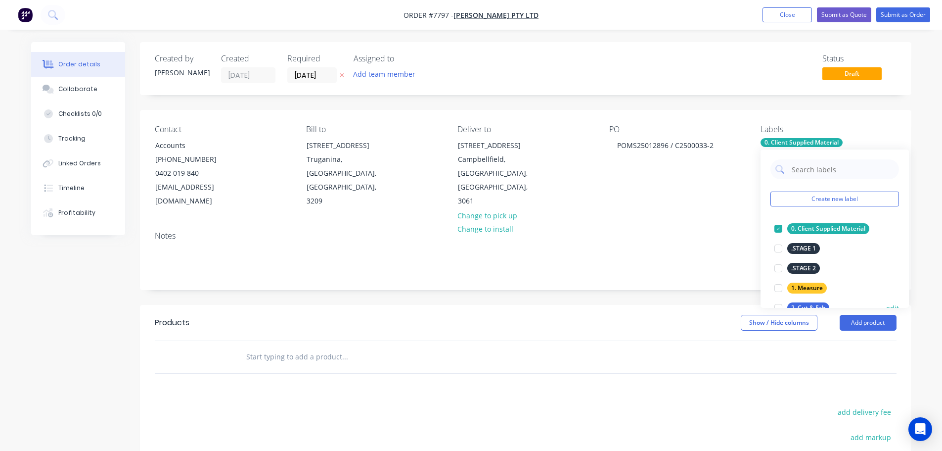
click at [512, 299] on div at bounding box center [779, 308] width 20 height 20
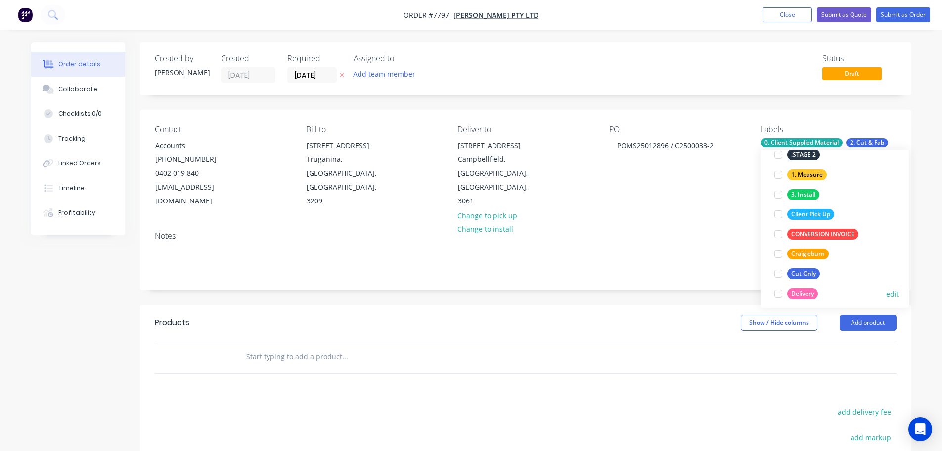
scroll to position [148, 0]
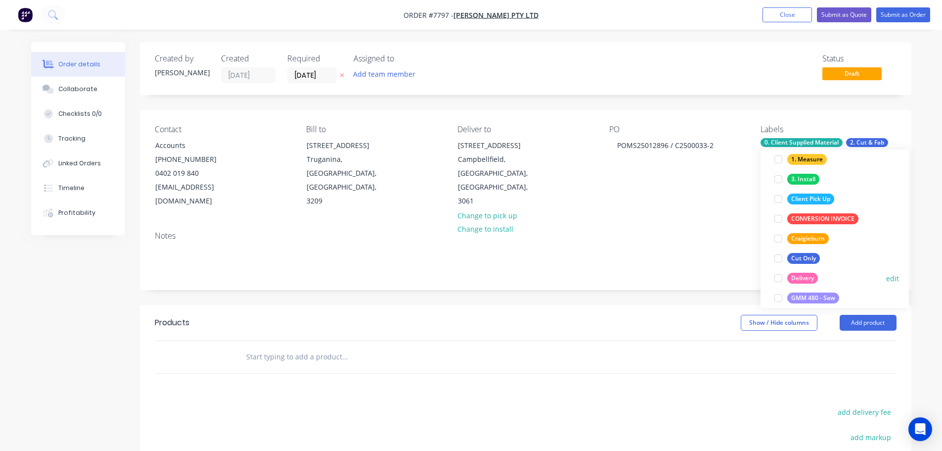
click at [512, 275] on div at bounding box center [779, 278] width 20 height 20
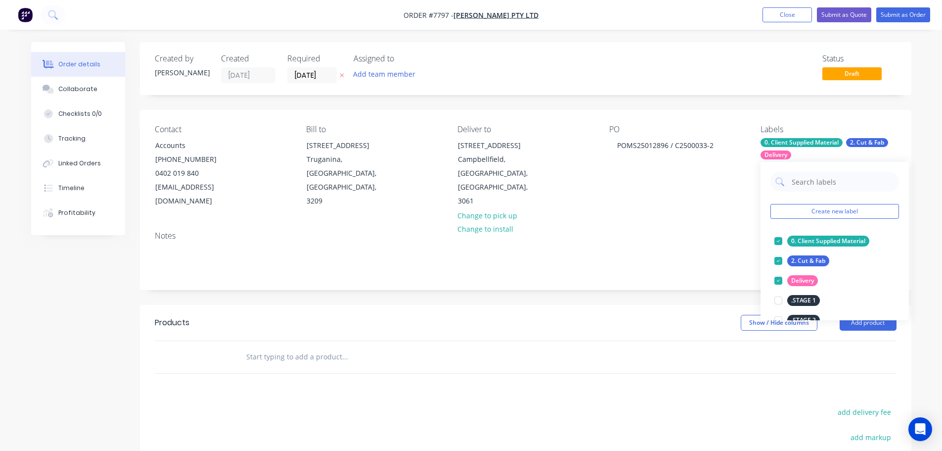
click at [294, 331] on input "text" at bounding box center [345, 357] width 198 height 20
paste input "C2500033-2"
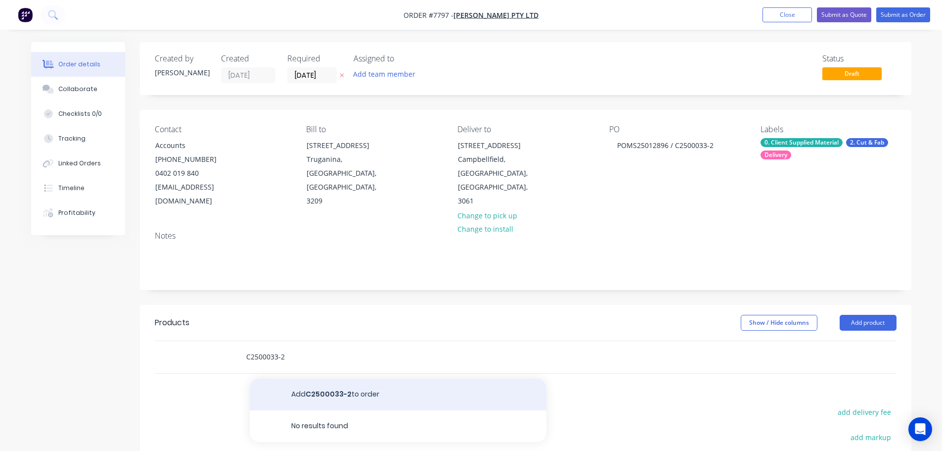
type input "C2500033-2"
click at [328, 331] on button "Add C2500033-2 to order" at bounding box center [398, 394] width 297 height 32
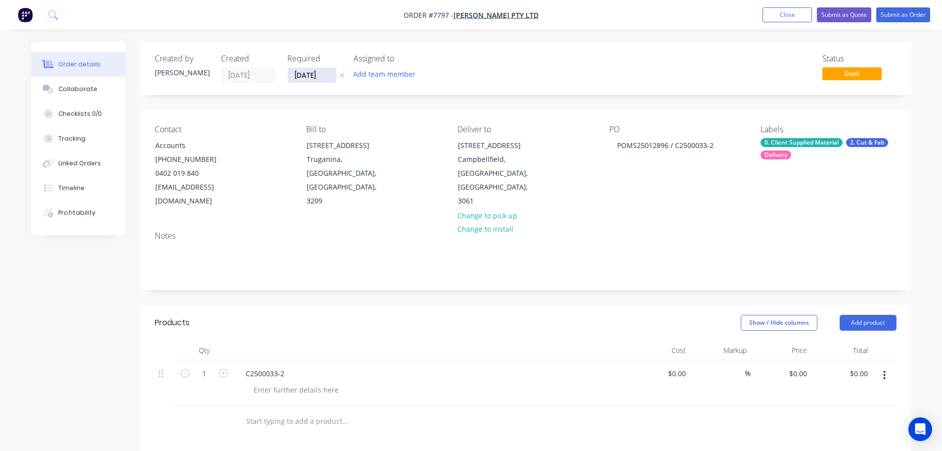
click at [330, 74] on input "[DATE]" at bounding box center [312, 75] width 48 height 15
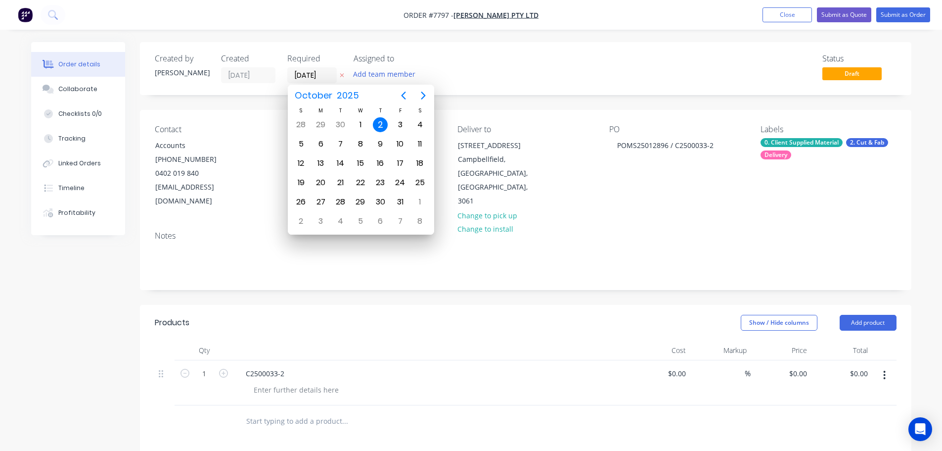
click at [380, 125] on div "2" at bounding box center [380, 124] width 15 height 15
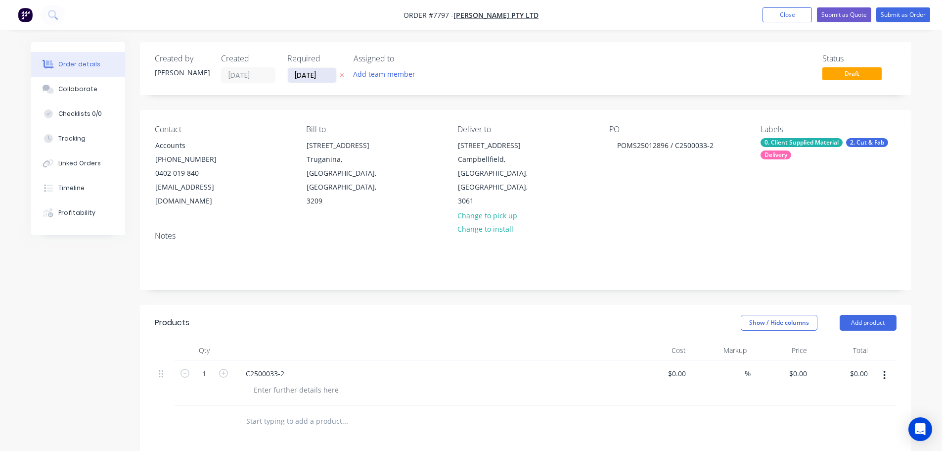
click at [322, 79] on input "[DATE]" at bounding box center [312, 75] width 48 height 15
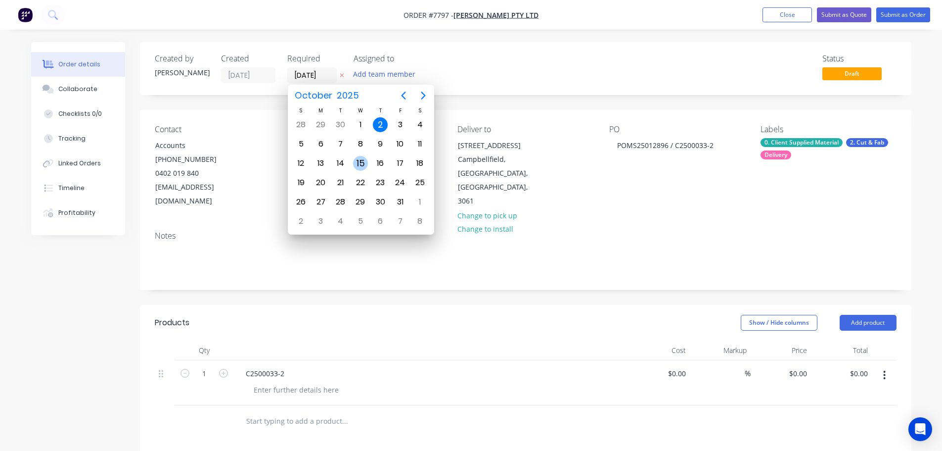
click at [361, 163] on div "15" at bounding box center [360, 163] width 15 height 15
type input "[DATE]"
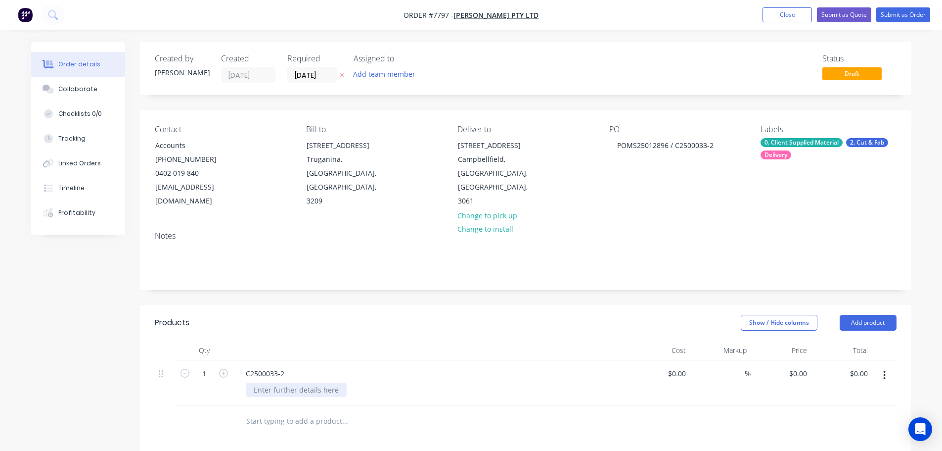
click at [277, 331] on div at bounding box center [296, 389] width 101 height 14
click at [106, 90] on button "Collaborate" at bounding box center [78, 89] width 94 height 25
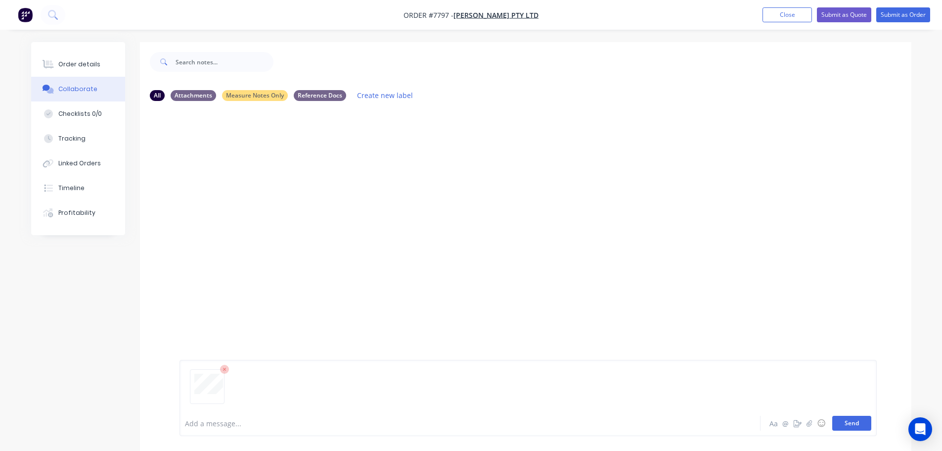
click at [512, 331] on button "Send" at bounding box center [851, 422] width 39 height 15
click at [512, 17] on button "Close" at bounding box center [787, 14] width 49 height 15
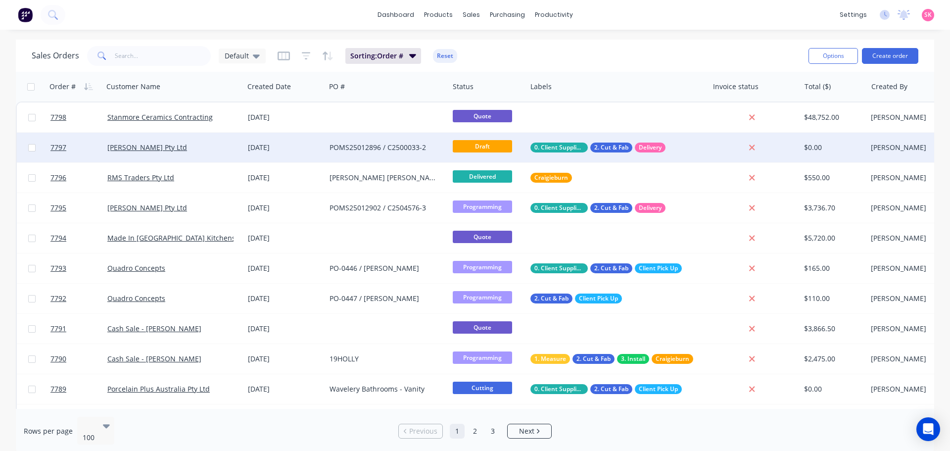
click at [315, 144] on div "[DATE]" at bounding box center [285, 147] width 74 height 10
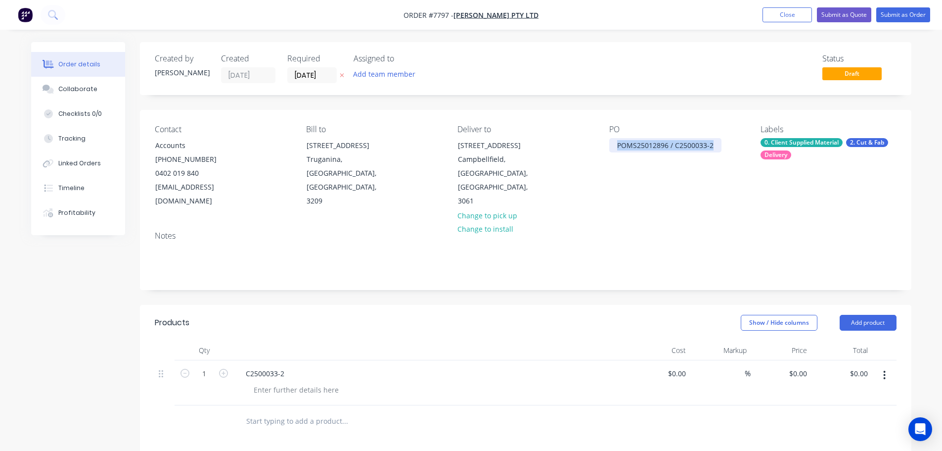
drag, startPoint x: 719, startPoint y: 145, endPoint x: 597, endPoint y: 146, distance: 122.2
click at [512, 146] on div "Contact Accounts (03) 8359 4900 0402 019 840 accountspayable@anmargroup.com.au …" at bounding box center [526, 166] width 772 height 113
copy div "POMS25012896 / C2500033-2"
click at [273, 331] on div at bounding box center [296, 389] width 101 height 14
click at [276, 331] on div at bounding box center [296, 389] width 101 height 14
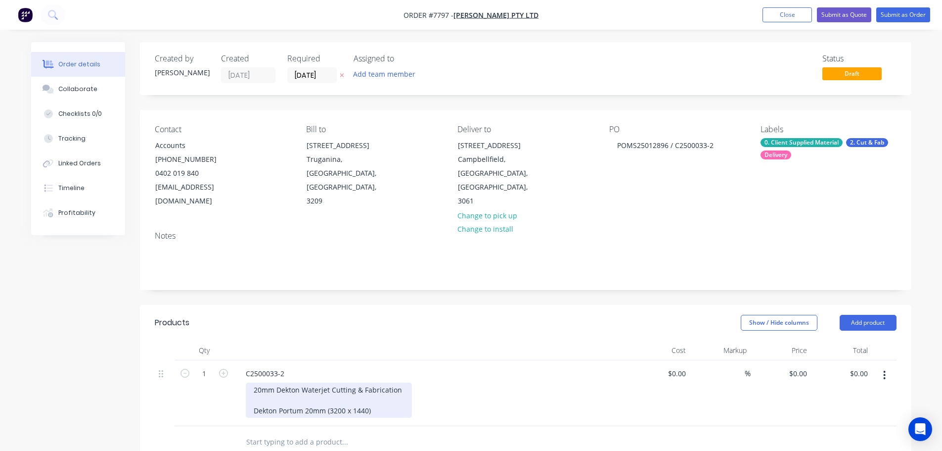
click at [371, 331] on div "20mm Dekton Waterjet Cutting & Fabrication Dekton Portum 20mm (3200 x 1440)" at bounding box center [329, 399] width 166 height 35
drag, startPoint x: 341, startPoint y: 419, endPoint x: 202, endPoint y: 417, distance: 139.0
click at [202, 331] on div "1 C2500033-2 20mm Dekton Waterjet Cutting & Fabrication Dekton Portum 20mm (320…" at bounding box center [526, 403] width 742 height 87
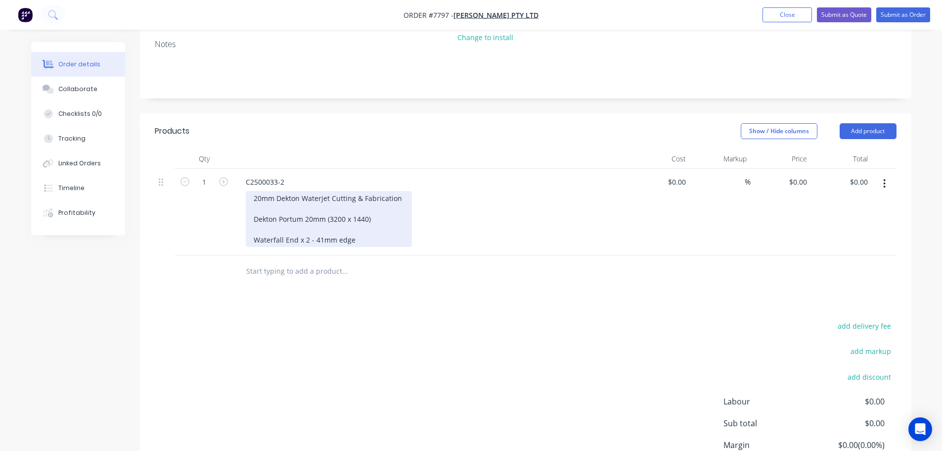
scroll to position [198, 0]
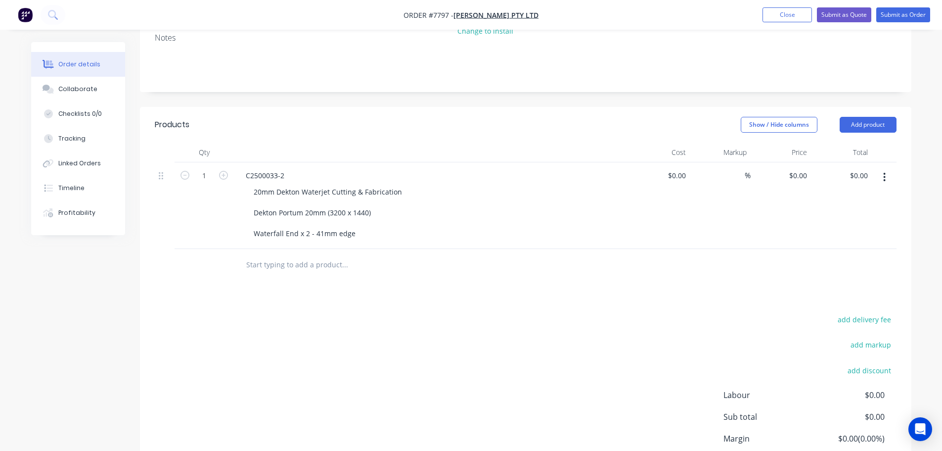
click at [325, 255] on input "text" at bounding box center [345, 265] width 198 height 20
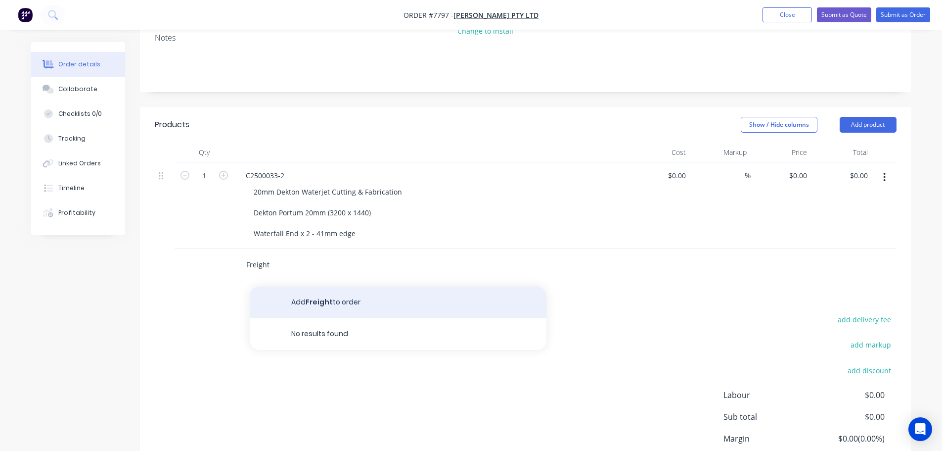
type input "Freight"
click at [337, 286] on button "Add Freight to order" at bounding box center [398, 302] width 297 height 32
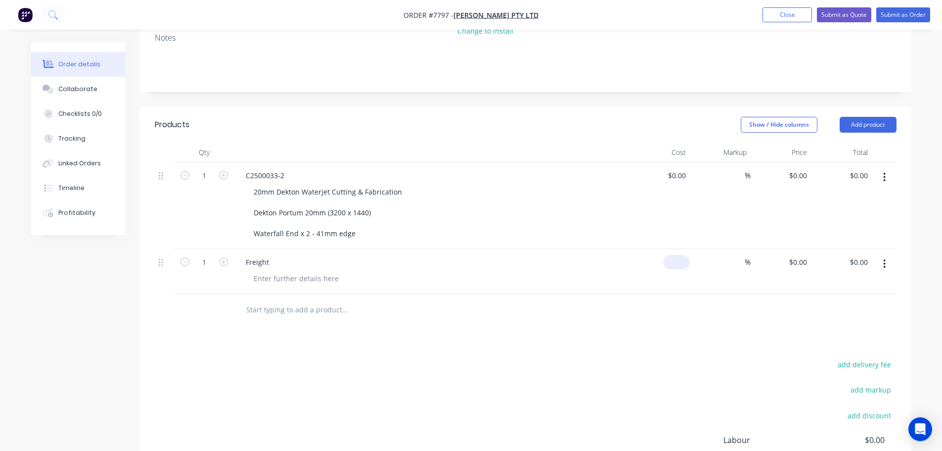
click at [512, 255] on input at bounding box center [678, 262] width 23 height 14
type input "$65.00"
click at [512, 331] on div "Products Show / Hide columns Add product Qty Cost Markup Price Total 1 C2500033…" at bounding box center [526, 335] width 772 height 456
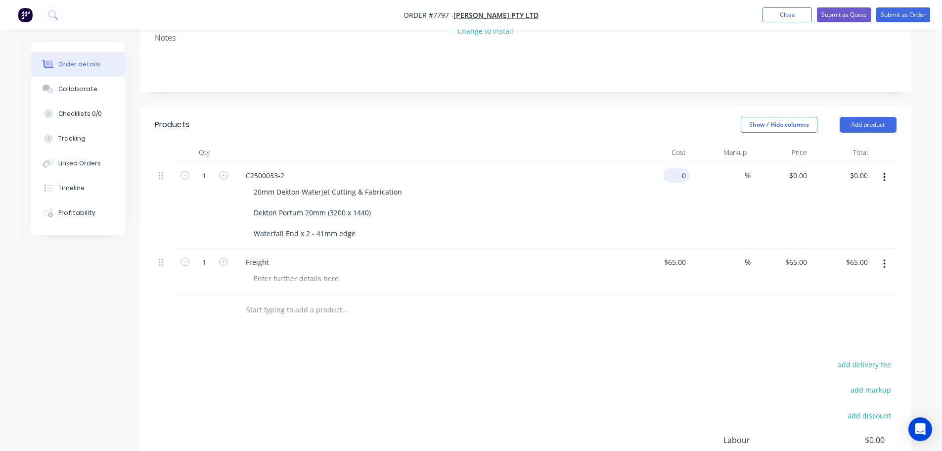
click at [512, 168] on input "0" at bounding box center [678, 175] width 23 height 14
type input "$837.00"
click at [512, 123] on header "Products Show / Hide columns Add product" at bounding box center [526, 125] width 772 height 36
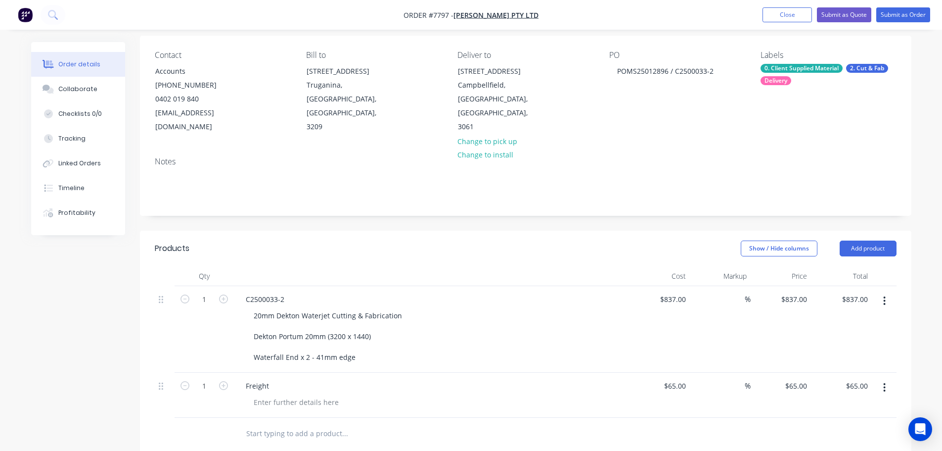
scroll to position [0, 0]
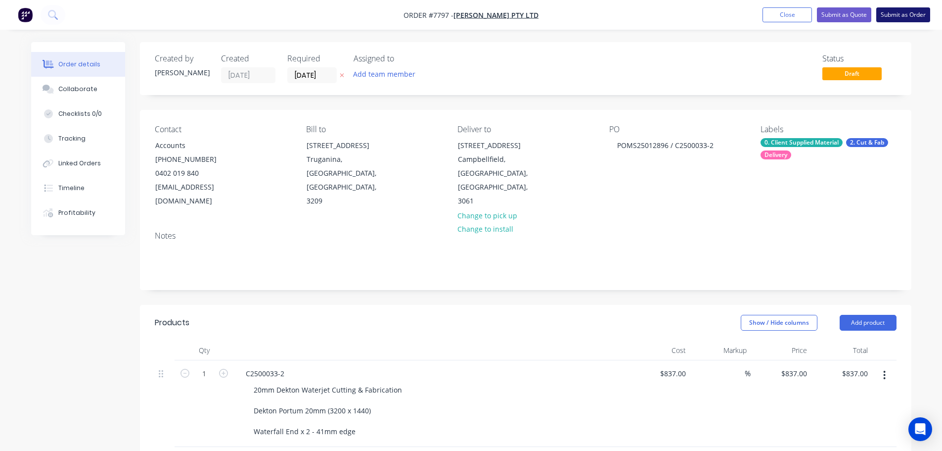
click at [512, 14] on button "Submit as Order" at bounding box center [903, 14] width 54 height 15
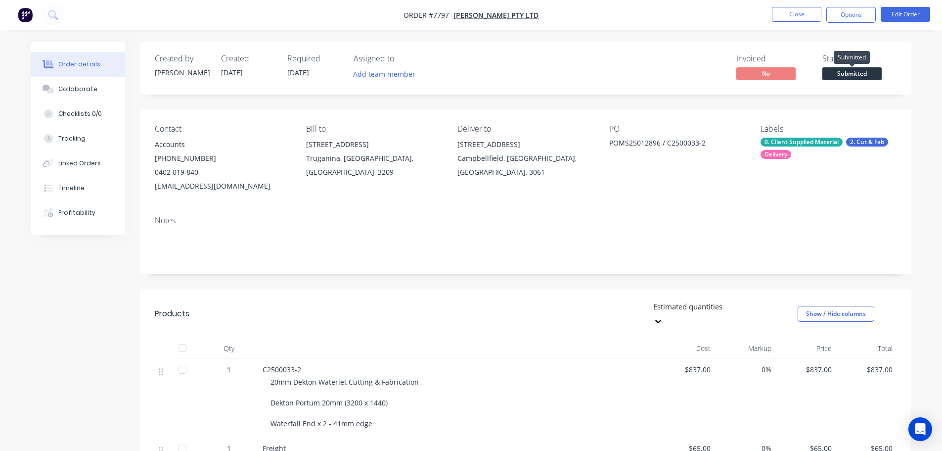
click at [512, 75] on span "Submitted" at bounding box center [851, 73] width 59 height 12
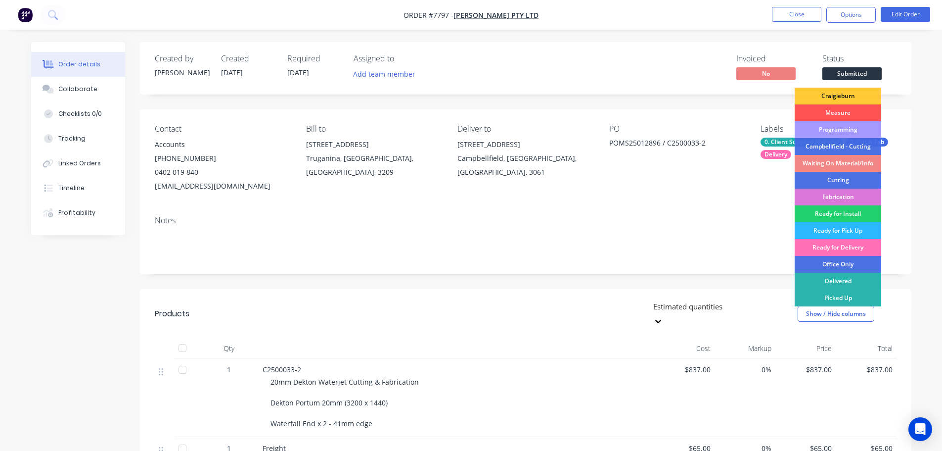
click at [512, 133] on div "Programming" at bounding box center [838, 129] width 87 height 17
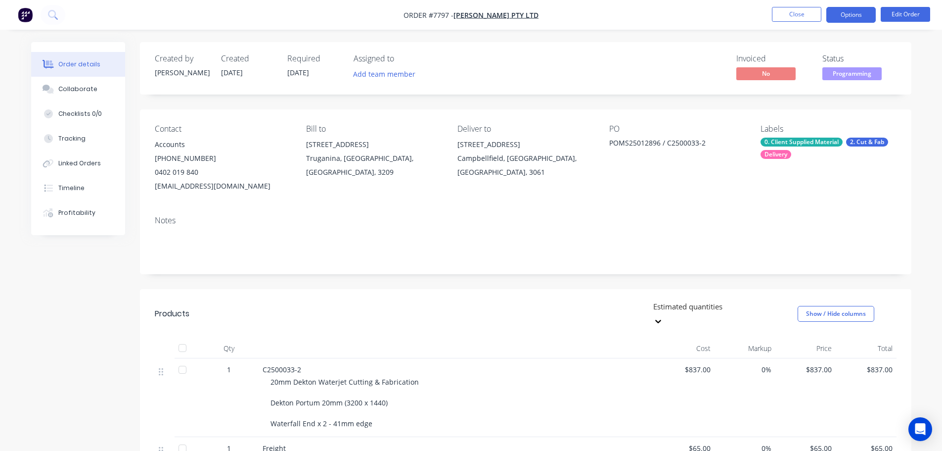
click at [512, 21] on button "Options" at bounding box center [850, 15] width 49 height 16
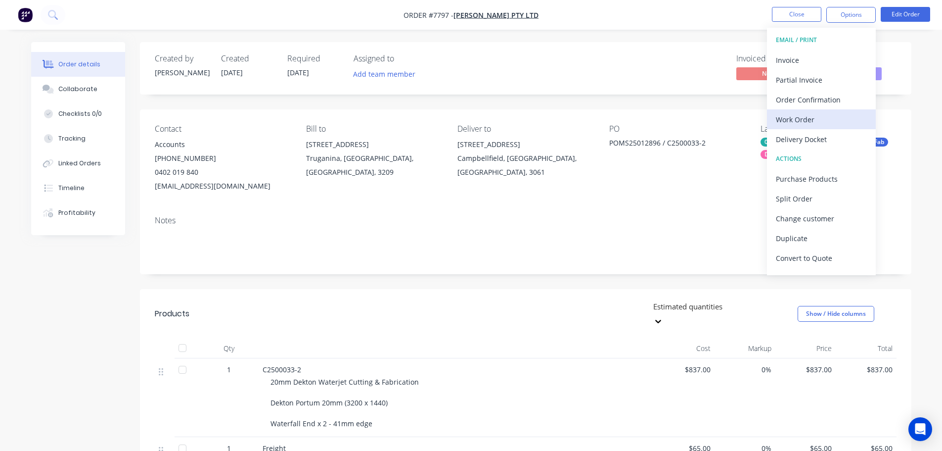
click at [512, 119] on div "Work Order" at bounding box center [821, 119] width 91 height 14
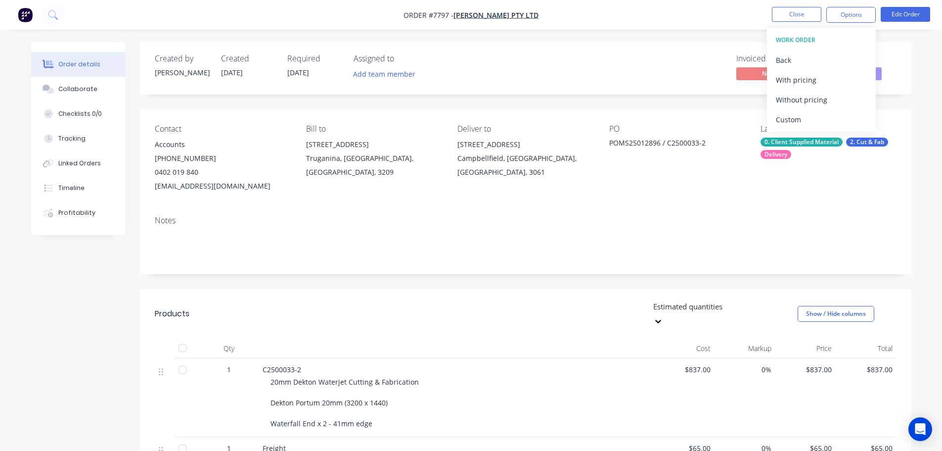
click at [512, 118] on div "Custom" at bounding box center [821, 119] width 91 height 14
click at [512, 94] on div "Without pricing" at bounding box center [821, 99] width 91 height 14
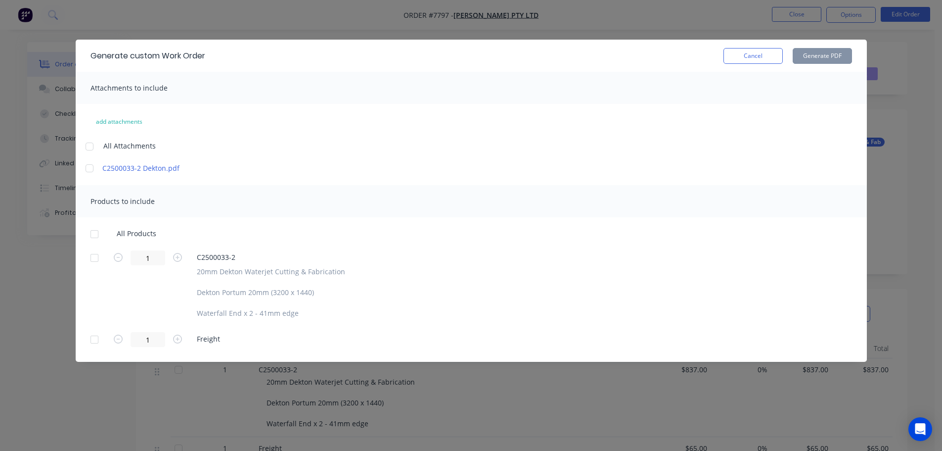
click at [94, 258] on div at bounding box center [95, 258] width 20 height 20
click at [512, 56] on button "Generate PDF" at bounding box center [822, 56] width 59 height 16
click at [512, 52] on button "Cancel" at bounding box center [753, 56] width 59 height 16
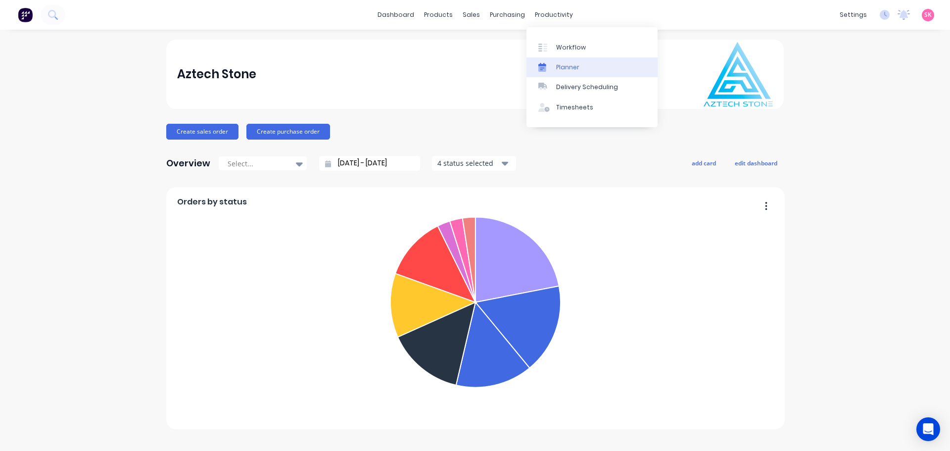
click at [564, 70] on div "Planner" at bounding box center [567, 67] width 23 height 9
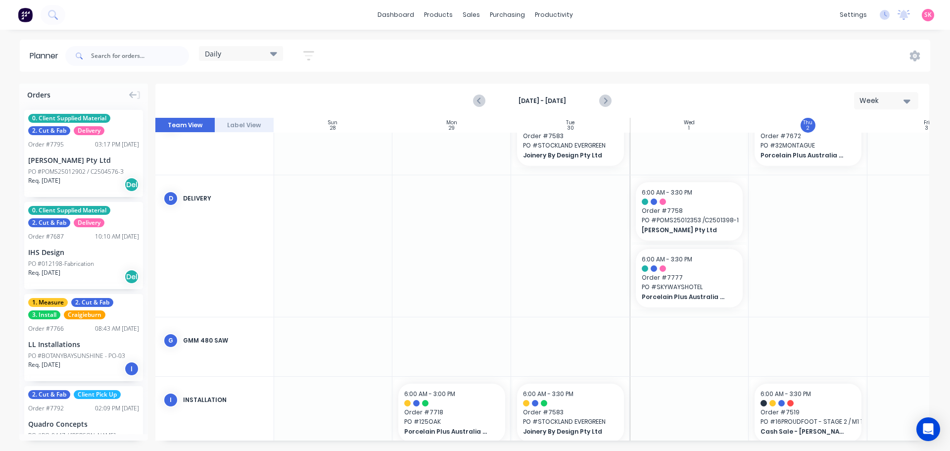
scroll to position [489, 0]
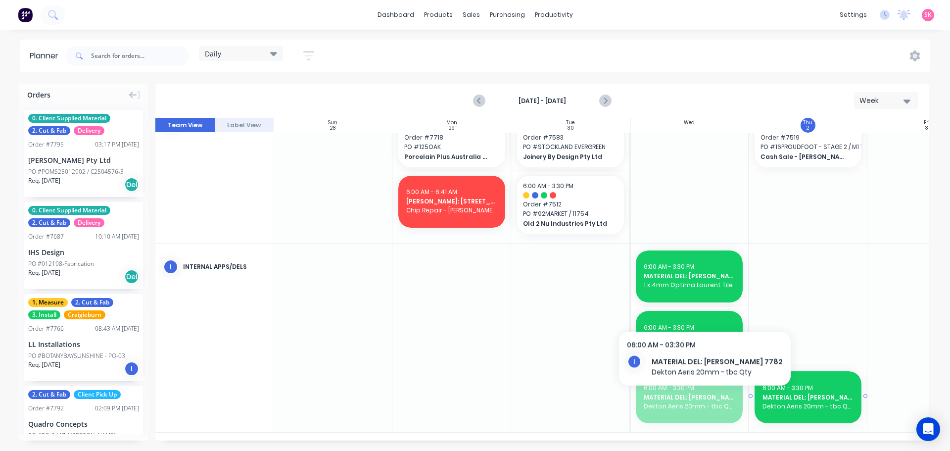
drag, startPoint x: 669, startPoint y: 397, endPoint x: 787, endPoint y: 393, distance: 118.3
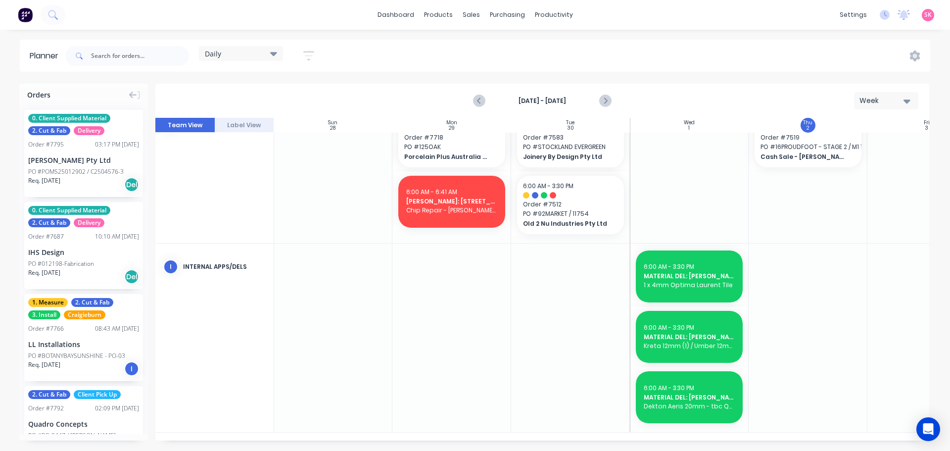
scroll to position [420, 0]
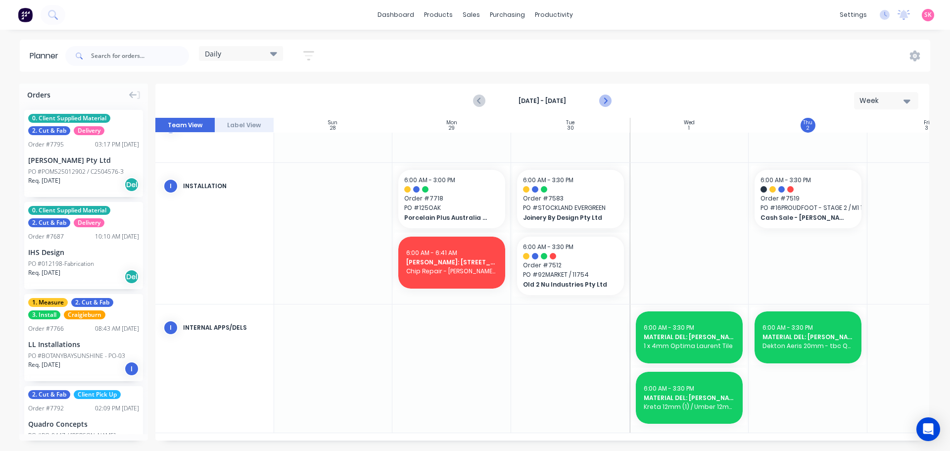
click at [609, 98] on icon "Next page" at bounding box center [604, 101] width 12 height 12
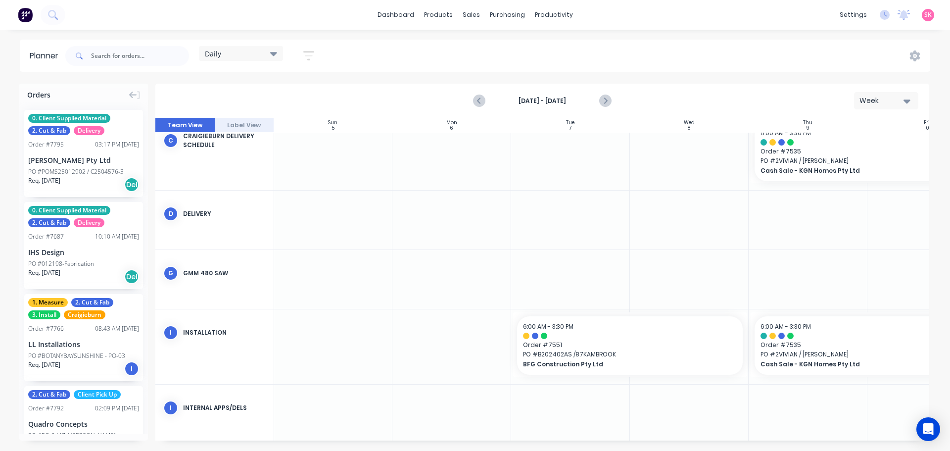
scroll to position [225, 0]
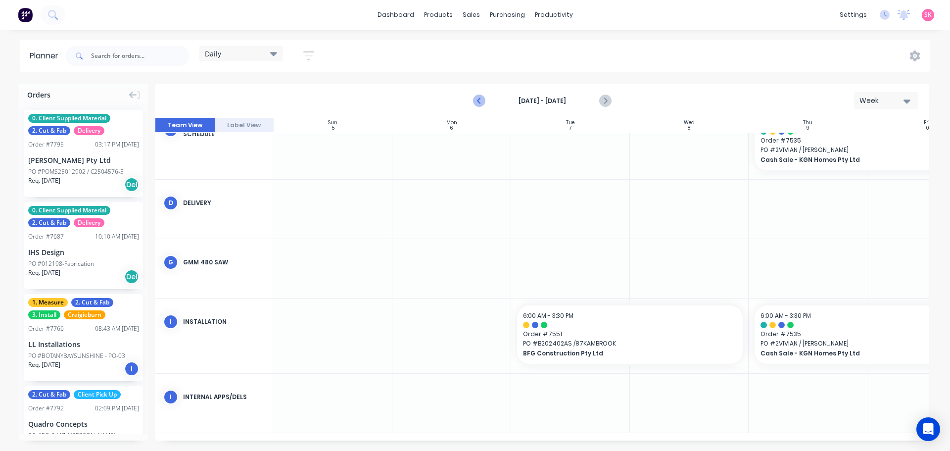
click at [475, 98] on icon "Previous page" at bounding box center [479, 101] width 12 height 12
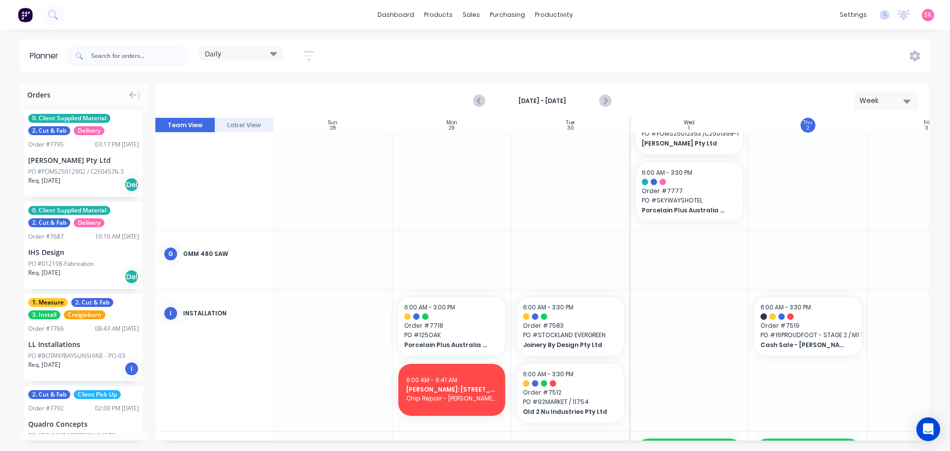
scroll to position [428, 0]
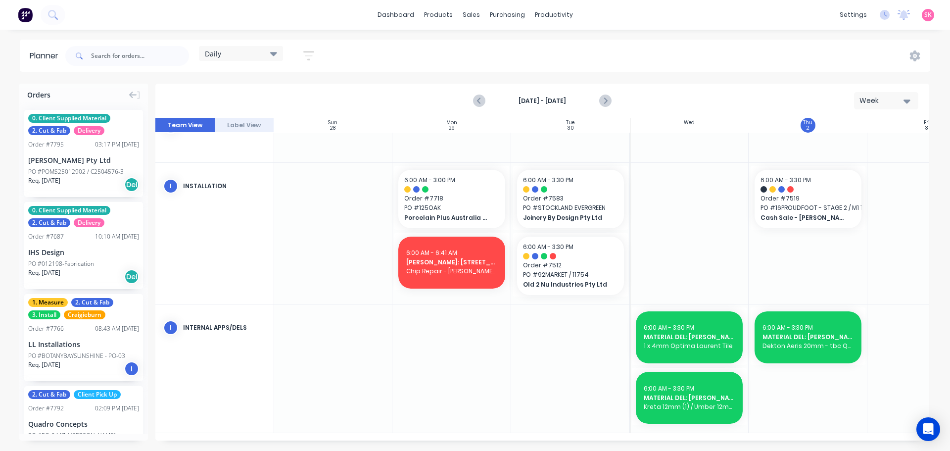
drag, startPoint x: 604, startPoint y: 101, endPoint x: 588, endPoint y: 101, distance: 15.8
click at [604, 101] on icon "Next page" at bounding box center [604, 101] width 12 height 12
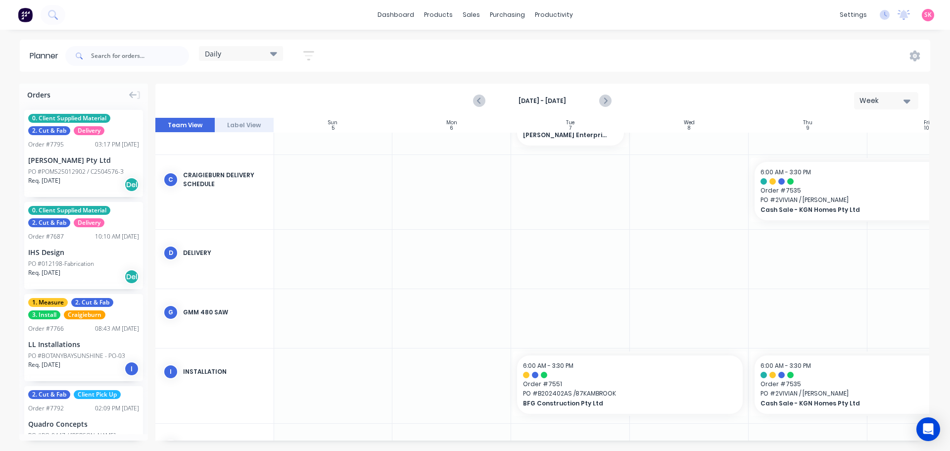
scroll to position [179, 0]
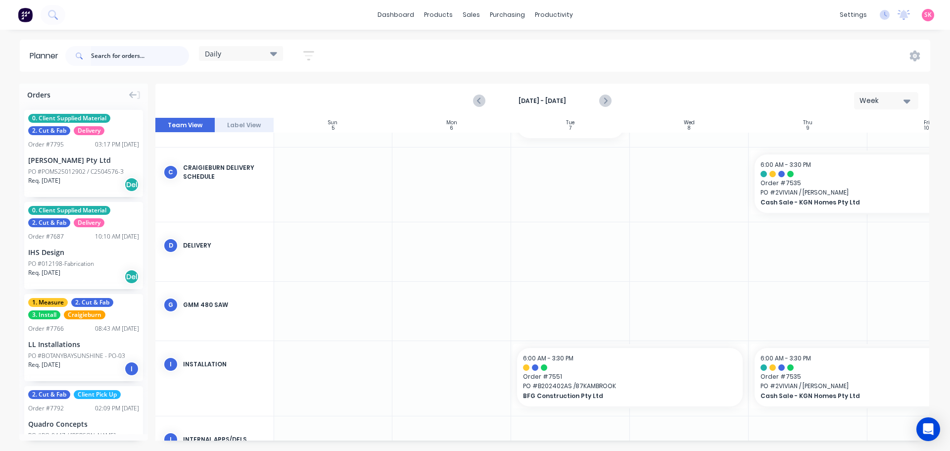
click at [120, 46] on input "text" at bounding box center [140, 56] width 98 height 20
type input "B"
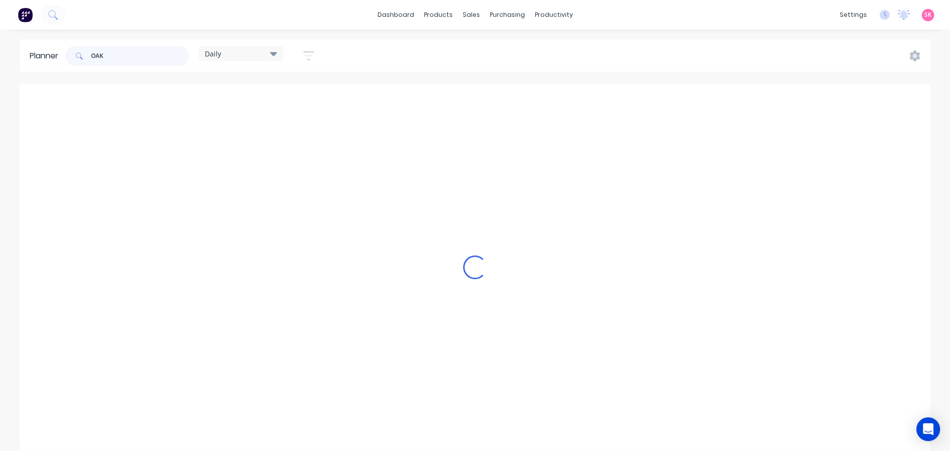
scroll to position [163, 0]
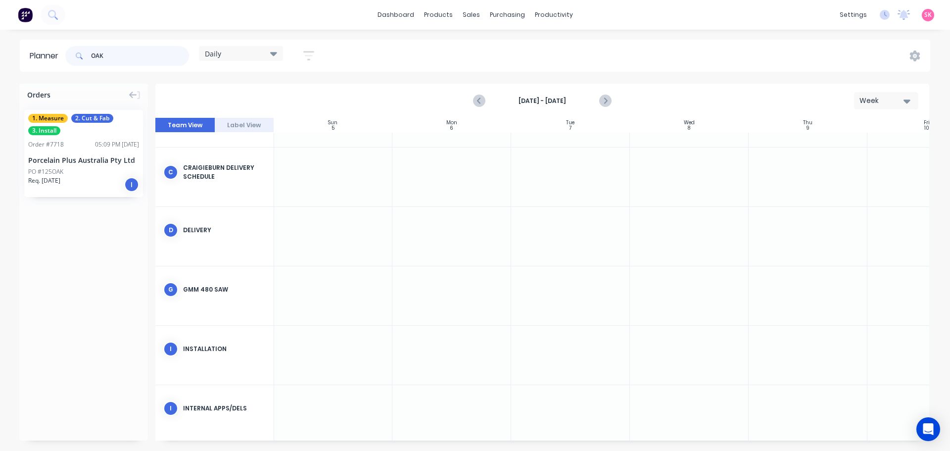
type input "OAK"
drag, startPoint x: 67, startPoint y: 144, endPoint x: 439, endPoint y: 355, distance: 427.0
click at [477, 97] on icon "Previous page" at bounding box center [479, 101] width 12 height 12
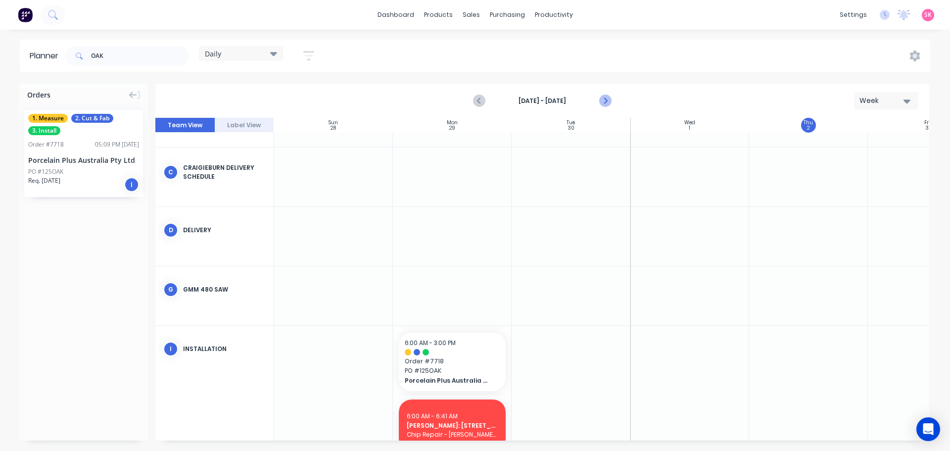
click at [609, 100] on icon "Next page" at bounding box center [604, 101] width 12 height 12
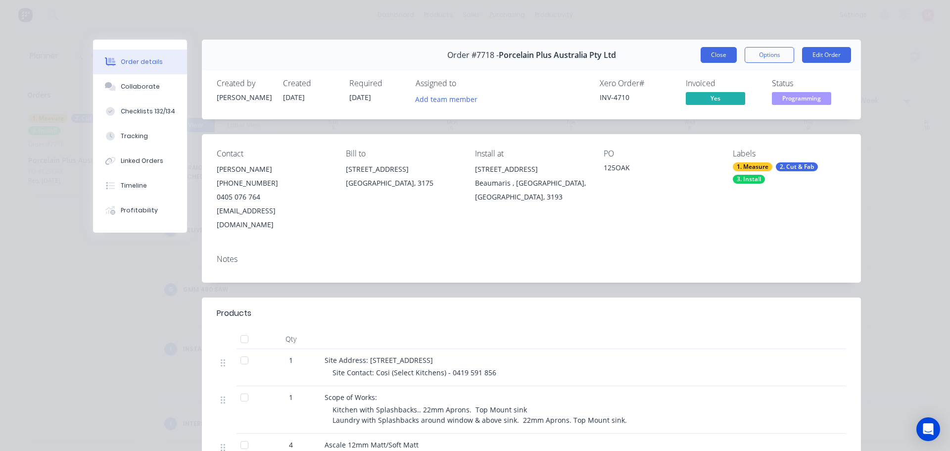
click at [702, 57] on button "Close" at bounding box center [718, 55] width 36 height 16
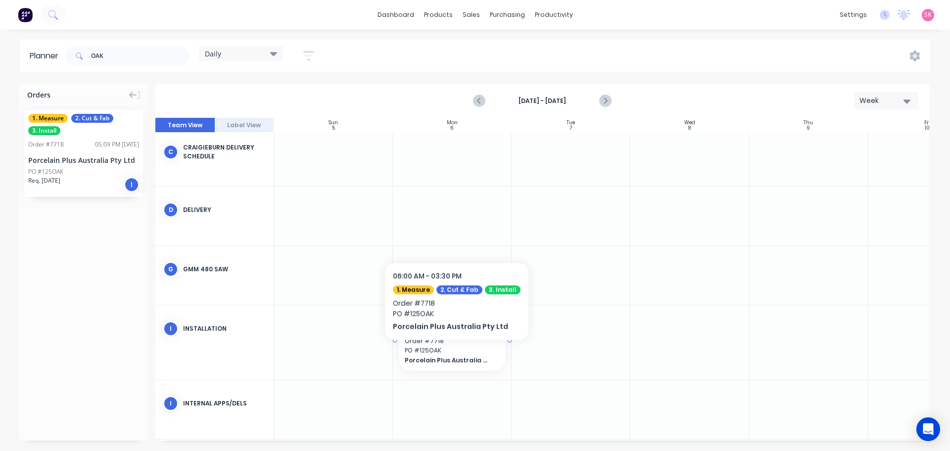
scroll to position [194, 0]
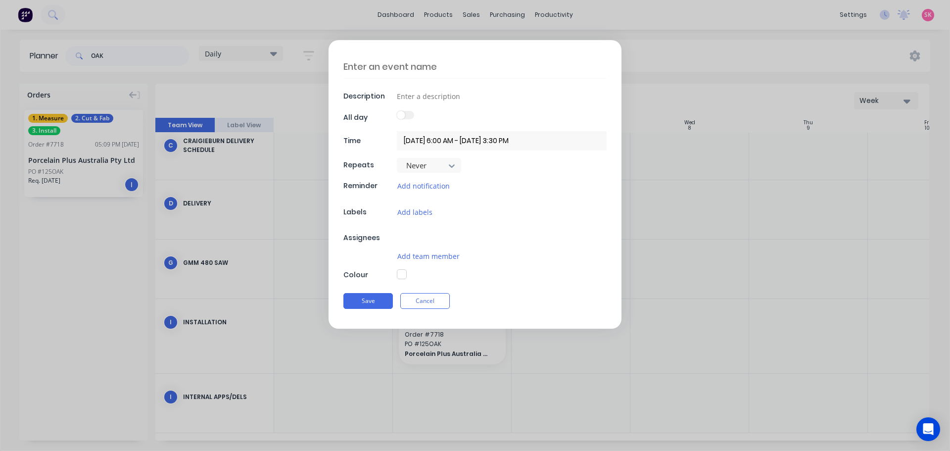
type textarea "x"
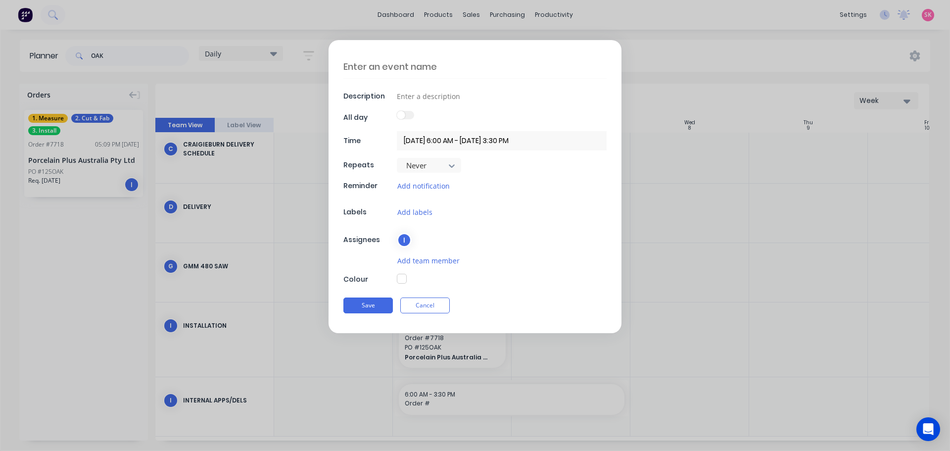
click at [426, 71] on textarea at bounding box center [474, 66] width 263 height 23
type textarea "R"
type textarea "x"
type textarea "RV"
type textarea "x"
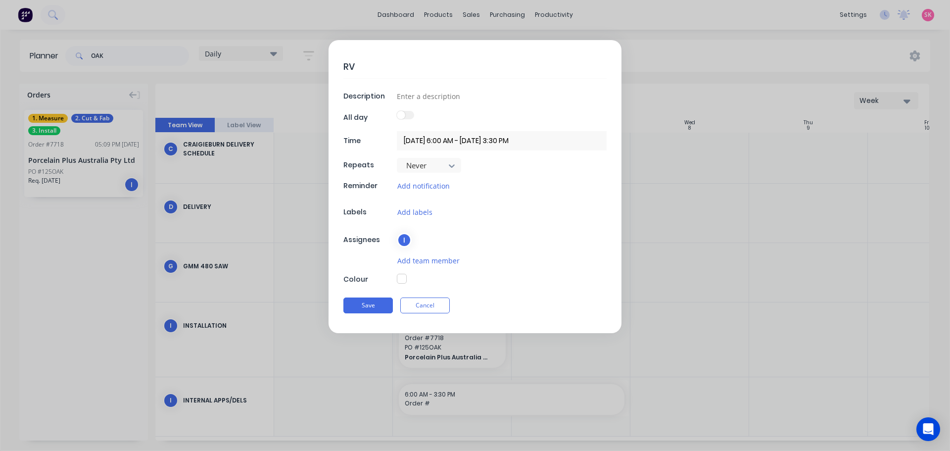
type textarea "RV"
type textarea "x"
type textarea "RV -"
type textarea "x"
type textarea "RV -"
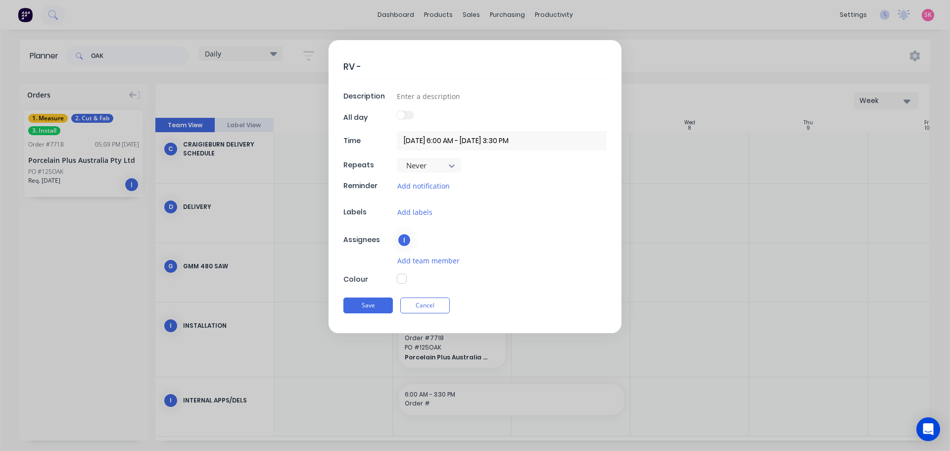
type textarea "x"
type textarea "RV - L"
type textarea "x"
type textarea "RV - La"
type textarea "x"
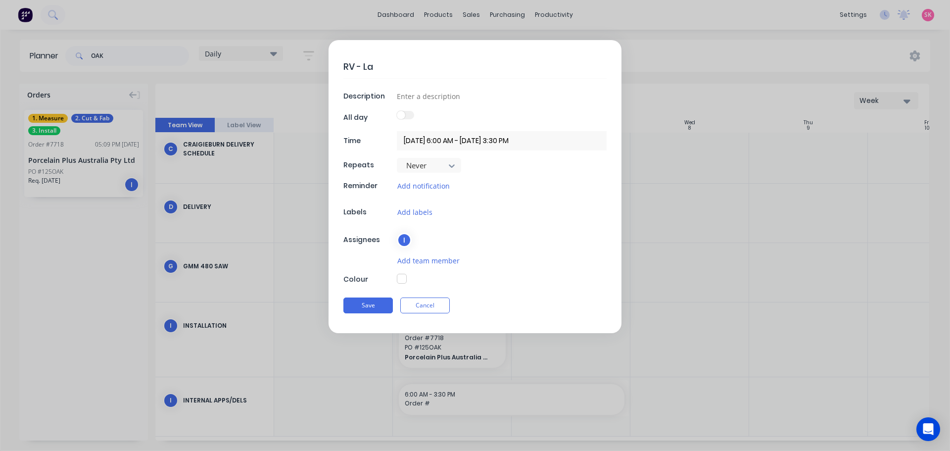
type textarea "RV - Lau"
type textarea "x"
type textarea "RV - Laun"
type textarea "x"
type textarea "RV - Laund"
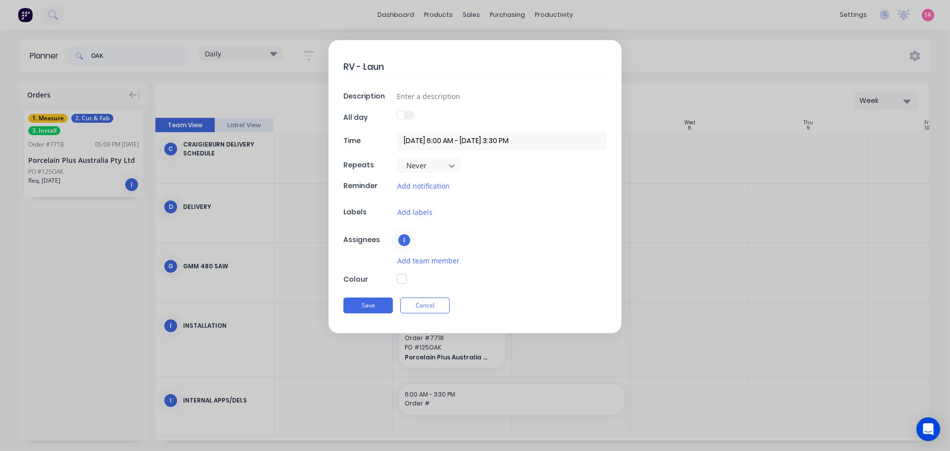
type textarea "x"
type textarea "RV - Laundr"
type textarea "x"
type textarea "RV - Laundry"
type textarea "x"
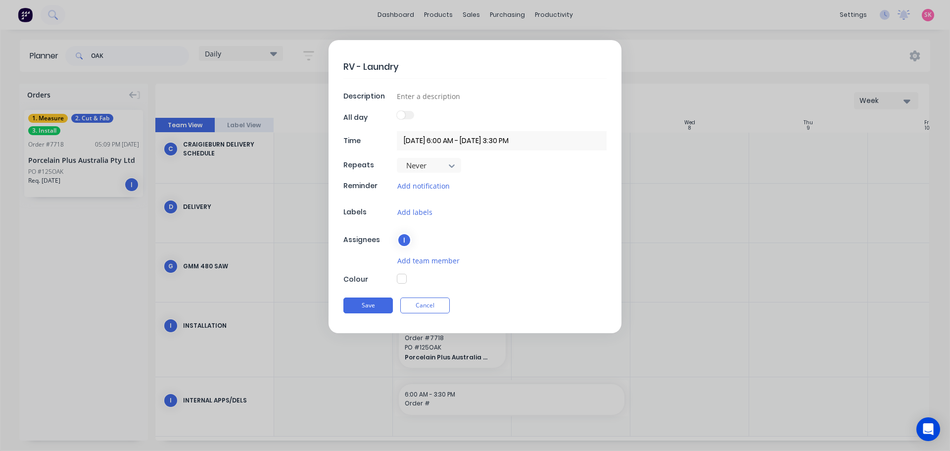
type textarea "RV - Laundry"
type textarea "x"
type textarea "RV - Laundry R"
type textarea "x"
type textarea "RV - Laundry Re"
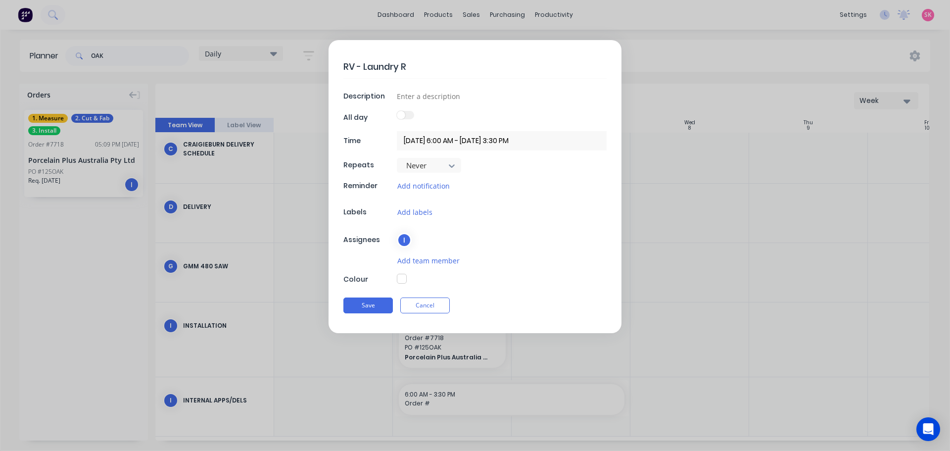
type textarea "x"
type textarea "RV - Laundry R"
type textarea "x"
type textarea "RV - Laundry"
type textarea "x"
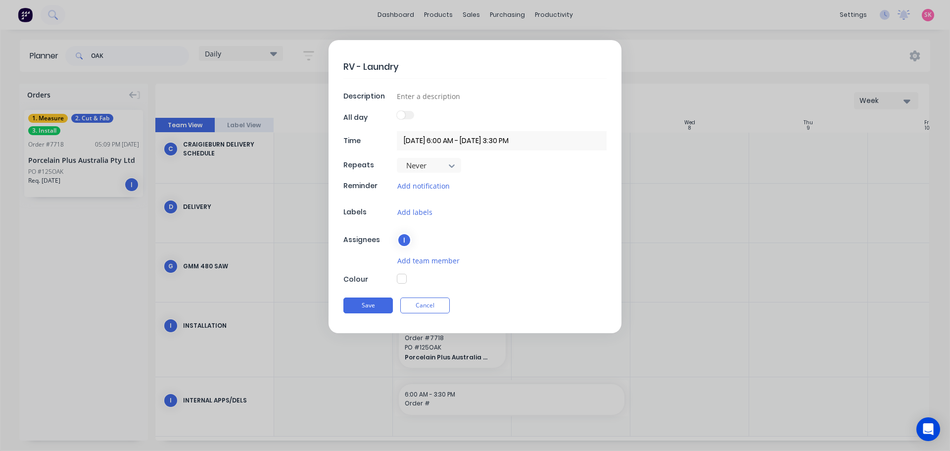
type textarea "RV - Laundry I"
type textarea "x"
type textarea "RV - Laundry In"
type textarea "x"
type textarea "RV - Laundry Ins"
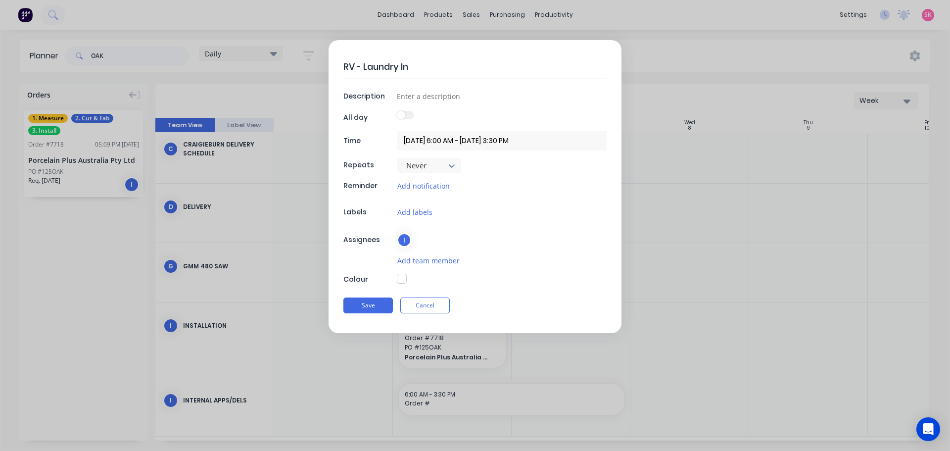
type textarea "x"
type textarea "RV - Laundry Inst"
type textarea "x"
type textarea "RV - Laundry Insta"
type textarea "x"
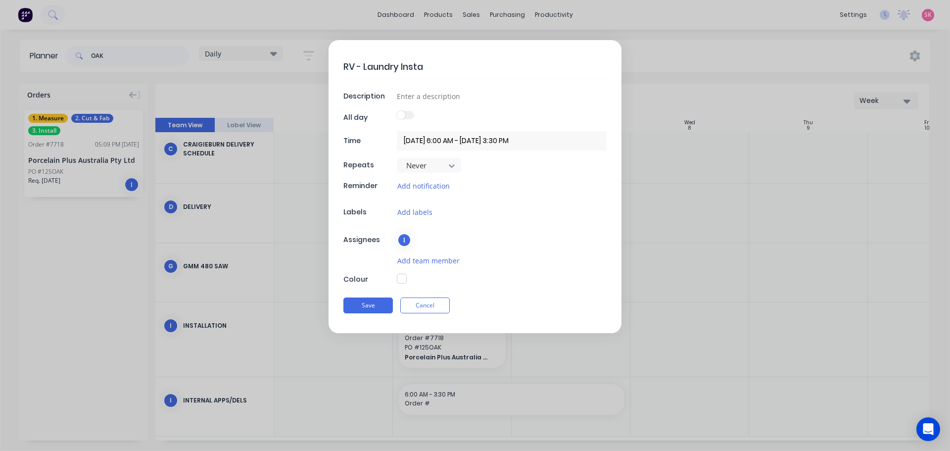
type textarea "RV - Laundry Instal"
type textarea "x"
type textarea "RV - Laundry Install"
type textarea "x"
type textarea "RV - Laundry Install"
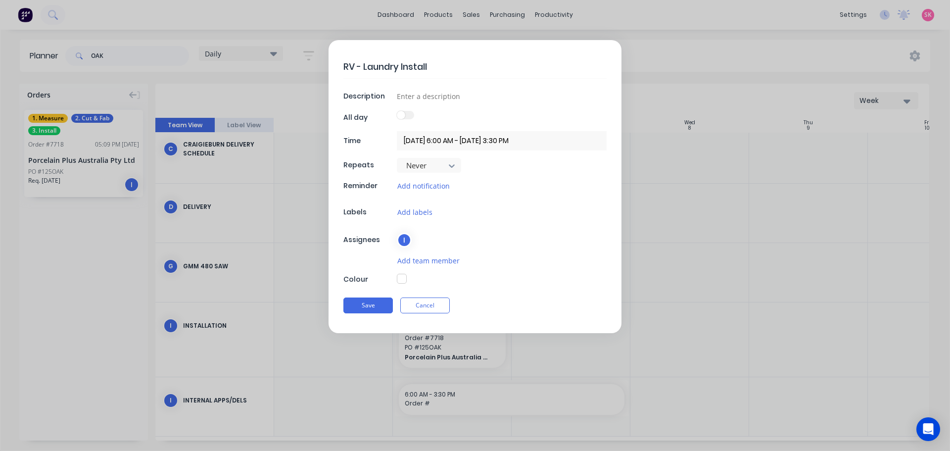
type textarea "x"
type textarea "RV - Laundry Install -"
type textarea "x"
type textarea "RV - Laundry Install -"
type textarea "x"
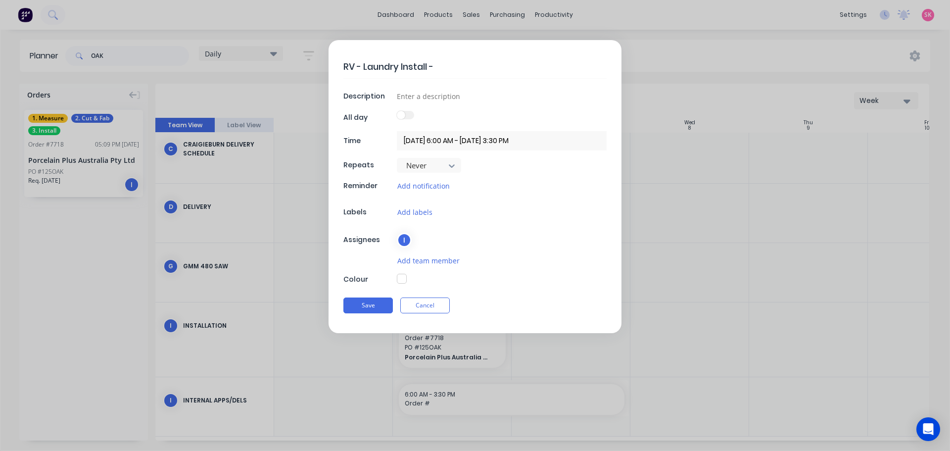
type textarea "RV - Laundry Install - 7"
type textarea "x"
type textarea "RV - Laundry Install - 77"
type textarea "x"
type textarea "RV - Laundry Install - 771"
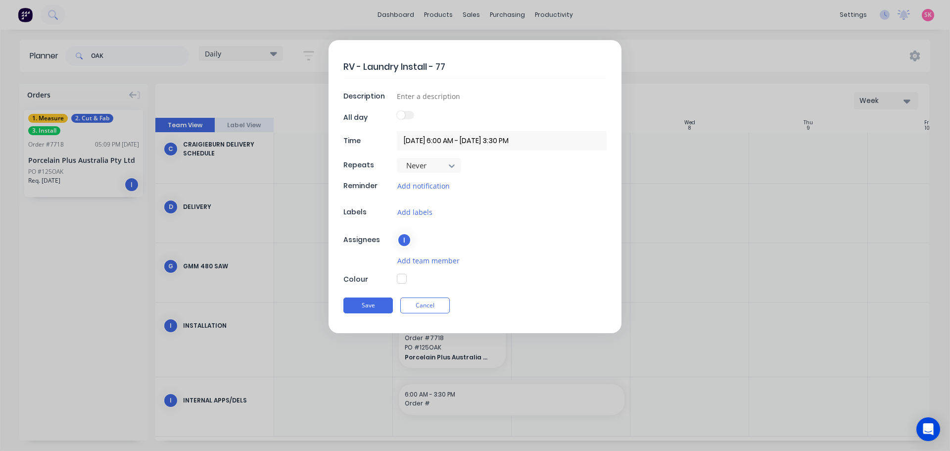
type textarea "x"
type textarea "RV - Laundry Install - 7718"
type textarea "x"
type textarea "RV - Laundry Install - 7718"
click at [399, 277] on button "button" at bounding box center [402, 278] width 10 height 10
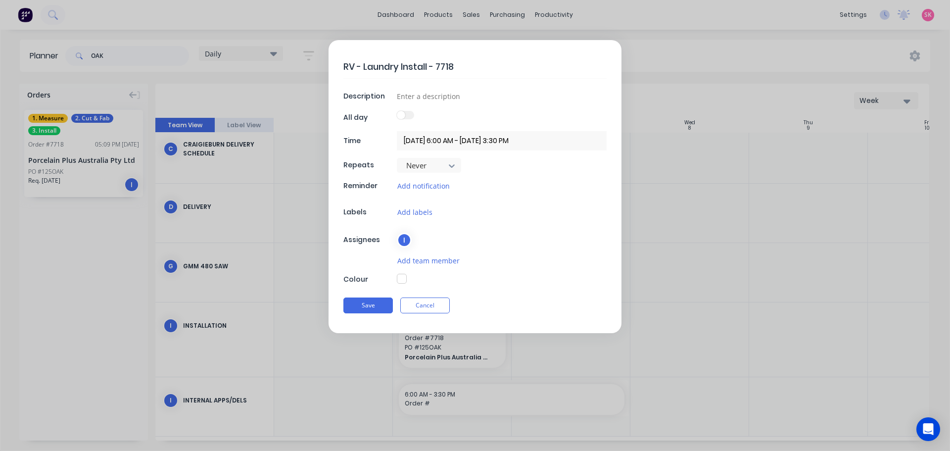
type textarea "x"
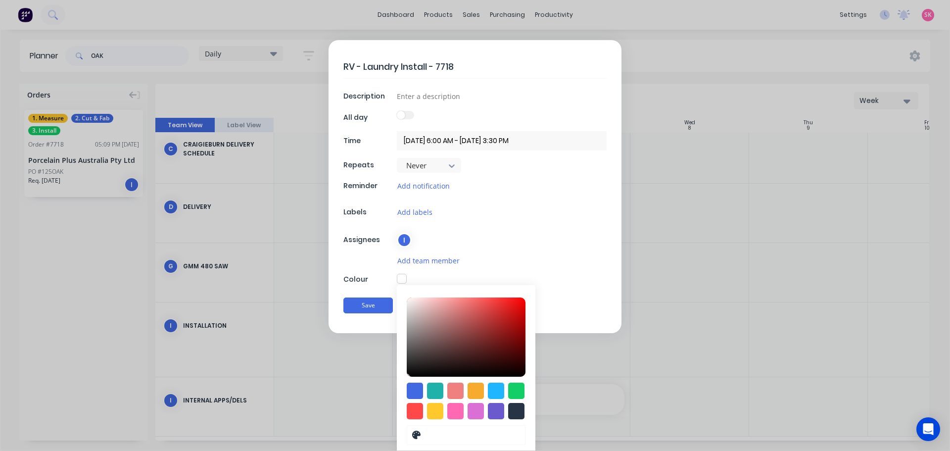
click at [412, 410] on div at bounding box center [415, 411] width 16 height 16
type input "#FF4949"
click at [409, 114] on label at bounding box center [405, 115] width 17 height 8
click at [417, 94] on input at bounding box center [502, 96] width 210 height 15
type input "1"
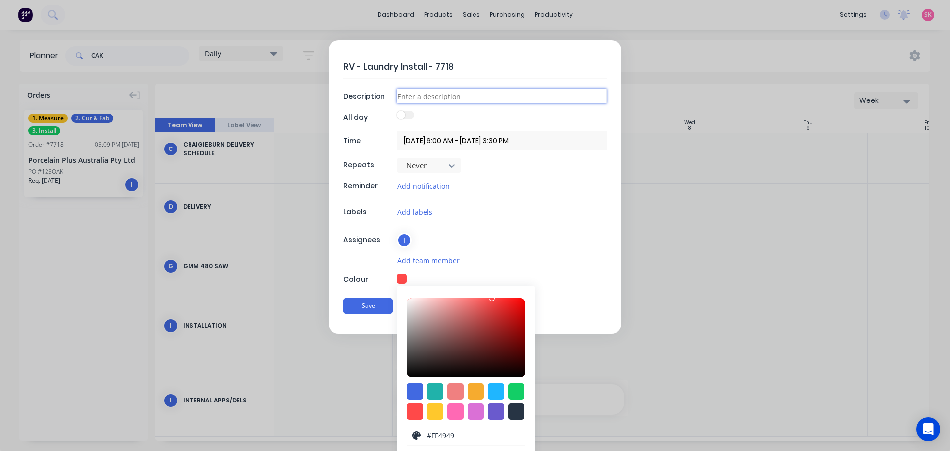
type textarea "x"
type input "12"
type textarea "x"
type input "125"
type textarea "x"
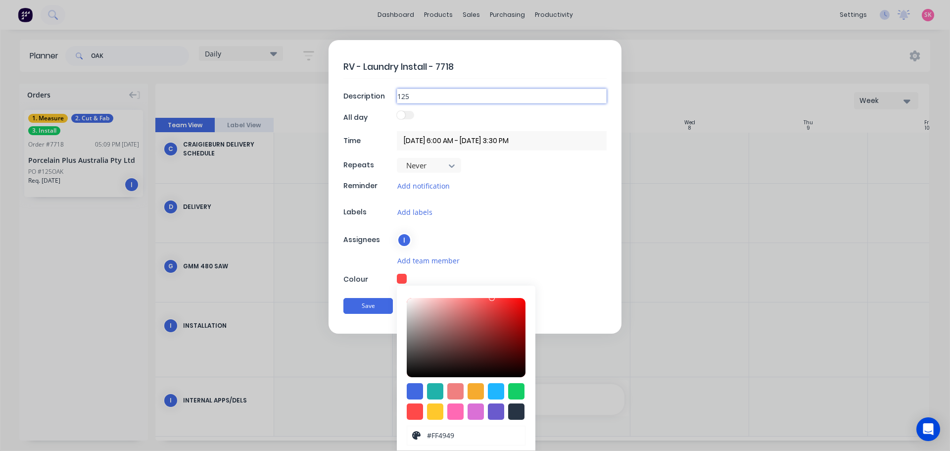
type input "125"
type textarea "x"
type input "125 O"
type textarea "x"
type input "125 Oa"
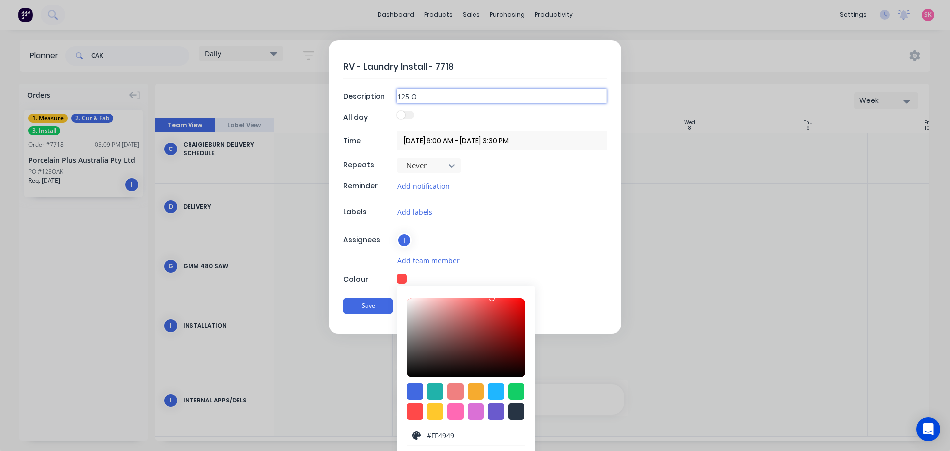
type textarea "x"
type input "125 Oak"
type textarea "x"
type input "125 Oak"
type textarea "x"
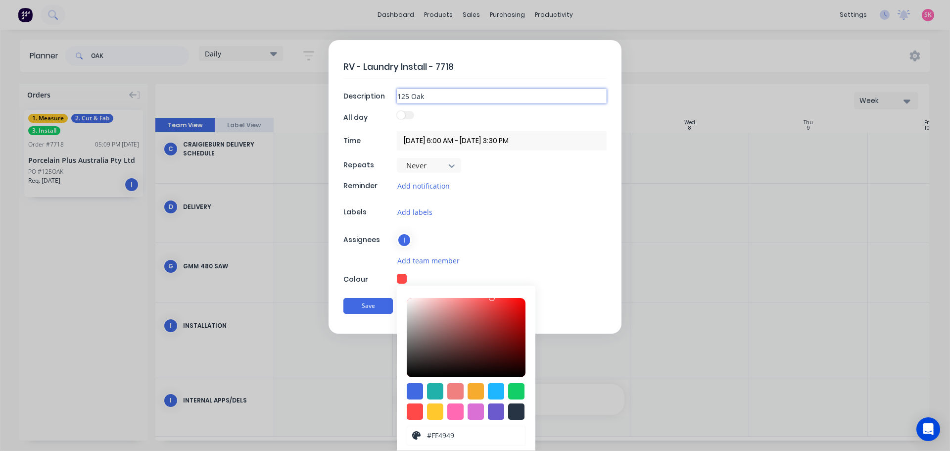
type input "125 Oak S"
type textarea "x"
type input "125 Oak St"
type textarea "x"
type input "125 Oak St,"
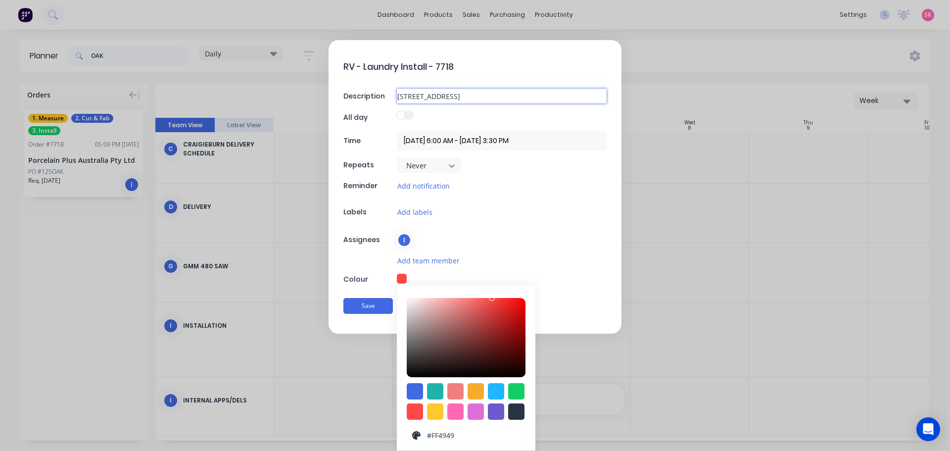
type textarea "x"
type input "125 Oak St,"
type textarea "x"
type input "125 Oak St, B"
type textarea "x"
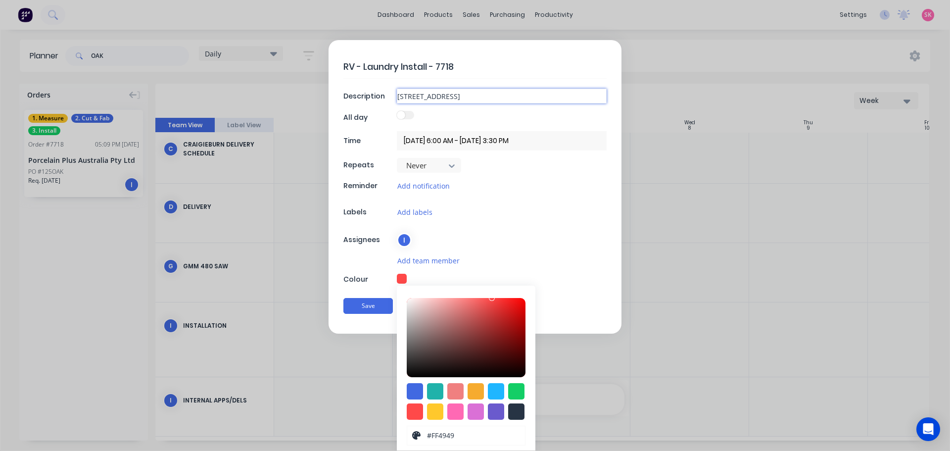
type input "125 Oak St, Be"
type textarea "x"
type input "125 Oak St, Bea"
type textarea "x"
type input "125 Oak St, Beau"
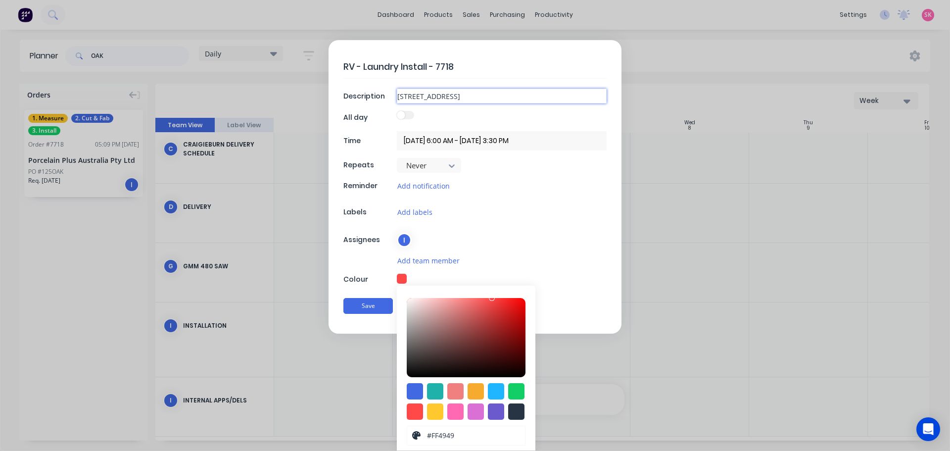
type textarea "x"
type input "125 Oak St, Beaum"
type textarea "x"
type input "125 Oak St, Beauma"
type textarea "x"
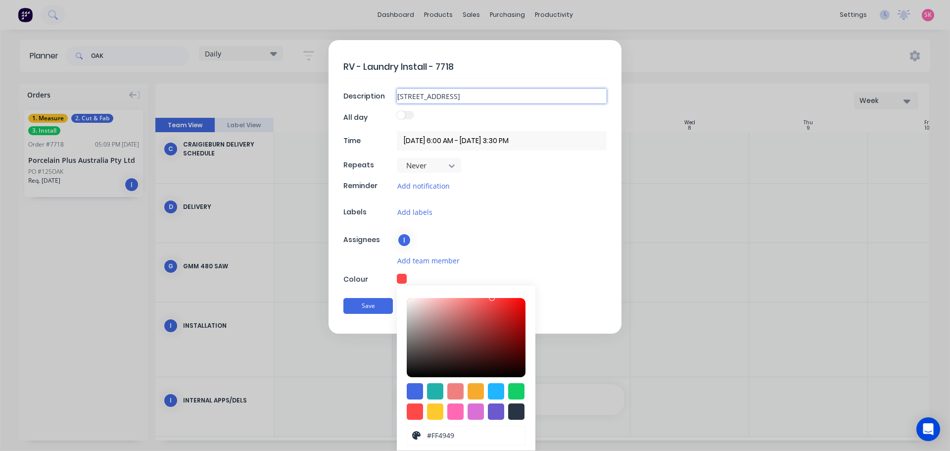
type input "125 Oak St, Beaumar"
type textarea "x"
type input "125 Oak St, Beaumari"
type textarea "x"
type input "125 Oak St, Beaumari"
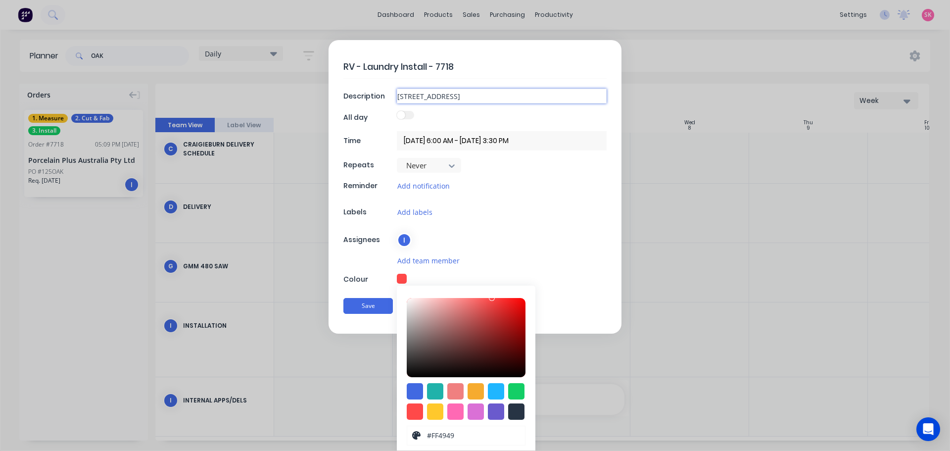
type textarea "x"
type input "125 Oak St, Beaumaris"
type textarea "x"
type input "125 Oak St, Beaumaris"
type textarea "x"
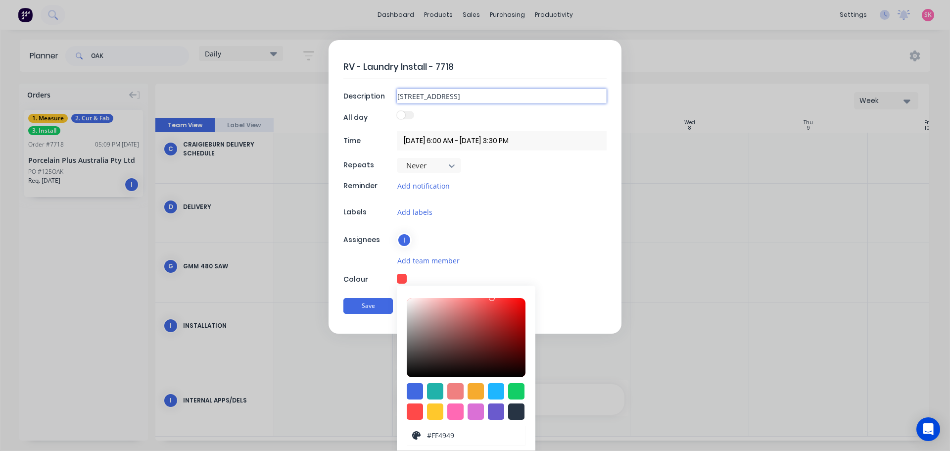
type input "125 Oak St, Beaumaris -"
type textarea "x"
type input "125 Oak St, Beaumaris -"
type textarea "x"
type input "125 Oak St, Beaumaris - L"
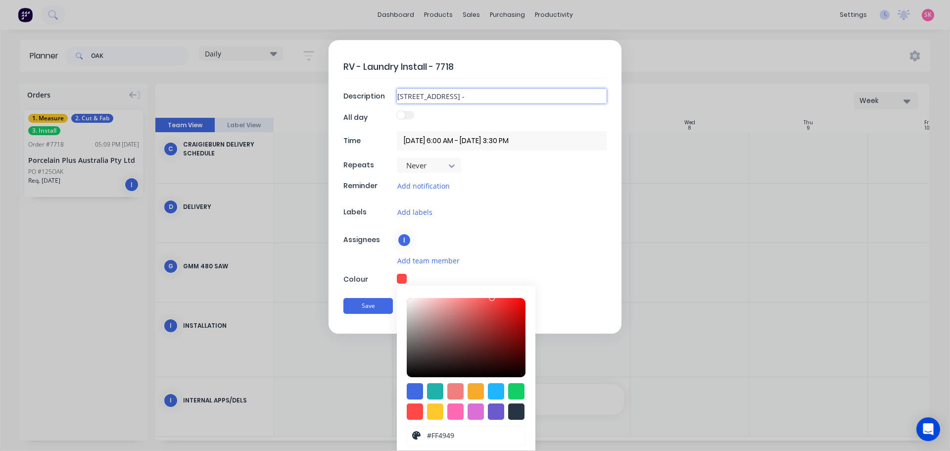
type textarea "x"
type input "125 Oak St, Beaumaris - La"
type textarea "x"
type input "125 Oak St, Beaumaris - Lau"
type textarea "x"
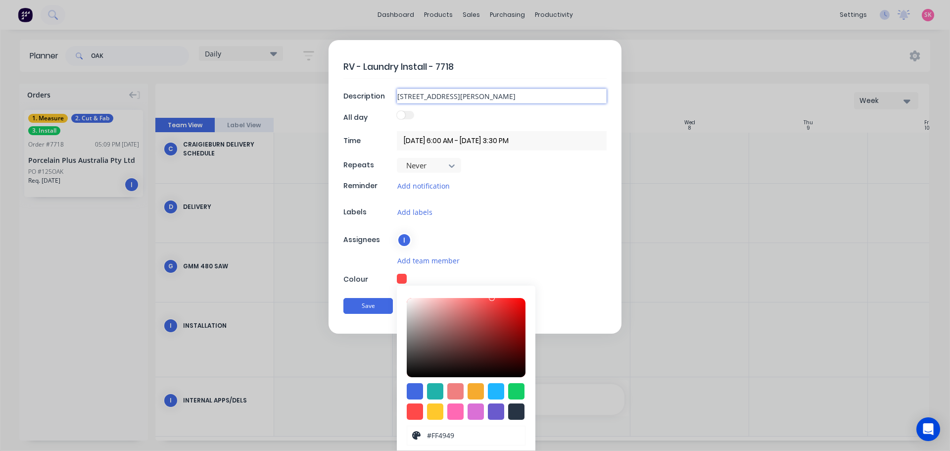
type input "125 Oak St, Beaumaris - Laun"
type textarea "x"
type input "125 Oak St, Beaumaris - Laund"
type textarea "x"
type input "125 Oak St, Beaumaris - Laundr"
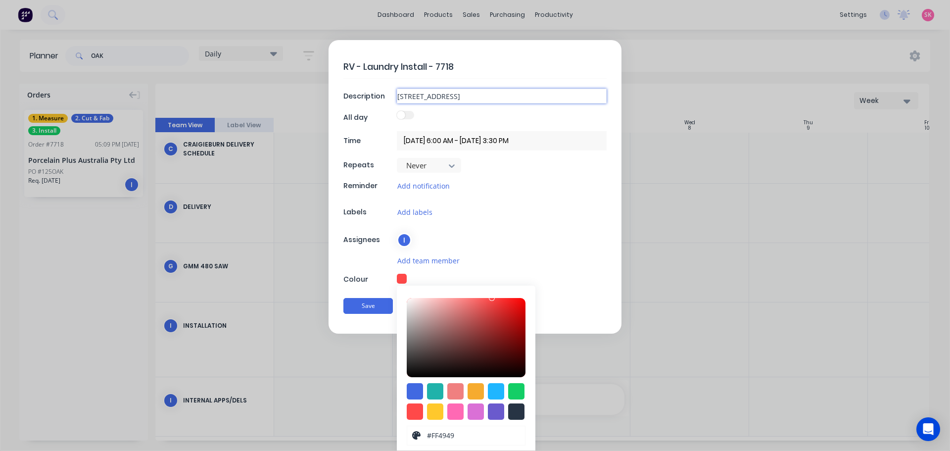
type textarea "x"
type input "125 Oak St, Beaumaris - Laundry"
type textarea "x"
type input "125 Oak St, Beaumaris - Laundry"
type textarea "x"
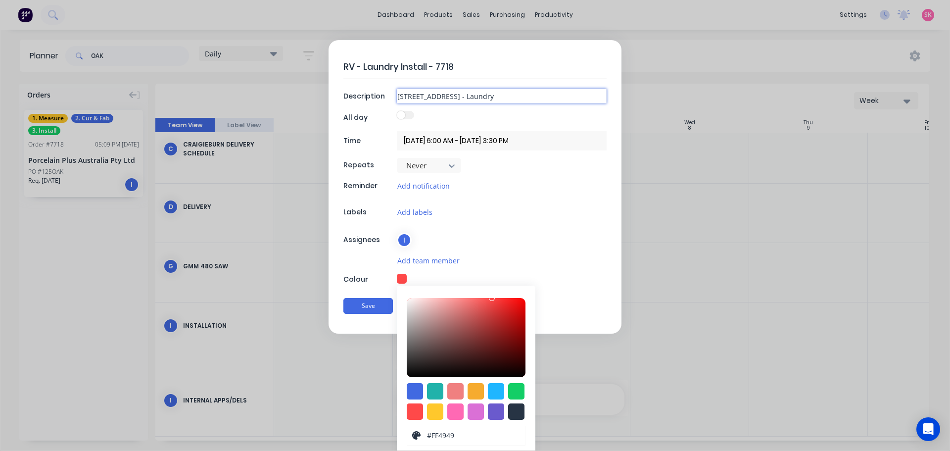
type input "125 Oak St, Beaumaris - Laundry R"
type textarea "x"
type input "125 Oak St, Beaumaris - Laundry Re"
type textarea "x"
type input "125 Oak St, Beaumaris - Laundry Rem"
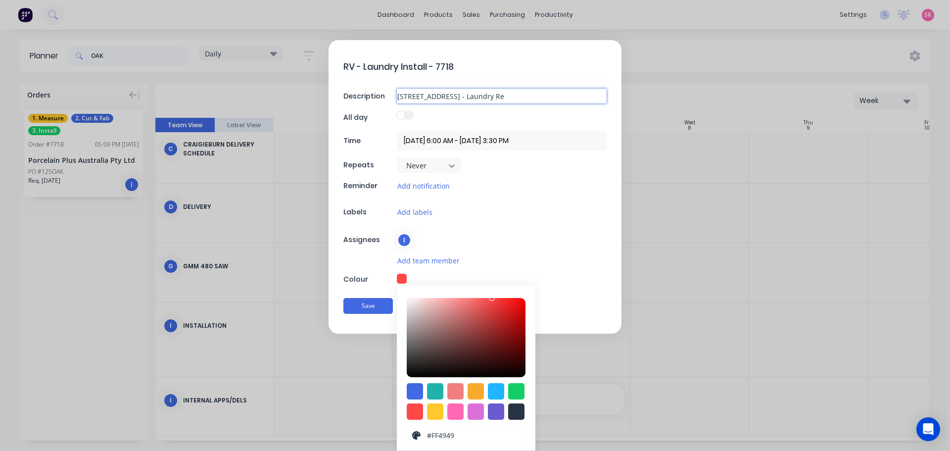
type textarea "x"
type input "125 Oak St, Beaumaris - Laundry Rema"
type textarea "x"
type input "125 Oak St, Beaumaris - Laundry Remak"
type textarea "x"
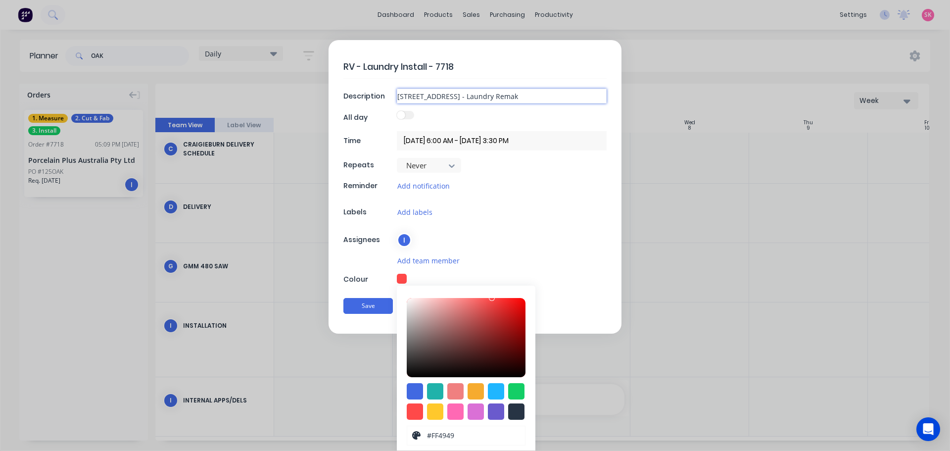
type input "125 Oak St, Beaumaris - Laundry Remake"
type textarea "x"
type input "125 Oak St, Beaumaris - Laundry Remake"
type textarea "x"
type input "125 Oak St, Beaumaris - Laundry Remake ="
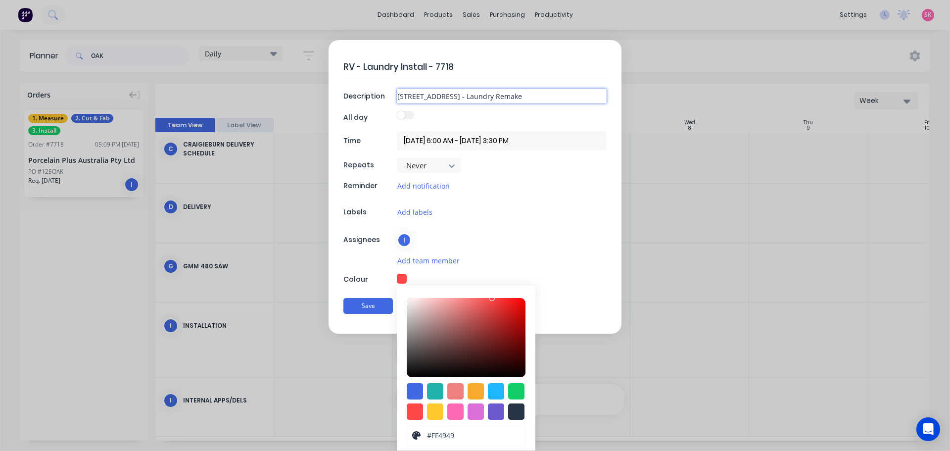
type textarea "x"
type input "125 Oak St, Beaumaris - Laundry Remake"
type textarea "x"
type input "125 Oak St, Beaumaris - Laundry Remake"
type textarea "x"
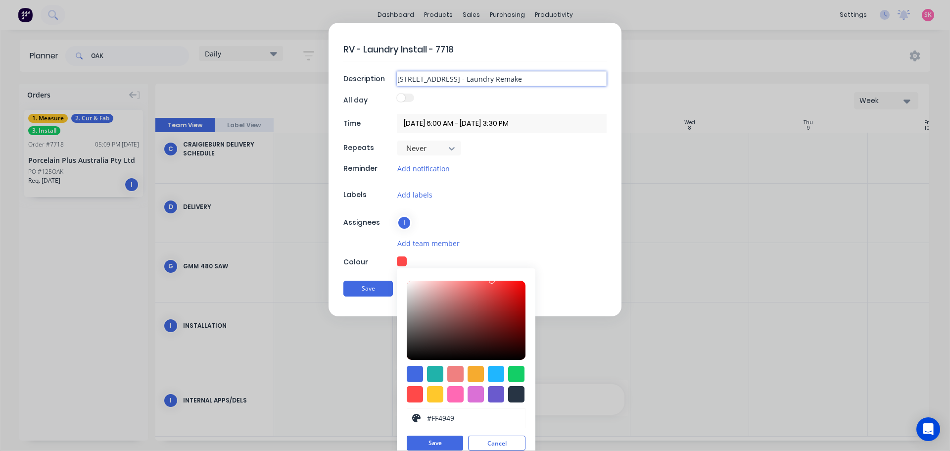
scroll to position [27, 0]
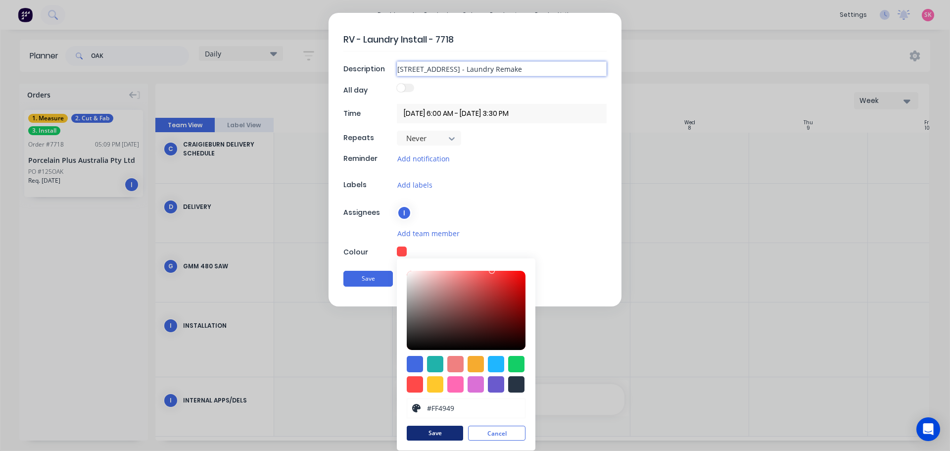
type input "125 Oak St, Beaumaris - Laundry Remake"
drag, startPoint x: 442, startPoint y: 431, endPoint x: 436, endPoint y: 423, distance: 9.5
click at [442, 431] on button "Save" at bounding box center [435, 432] width 56 height 15
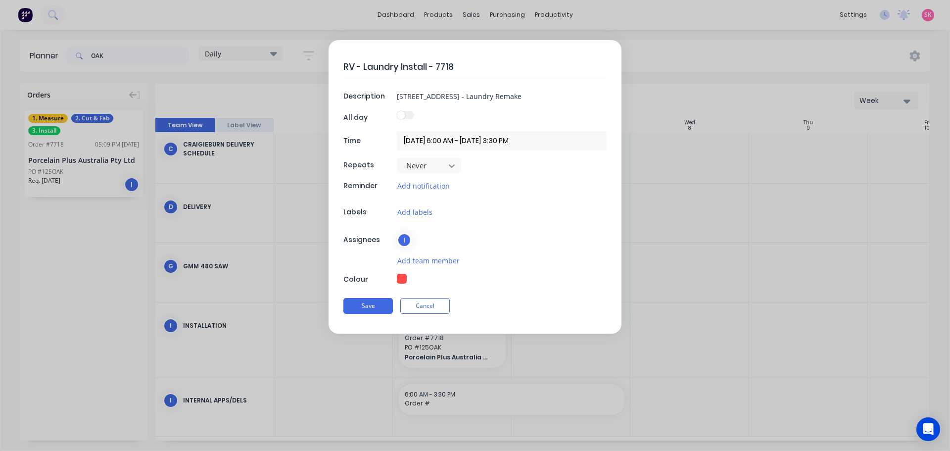
scroll to position [0, 0]
click at [371, 299] on button "Save" at bounding box center [367, 306] width 49 height 16
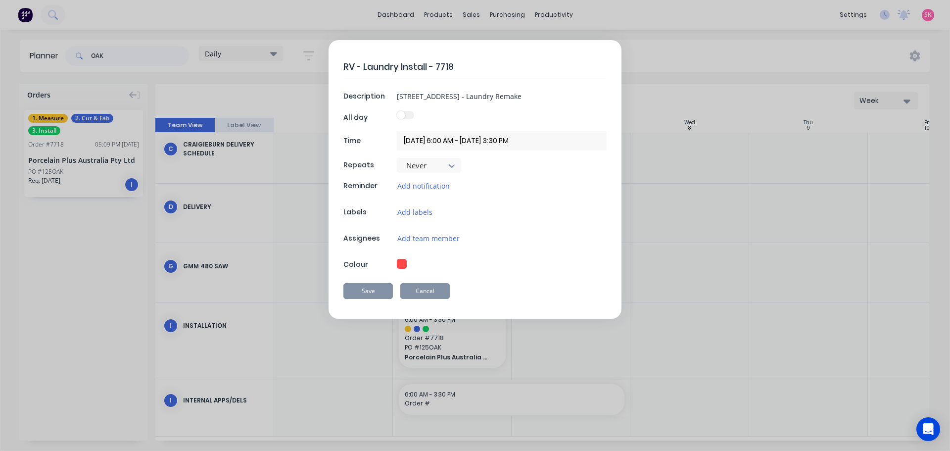
type textarea "x"
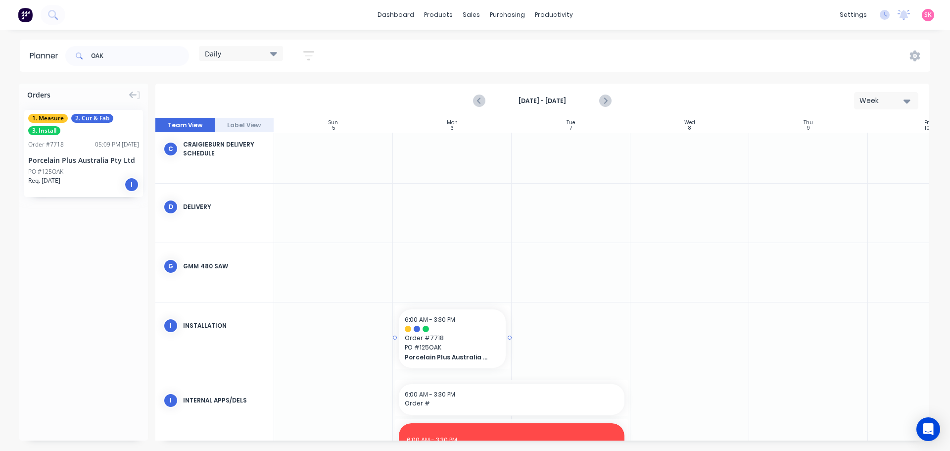
scroll to position [242, 0]
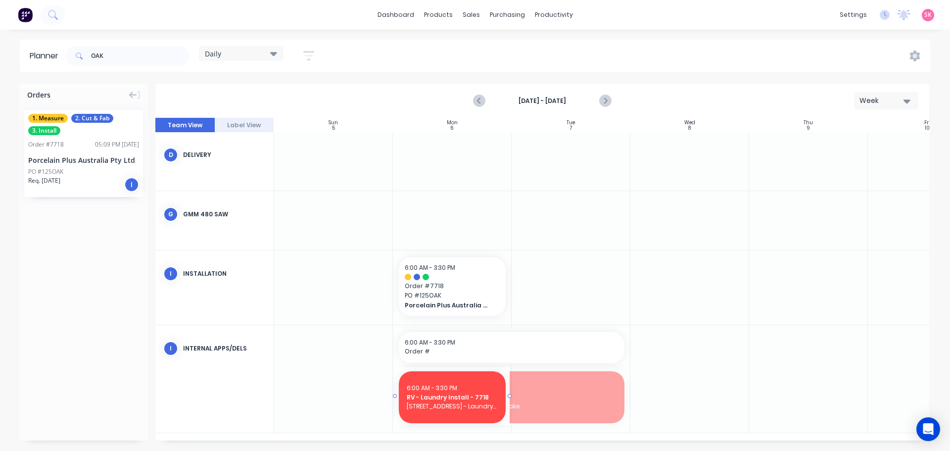
drag, startPoint x: 629, startPoint y: 392, endPoint x: 446, endPoint y: 394, distance: 183.0
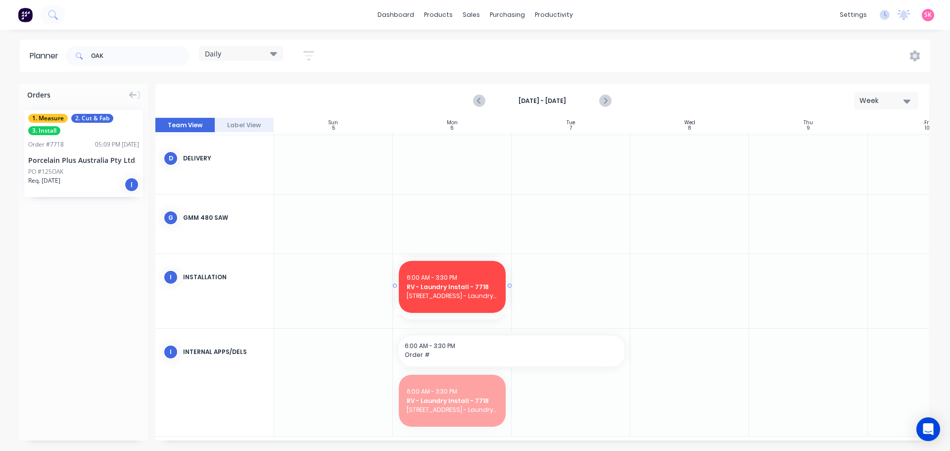
drag, startPoint x: 441, startPoint y: 403, endPoint x: 446, endPoint y: 309, distance: 94.1
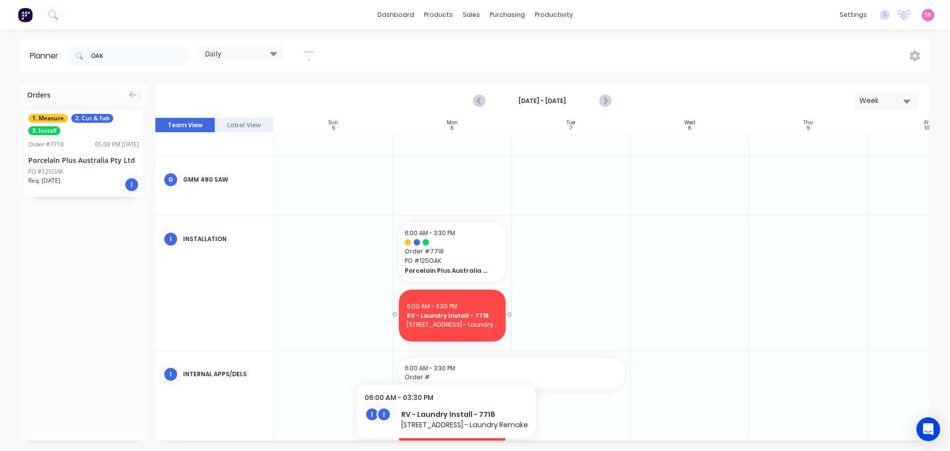
scroll to position [303, 0]
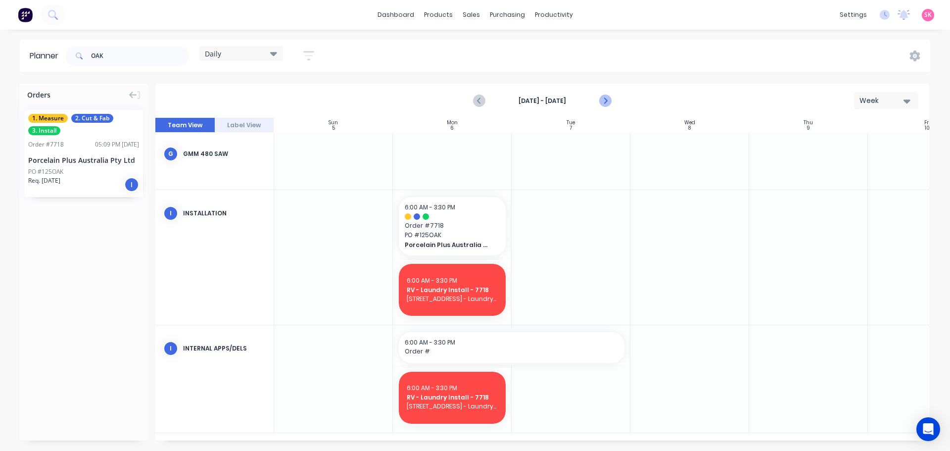
click at [606, 98] on icon "Next page" at bounding box center [604, 101] width 12 height 12
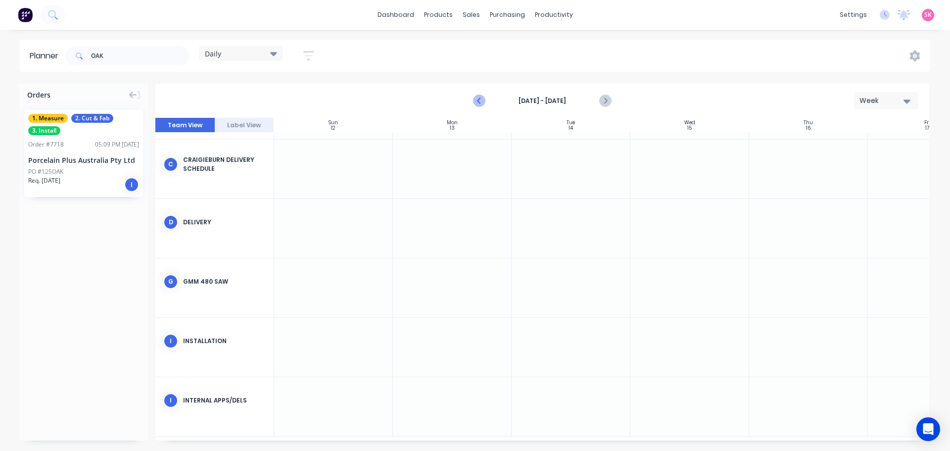
click at [475, 101] on icon "Previous page" at bounding box center [479, 101] width 12 height 12
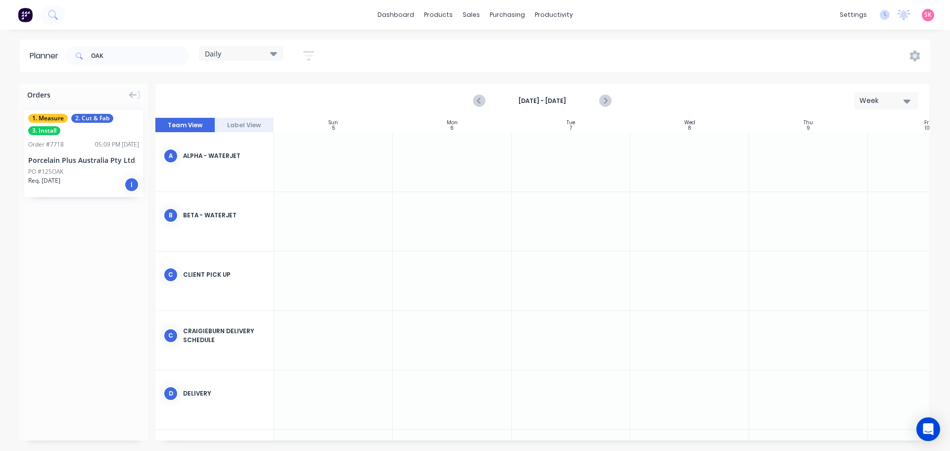
scroll to position [264, 0]
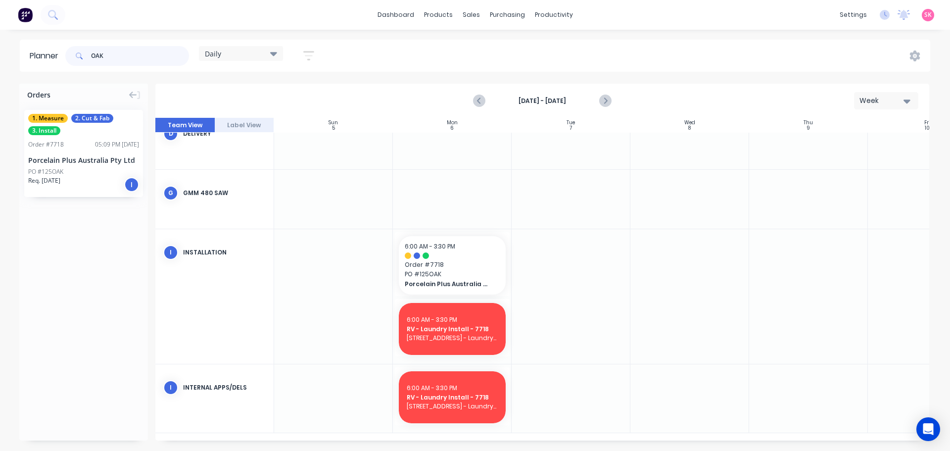
drag, startPoint x: 138, startPoint y: 48, endPoint x: 46, endPoint y: 57, distance: 92.9
click at [46, 57] on header "Planner OAK Daily Save new view None edit Daily (Default) edit Craigieburn Orde…" at bounding box center [475, 56] width 910 height 32
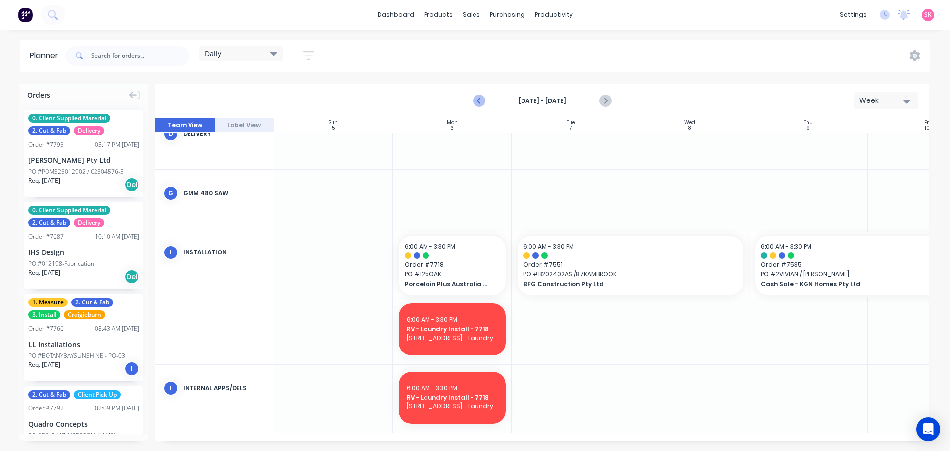
click at [479, 104] on icon "Previous page" at bounding box center [479, 101] width 12 height 12
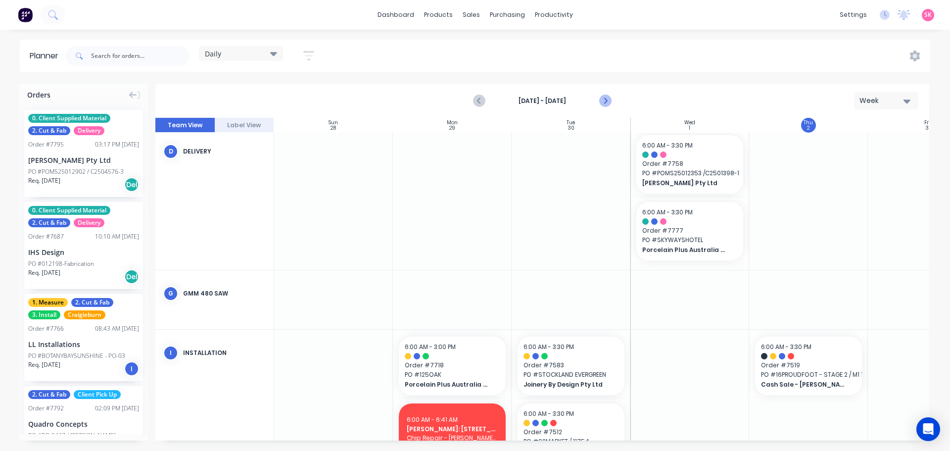
click at [607, 97] on icon "Next page" at bounding box center [604, 101] width 12 height 12
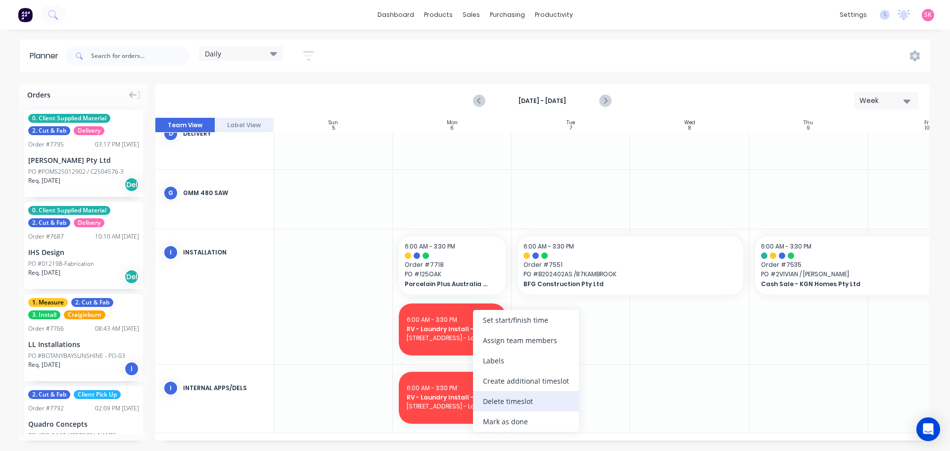
scroll to position [287, 0]
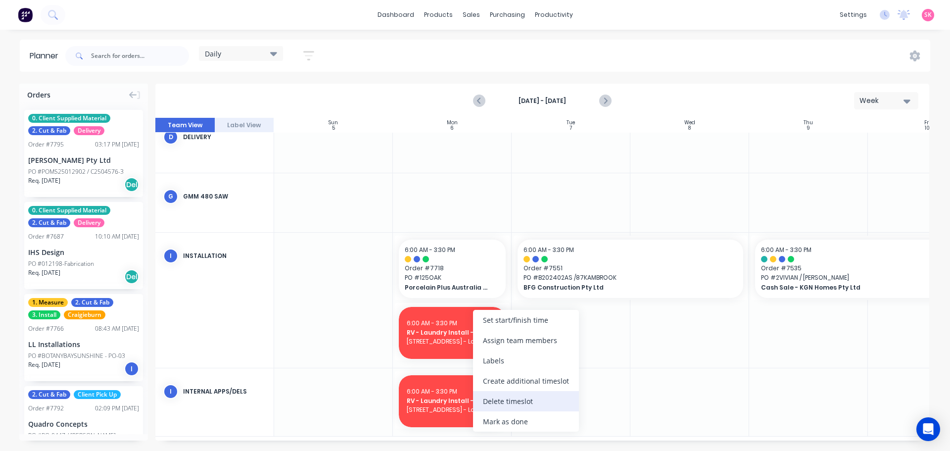
click at [507, 404] on div "Delete timeslot" at bounding box center [526, 401] width 106 height 20
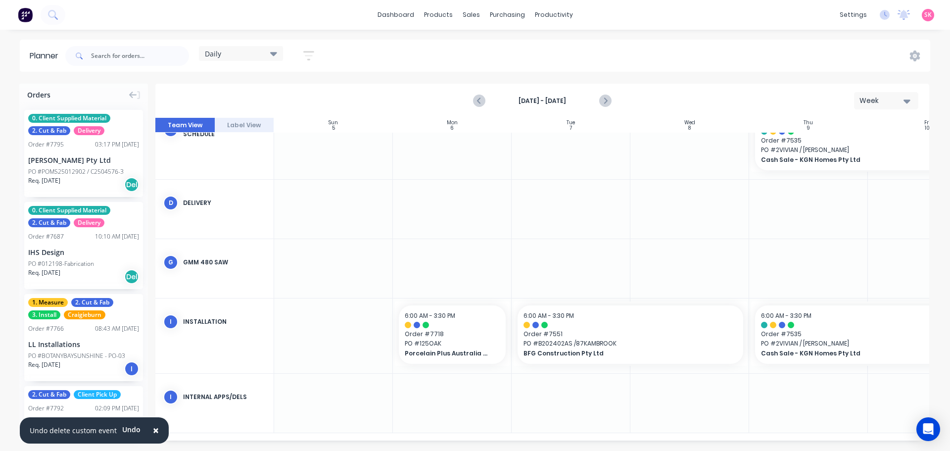
scroll to position [218, 0]
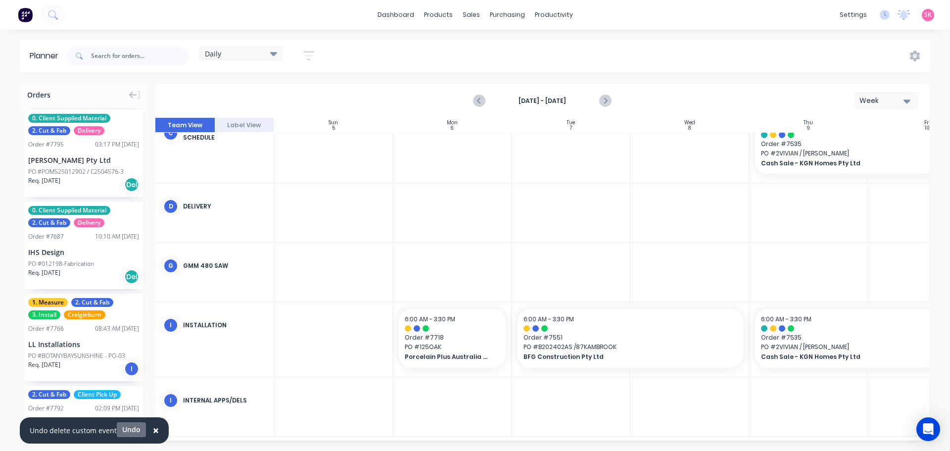
click at [136, 429] on button "Undo" at bounding box center [131, 429] width 29 height 15
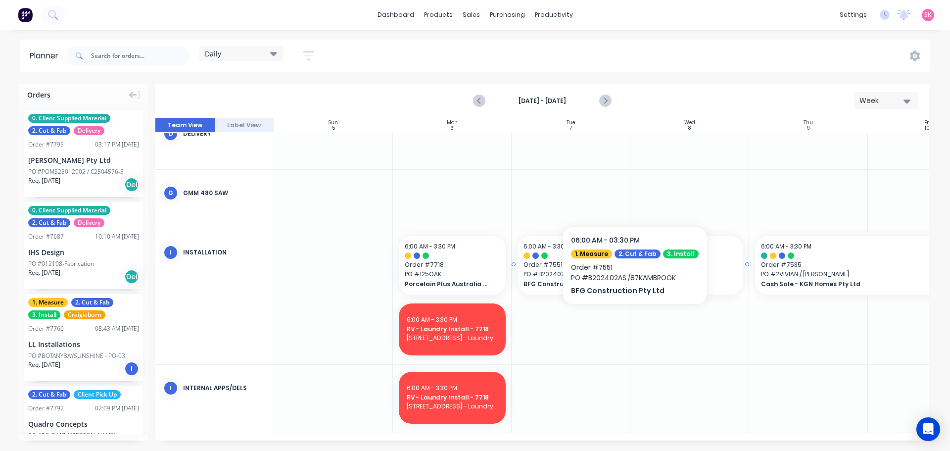
scroll to position [294, 0]
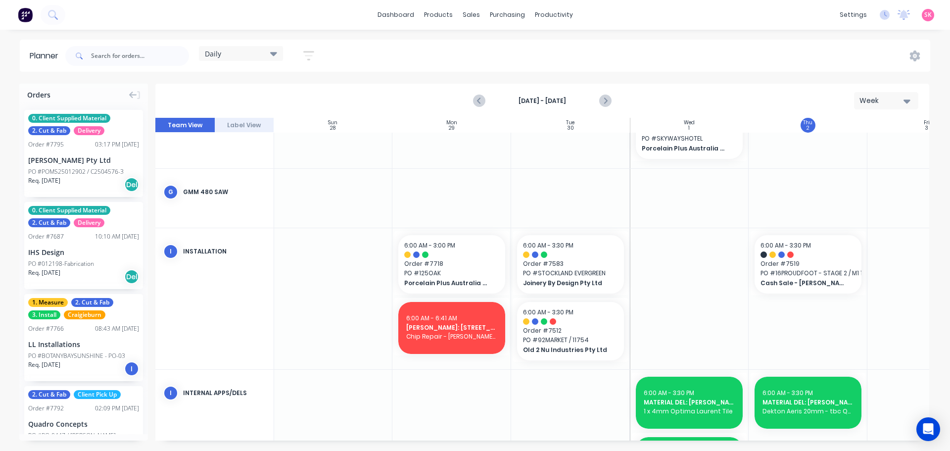
scroll to position [428, 0]
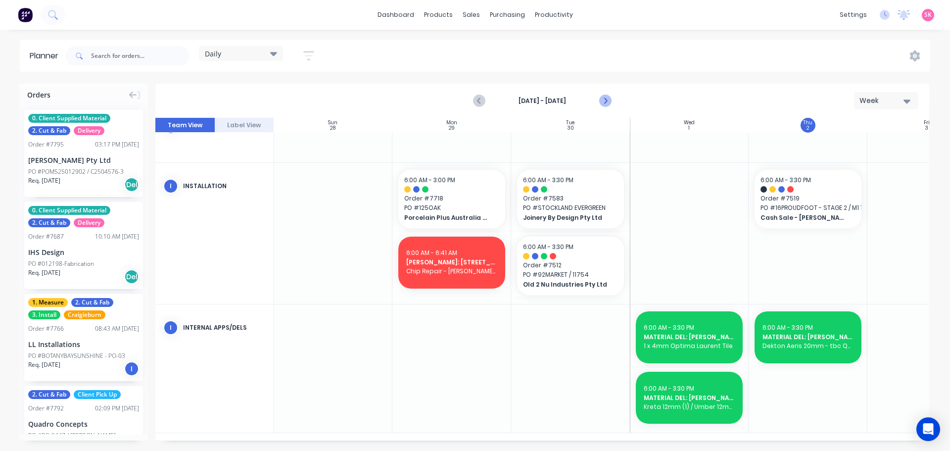
click at [598, 98] on button "Next page" at bounding box center [604, 101] width 20 height 20
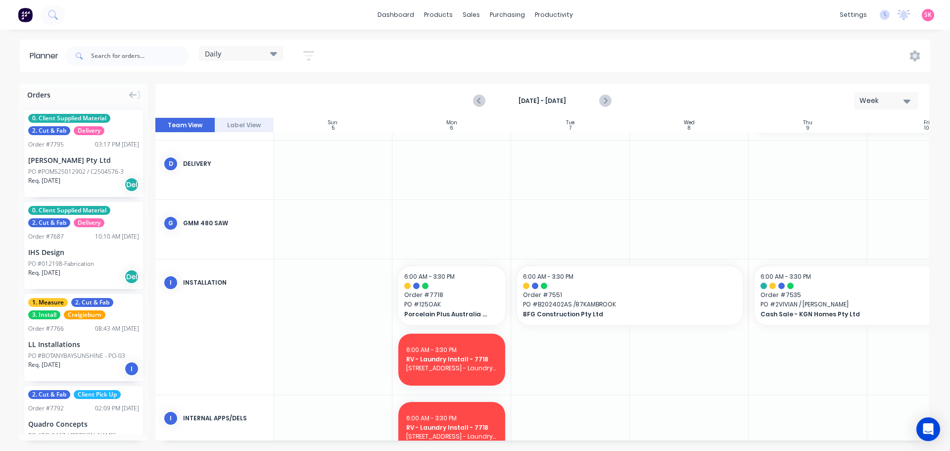
scroll to position [294, 0]
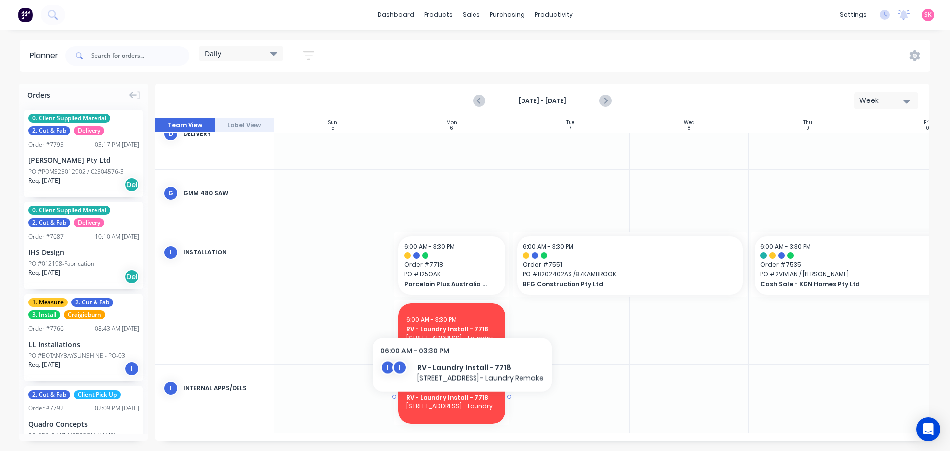
click at [468, 403] on span "[STREET_ADDRESS] - Laundry Remake" at bounding box center [451, 406] width 91 height 9
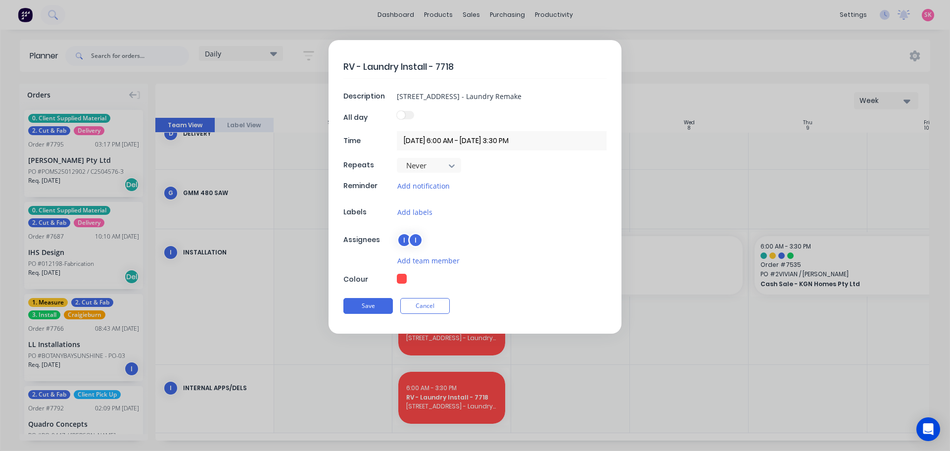
scroll to position [287, 0]
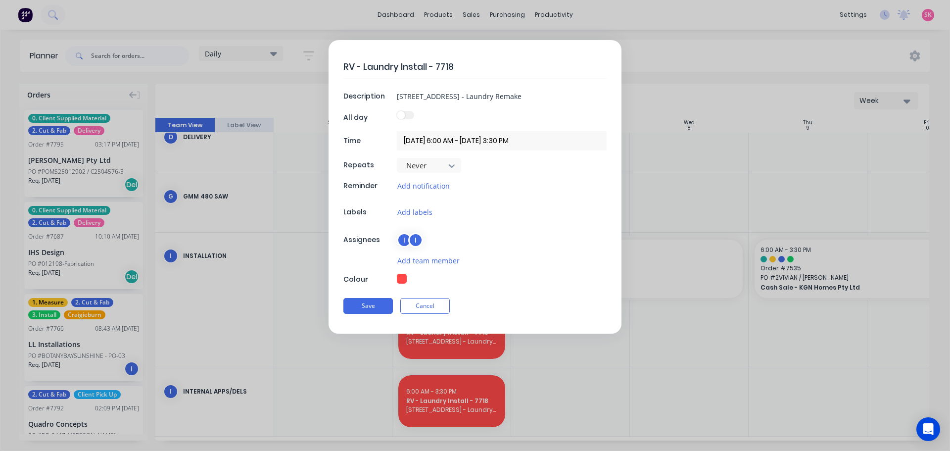
click at [414, 243] on div "I" at bounding box center [415, 239] width 15 height 15
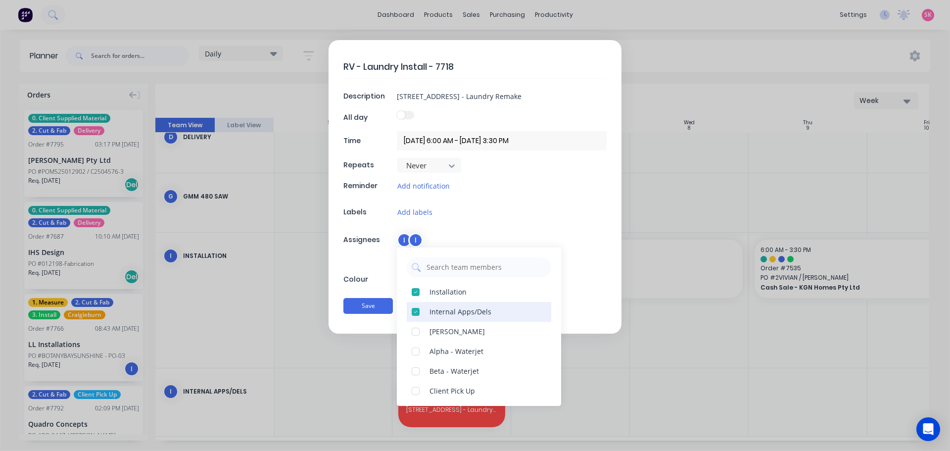
click at [411, 310] on div at bounding box center [416, 312] width 20 height 20
click at [377, 303] on button "Save" at bounding box center [367, 306] width 49 height 16
type textarea "x"
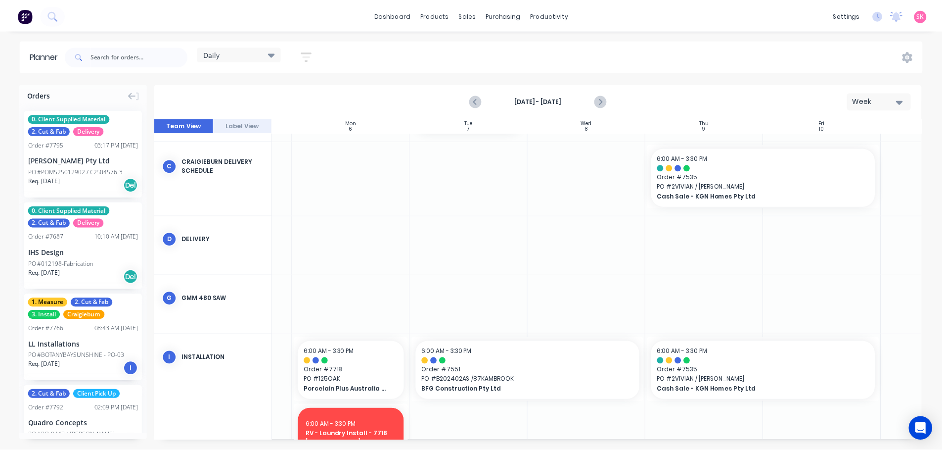
scroll to position [285, 98]
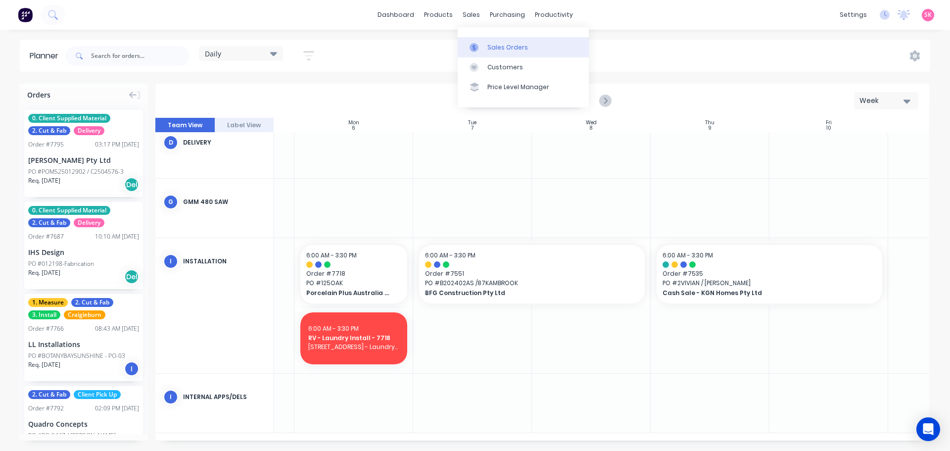
click at [479, 48] on div at bounding box center [476, 47] width 15 height 9
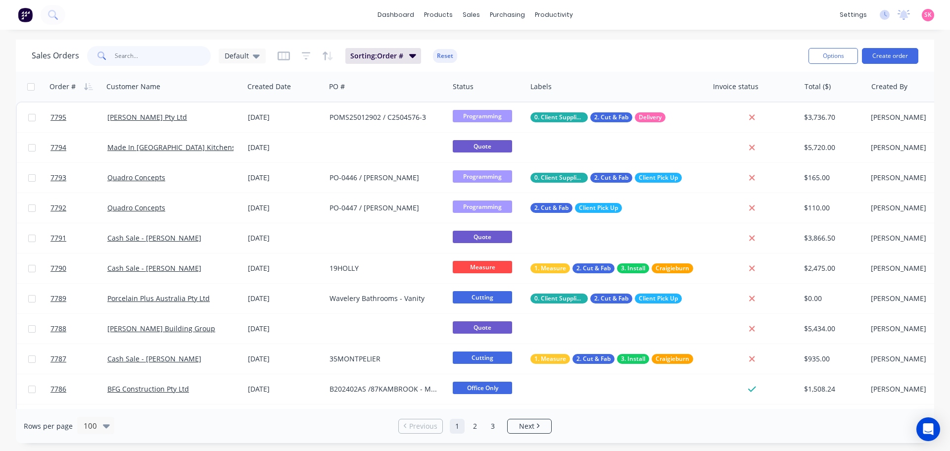
click at [166, 62] on input "text" at bounding box center [163, 56] width 96 height 20
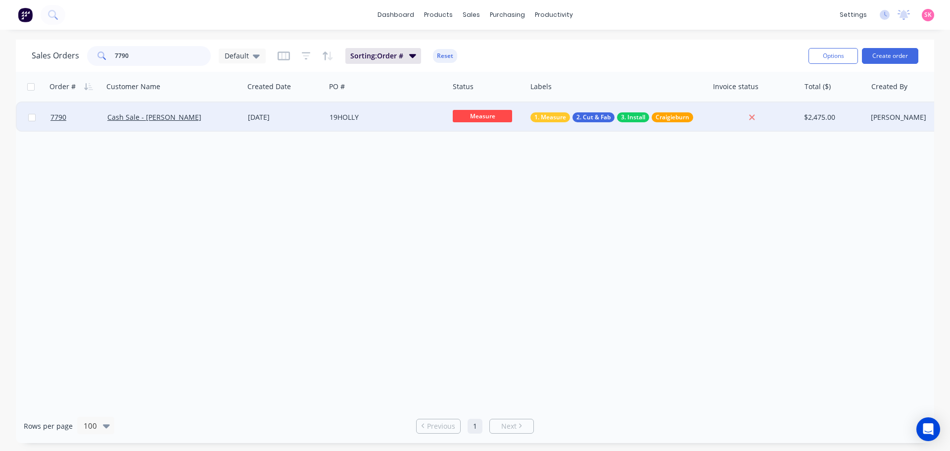
type input "7790"
click at [335, 110] on div "19HOLLY" at bounding box center [386, 117] width 123 height 30
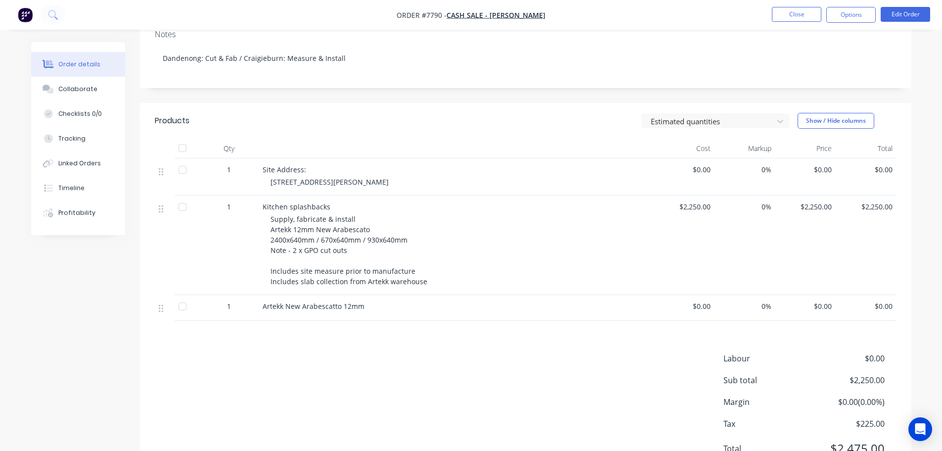
scroll to position [198, 0]
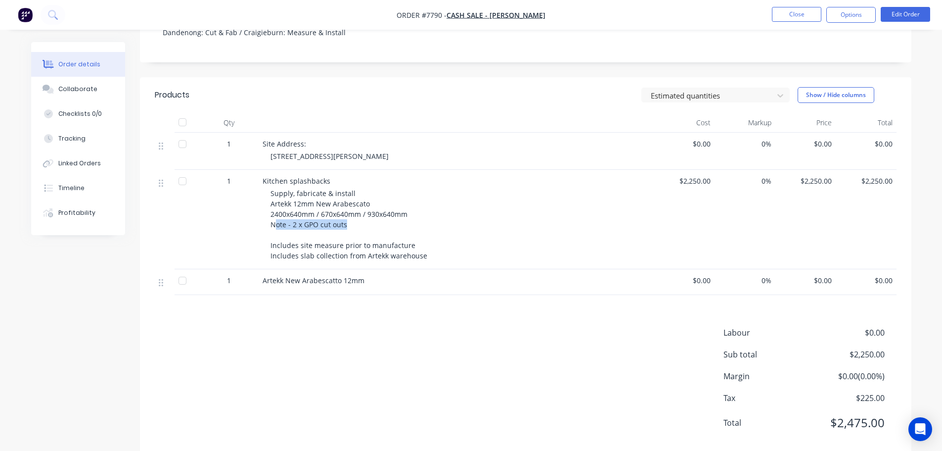
drag, startPoint x: 361, startPoint y: 215, endPoint x: 276, endPoint y: 213, distance: 84.6
click at [276, 213] on div "Supply, fabricate & install Artekk 12mm New Arabescato 2400x640mm / 670x640mm /…" at bounding box center [461, 224] width 380 height 73
click at [405, 306] on div "Products Estimated quantities Show / Hide columns Qty Cost Markup Price Total 1…" at bounding box center [526, 266] width 772 height 379
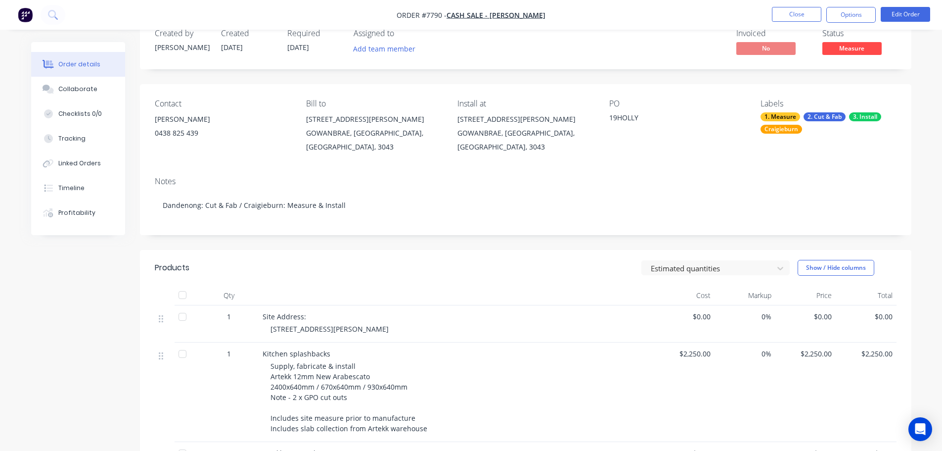
scroll to position [0, 0]
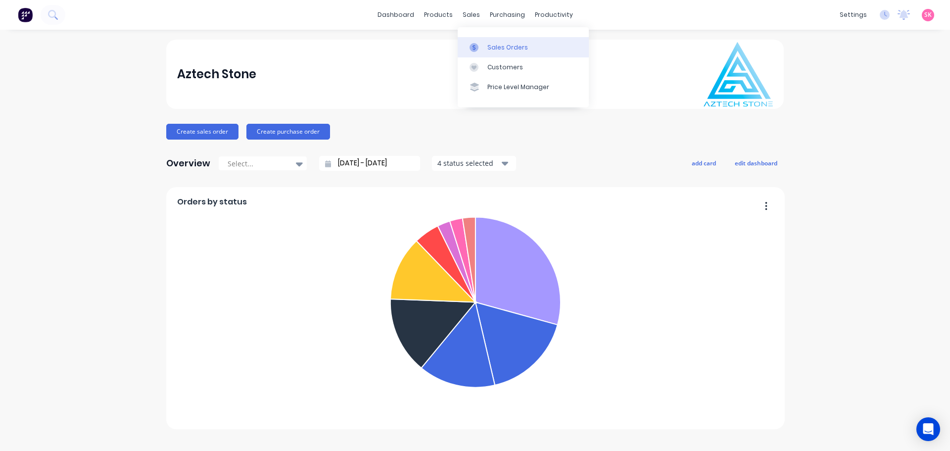
click at [483, 46] on div at bounding box center [476, 47] width 15 height 9
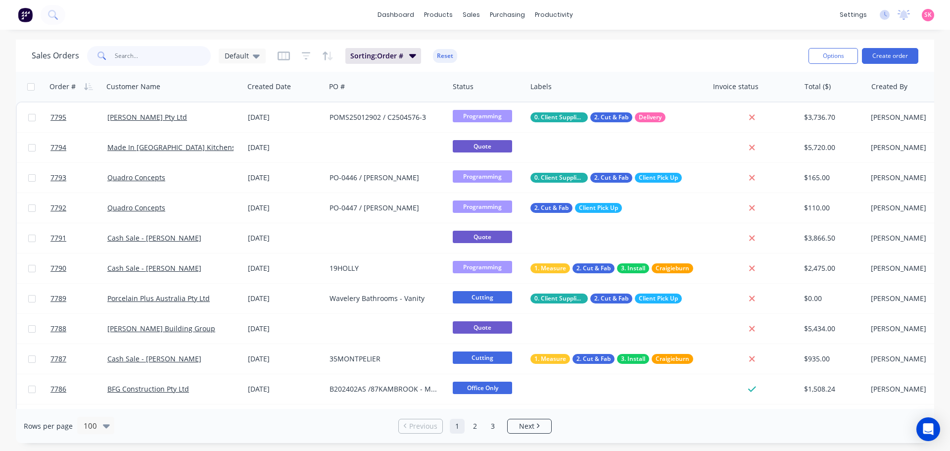
click at [172, 60] on input "text" at bounding box center [163, 56] width 96 height 20
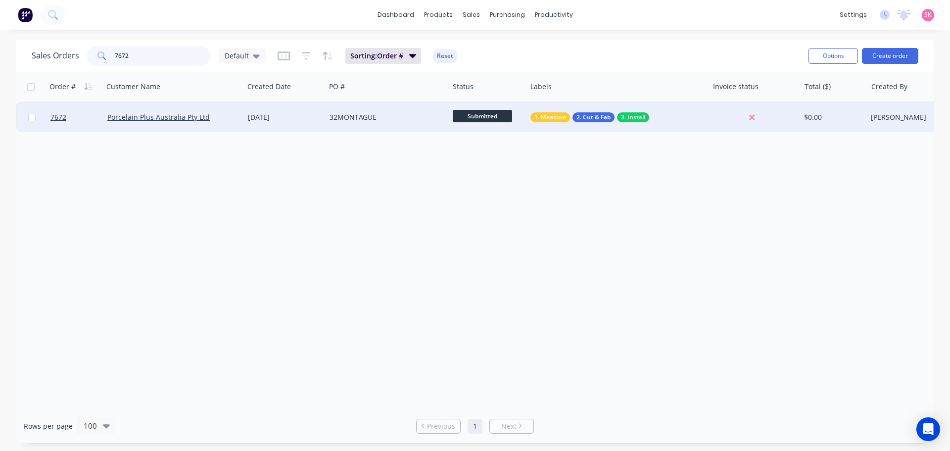
type input "7672"
click at [258, 115] on div "18 Aug 2025" at bounding box center [285, 117] width 74 height 10
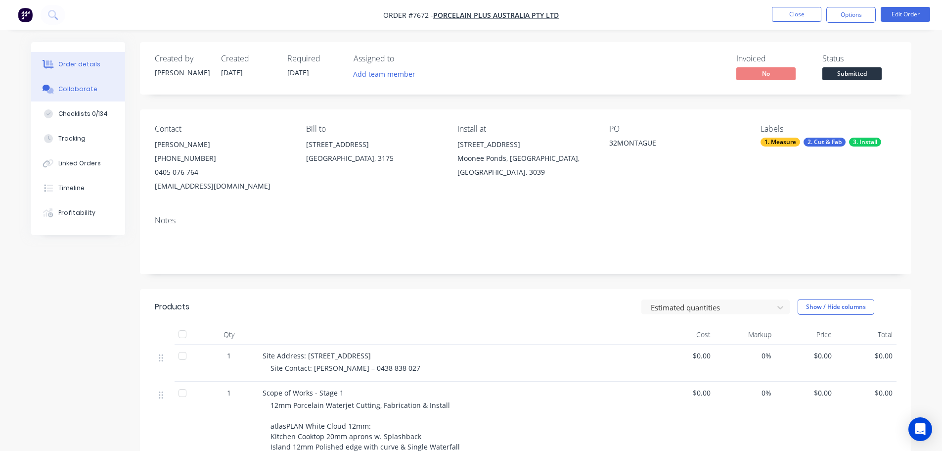
click at [75, 84] on button "Collaborate" at bounding box center [78, 89] width 94 height 25
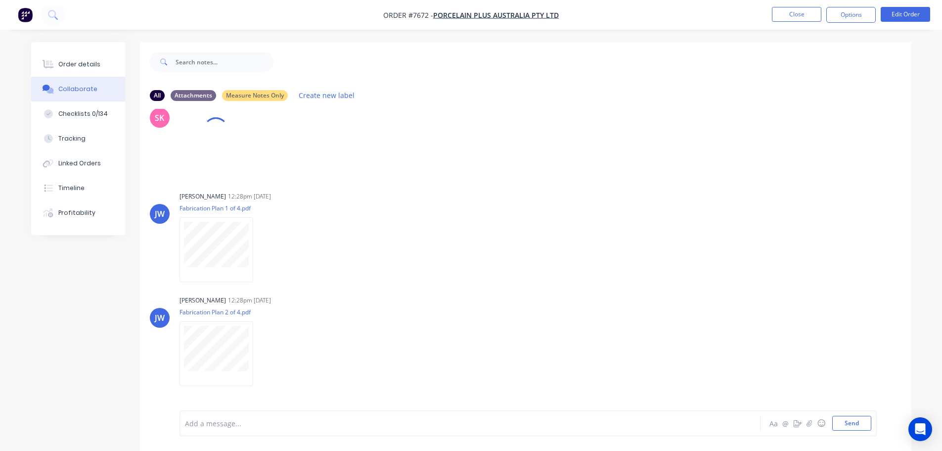
scroll to position [575, 0]
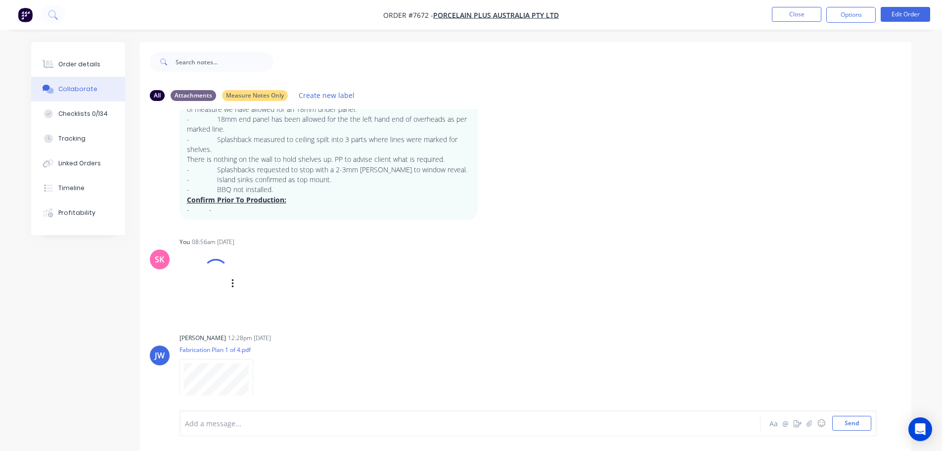
click at [208, 272] on div at bounding box center [216, 272] width 36 height 36
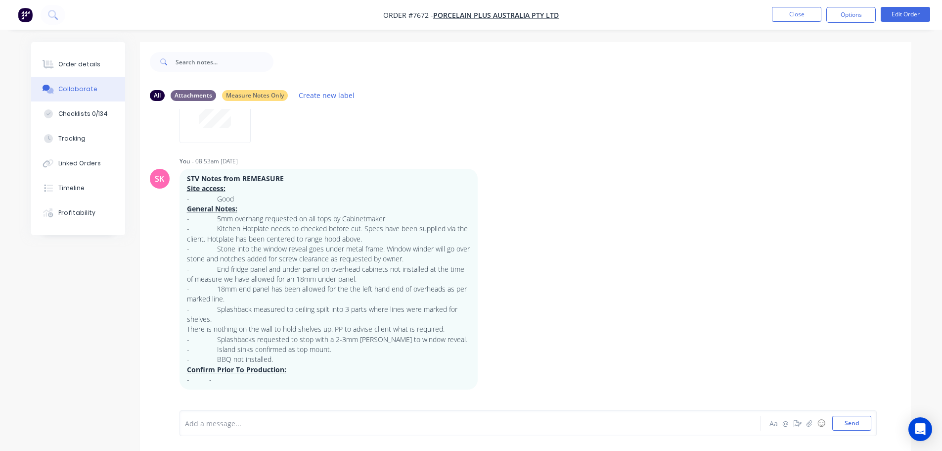
scroll to position [435, 0]
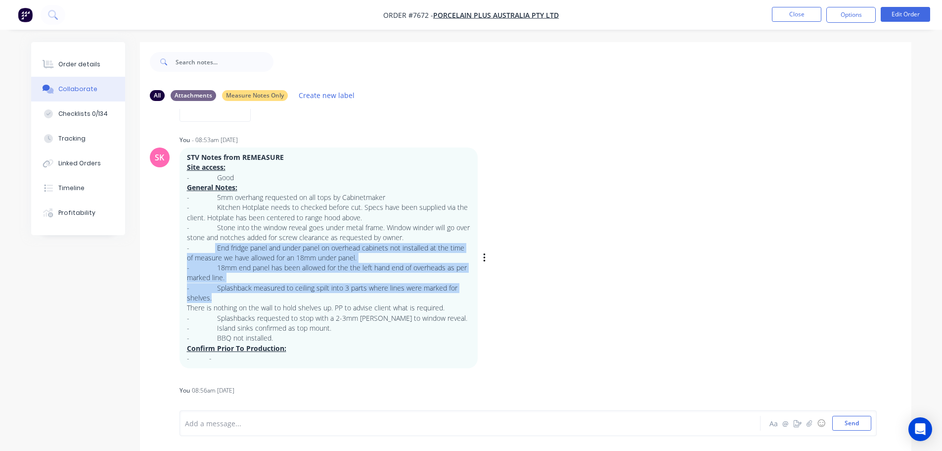
drag, startPoint x: 213, startPoint y: 240, endPoint x: 240, endPoint y: 286, distance: 53.9
click at [240, 286] on div "STV Notes from REMEASURE Site access: - Good General Notes: - 5mm overhang requ…" at bounding box center [328, 257] width 283 height 211
click at [230, 291] on p "- Splashback measured to ceiling spilt into 3 parts where lines were marked for…" at bounding box center [328, 293] width 283 height 20
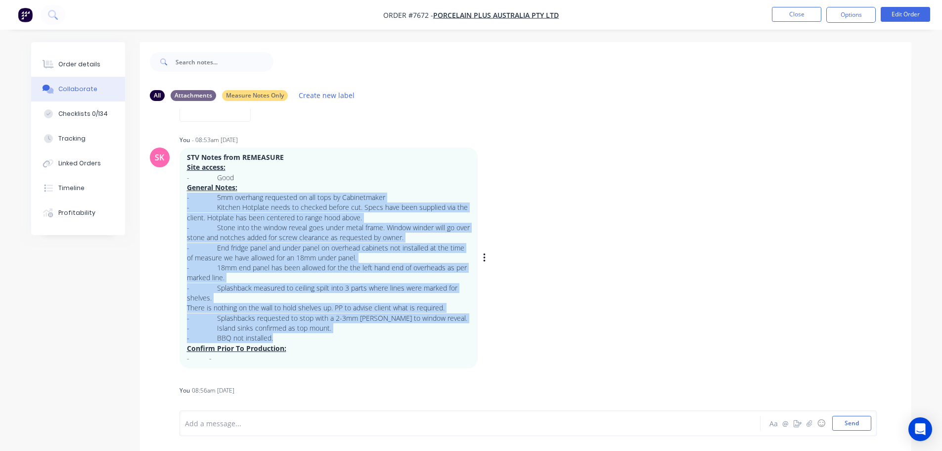
drag, startPoint x: 276, startPoint y: 323, endPoint x: 184, endPoint y: 189, distance: 162.7
click at [184, 189] on div "STV Notes from REMEASURE Site access: - Good General Notes: - 5mm overhang requ…" at bounding box center [329, 257] width 298 height 221
click at [253, 263] on p "- 18mm end panel has been allowed for the the left hand end of overheads as per…" at bounding box center [328, 273] width 283 height 20
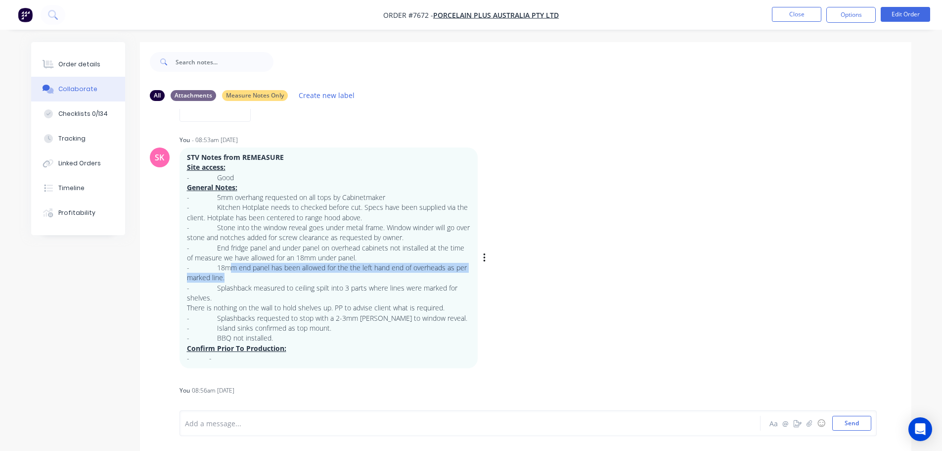
drag, startPoint x: 227, startPoint y: 257, endPoint x: 419, endPoint y: 263, distance: 192.0
click at [419, 263] on p "- 18mm end panel has been allowed for the the left hand end of overheads as per…" at bounding box center [328, 273] width 283 height 20
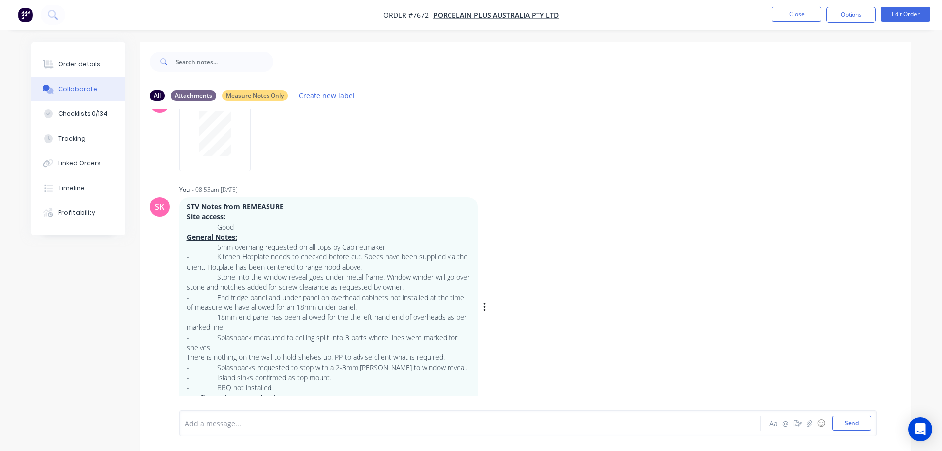
click at [364, 253] on p "- Kitchen Hotplate needs to checked before cut. Specs have been supplied via th…" at bounding box center [328, 262] width 283 height 20
click at [361, 297] on p "- End fridge panel and under panel on overhead cabinets not installed at the ti…" at bounding box center [328, 302] width 283 height 20
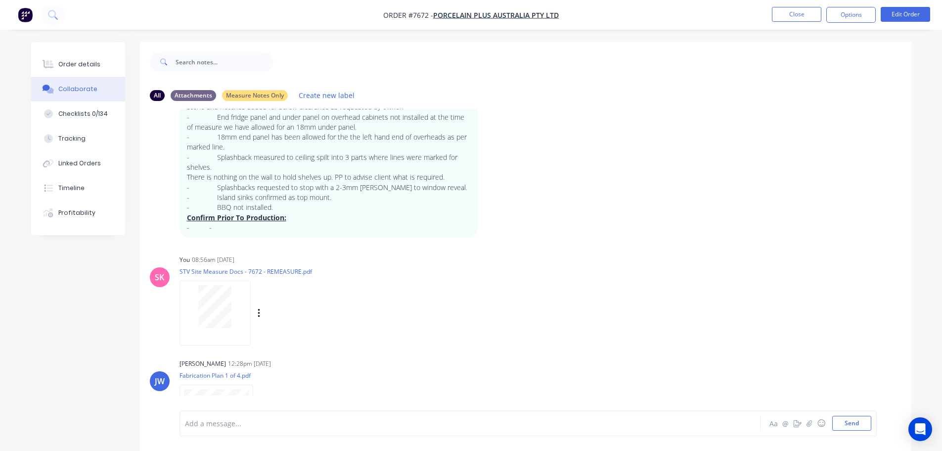
scroll to position [471, 0]
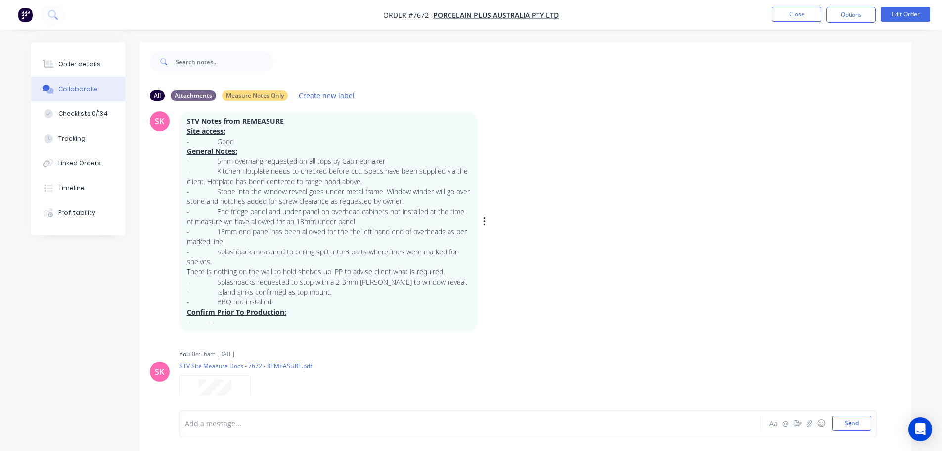
click at [516, 234] on div "SK You - 08:53am 11/09/25 STV Notes from REMEASURE Site access: - Good General …" at bounding box center [526, 213] width 772 height 235
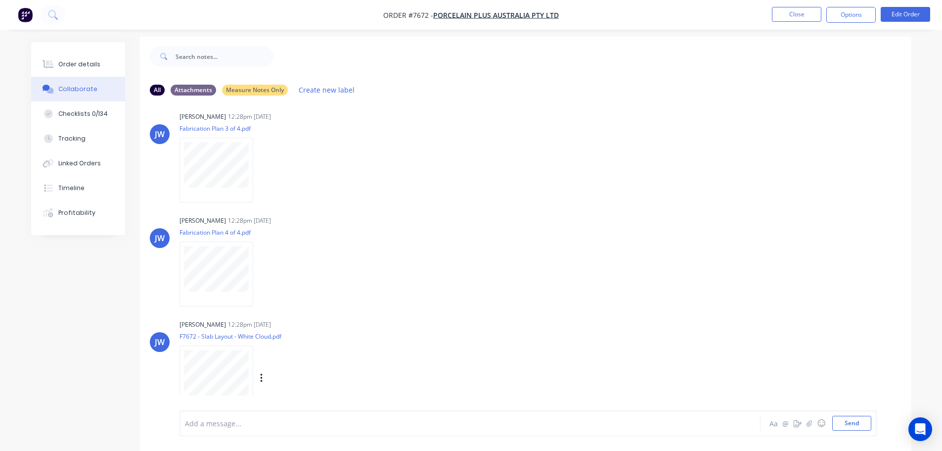
scroll to position [15, 0]
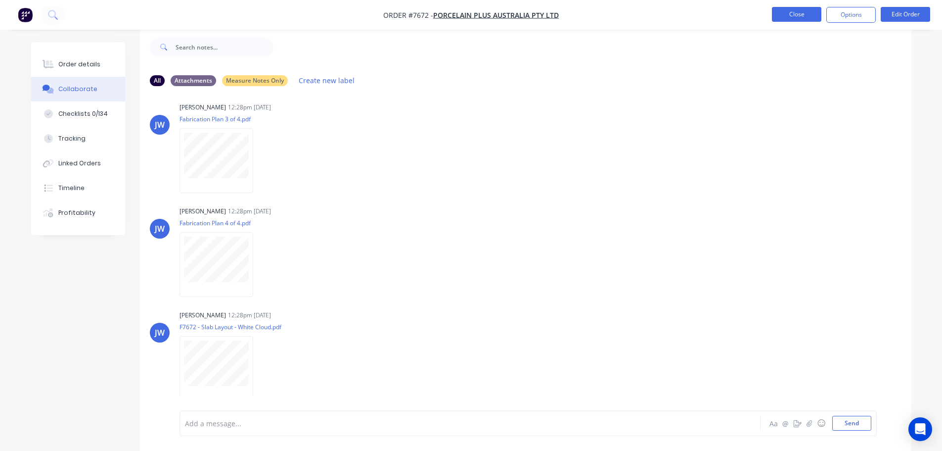
click at [804, 15] on button "Close" at bounding box center [796, 14] width 49 height 15
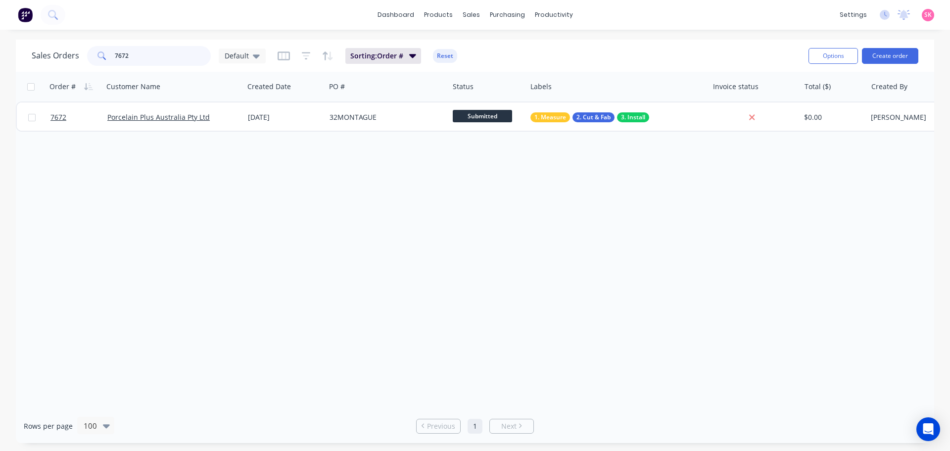
drag, startPoint x: 152, startPoint y: 57, endPoint x: 85, endPoint y: 59, distance: 67.3
click at [89, 57] on div "7672" at bounding box center [149, 56] width 124 height 20
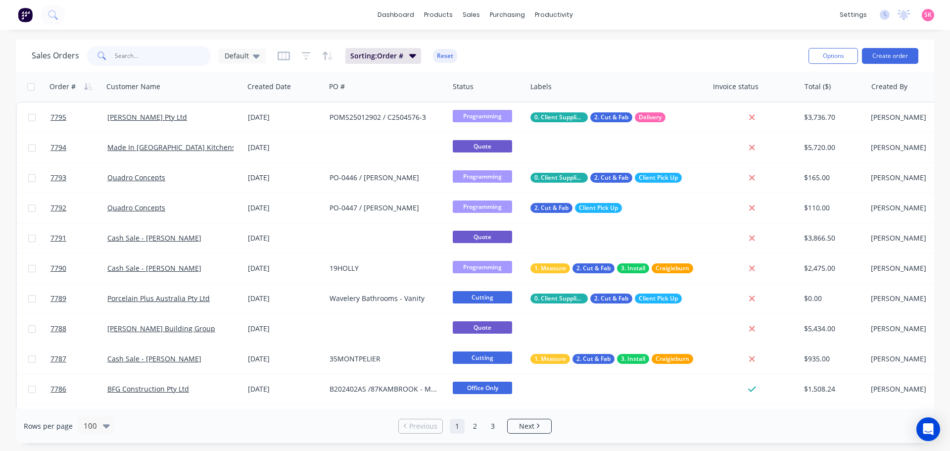
click at [142, 63] on input "text" at bounding box center [163, 56] width 96 height 20
type input "moonee"
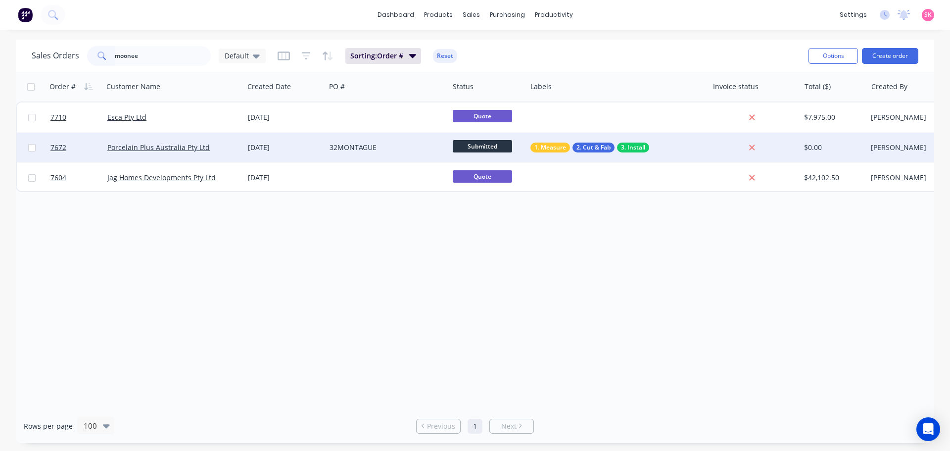
click at [282, 139] on div "18 Aug 2025" at bounding box center [285, 148] width 82 height 30
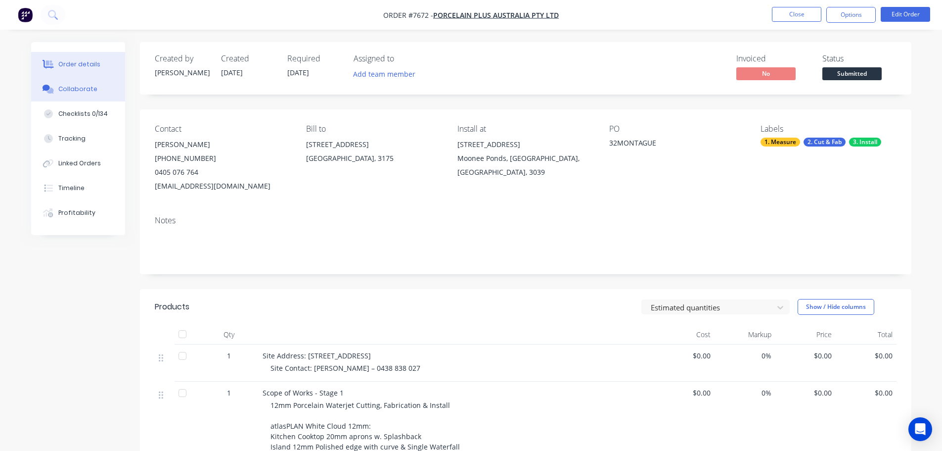
click at [86, 93] on button "Collaborate" at bounding box center [78, 89] width 94 height 25
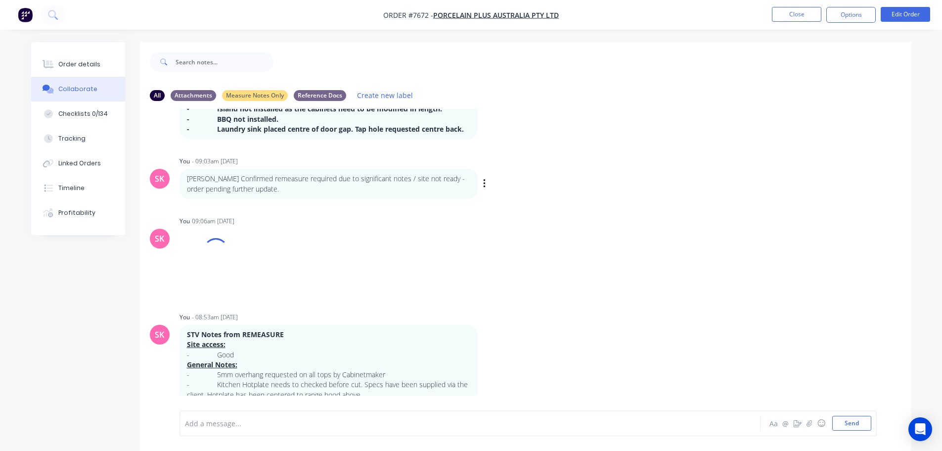
scroll to position [148, 0]
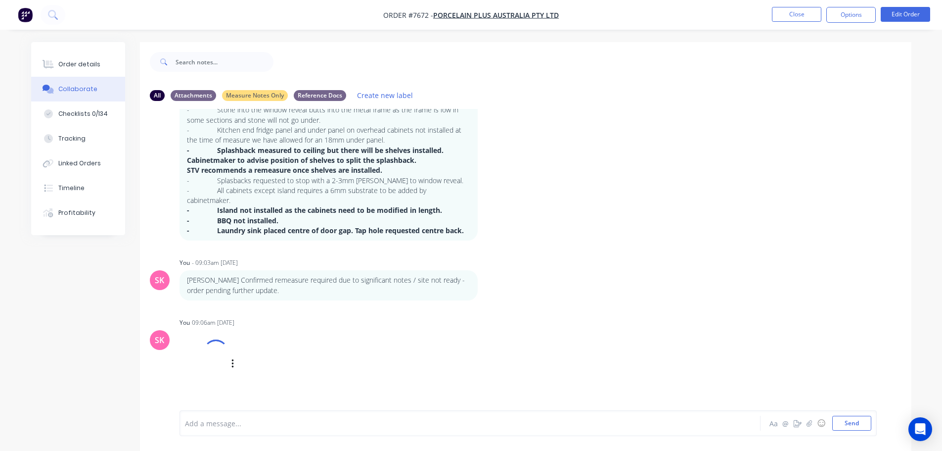
click at [207, 358] on div at bounding box center [204, 363] width 49 height 65
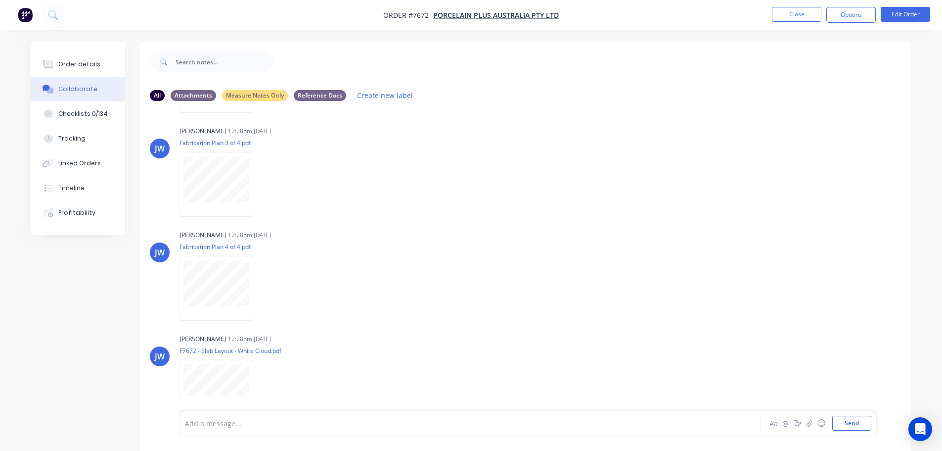
scroll to position [1014, 0]
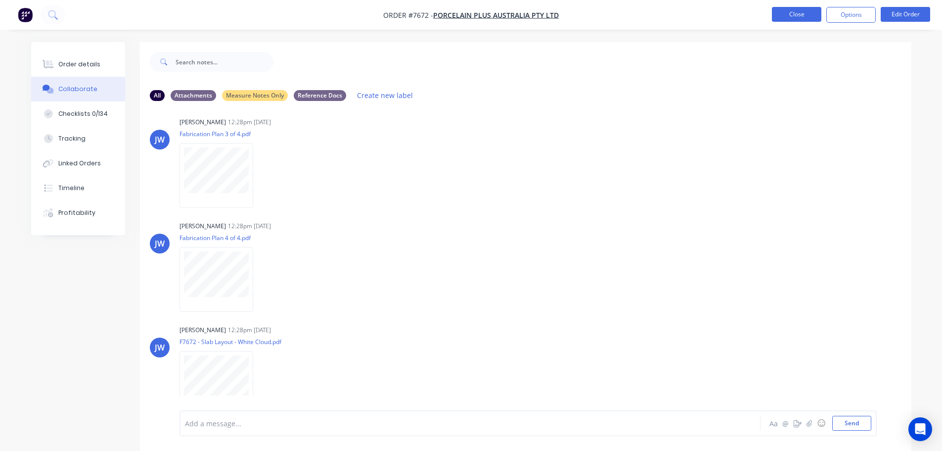
click at [782, 14] on button "Close" at bounding box center [796, 14] width 49 height 15
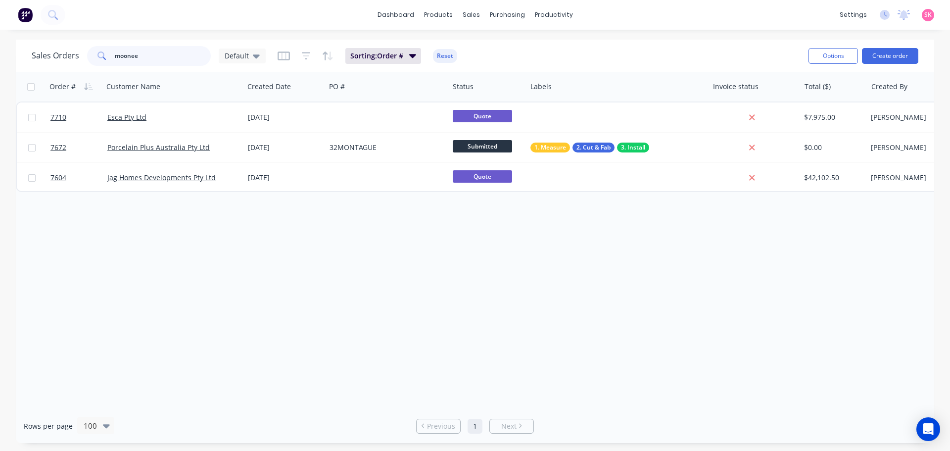
drag, startPoint x: 147, startPoint y: 59, endPoint x: 40, endPoint y: 48, distance: 107.3
click at [39, 49] on div "Sales Orders moonee Default" at bounding box center [149, 56] width 234 height 20
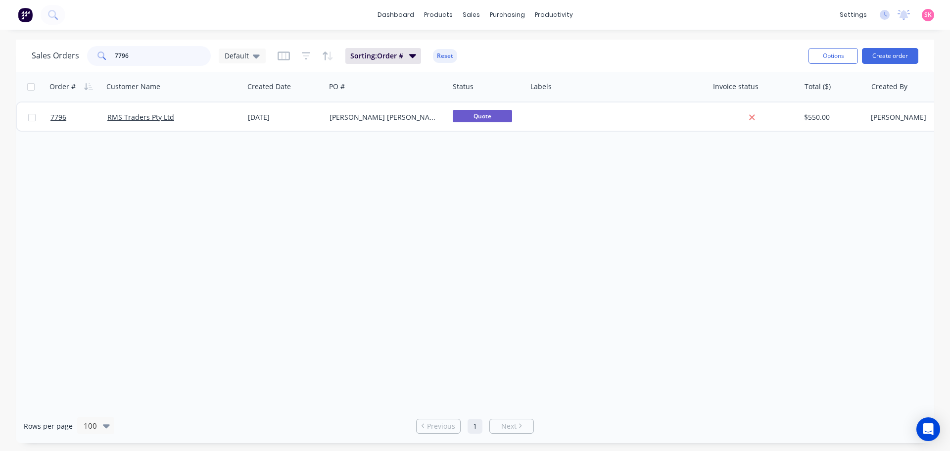
type input "7796"
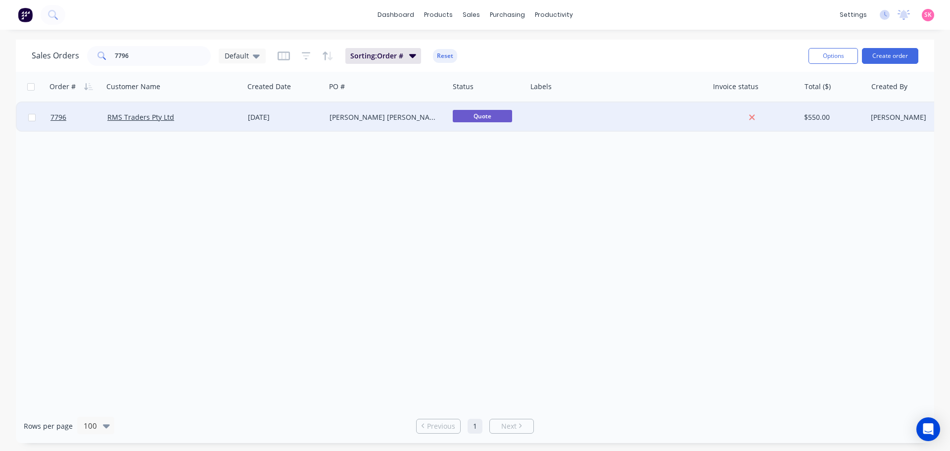
click at [304, 130] on div "02 Oct 2025" at bounding box center [285, 117] width 82 height 30
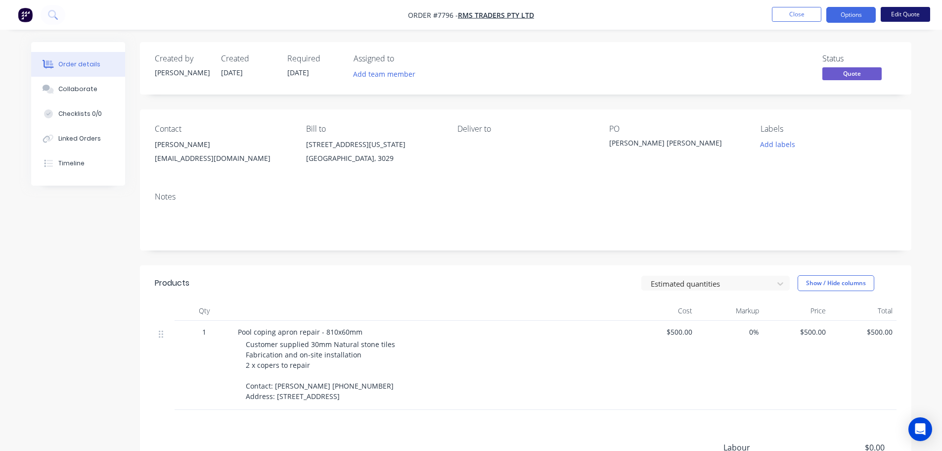
click at [896, 12] on button "Edit Quote" at bounding box center [905, 14] width 49 height 15
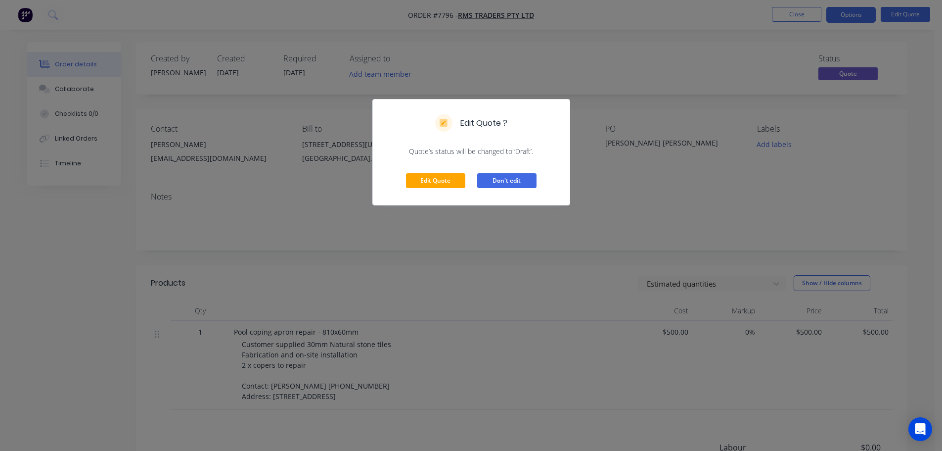
click at [487, 180] on button "Don't edit" at bounding box center [506, 180] width 59 height 15
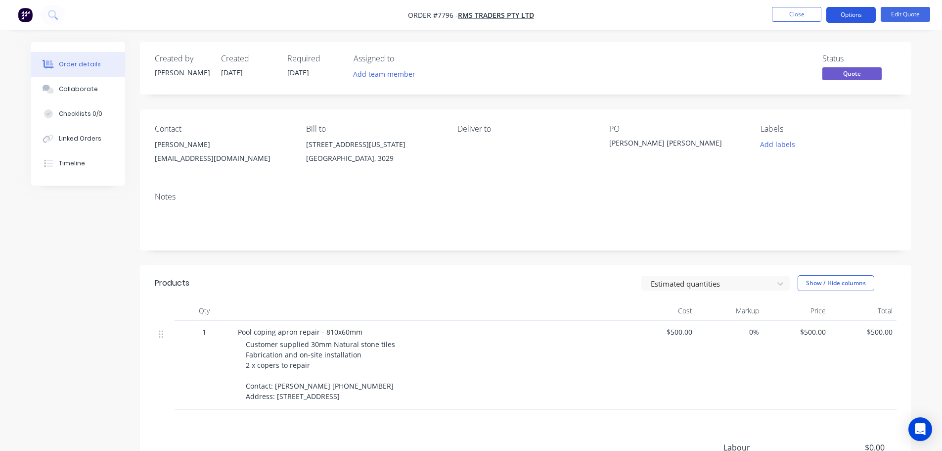
click at [849, 11] on button "Options" at bounding box center [850, 15] width 49 height 16
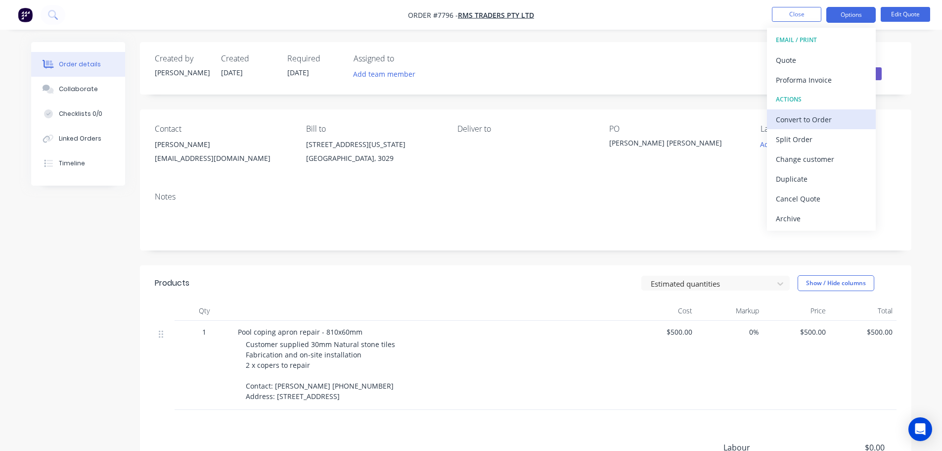
click at [816, 120] on div "Convert to Order" at bounding box center [821, 119] width 91 height 14
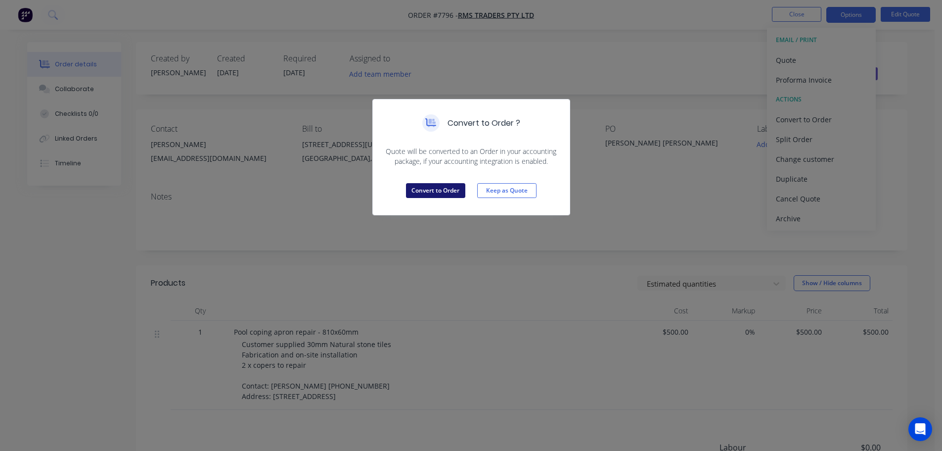
click at [431, 183] on button "Convert to Order" at bounding box center [435, 190] width 59 height 15
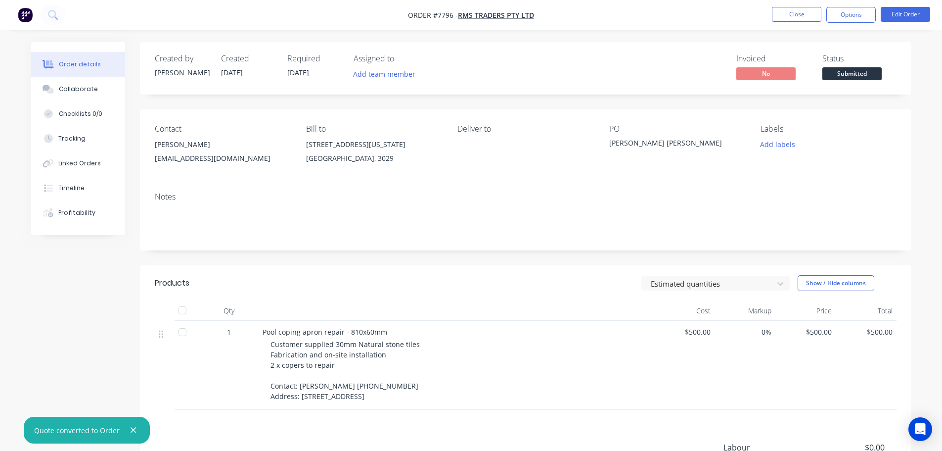
click at [861, 70] on span "Submitted" at bounding box center [851, 73] width 59 height 12
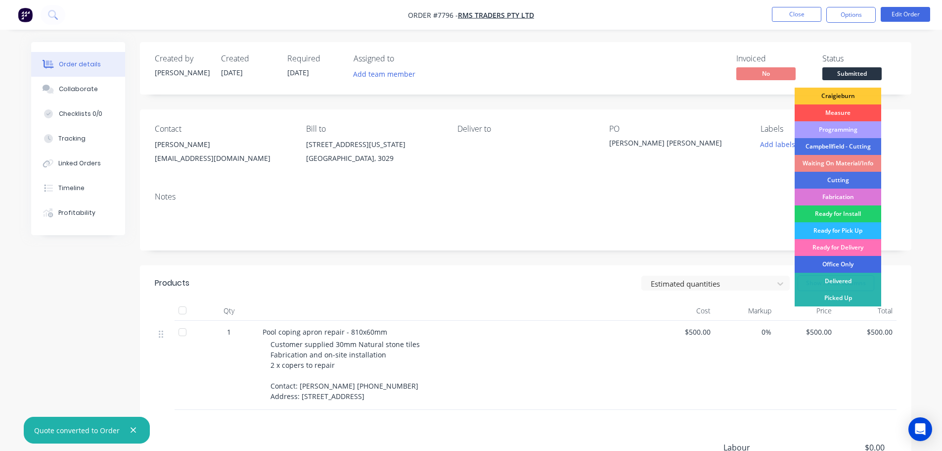
click at [849, 264] on div "Office Only" at bounding box center [838, 264] width 87 height 17
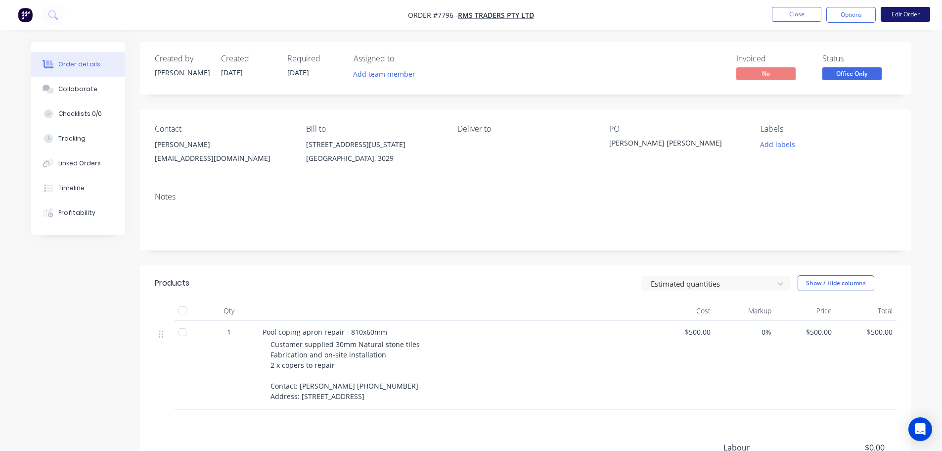
click at [902, 15] on button "Edit Order" at bounding box center [905, 14] width 49 height 15
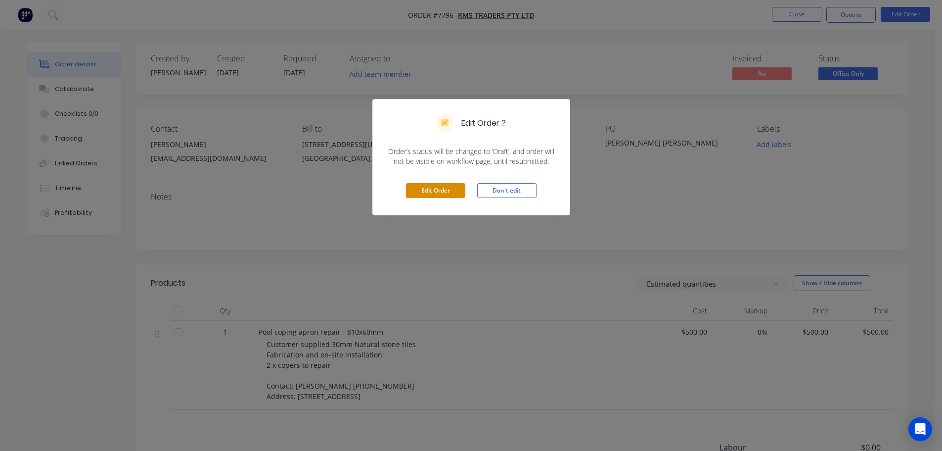
click at [444, 193] on button "Edit Order" at bounding box center [435, 190] width 59 height 15
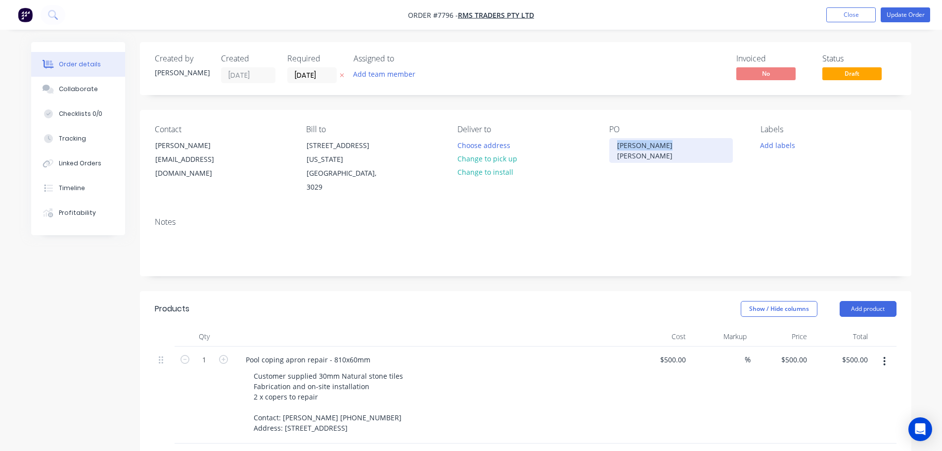
drag, startPoint x: 666, startPoint y: 148, endPoint x: 360, endPoint y: 134, distance: 306.0
click at [362, 134] on div "Contact Oliver Francois olivier@rmstraders.com.au Bill to 6 Nevada Court HOPPER…" at bounding box center [526, 159] width 772 height 99
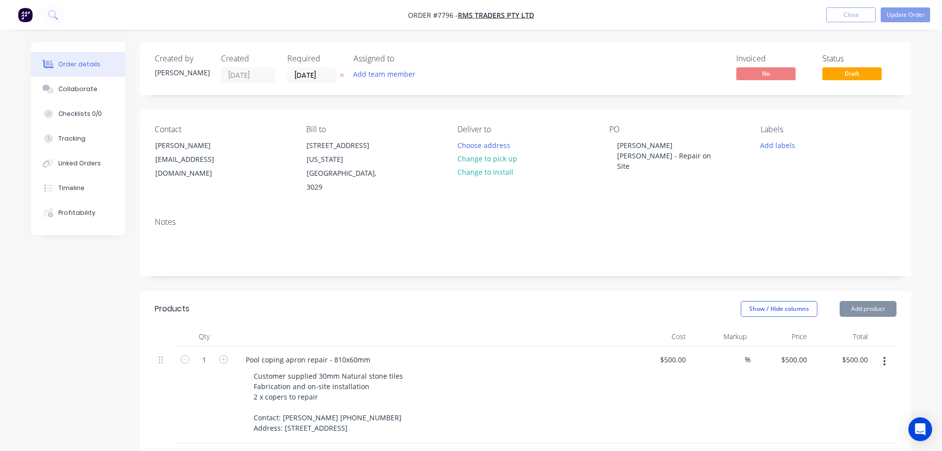
click at [778, 191] on div "Labels Add labels" at bounding box center [829, 160] width 136 height 70
click at [779, 136] on div "Labels Add labels" at bounding box center [829, 160] width 136 height 70
click at [780, 143] on button "Add labels" at bounding box center [777, 144] width 45 height 13
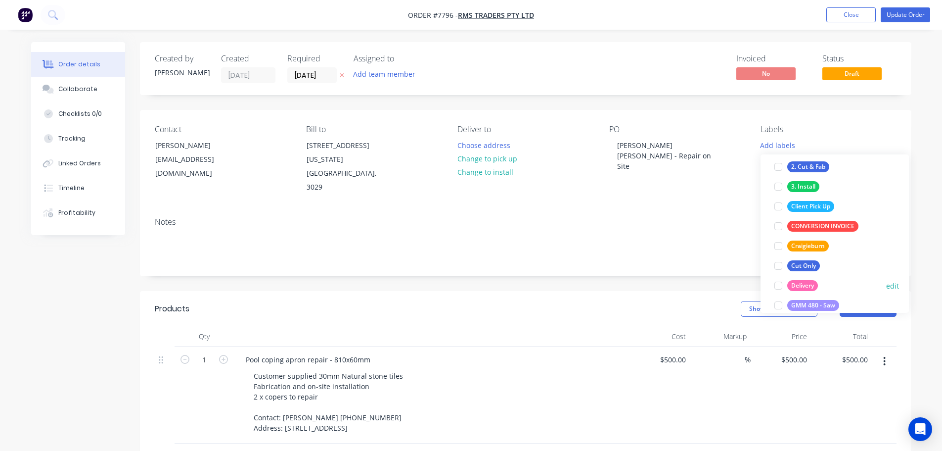
scroll to position [148, 0]
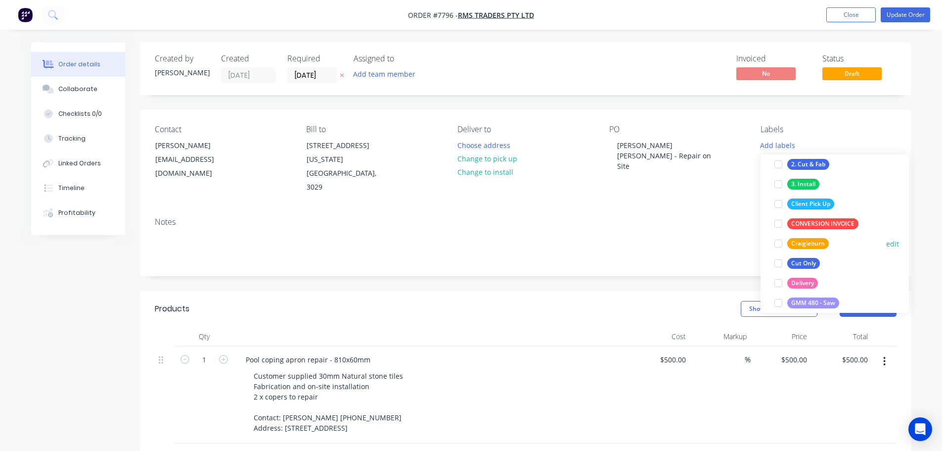
click at [780, 242] on div at bounding box center [779, 243] width 20 height 20
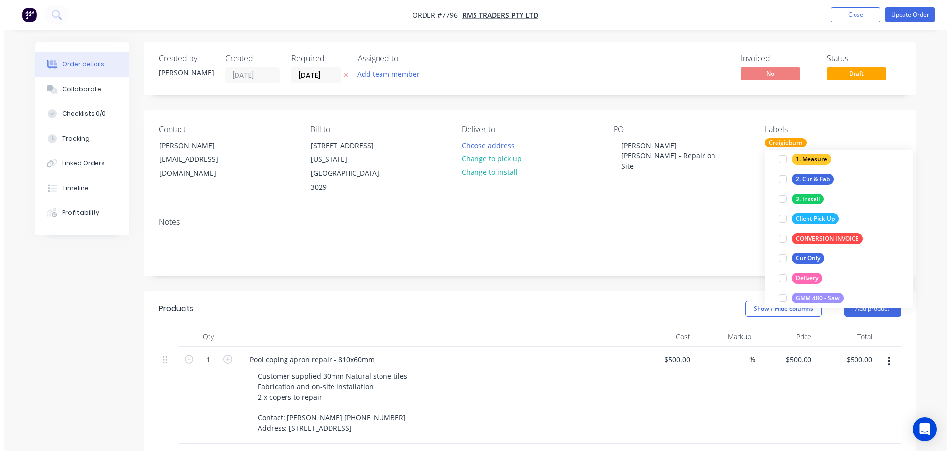
scroll to position [0, 0]
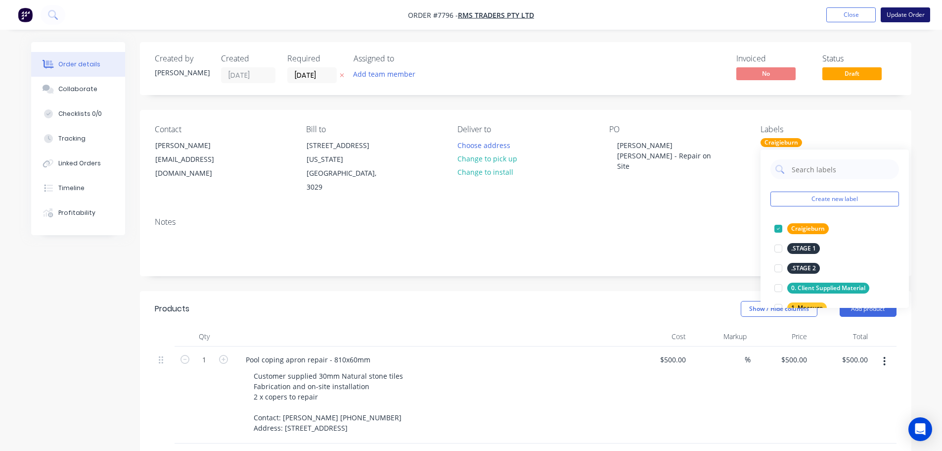
click at [903, 9] on button "Update Order" at bounding box center [905, 14] width 49 height 15
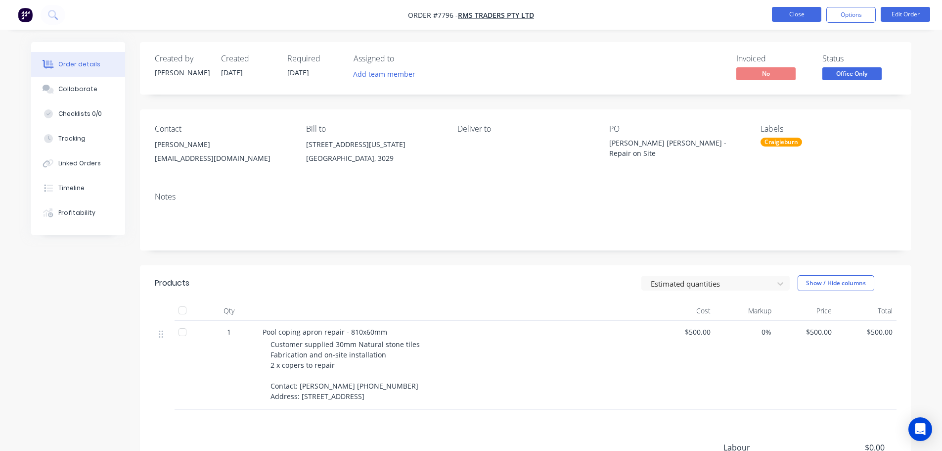
click at [796, 9] on button "Close" at bounding box center [796, 14] width 49 height 15
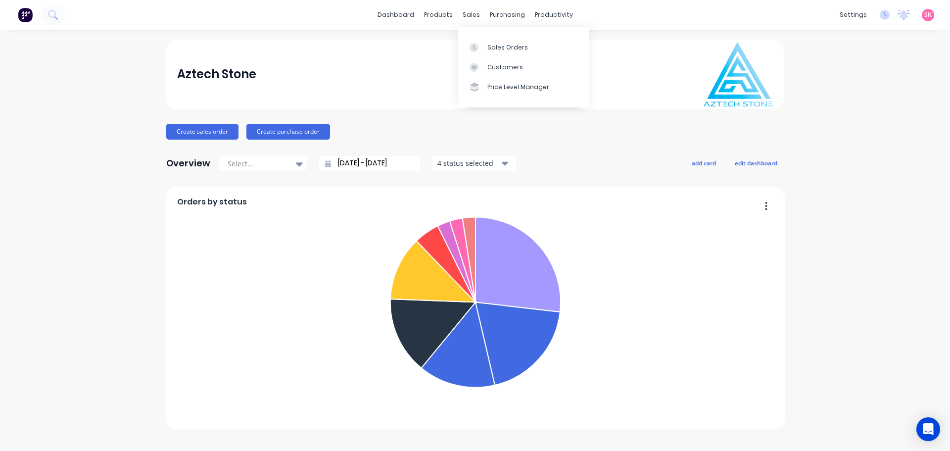
click at [484, 36] on div "Sales Orders Customers Price Level Manager" at bounding box center [522, 67] width 131 height 80
click at [481, 44] on div at bounding box center [476, 47] width 15 height 9
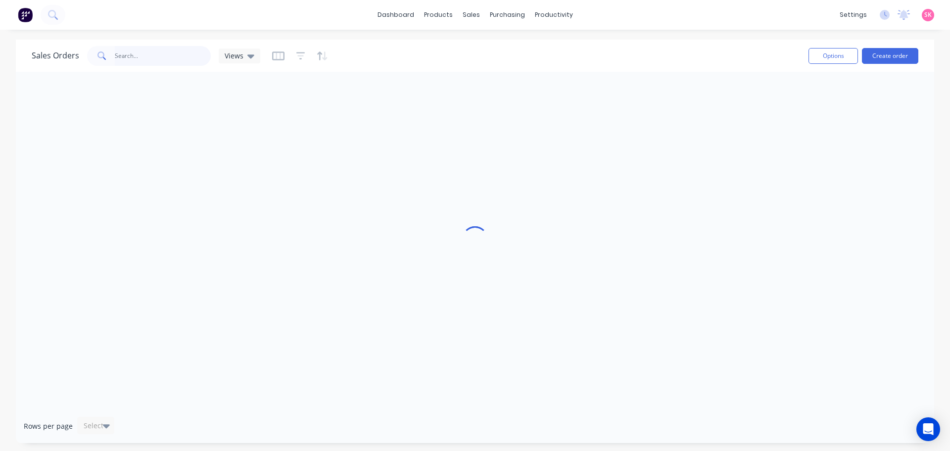
click at [175, 56] on input "text" at bounding box center [163, 56] width 96 height 20
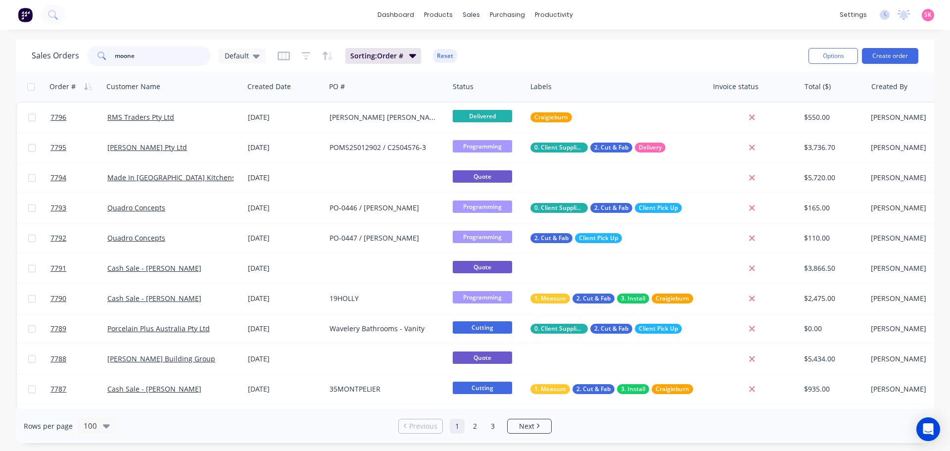
type input "moonee"
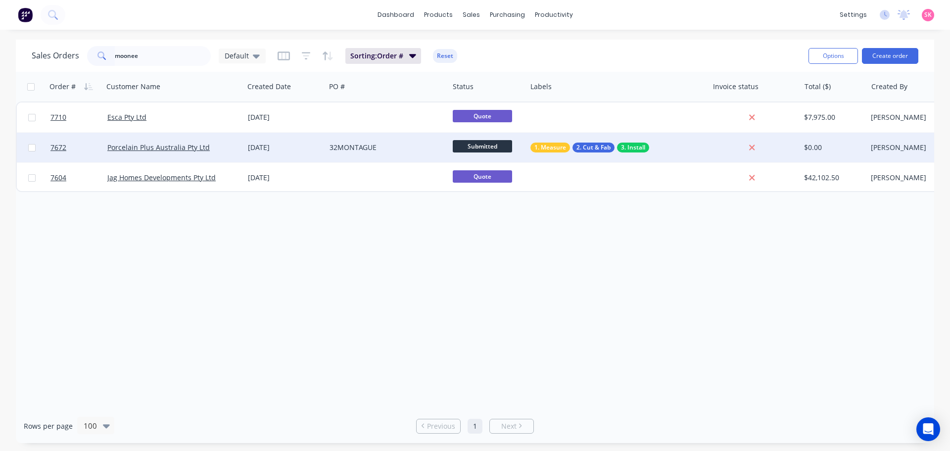
click at [265, 147] on div "[DATE]" at bounding box center [285, 147] width 74 height 10
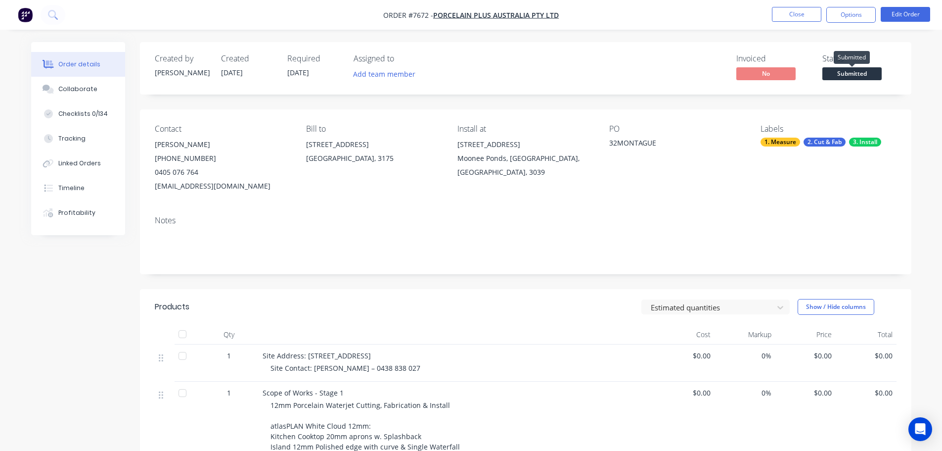
click at [864, 75] on span "Submitted" at bounding box center [851, 73] width 59 height 12
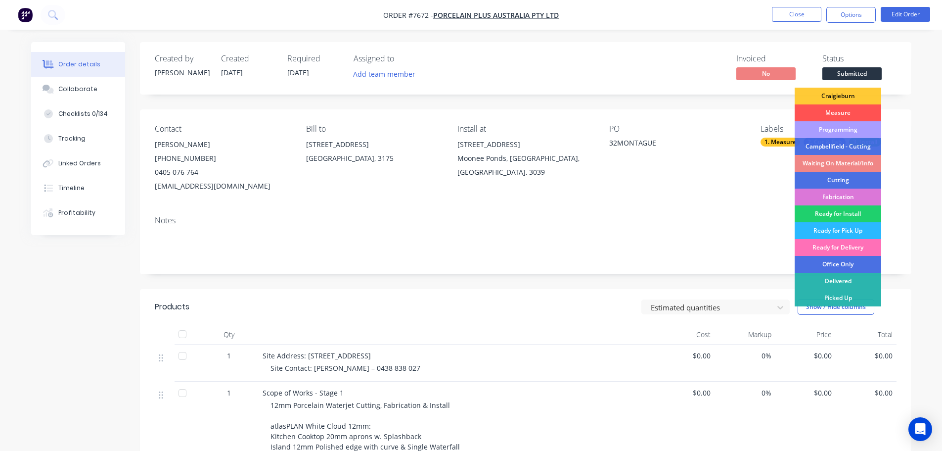
click at [858, 175] on div "Cutting" at bounding box center [838, 180] width 87 height 17
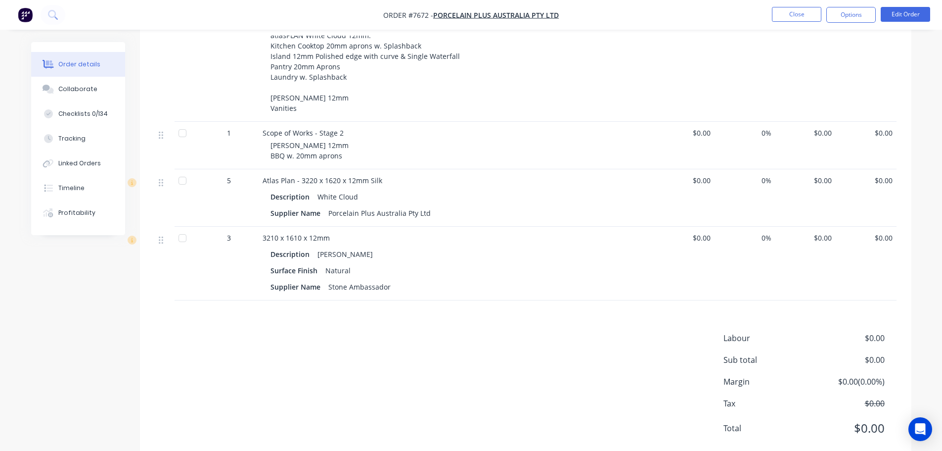
scroll to position [396, 0]
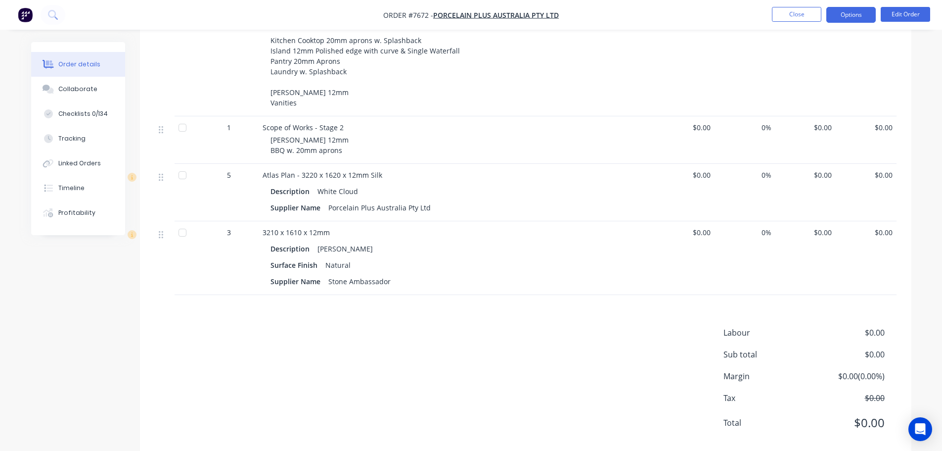
click at [845, 16] on button "Options" at bounding box center [850, 15] width 49 height 16
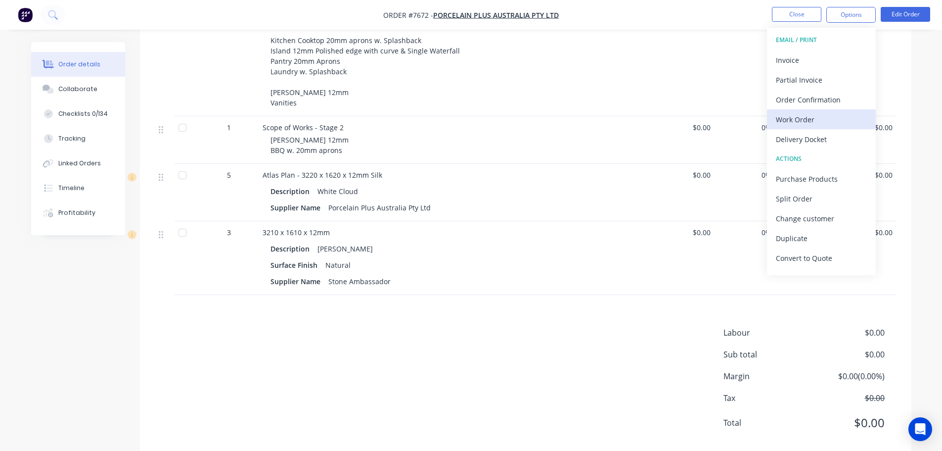
click at [815, 113] on div "Work Order" at bounding box center [821, 119] width 91 height 14
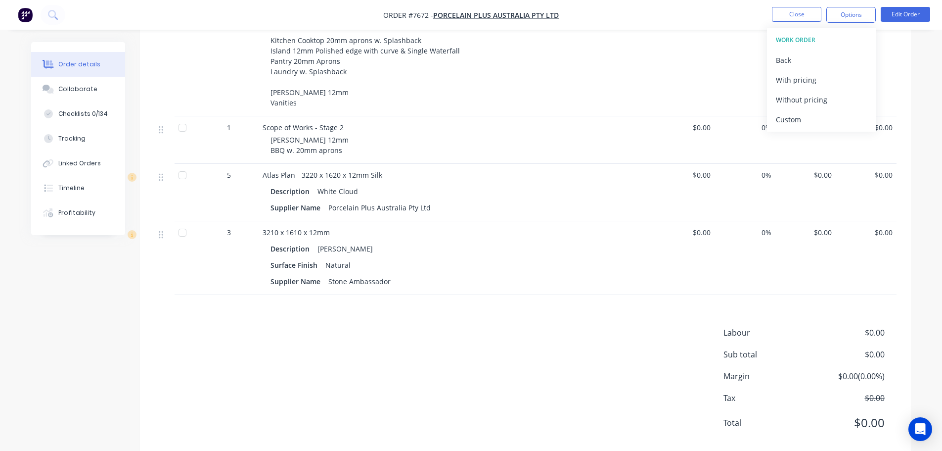
click at [815, 113] on div "Custom" at bounding box center [821, 119] width 91 height 14
click at [815, 101] on div "Without pricing" at bounding box center [821, 99] width 91 height 14
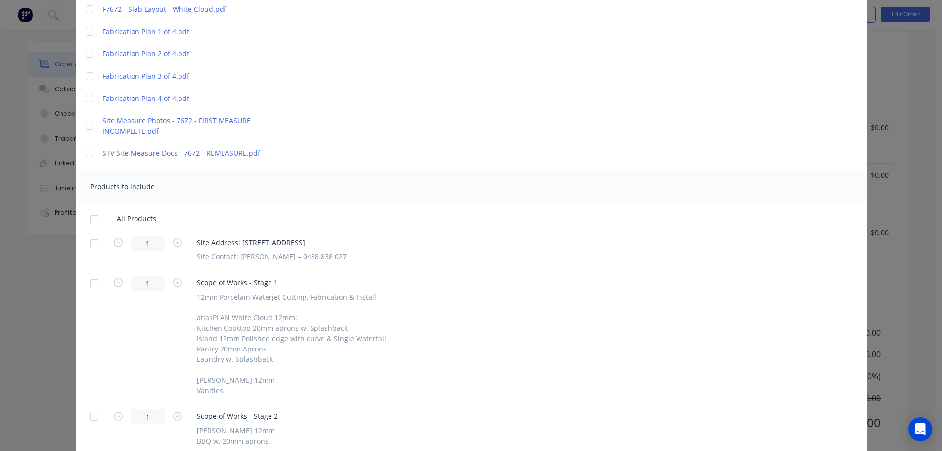
scroll to position [280, 0]
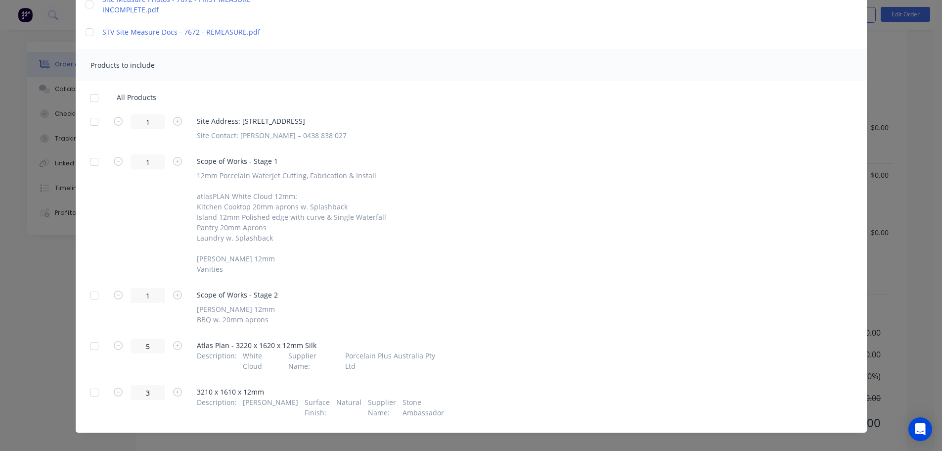
click at [88, 125] on div at bounding box center [95, 122] width 20 height 20
click at [94, 345] on div at bounding box center [95, 346] width 20 height 20
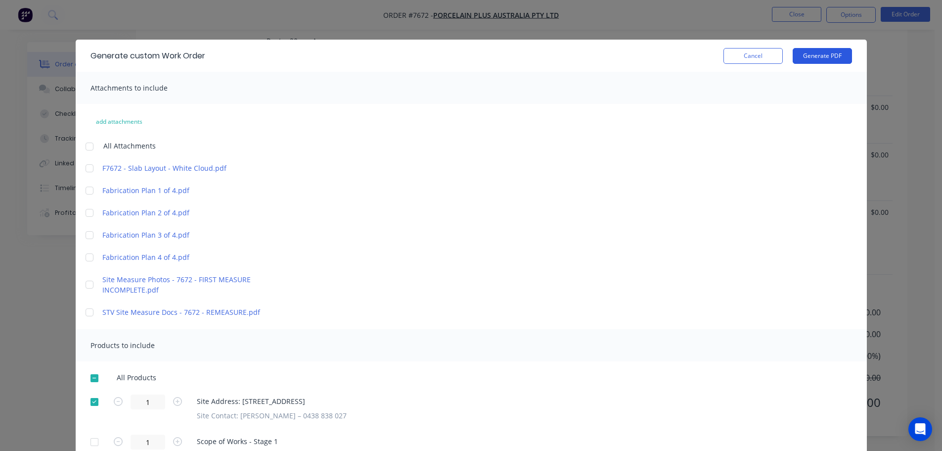
click at [815, 59] on button "Generate PDF" at bounding box center [822, 56] width 59 height 16
click at [743, 56] on button "Cancel" at bounding box center [753, 56] width 59 height 16
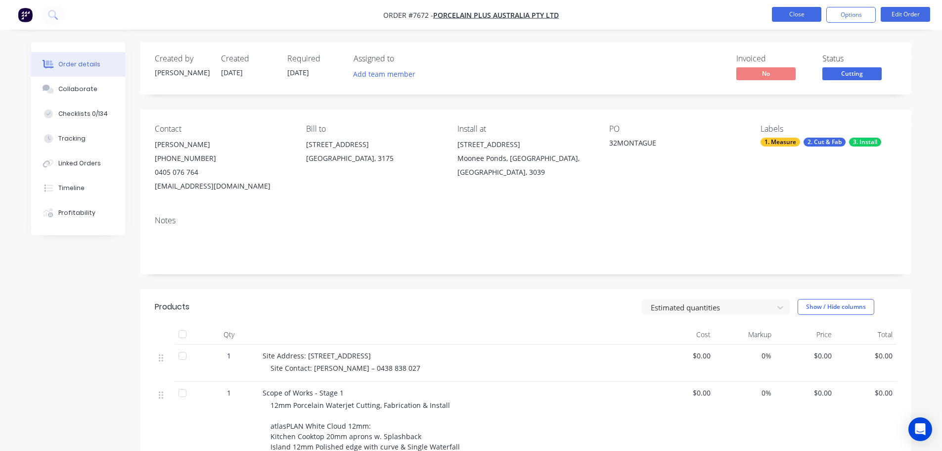
click at [795, 21] on button "Close" at bounding box center [796, 14] width 49 height 15
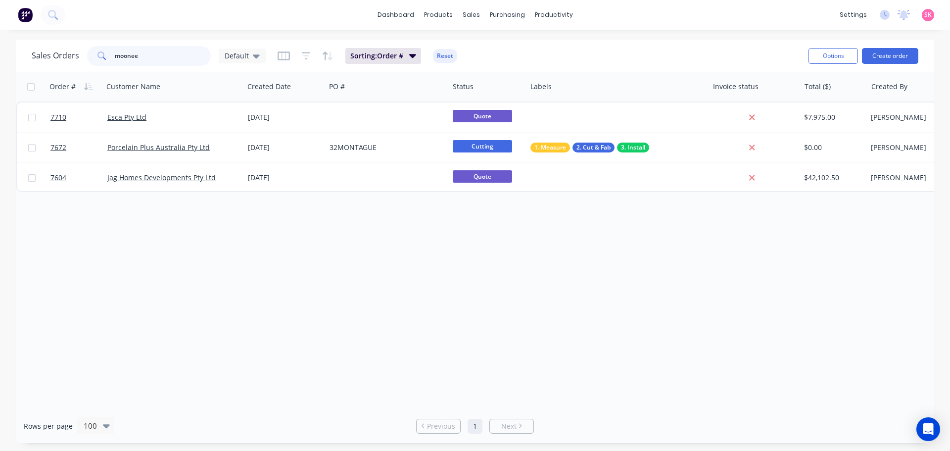
drag, startPoint x: 161, startPoint y: 60, endPoint x: 68, endPoint y: 65, distance: 92.6
click at [89, 64] on div "moonee" at bounding box center [149, 56] width 124 height 20
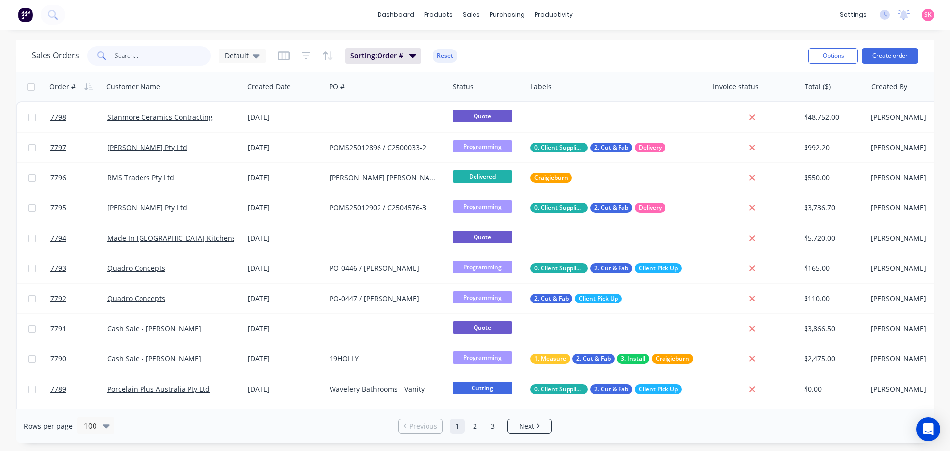
click at [201, 56] on input "text" at bounding box center [163, 56] width 96 height 20
click at [157, 59] on input "text" at bounding box center [163, 56] width 96 height 20
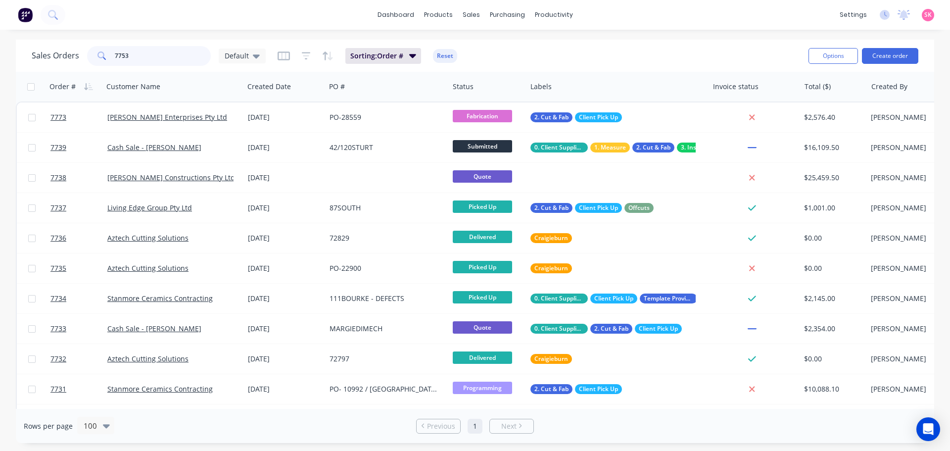
type input "7753"
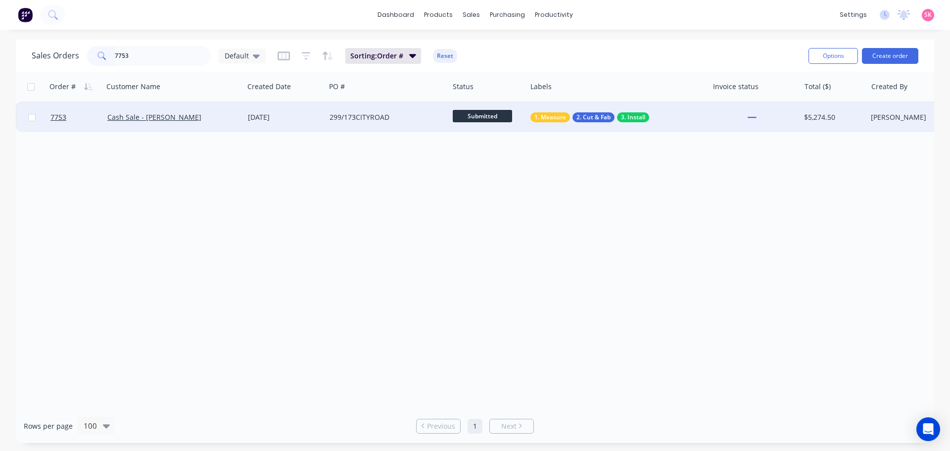
click at [273, 115] on div "[DATE]" at bounding box center [285, 117] width 74 height 10
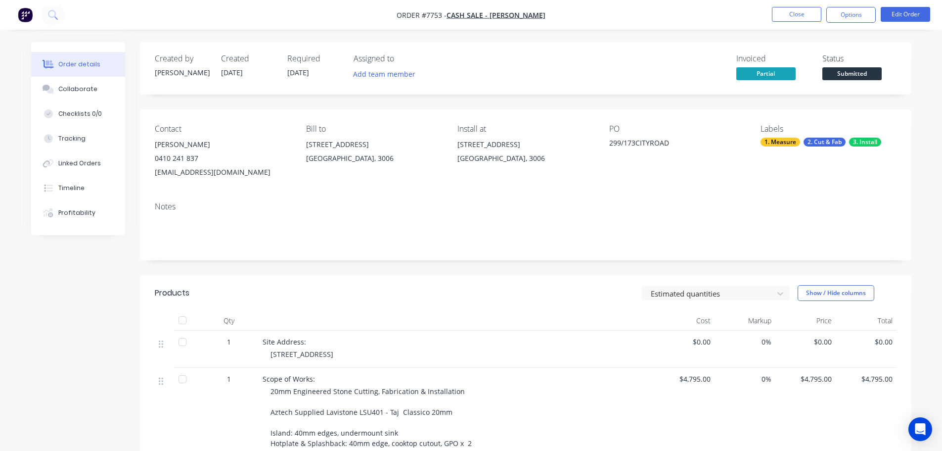
click at [850, 66] on span at bounding box center [852, 65] width 6 height 3
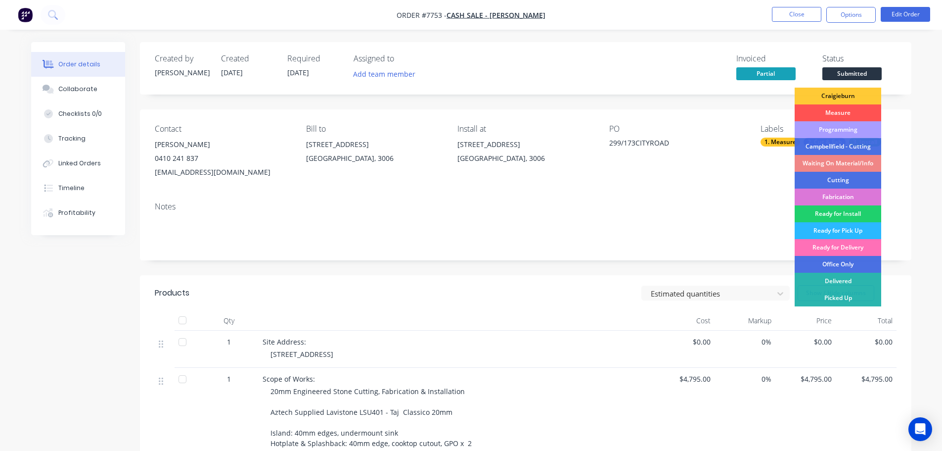
click at [853, 74] on span "Submitted" at bounding box center [851, 73] width 59 height 12
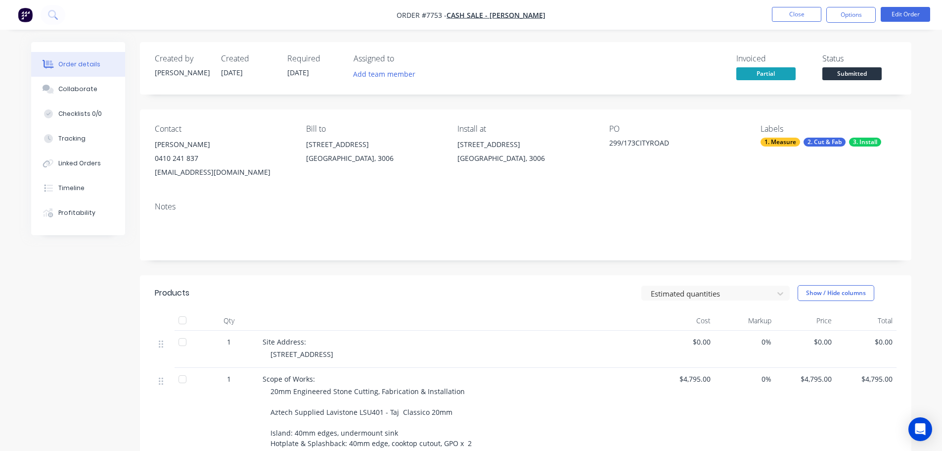
click at [858, 78] on span "Submitted" at bounding box center [851, 73] width 59 height 12
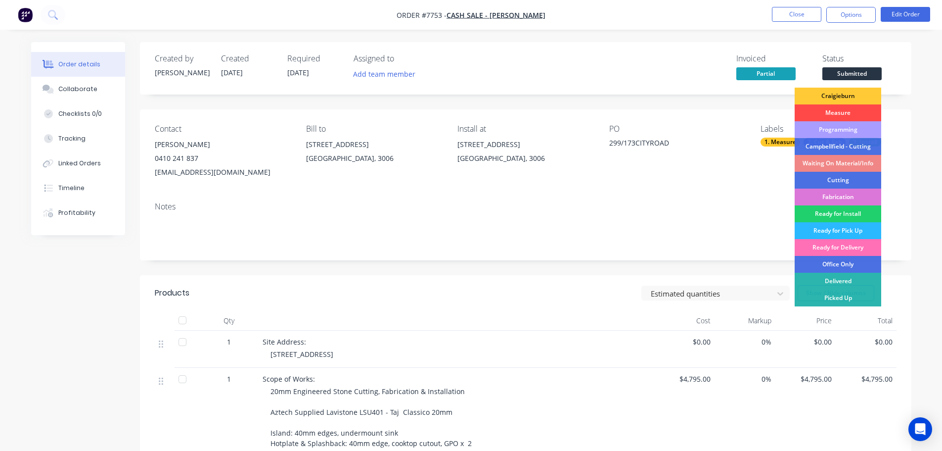
click at [854, 109] on div "Measure" at bounding box center [838, 112] width 87 height 17
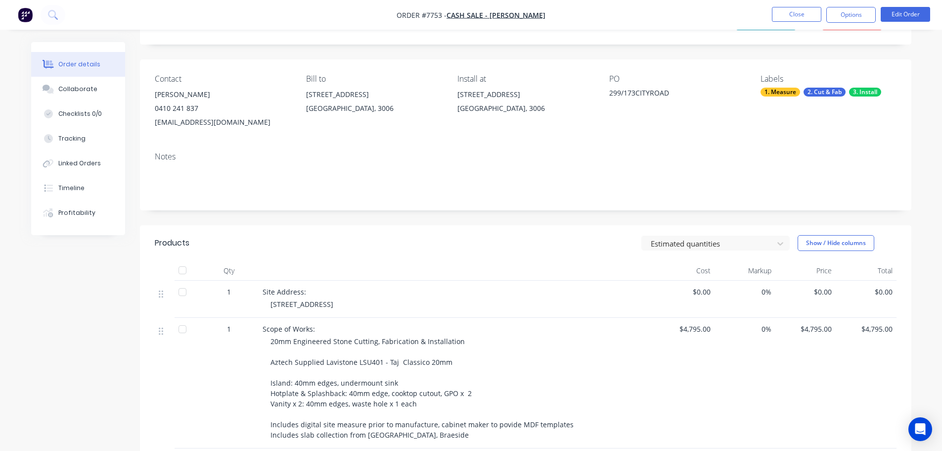
scroll to position [99, 0]
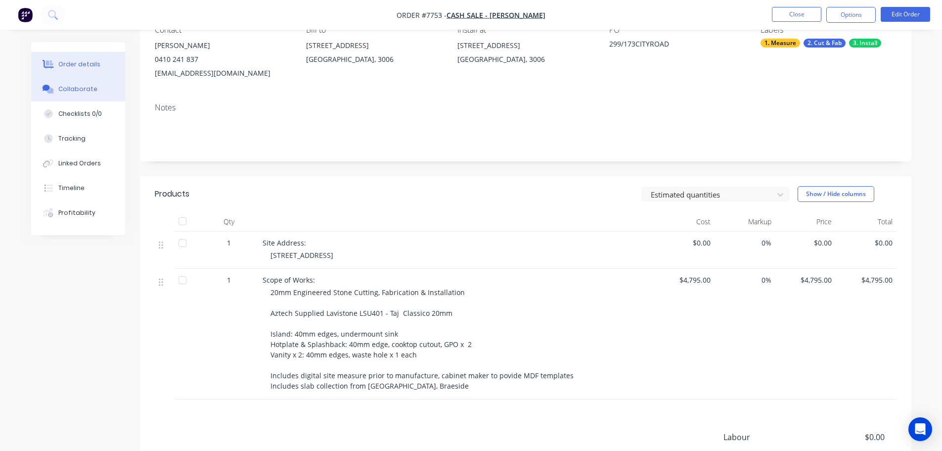
click at [98, 91] on button "Collaborate" at bounding box center [78, 89] width 94 height 25
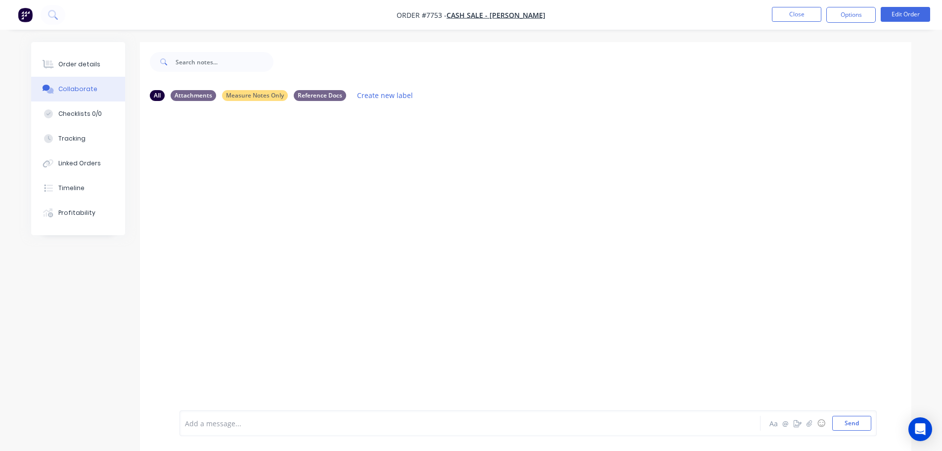
click at [294, 421] on div at bounding box center [442, 423] width 514 height 10
click at [325, 252] on div at bounding box center [526, 259] width 772 height 301
click at [283, 424] on div "[PERSON_NAME] advised" at bounding box center [442, 423] width 514 height 10
click at [305, 417] on div "[PERSON_NAME] advised cabinetry" at bounding box center [442, 422] width 515 height 15
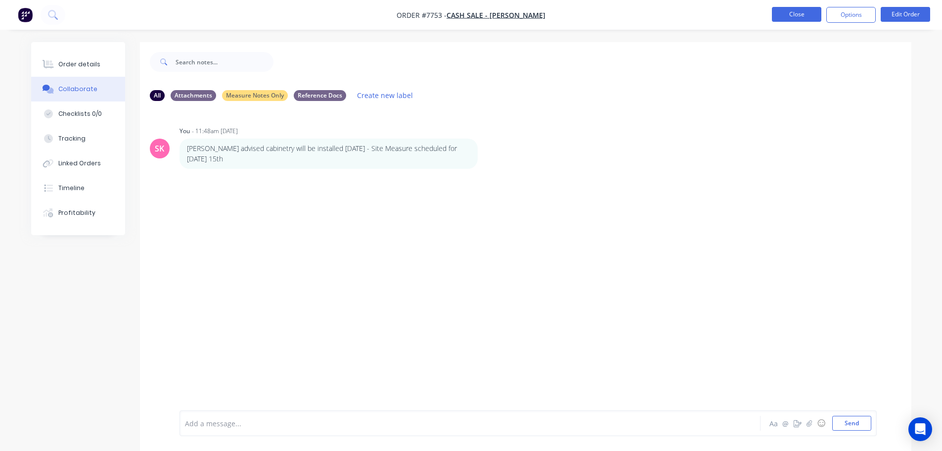
click at [816, 15] on button "Close" at bounding box center [796, 14] width 49 height 15
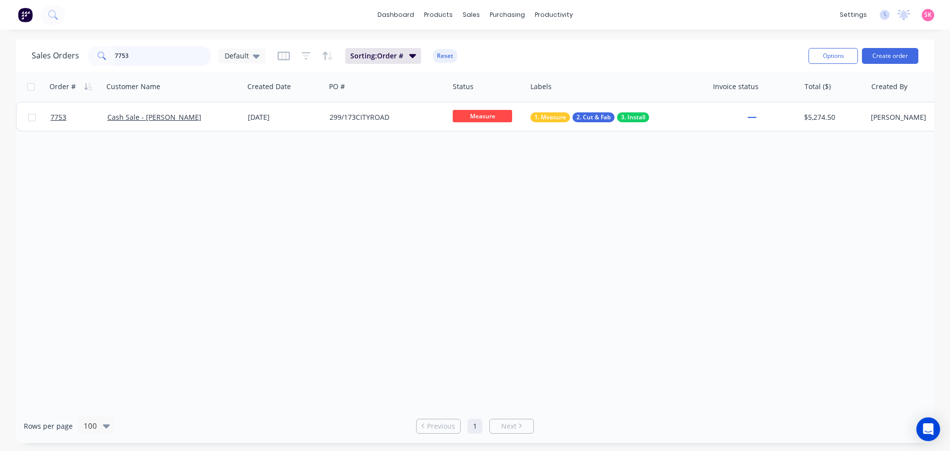
drag, startPoint x: 154, startPoint y: 65, endPoint x: 61, endPoint y: 68, distance: 93.5
click at [61, 68] on div "Sales Orders 7753 Default Sorting: Order # Reset Options Create order" at bounding box center [475, 56] width 918 height 32
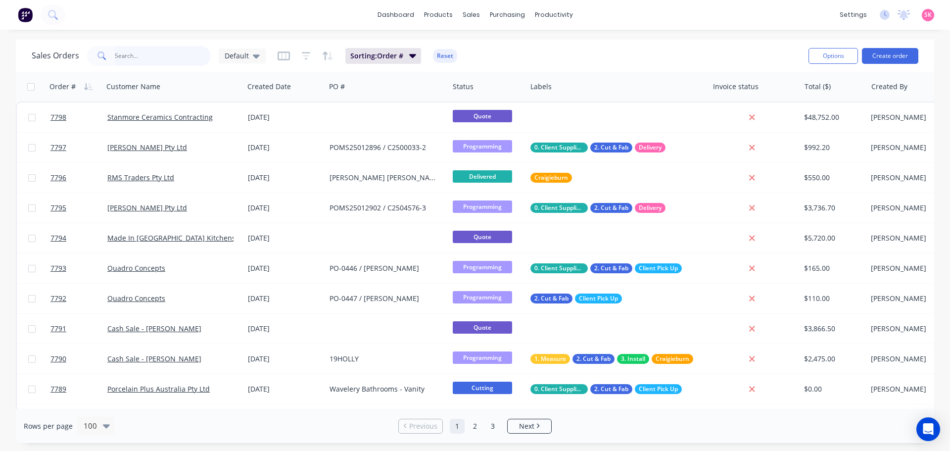
click at [163, 50] on input "text" at bounding box center [163, 56] width 96 height 20
type input "7662"
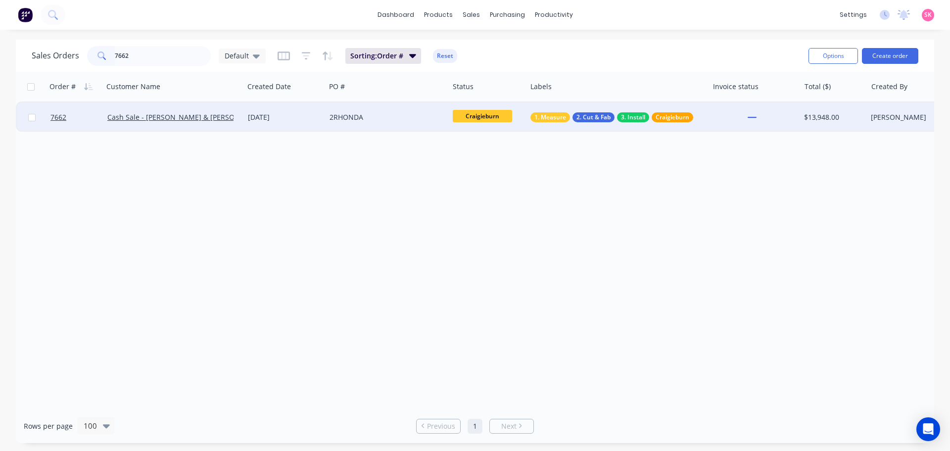
click at [230, 116] on div "Cash Sale - Aaron & Sarah Reiner" at bounding box center [170, 117] width 126 height 10
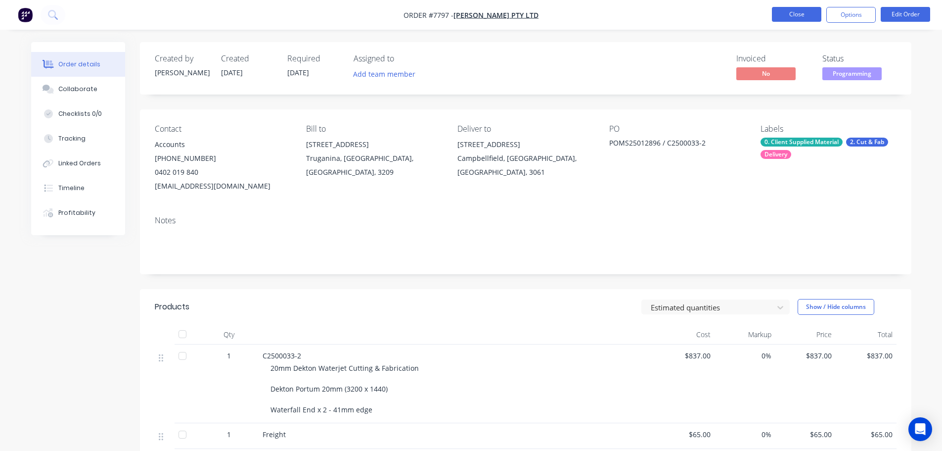
click at [782, 13] on button "Close" at bounding box center [796, 14] width 49 height 15
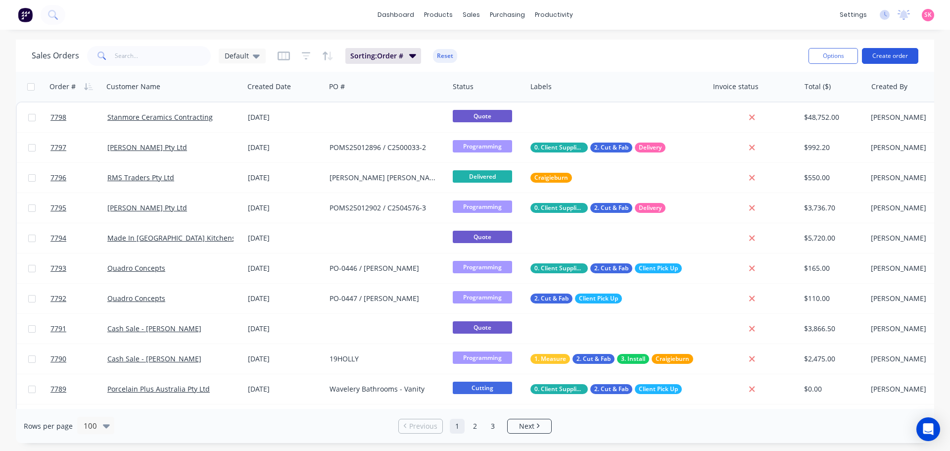
click at [885, 51] on button "Create order" at bounding box center [890, 56] width 56 height 16
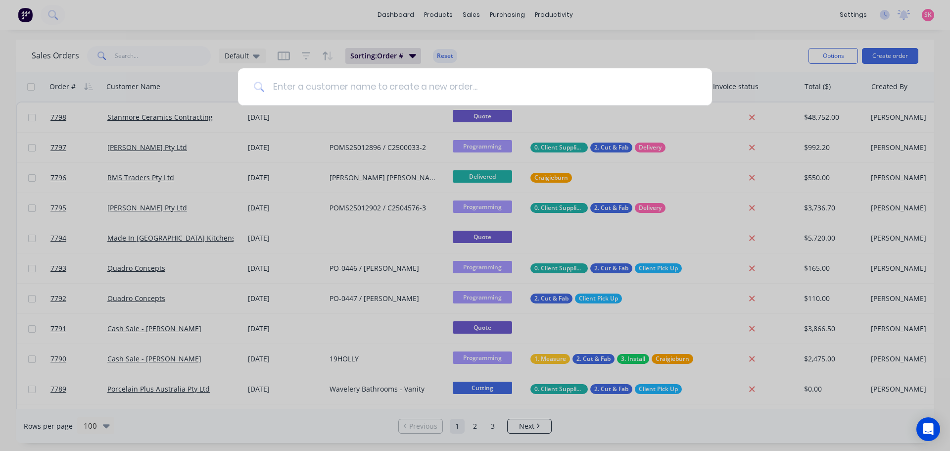
click at [313, 90] on input at bounding box center [480, 86] width 431 height 37
click at [598, 45] on div at bounding box center [475, 225] width 950 height 451
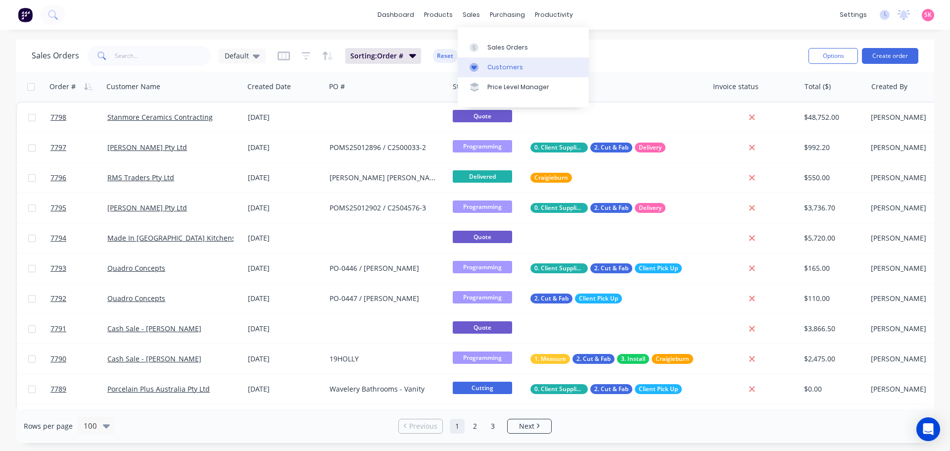
click at [483, 61] on link "Customers" at bounding box center [522, 67] width 131 height 20
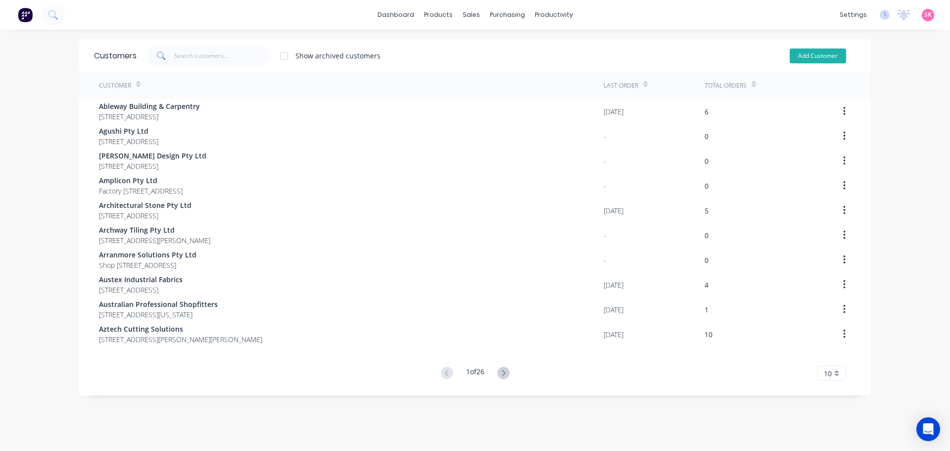
click at [808, 53] on button "Add Customer" at bounding box center [817, 55] width 56 height 15
select select "AU"
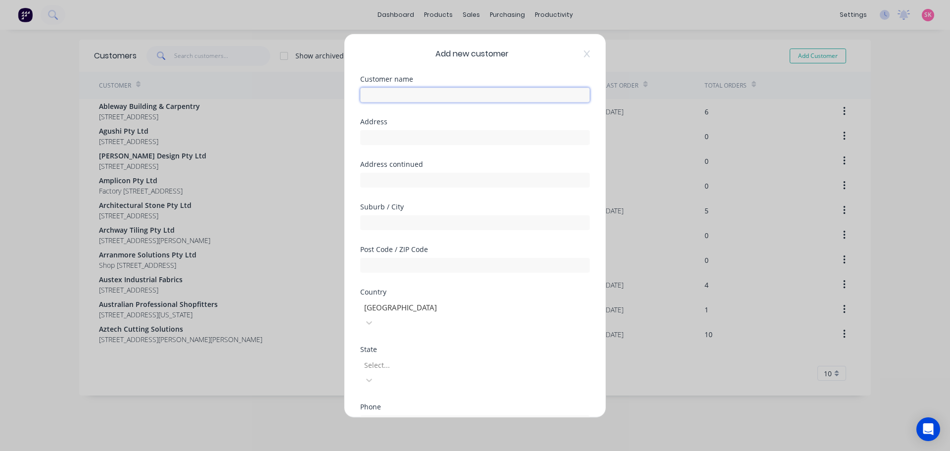
click at [427, 92] on input "text" at bounding box center [474, 94] width 229 height 15
click at [469, 98] on input "Cash Sale -" at bounding box center [474, 94] width 229 height 15
type input "Cash Sale - [PERSON_NAME]"
type input "[STREET_ADDRESS][US_STATE]"
click at [421, 213] on div at bounding box center [474, 220] width 229 height 17
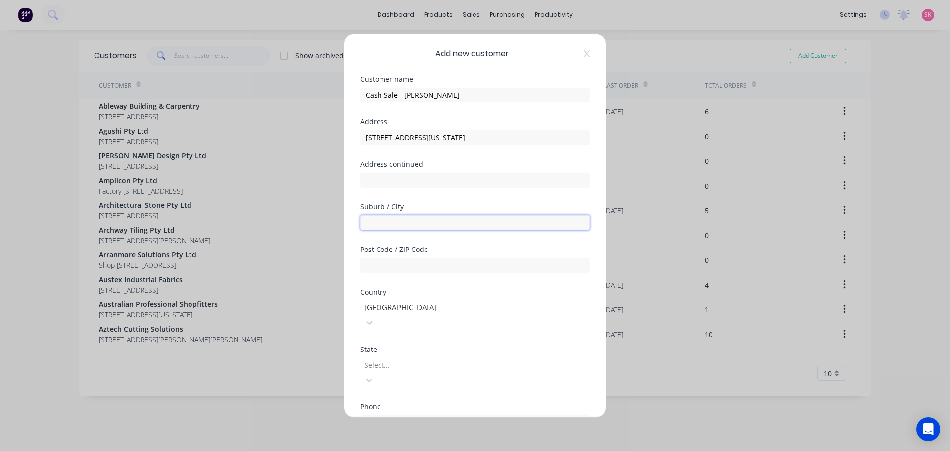
click at [416, 223] on input "text" at bounding box center [474, 222] width 229 height 15
type input "Reservoir"
click at [385, 268] on input "text" at bounding box center [474, 264] width 229 height 15
type input "3073"
click at [410, 364] on div "State Select..." at bounding box center [474, 373] width 229 height 57
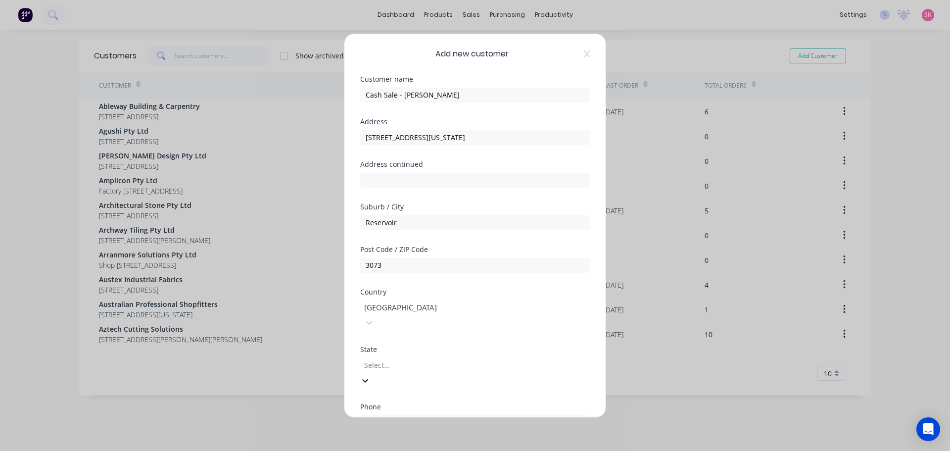
click at [411, 359] on div at bounding box center [434, 365] width 142 height 12
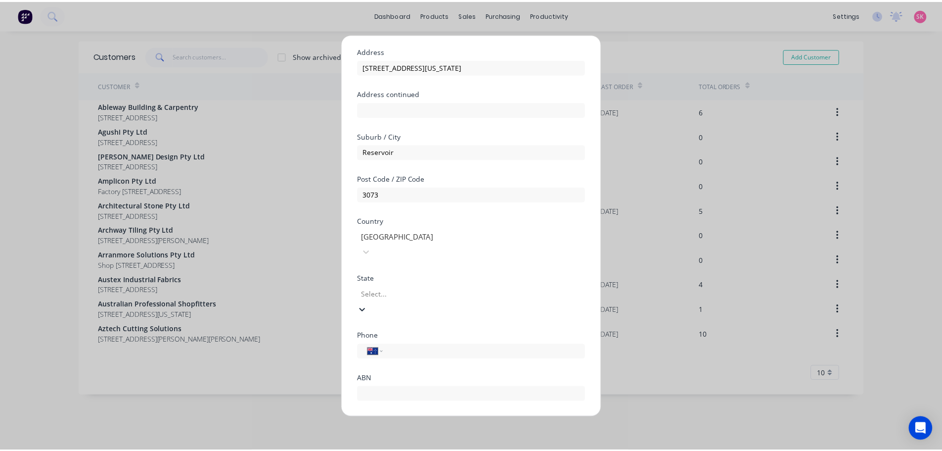
scroll to position [100, 0]
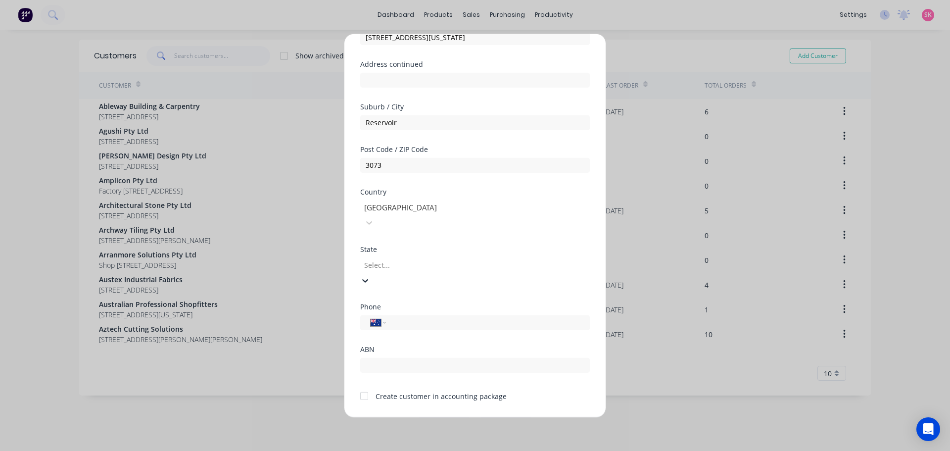
click at [425, 317] on input "tel" at bounding box center [486, 322] width 186 height 11
click at [395, 357] on input "text" at bounding box center [474, 364] width 229 height 15
click at [368, 386] on div at bounding box center [364, 396] width 20 height 20
click at [437, 416] on button "Save" at bounding box center [443, 424] width 54 height 16
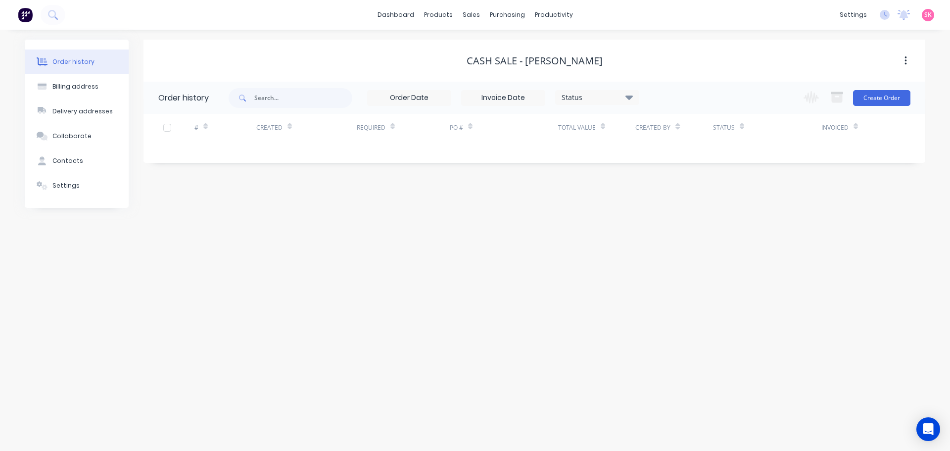
click at [91, 56] on button "Order history" at bounding box center [77, 61] width 104 height 25
click at [84, 88] on div "Billing address" at bounding box center [75, 86] width 46 height 9
select select "AU"
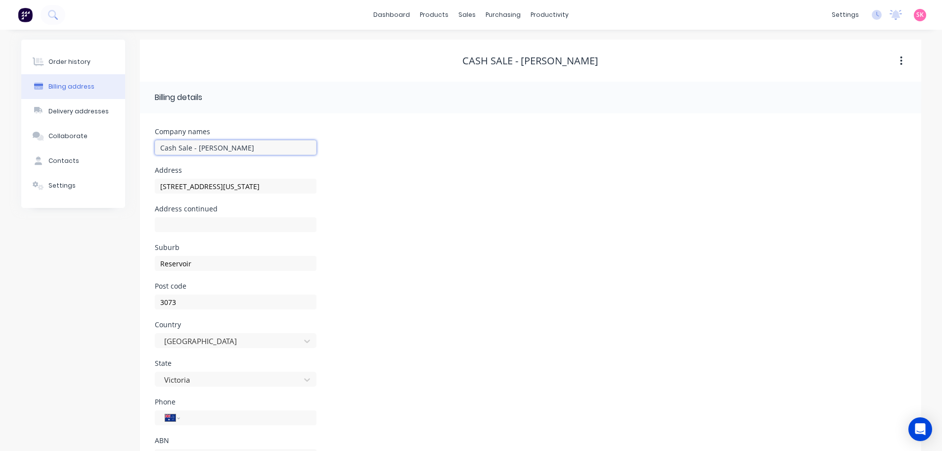
click at [223, 148] on input "Cash Sale - [PERSON_NAME]" at bounding box center [236, 147] width 162 height 15
type input "Cash Sale - [PERSON_NAME]"
click at [86, 115] on div "Delivery addresses" at bounding box center [78, 111] width 60 height 9
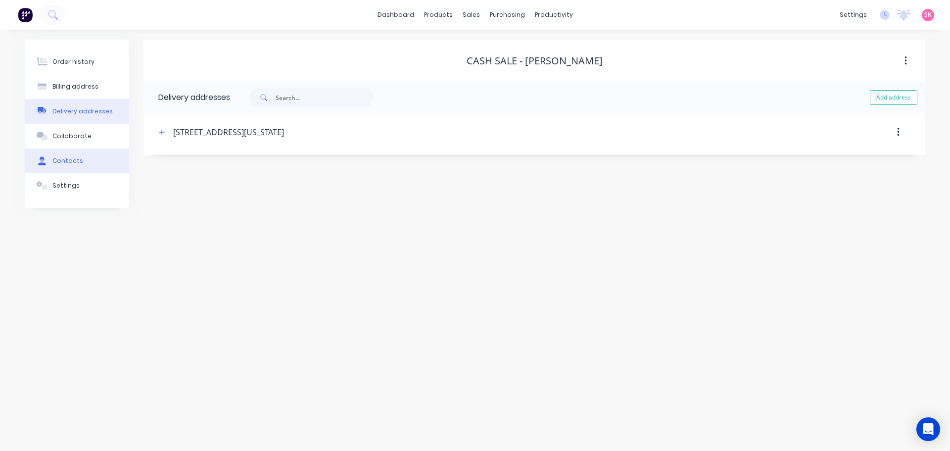
click at [81, 165] on button "Contacts" at bounding box center [77, 160] width 104 height 25
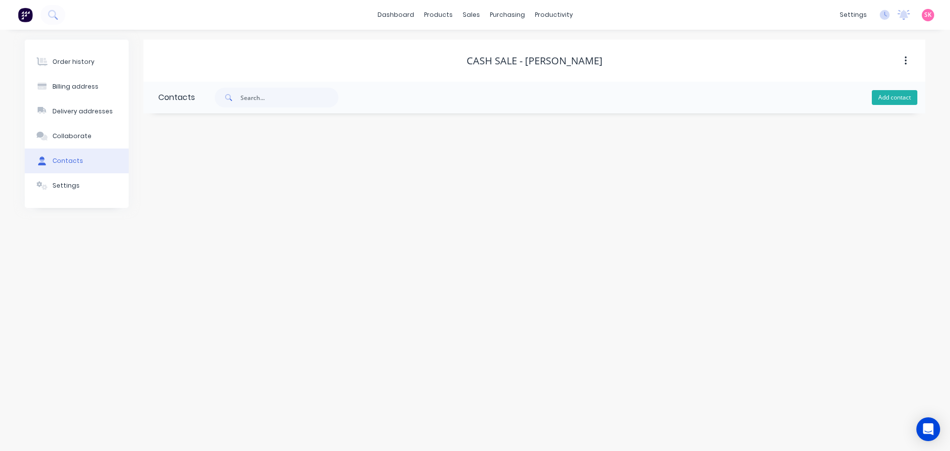
click at [886, 94] on button "Add contact" at bounding box center [893, 97] width 45 height 15
select select "AU"
click at [215, 171] on input "text" at bounding box center [239, 170] width 162 height 15
type input "[PERSON_NAME]"
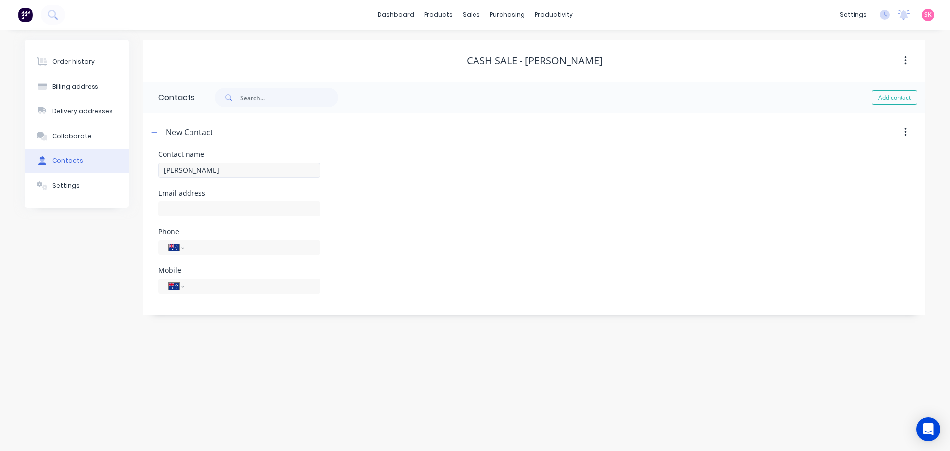
select select "AU"
drag, startPoint x: 207, startPoint y: 209, endPoint x: 29, endPoint y: 255, distance: 184.2
click at [207, 209] on input "text" at bounding box center [239, 208] width 162 height 15
click at [240, 199] on div at bounding box center [239, 213] width 162 height 29
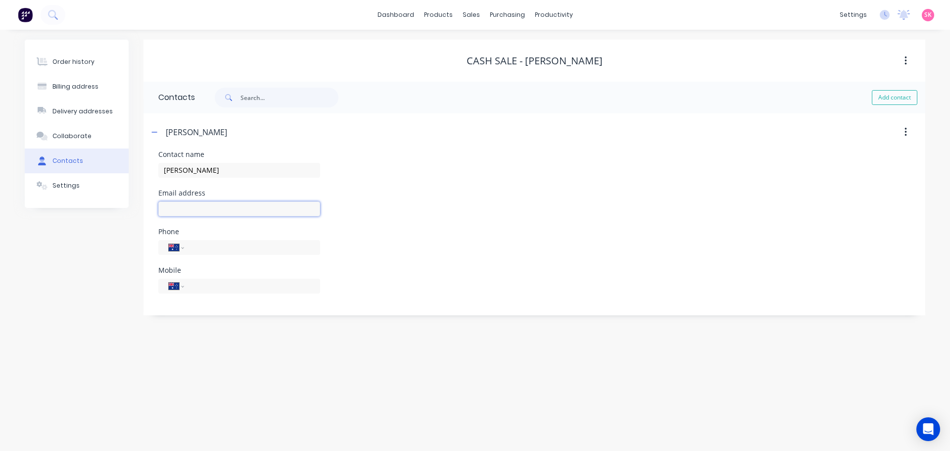
click at [242, 207] on input "text" at bounding box center [239, 208] width 162 height 15
paste input "[EMAIL_ADDRESS][DOMAIN_NAME]>"
type input "[EMAIL_ADDRESS][DOMAIN_NAME]"
click at [148, 127] on header "[PERSON_NAME]" at bounding box center [533, 132] width 781 height 38
click at [151, 130] on button "button" at bounding box center [154, 132] width 12 height 12
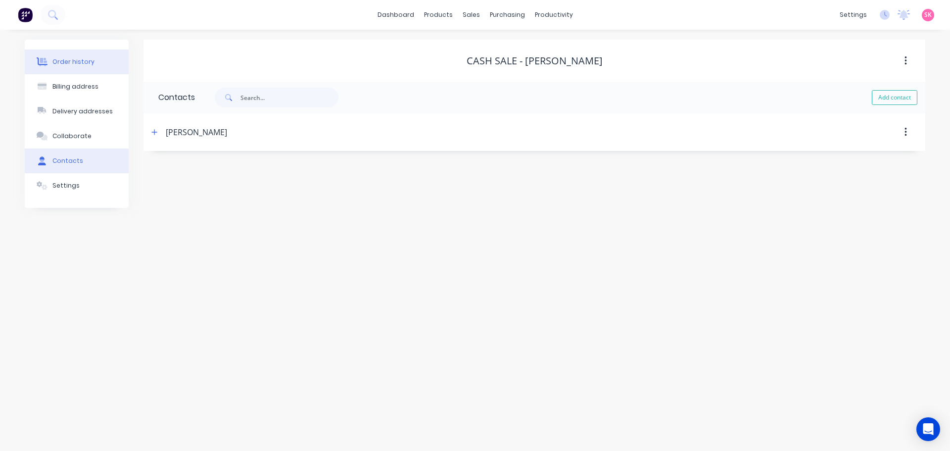
click at [94, 64] on button "Order history" at bounding box center [77, 61] width 104 height 25
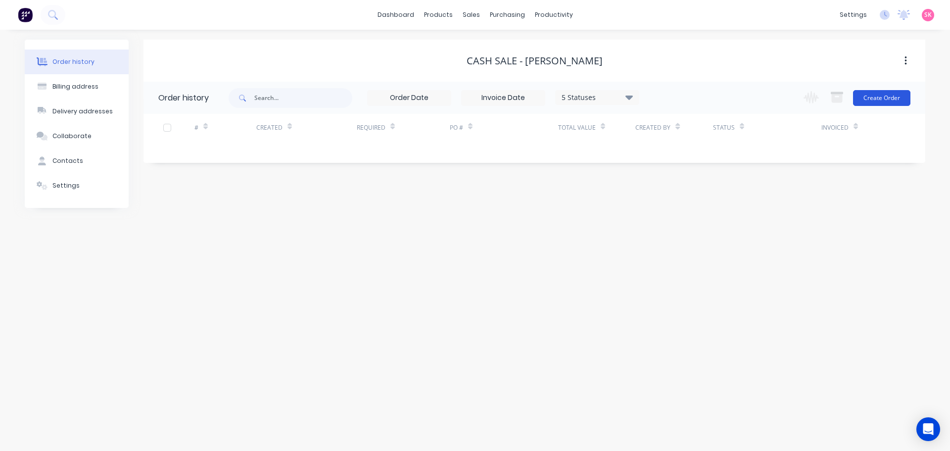
click at [879, 95] on button "Create Order" at bounding box center [881, 98] width 57 height 16
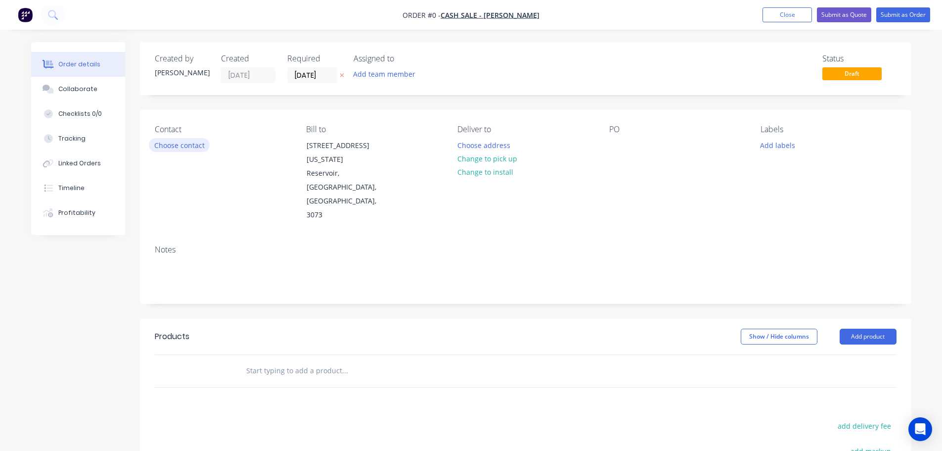
click at [180, 143] on button "Choose contact" at bounding box center [179, 144] width 61 height 13
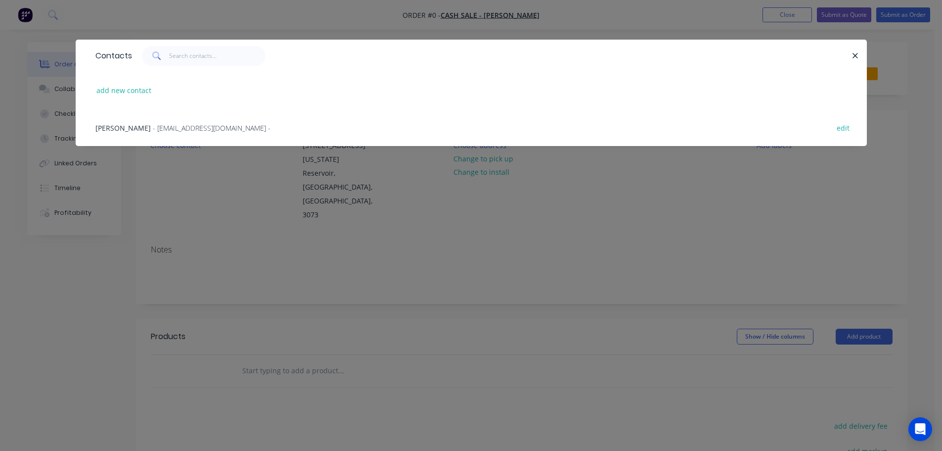
click at [186, 126] on span "- [EMAIL_ADDRESS][DOMAIN_NAME] -" at bounding box center [212, 127] width 118 height 9
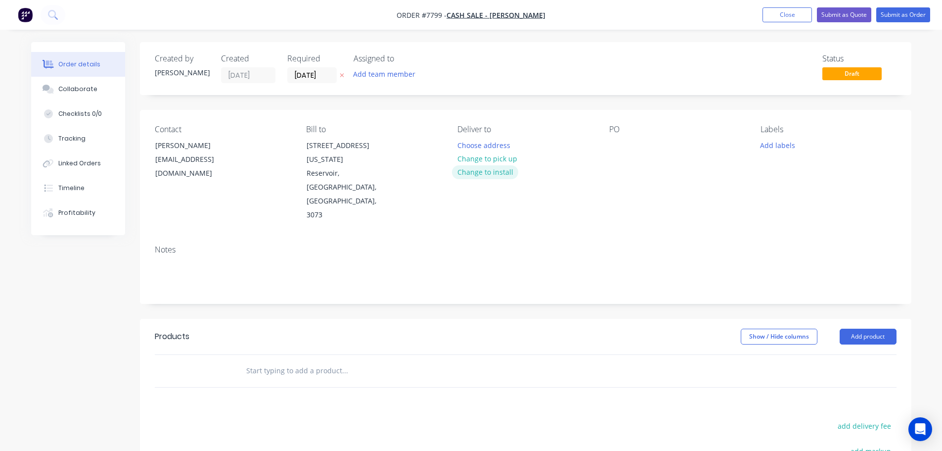
click at [489, 172] on button "Change to install" at bounding box center [485, 171] width 66 height 13
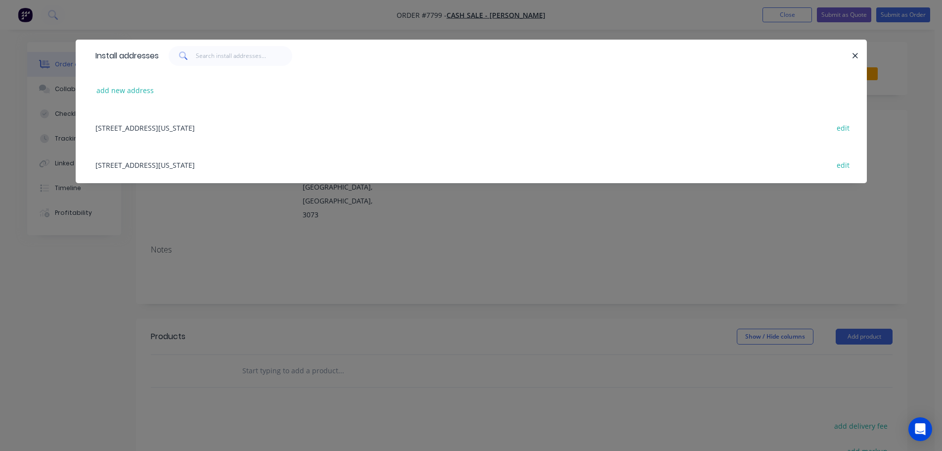
click at [166, 130] on div "[STREET_ADDRESS][US_STATE] edit" at bounding box center [472, 127] width 762 height 37
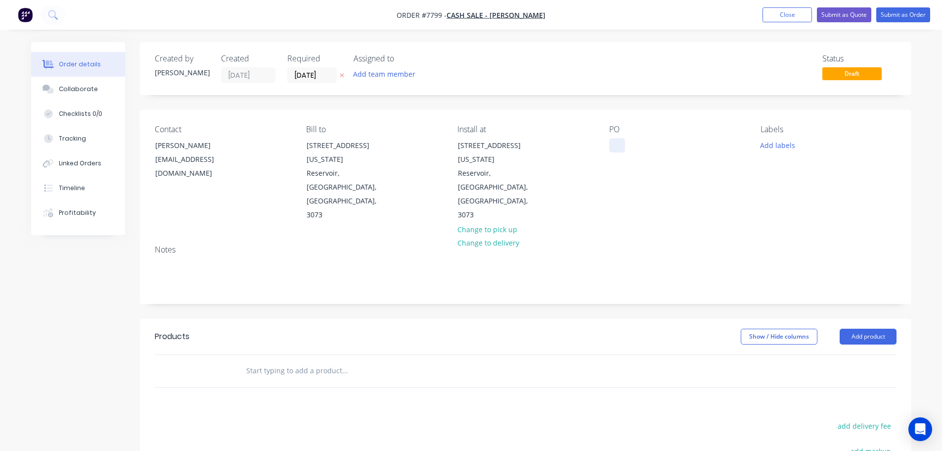
click at [619, 149] on div at bounding box center [617, 145] width 16 height 14
click at [778, 148] on button "Add labels" at bounding box center [777, 144] width 45 height 13
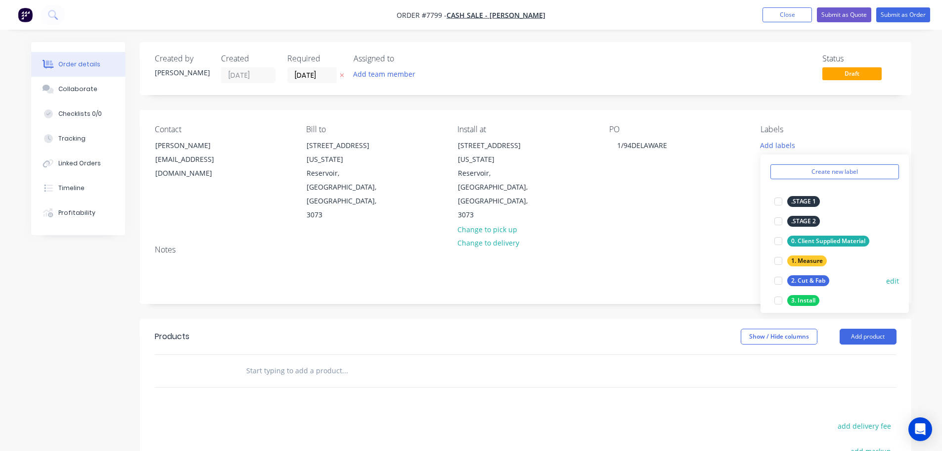
scroll to position [49, 0]
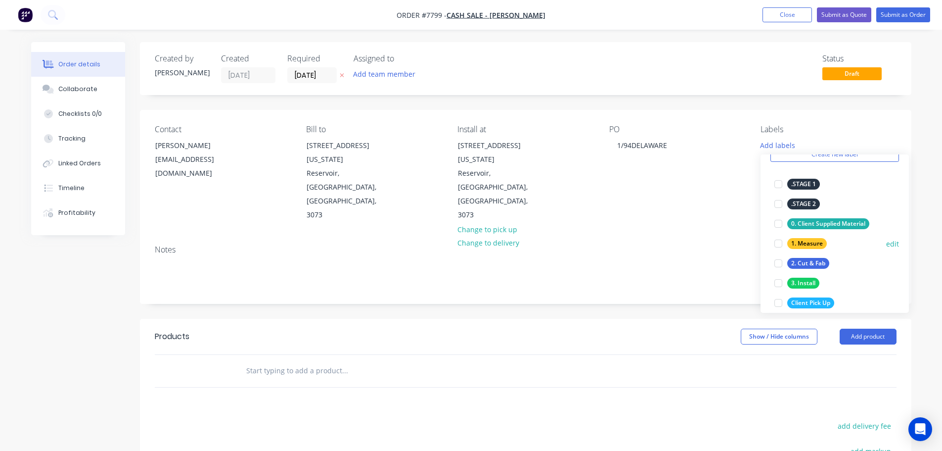
click at [776, 241] on div at bounding box center [779, 243] width 20 height 20
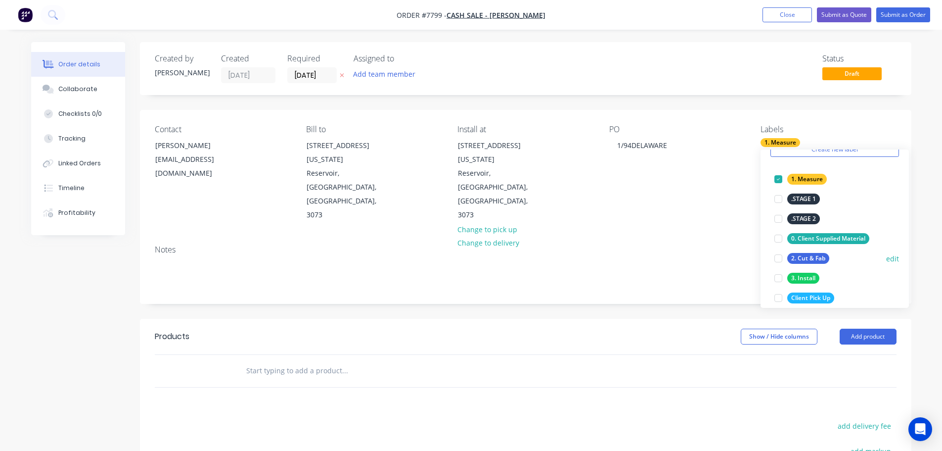
click at [777, 259] on div at bounding box center [779, 258] width 20 height 20
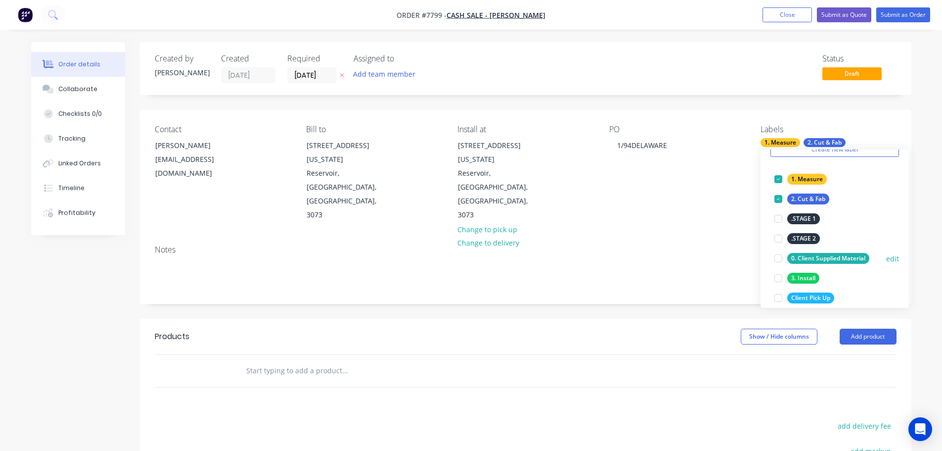
click at [778, 277] on div at bounding box center [779, 278] width 20 height 20
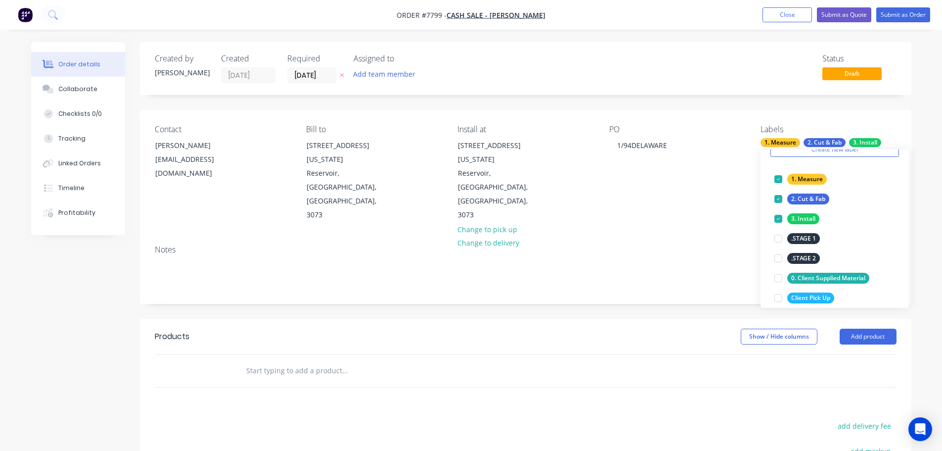
click at [587, 273] on div "Created by [PERSON_NAME] Created [DATE] Required [DATE] Assigned to Add team me…" at bounding box center [526, 333] width 772 height 583
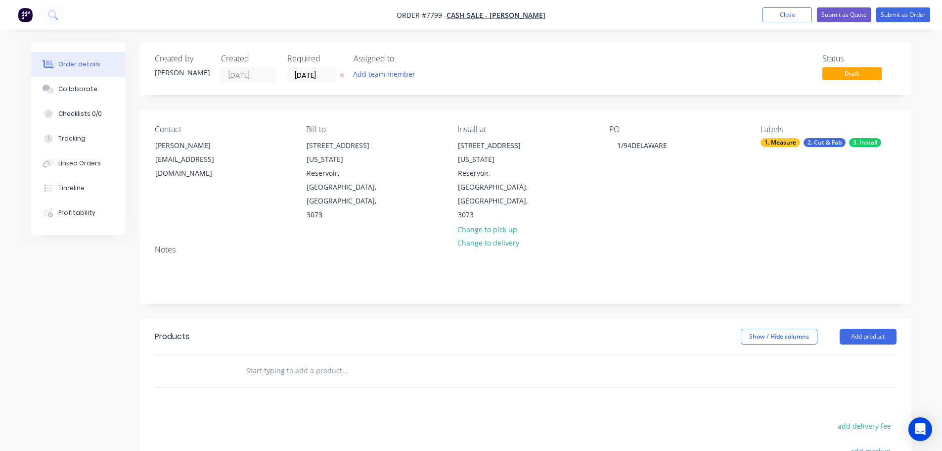
click at [302, 361] on input "text" at bounding box center [345, 371] width 198 height 20
type input "Site Address:"
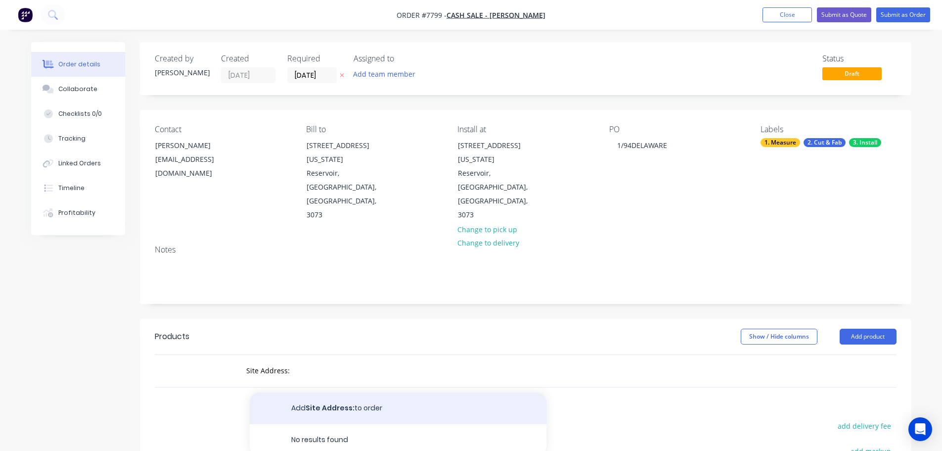
click at [352, 392] on button "Add Site Address: to order" at bounding box center [398, 408] width 297 height 32
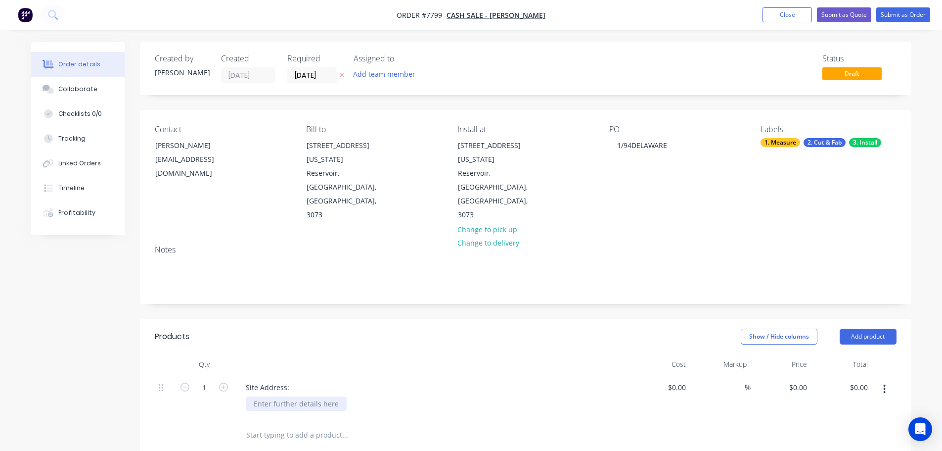
click at [272, 396] on div at bounding box center [296, 403] width 101 height 14
click at [285, 425] on input "text" at bounding box center [345, 435] width 198 height 20
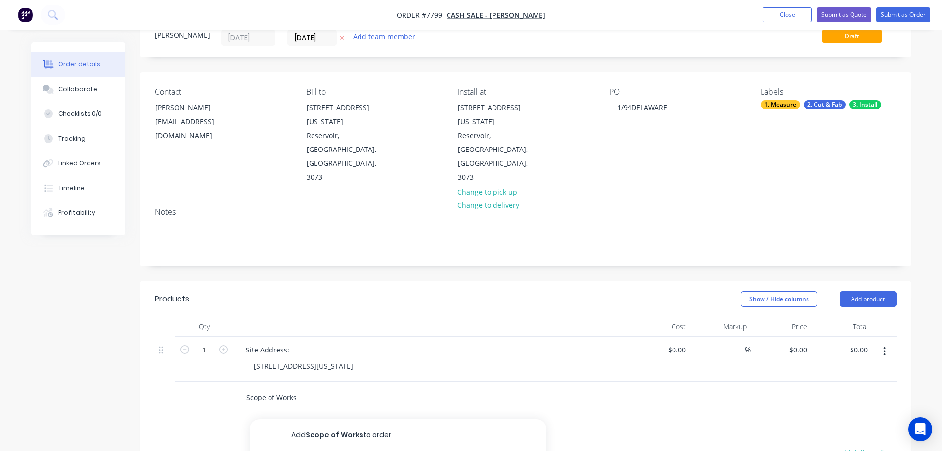
scroll to position [148, 0]
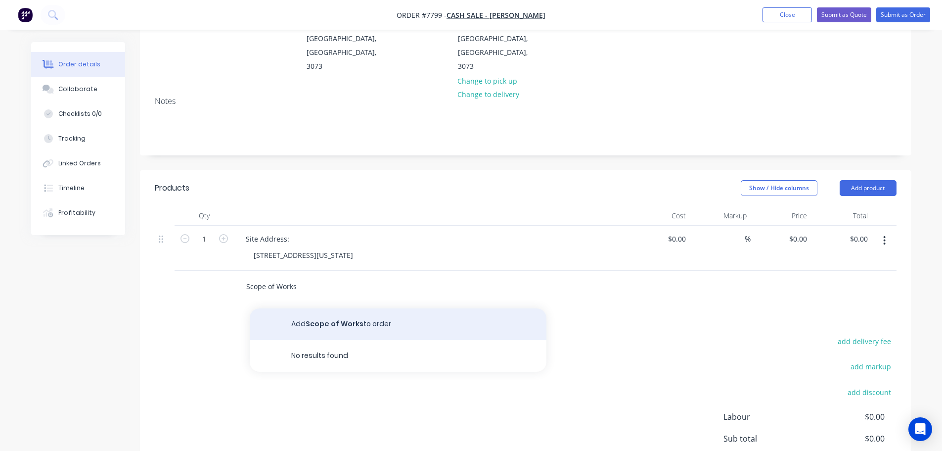
type input "Scope of Works"
click at [379, 308] on button "Add Scope of Works to order" at bounding box center [398, 324] width 297 height 32
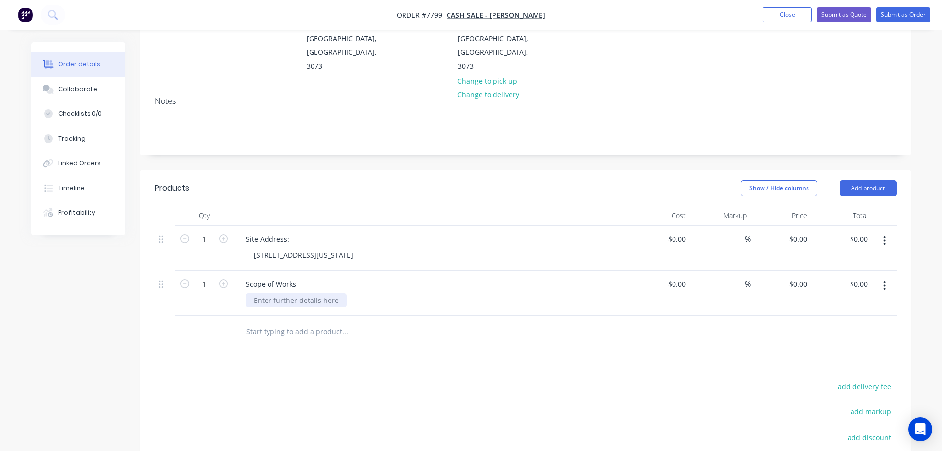
click at [299, 293] on div at bounding box center [296, 300] width 101 height 14
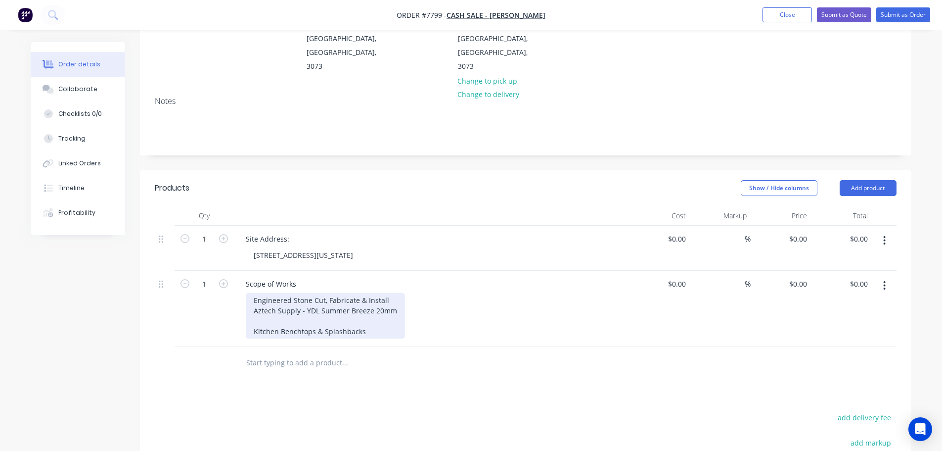
click at [313, 293] on div "Engineered Stone Cut, Fabricate & Install Aztech Supply - YDL Summer Breeze 20m…" at bounding box center [325, 315] width 159 height 45
click at [393, 293] on div "Engineered Stone Cut, Fabricate & Install Aztech Supply - YDL Summer Breeze 20m…" at bounding box center [325, 315] width 159 height 45
click at [300, 293] on div "Engineered Stone Cut, Fabricate & Install Aztech Supply - YDL Summer Breeze 20m…" at bounding box center [325, 326] width 159 height 66
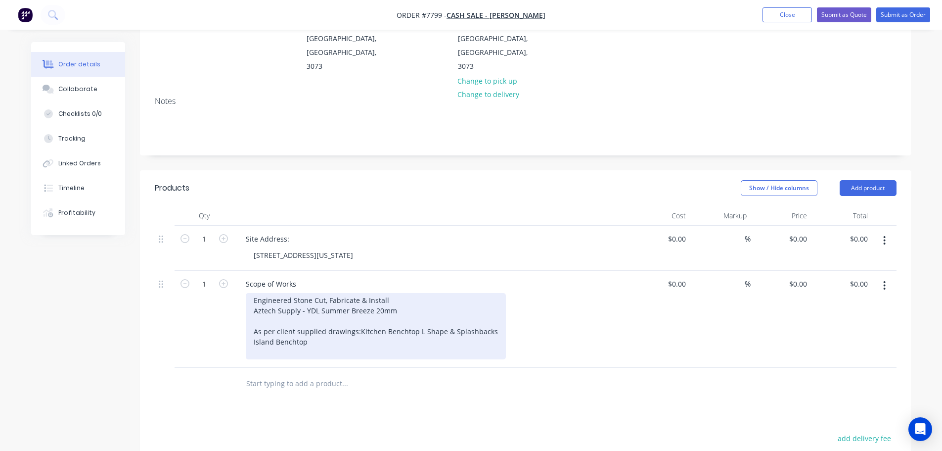
click at [307, 315] on div "Engineered Stone Cut, Fabricate & Install Aztech Supply - YDL Summer Breeze 20m…" at bounding box center [376, 326] width 260 height 66
click at [321, 318] on div "Engineered Stone Cut, Fabricate & Install Aztech Supply - YDL Summer Breeze 20m…" at bounding box center [376, 326] width 260 height 66
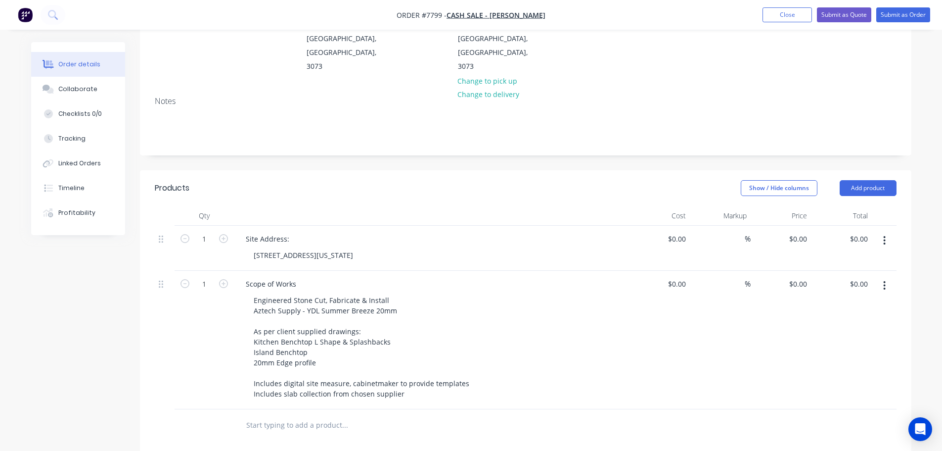
click at [296, 415] on input "text" at bounding box center [345, 425] width 198 height 20
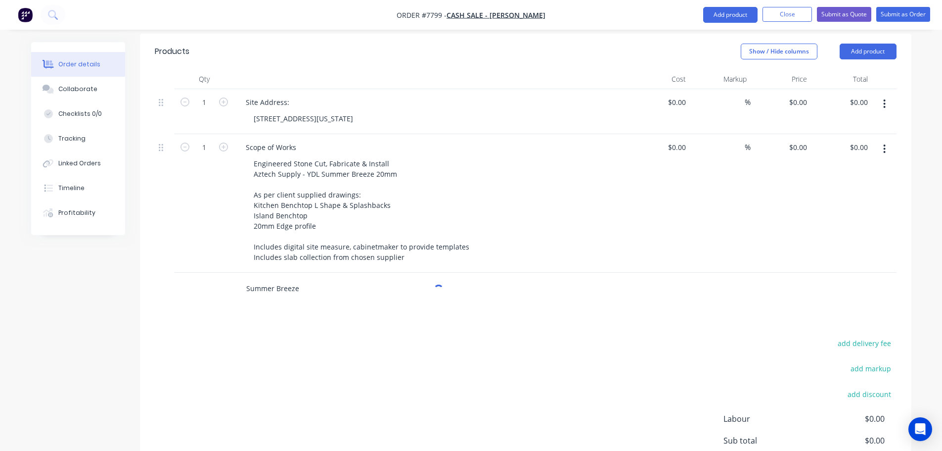
scroll to position [297, 0]
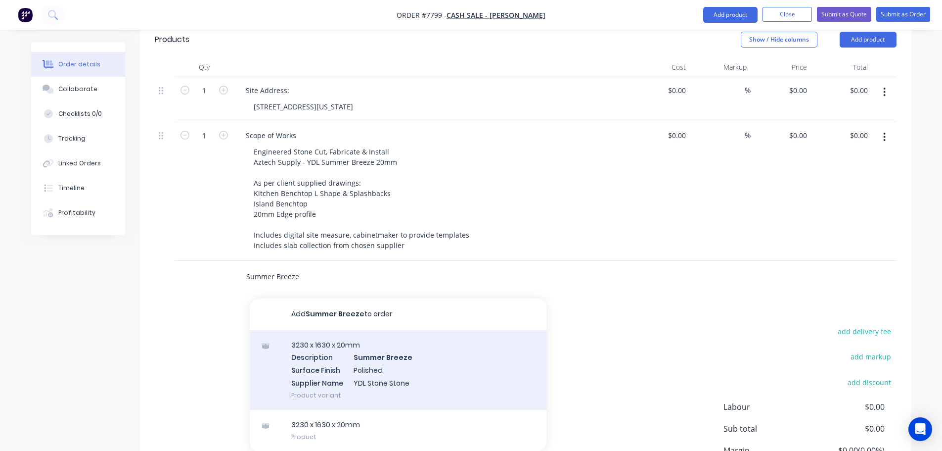
type input "Summer Breeze"
click at [408, 330] on div "3230 x 1630 x 20mm Description Summer Breeze Surface Finish Polished Supplier N…" at bounding box center [398, 370] width 297 height 80
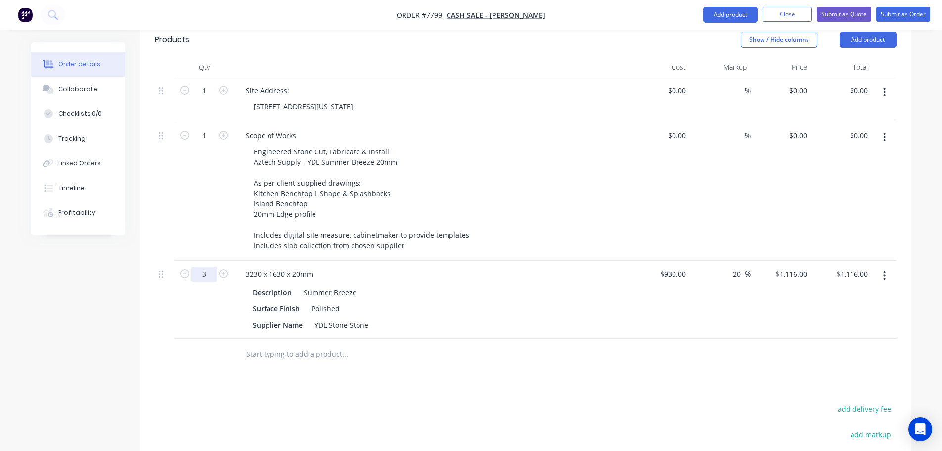
type input "3"
type input "$3,348.00"
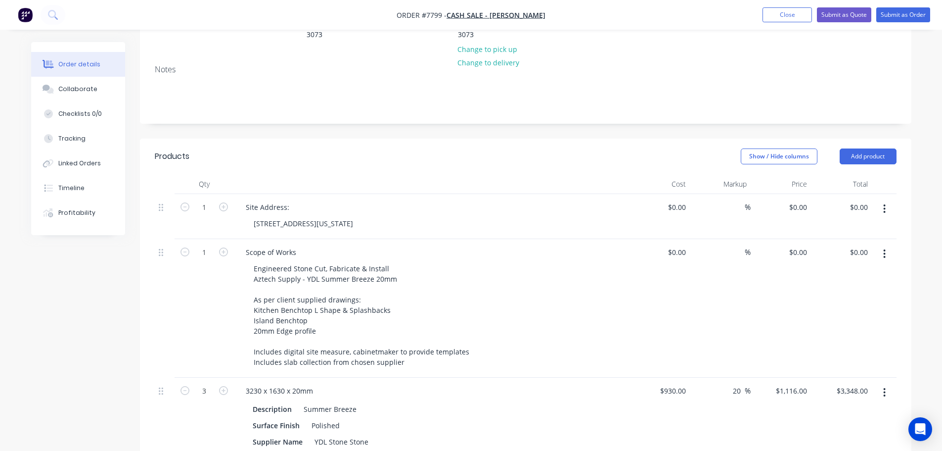
scroll to position [131, 0]
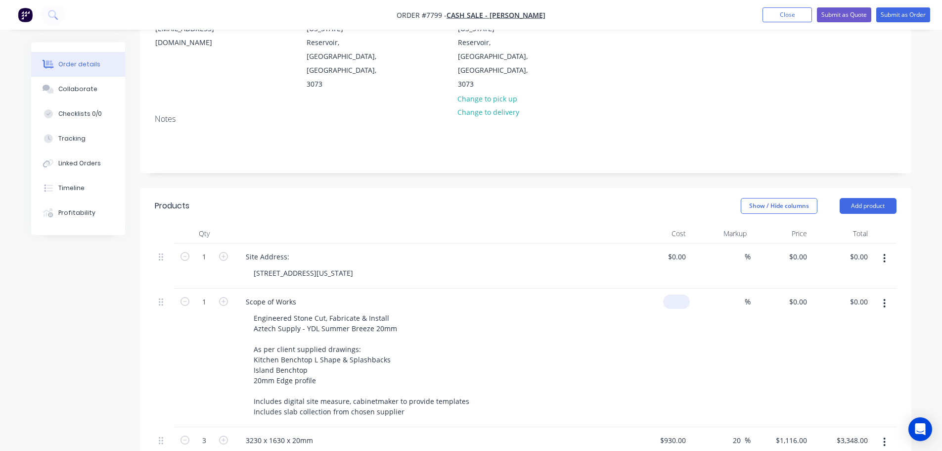
click at [678, 294] on div "$0.00" at bounding box center [676, 301] width 27 height 14
type input "$2,677.50"
click at [615, 243] on div "Site Address: [STREET_ADDRESS][US_STATE]" at bounding box center [432, 265] width 396 height 45
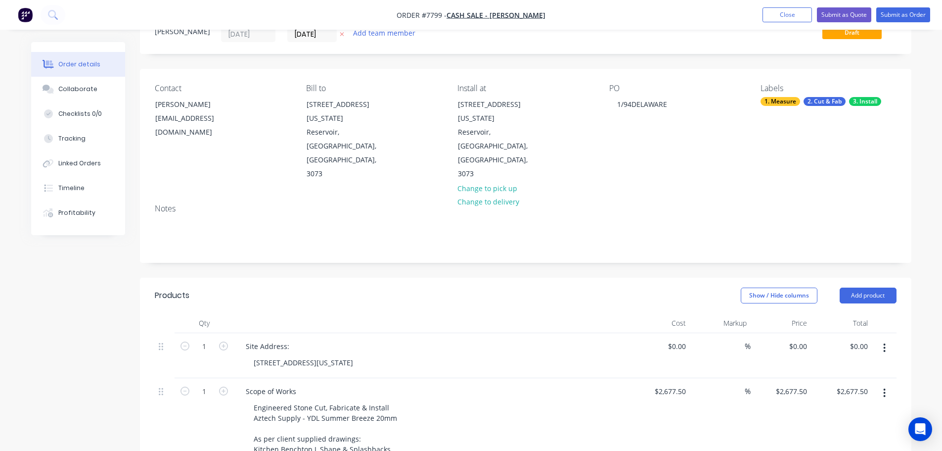
scroll to position [0, 0]
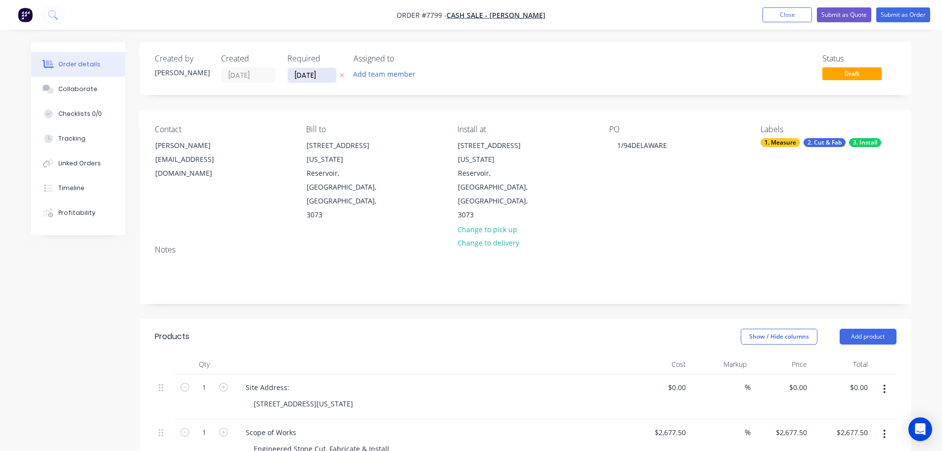
click at [316, 74] on input "[DATE]" at bounding box center [312, 75] width 48 height 15
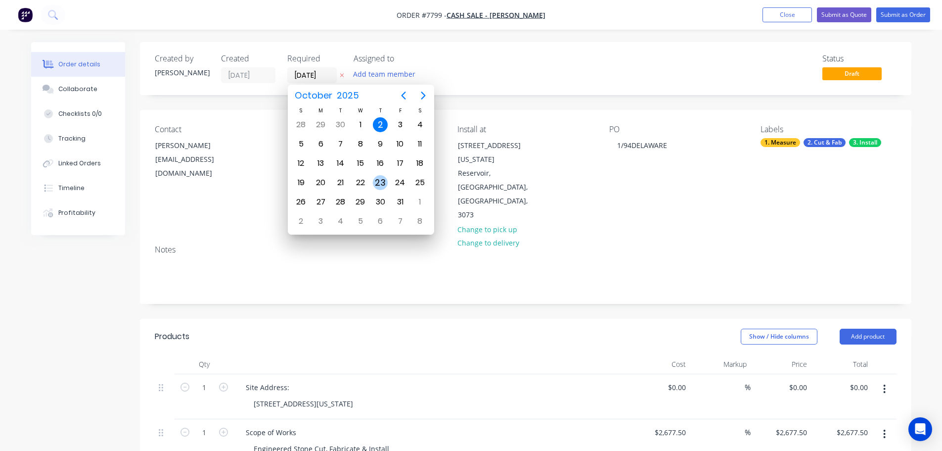
click at [382, 179] on div "23" at bounding box center [380, 182] width 15 height 15
type input "[DATE]"
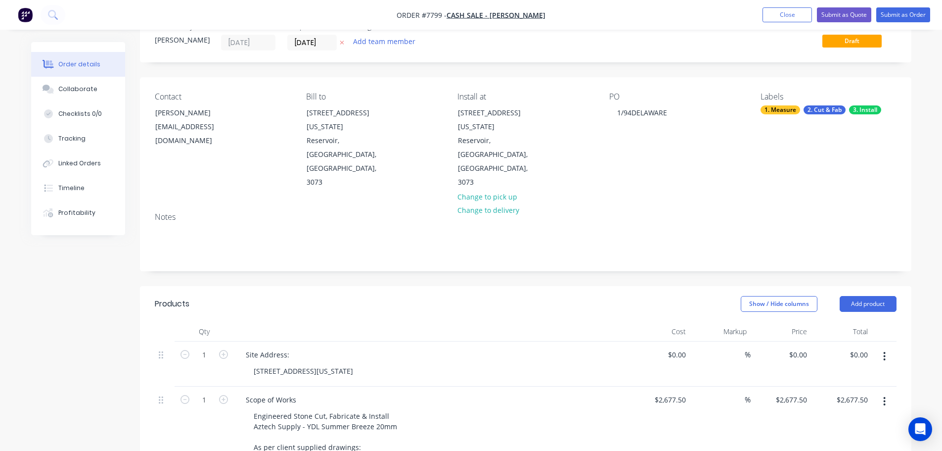
scroll to position [32, 0]
click at [830, 17] on button "Submit as Quote" at bounding box center [844, 14] width 54 height 15
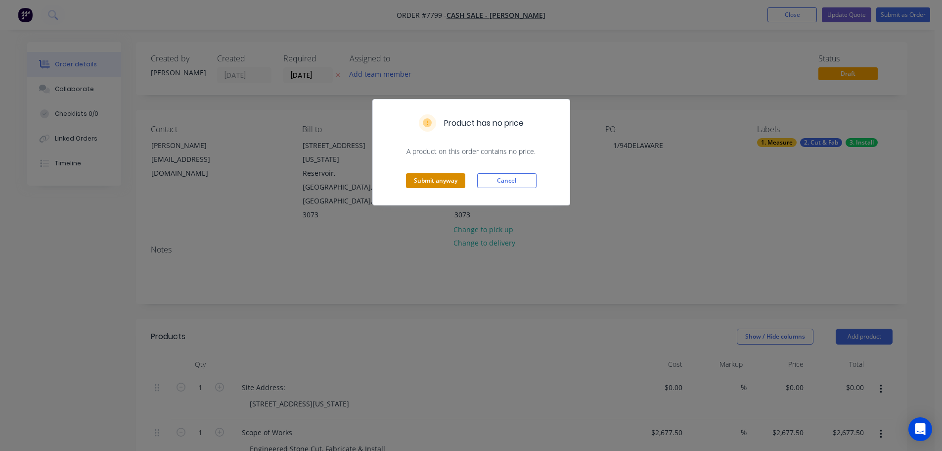
click at [442, 185] on button "Submit anyway" at bounding box center [435, 180] width 59 height 15
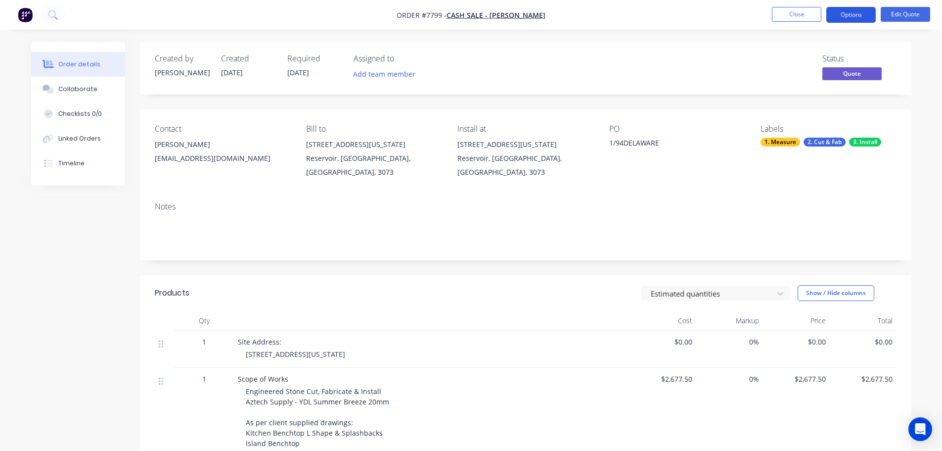
click at [860, 17] on button "Options" at bounding box center [850, 15] width 49 height 16
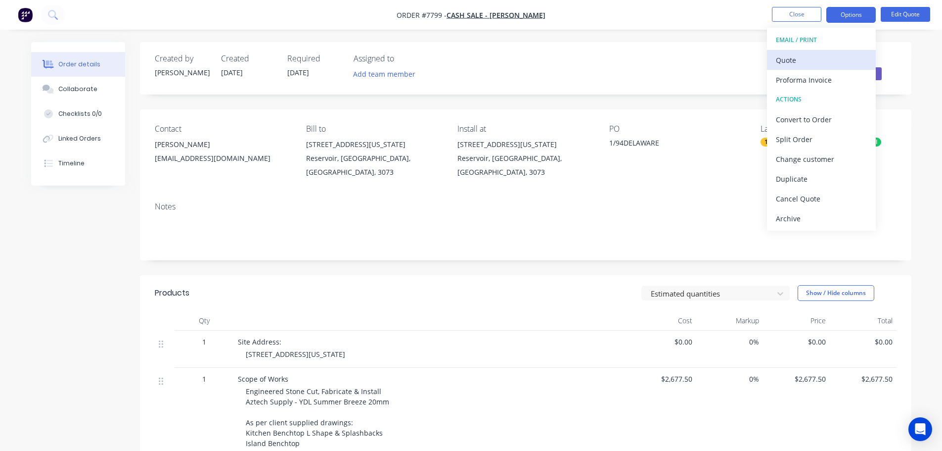
click at [830, 61] on div "Quote" at bounding box center [821, 60] width 91 height 14
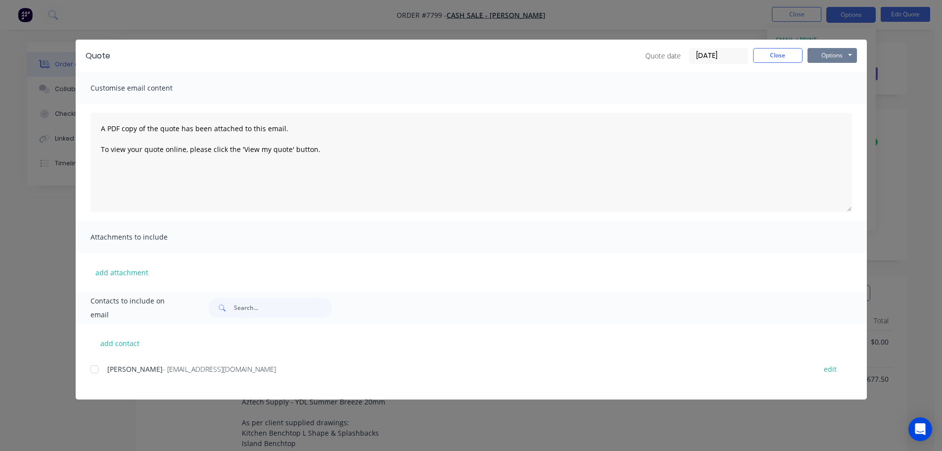
click at [823, 58] on button "Options" at bounding box center [832, 55] width 49 height 15
click at [822, 85] on button "Print" at bounding box center [839, 89] width 63 height 16
click at [771, 53] on button "Close" at bounding box center [777, 55] width 49 height 15
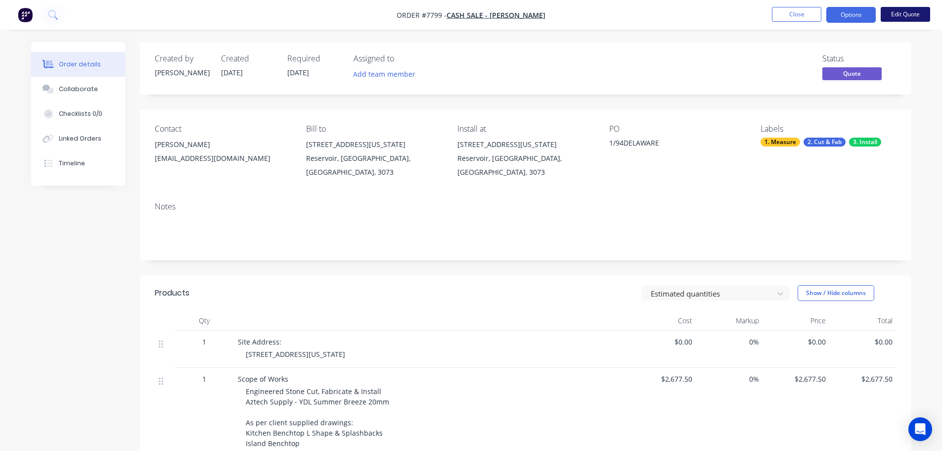
click at [919, 13] on button "Edit Quote" at bounding box center [905, 14] width 49 height 15
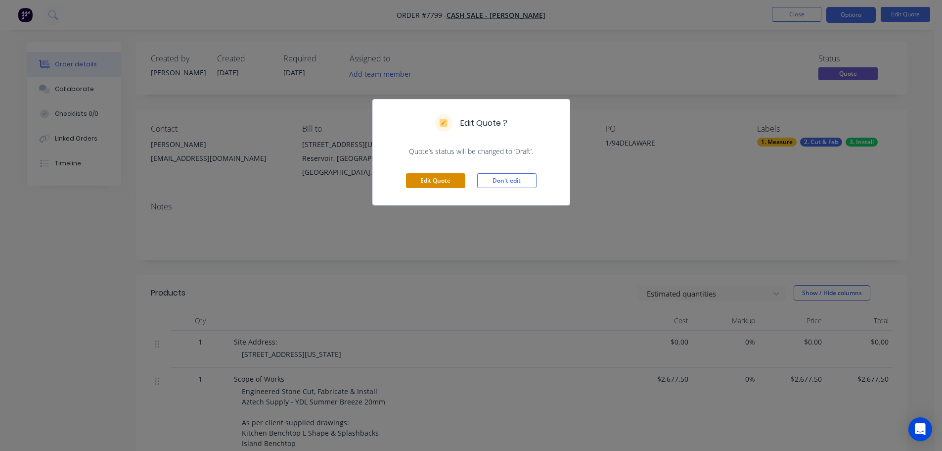
click at [412, 182] on button "Edit Quote" at bounding box center [435, 180] width 59 height 15
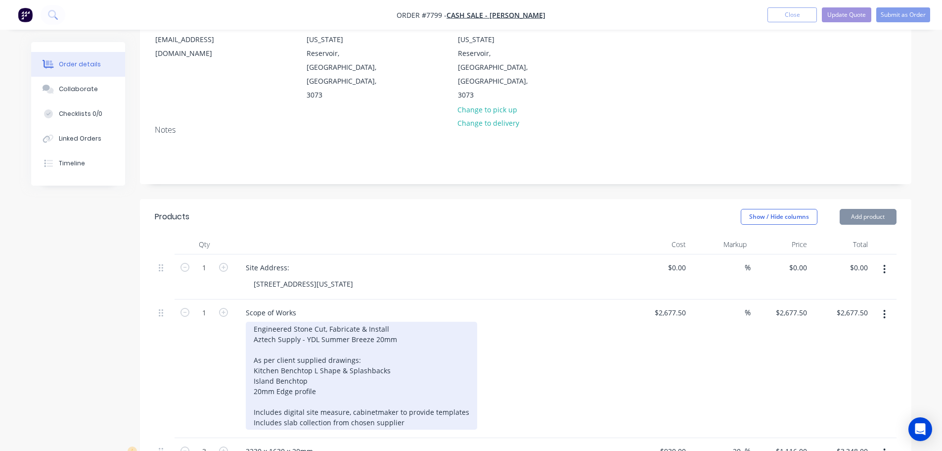
scroll to position [148, 0]
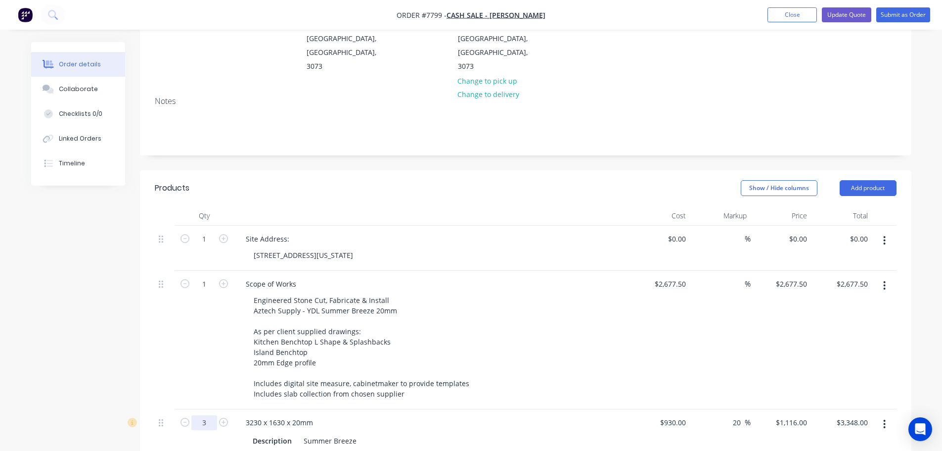
click at [208, 415] on input "3" at bounding box center [204, 422] width 26 height 15
type input "2"
type input "$2,232.00"
click at [576, 293] on div "Engineered Stone Cut, Fabricate & Install Aztech Supply - YDL Summer Breeze 20m…" at bounding box center [436, 347] width 380 height 108
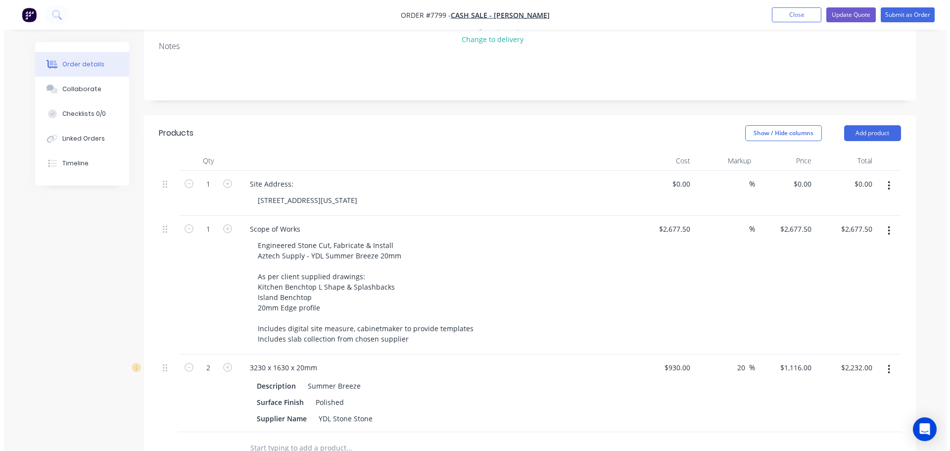
scroll to position [0, 0]
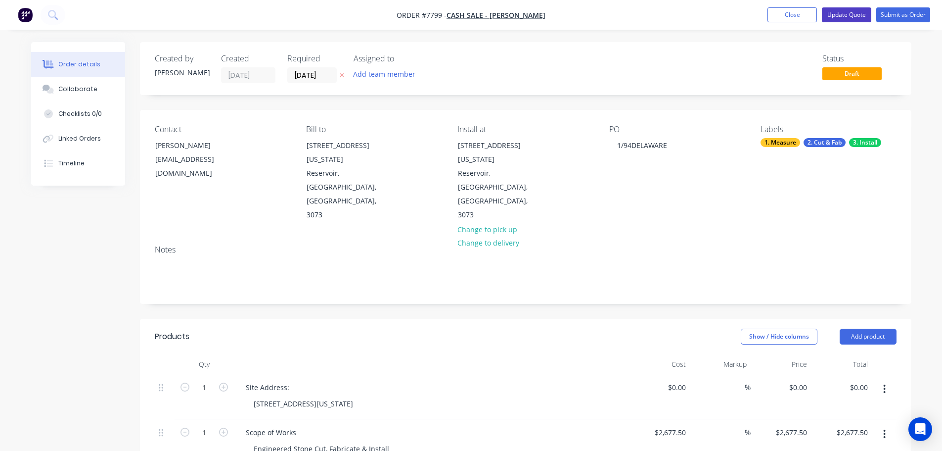
click at [848, 11] on button "Update Quote" at bounding box center [846, 14] width 49 height 15
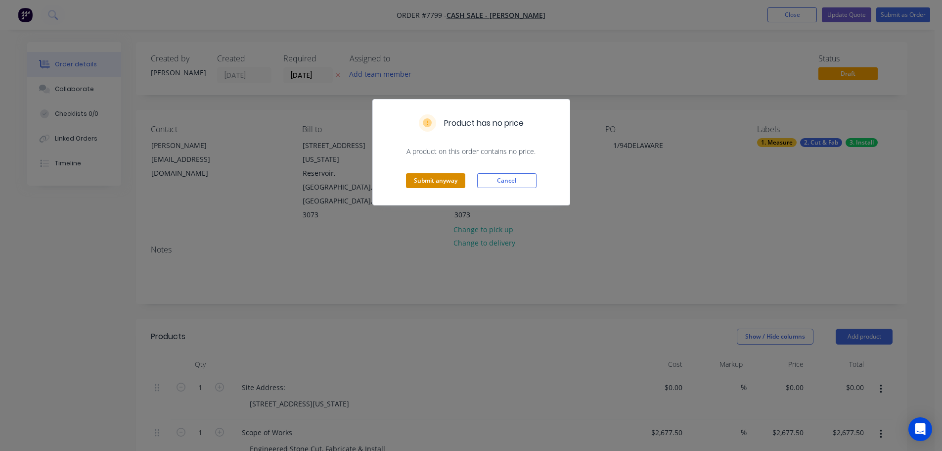
click at [437, 178] on button "Submit anyway" at bounding box center [435, 180] width 59 height 15
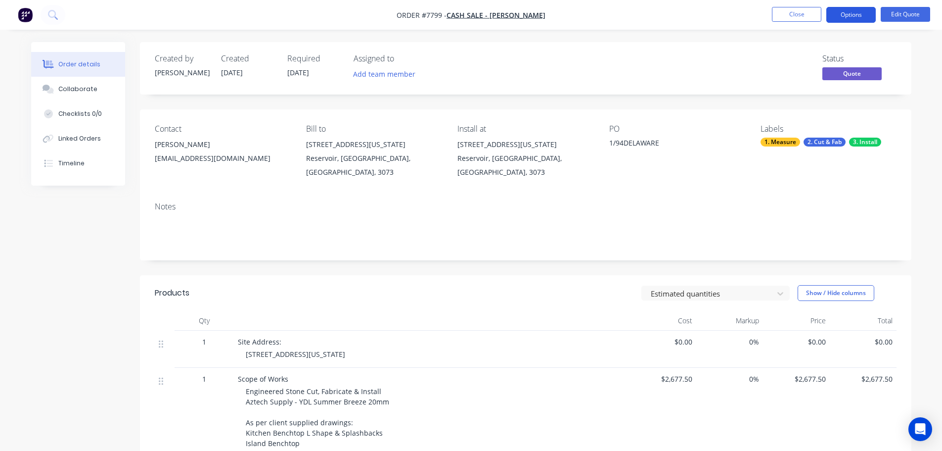
click at [854, 12] on button "Options" at bounding box center [850, 15] width 49 height 16
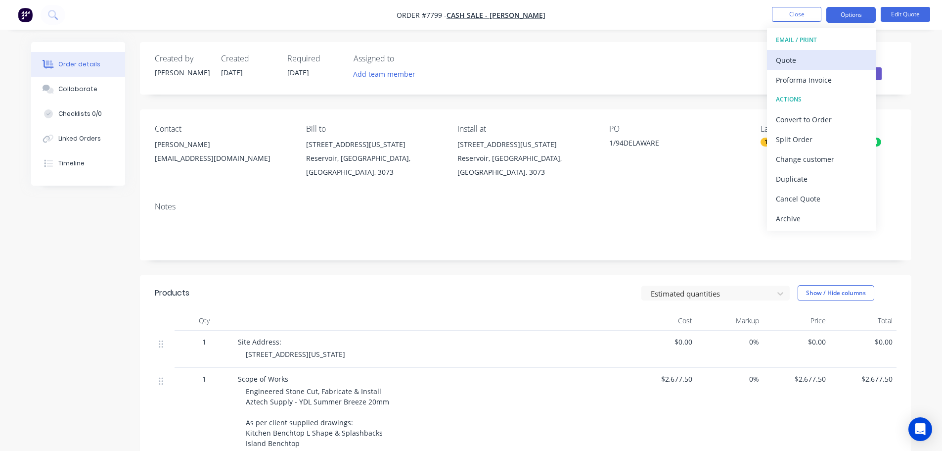
click at [832, 58] on div "Quote" at bounding box center [821, 60] width 91 height 14
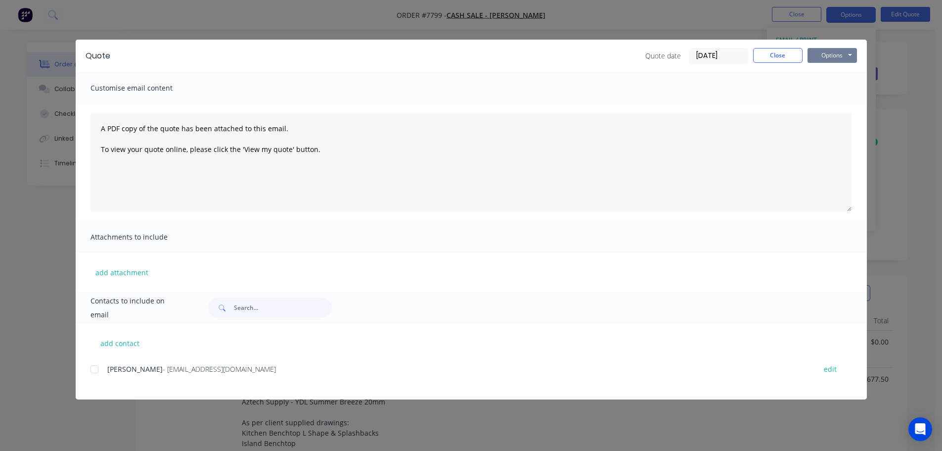
click at [833, 57] on button "Options" at bounding box center [832, 55] width 49 height 15
click at [838, 85] on button "Print" at bounding box center [839, 89] width 63 height 16
drag, startPoint x: 769, startPoint y: 56, endPoint x: 796, endPoint y: 17, distance: 47.9
click at [769, 56] on button "Close" at bounding box center [777, 55] width 49 height 15
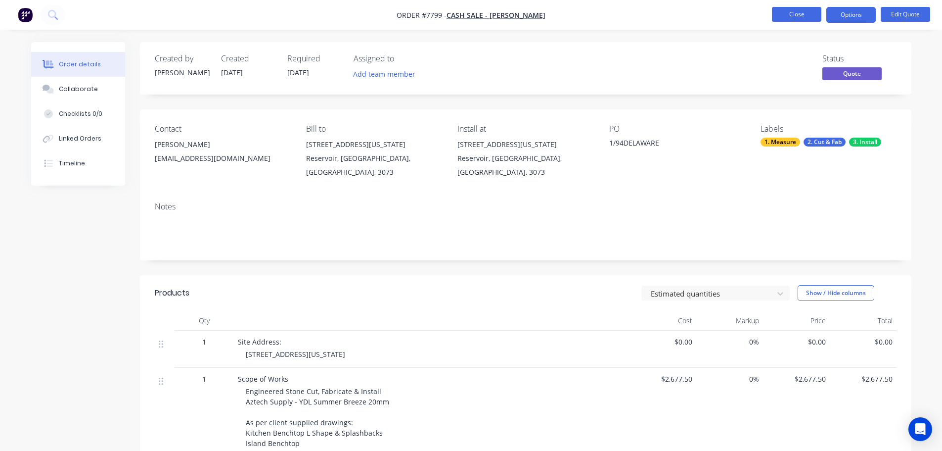
click at [800, 12] on button "Close" at bounding box center [796, 14] width 49 height 15
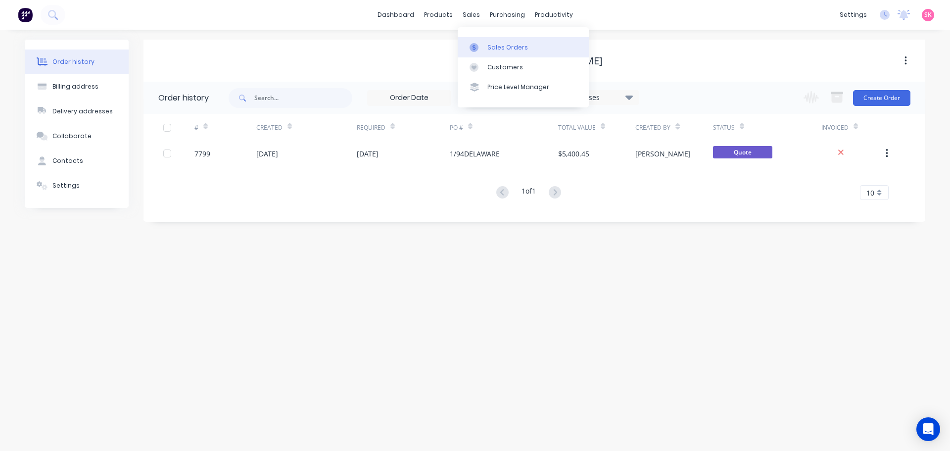
click at [491, 49] on div "Sales Orders" at bounding box center [507, 47] width 41 height 9
